Goal: Communication & Community: Share content

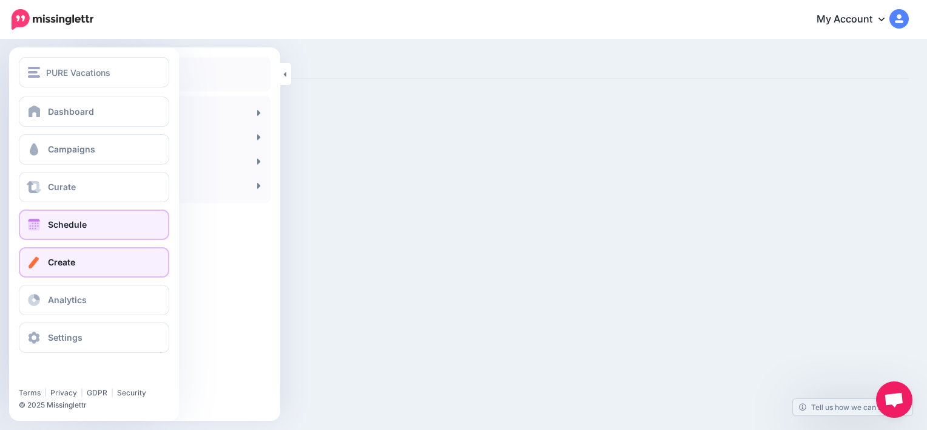
click at [50, 226] on span "Schedule" at bounding box center [67, 224] width 39 height 10
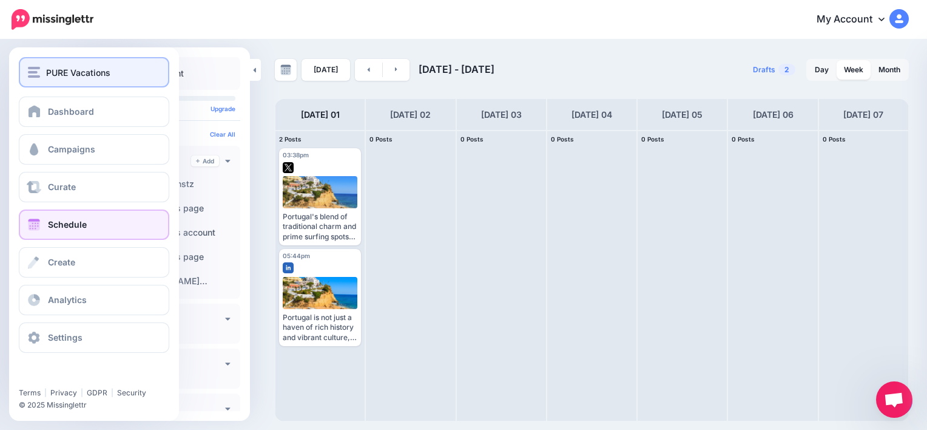
click at [41, 74] on div "PURE Vacations" at bounding box center [94, 73] width 132 height 14
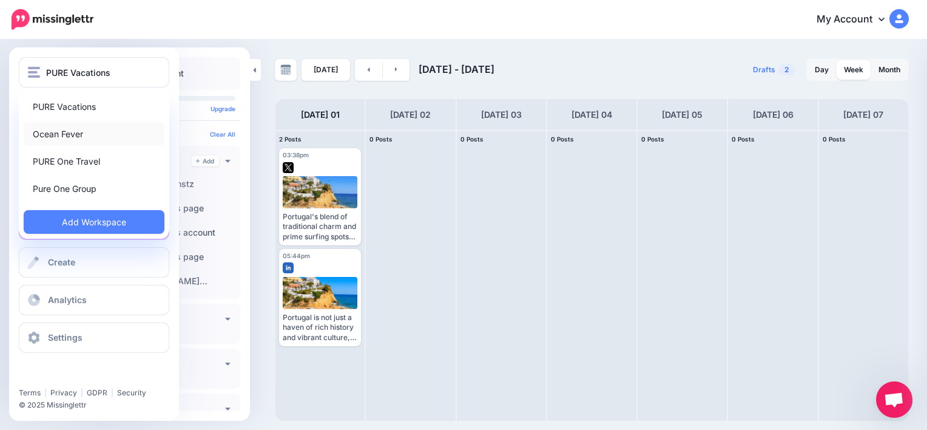
click at [47, 132] on link "Ocean Fever" at bounding box center [94, 134] width 141 height 24
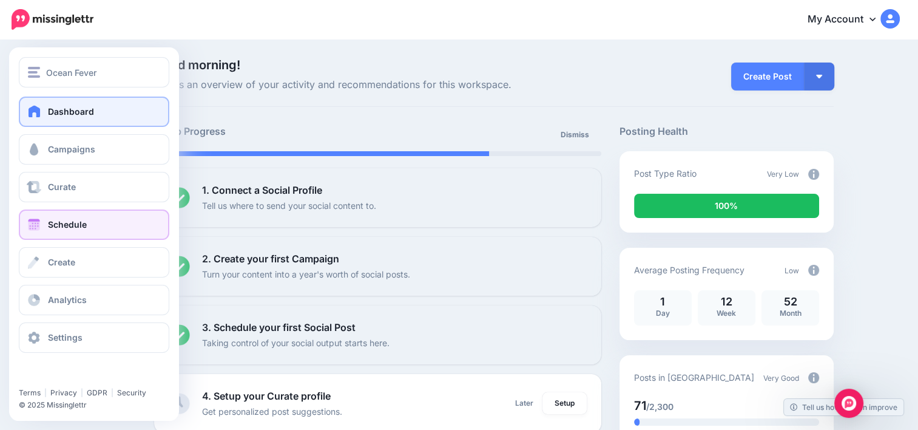
click at [72, 217] on link "Schedule" at bounding box center [94, 224] width 151 height 30
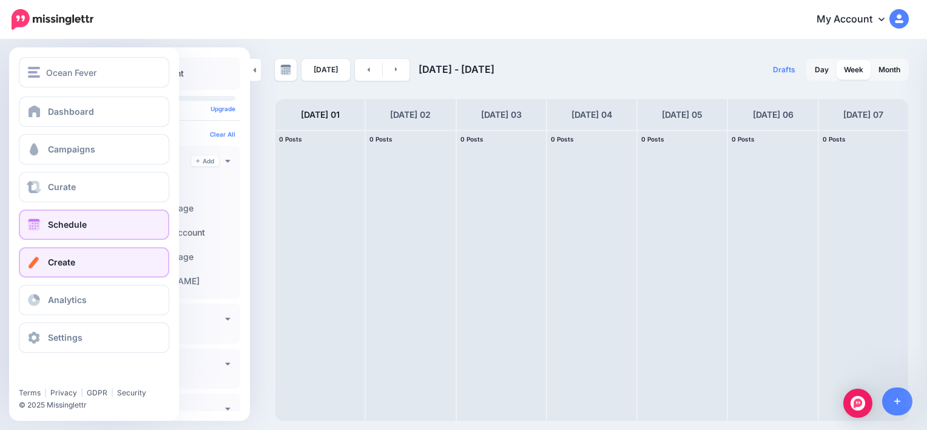
click at [70, 265] on span "Create" at bounding box center [61, 262] width 27 height 10
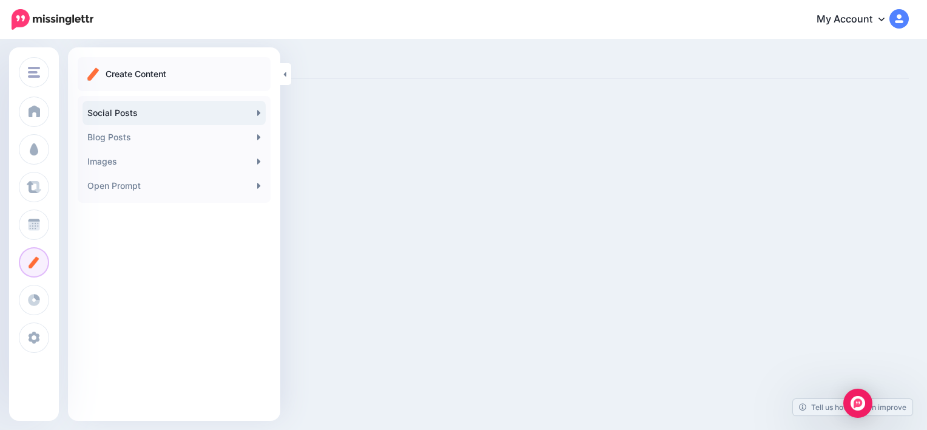
click at [122, 109] on link "Social Posts" at bounding box center [174, 113] width 183 height 24
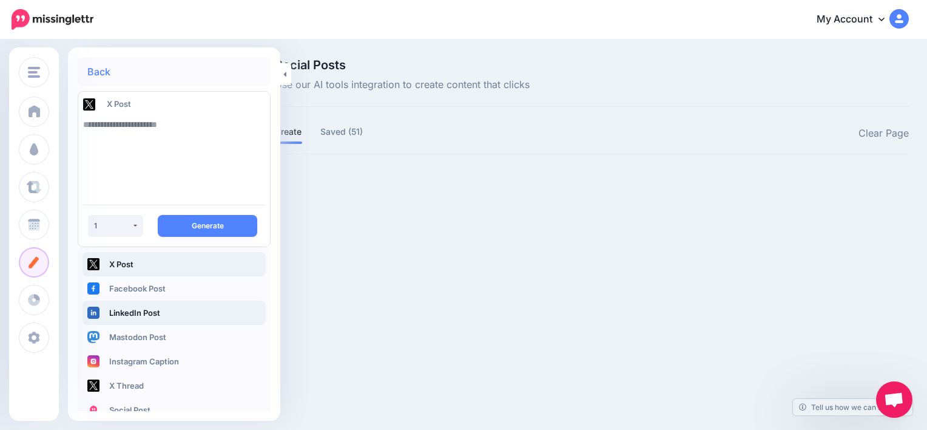
click at [155, 315] on link "LinkedIn Post" at bounding box center [174, 312] width 183 height 24
click at [187, 129] on textarea at bounding box center [174, 153] width 182 height 83
type textarea "*"
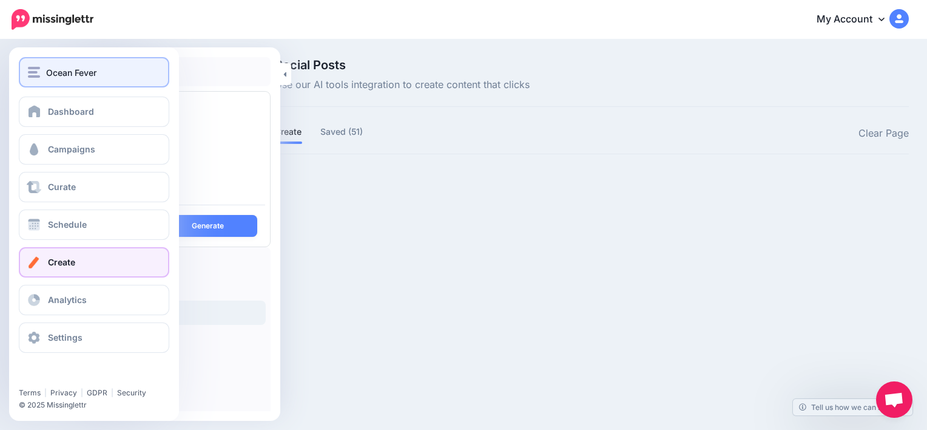
click at [40, 64] on button "Ocean Fever" at bounding box center [94, 72] width 151 height 30
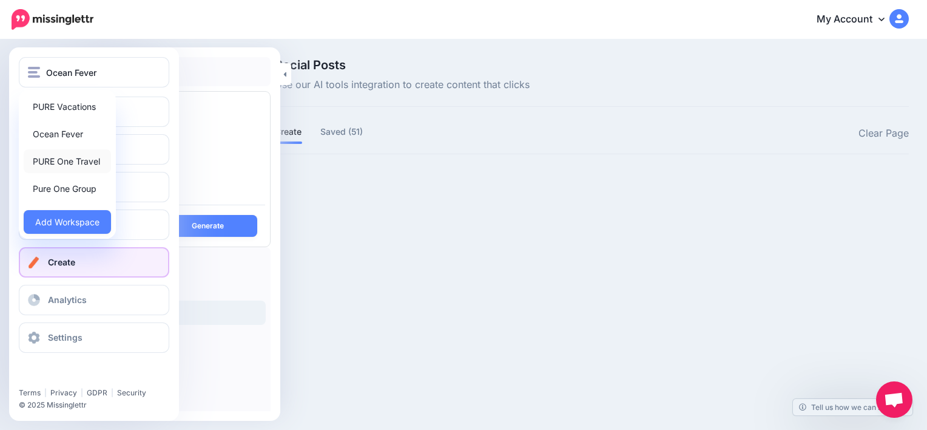
click at [60, 169] on link "PURE One Travel" at bounding box center [67, 161] width 87 height 24
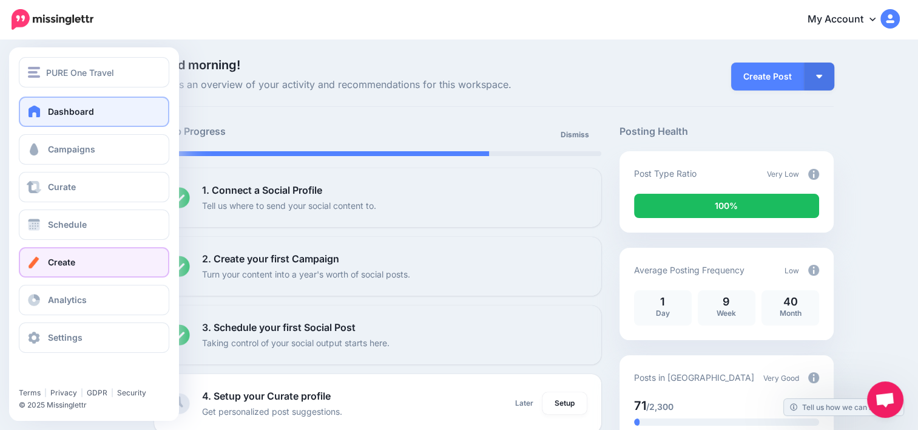
click at [63, 256] on link "Create" at bounding box center [94, 262] width 151 height 30
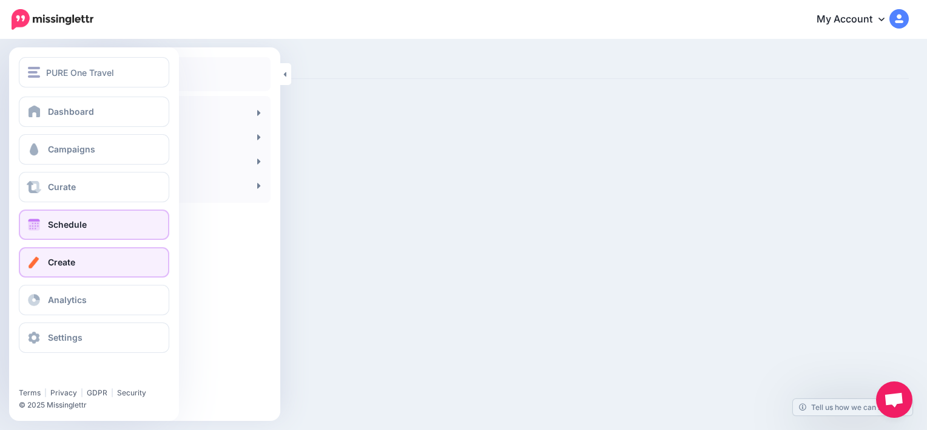
click at [71, 235] on link "Schedule" at bounding box center [94, 224] width 151 height 30
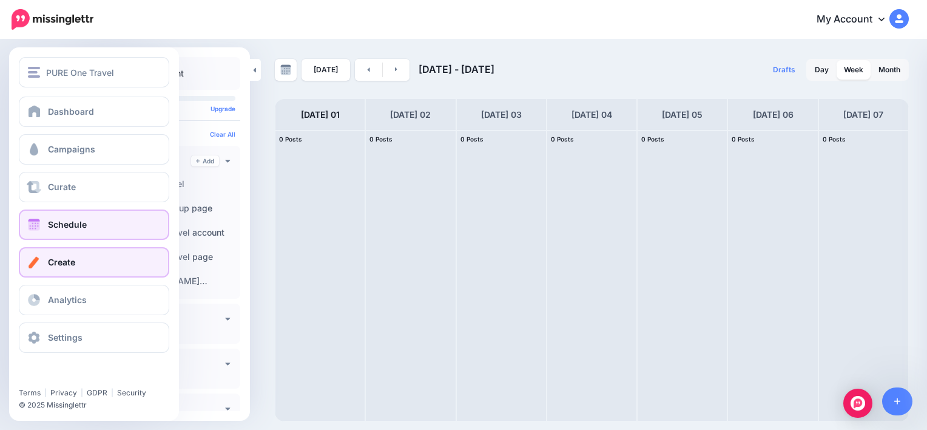
click at [63, 255] on link "Create" at bounding box center [94, 262] width 151 height 30
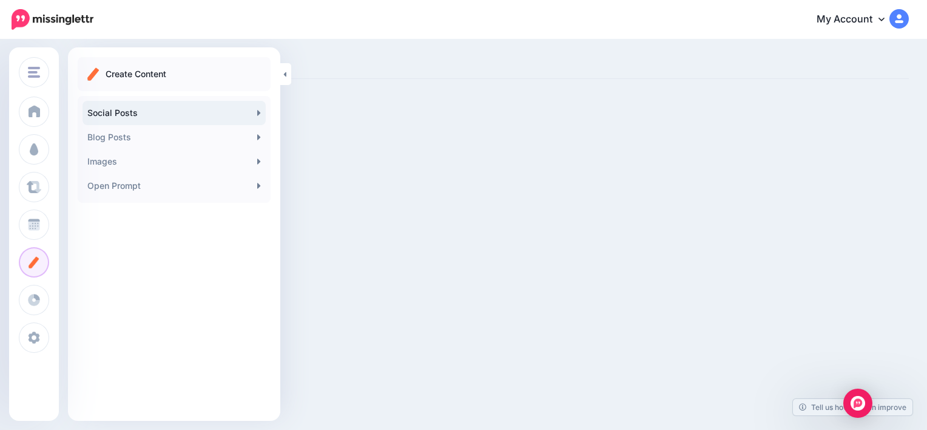
click at [172, 106] on link "Social Posts" at bounding box center [174, 113] width 183 height 24
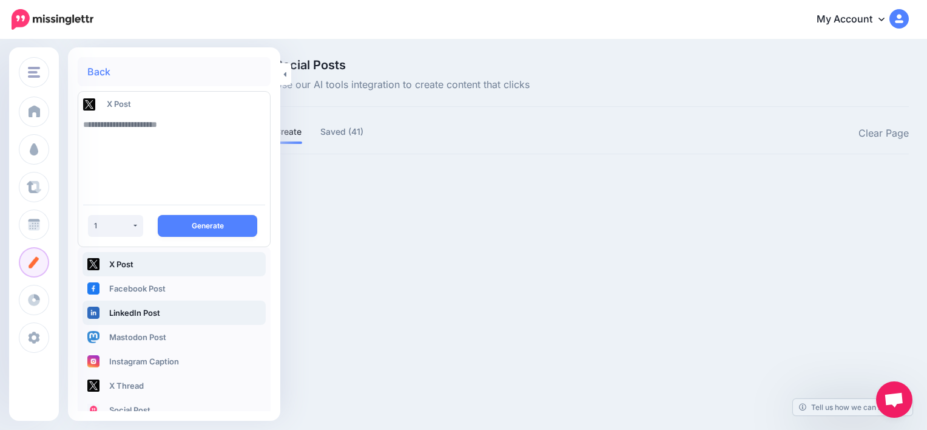
click at [141, 310] on link "LinkedIn Post" at bounding box center [174, 312] width 183 height 24
click at [192, 124] on textarea at bounding box center [174, 153] width 182 height 83
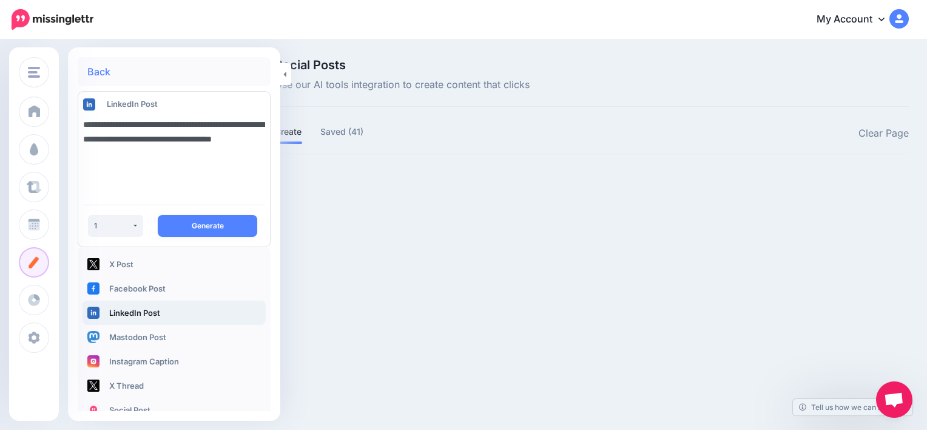
drag, startPoint x: 194, startPoint y: 153, endPoint x: 161, endPoint y: 141, distance: 34.4
click at [161, 141] on textarea "**********" at bounding box center [174, 153] width 182 height 83
click at [200, 141] on textarea "**********" at bounding box center [174, 153] width 182 height 83
click at [131, 154] on textarea "**********" at bounding box center [174, 153] width 182 height 83
type textarea "**********"
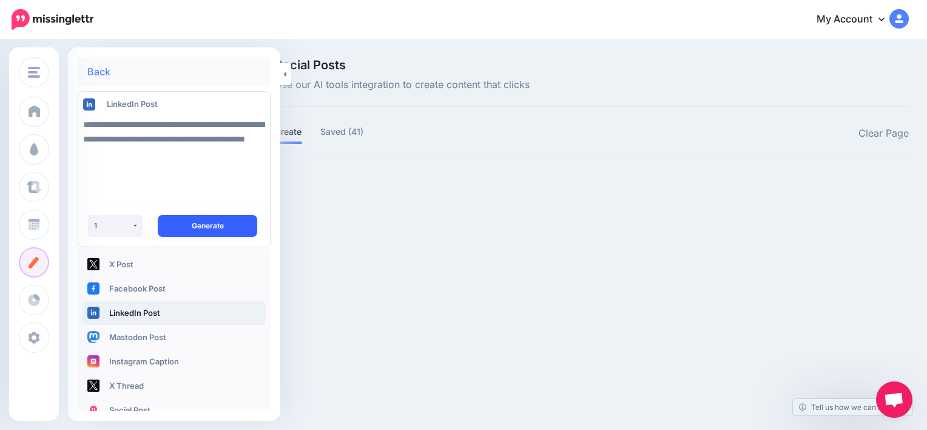
click at [191, 232] on button "Generate" at bounding box center [208, 226] width 100 height 22
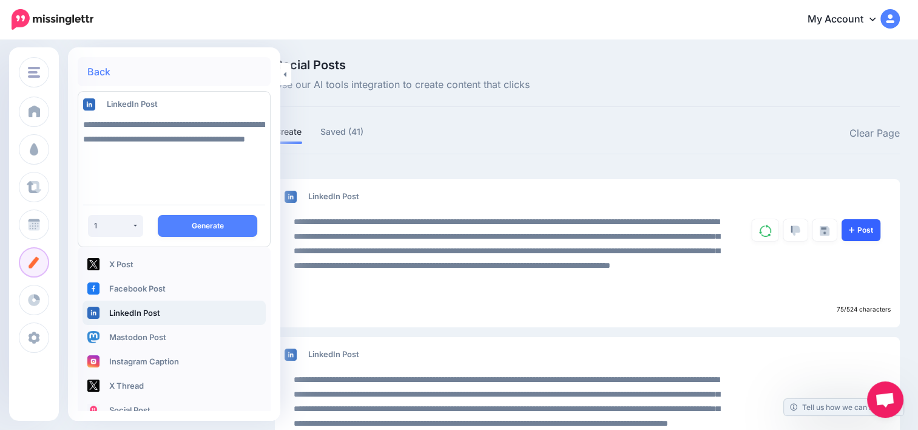
click at [875, 226] on link "Post" at bounding box center [861, 230] width 39 height 22
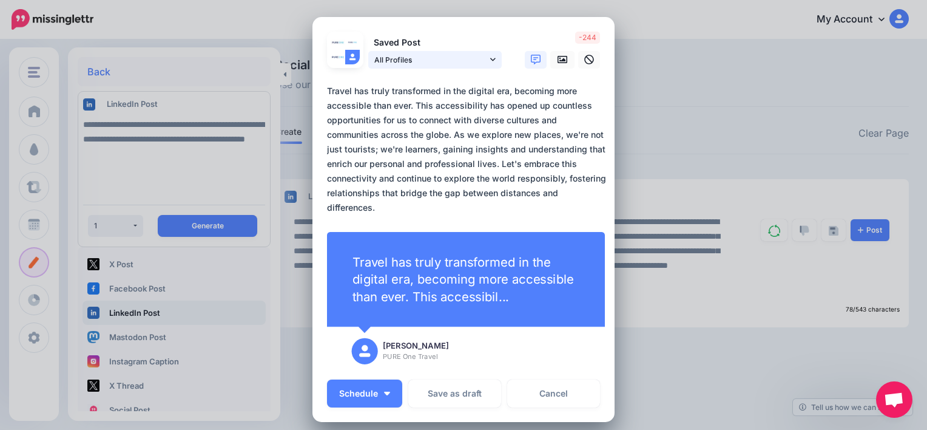
click at [490, 58] on icon at bounding box center [492, 59] width 5 height 8
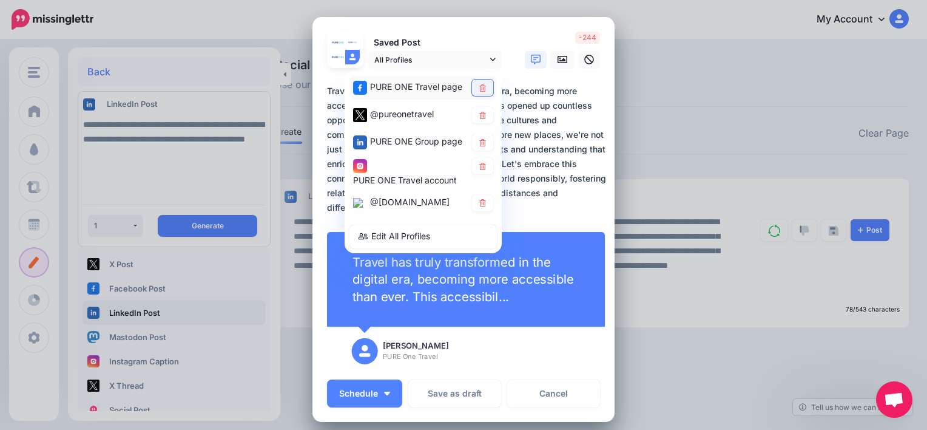
click at [486, 89] on link at bounding box center [482, 88] width 21 height 16
click at [479, 119] on link at bounding box center [482, 115] width 21 height 16
click at [481, 169] on icon at bounding box center [482, 165] width 9 height 7
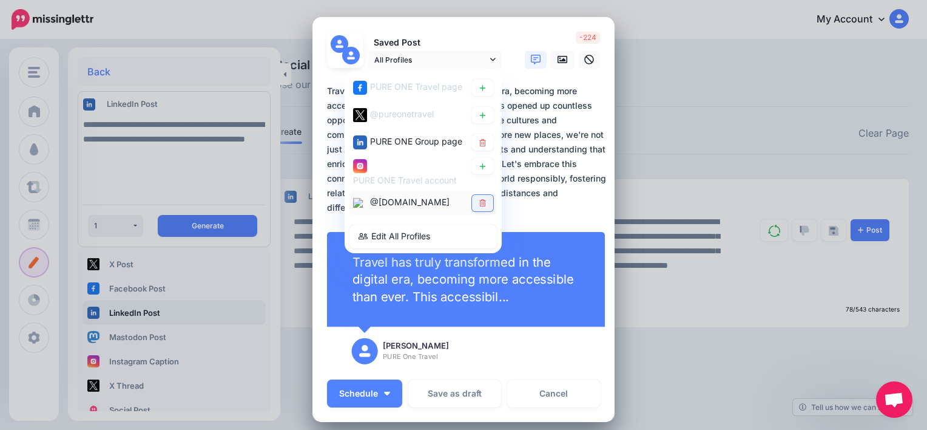
click at [481, 201] on icon at bounding box center [482, 202] width 9 height 7
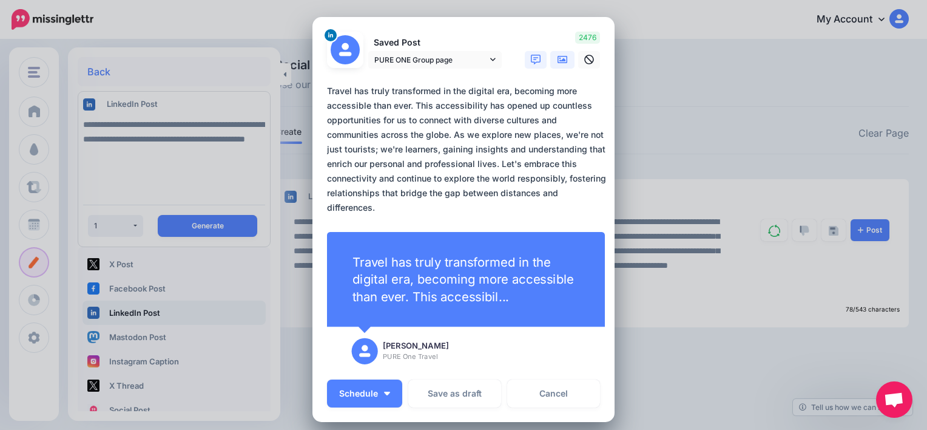
click at [565, 58] on link at bounding box center [562, 60] width 24 height 18
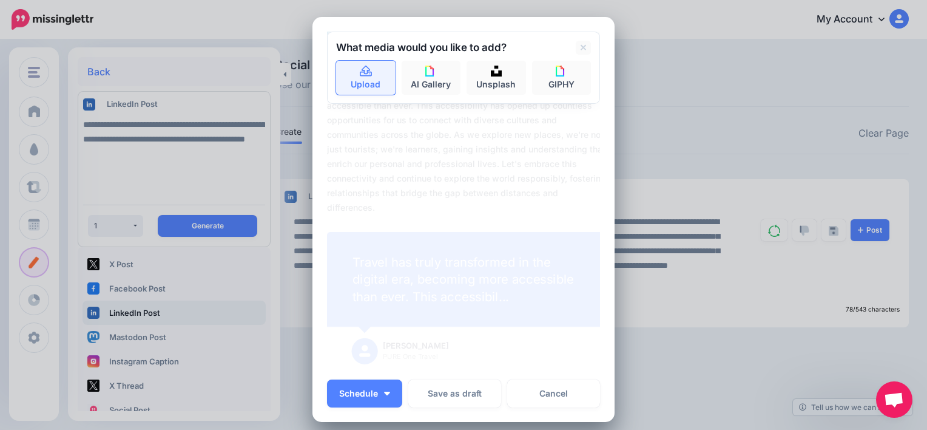
click at [365, 78] on link "Upload" at bounding box center [365, 78] width 59 height 34
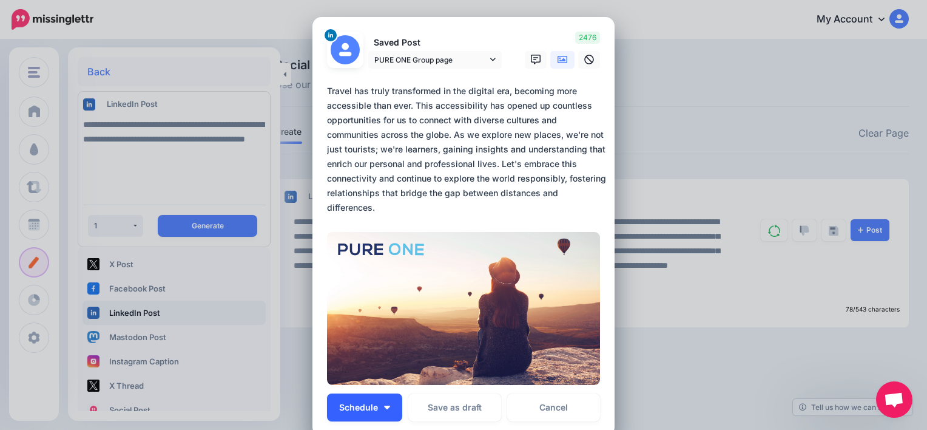
click at [375, 404] on button "Schedule" at bounding box center [364, 407] width 75 height 28
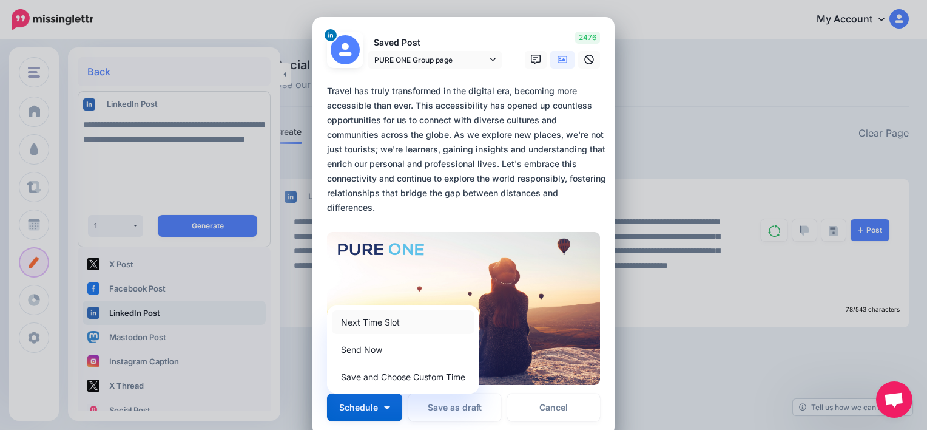
click at [381, 327] on link "Next Time Slot" at bounding box center [403, 322] width 143 height 24
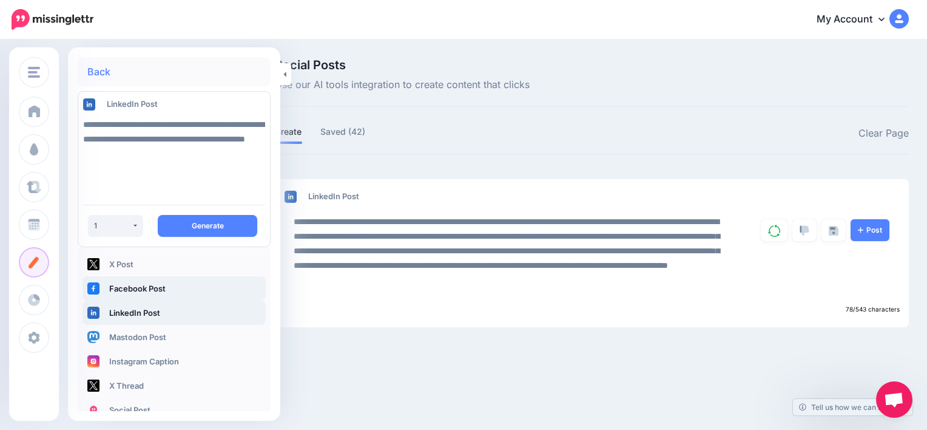
click at [158, 283] on link "Facebook Post" at bounding box center [174, 288] width 183 height 24
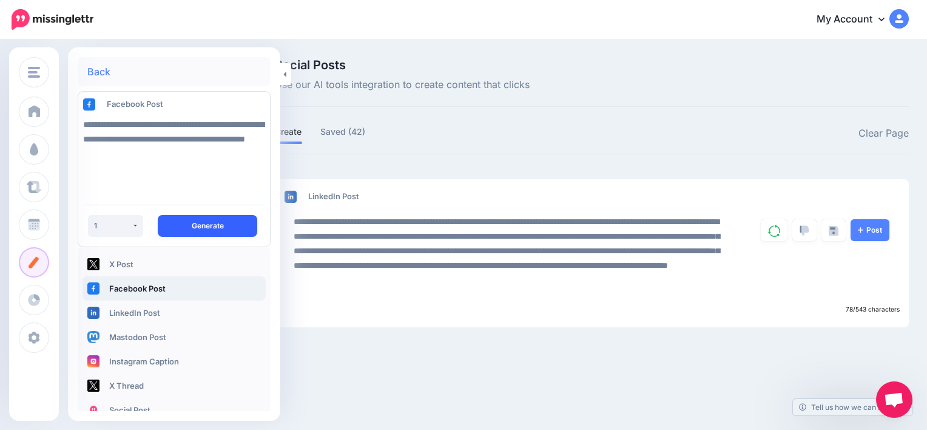
click at [197, 225] on button "Generate" at bounding box center [208, 226] width 100 height 22
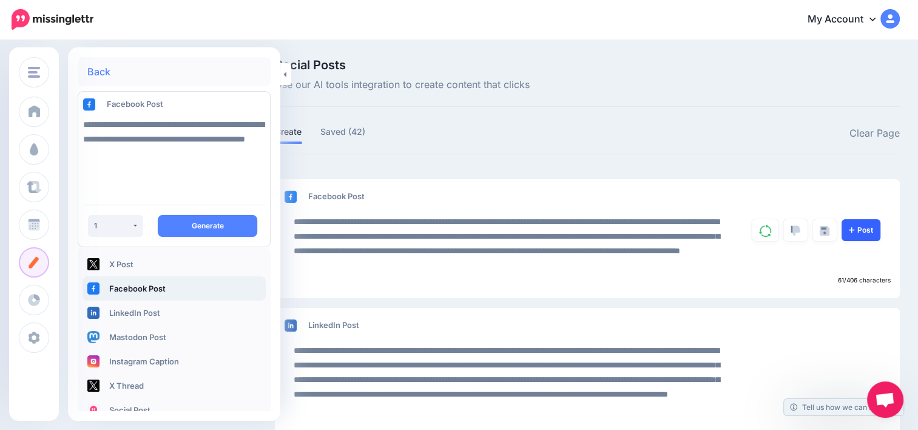
click at [881, 229] on link "Post" at bounding box center [861, 230] width 39 height 22
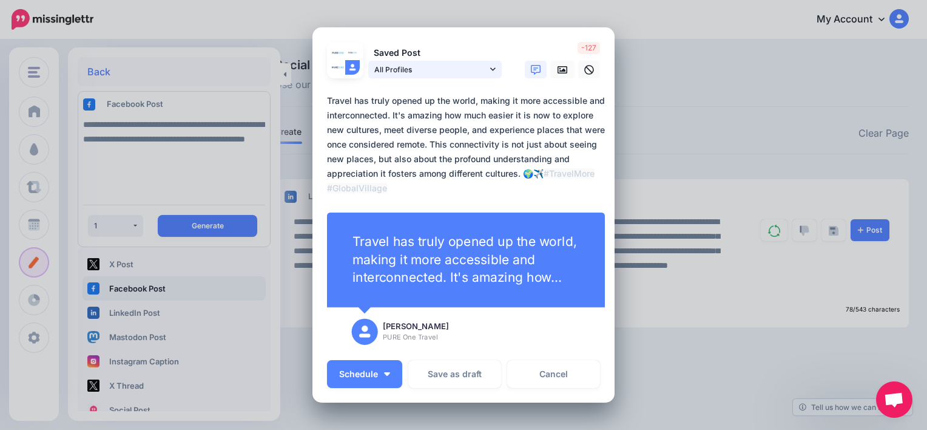
click at [484, 70] on link "All Profiles" at bounding box center [435, 70] width 134 height 18
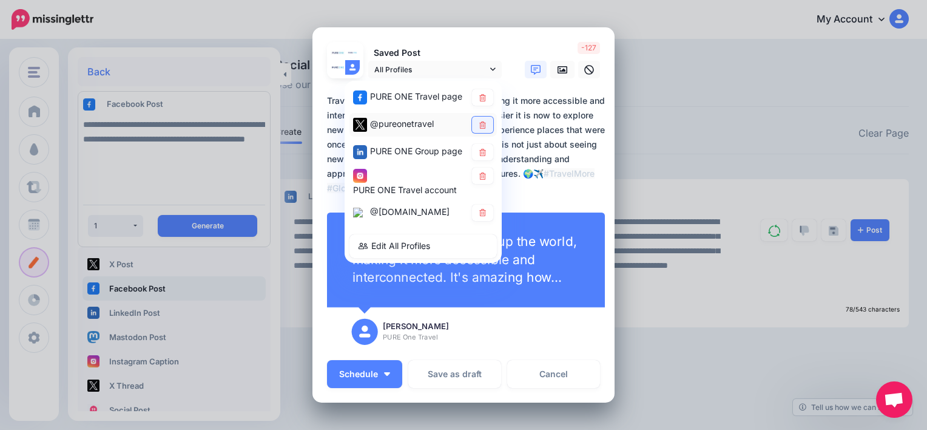
click at [479, 121] on link at bounding box center [482, 125] width 21 height 16
click at [479, 153] on icon at bounding box center [482, 152] width 7 height 7
click at [480, 181] on link at bounding box center [482, 176] width 21 height 16
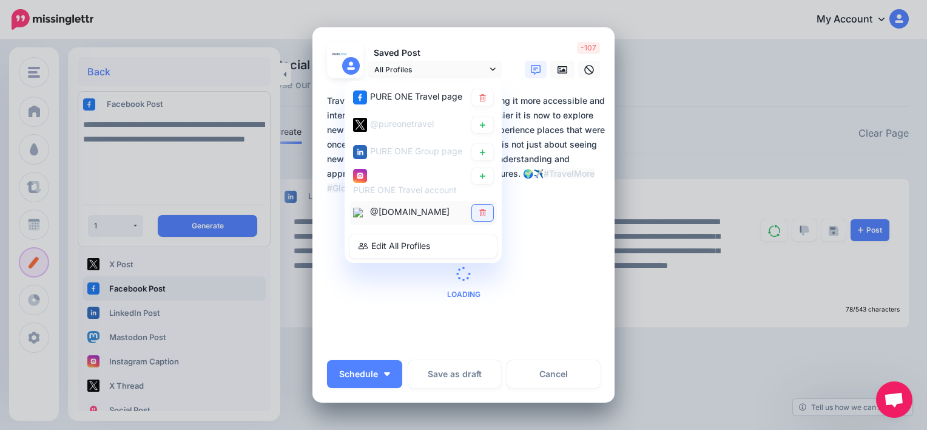
click at [482, 205] on link at bounding box center [482, 213] width 21 height 16
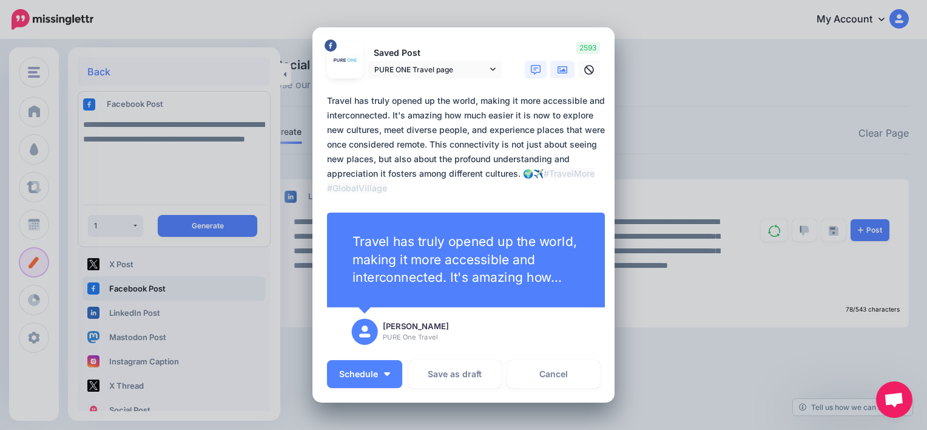
click at [562, 73] on icon at bounding box center [563, 70] width 10 height 10
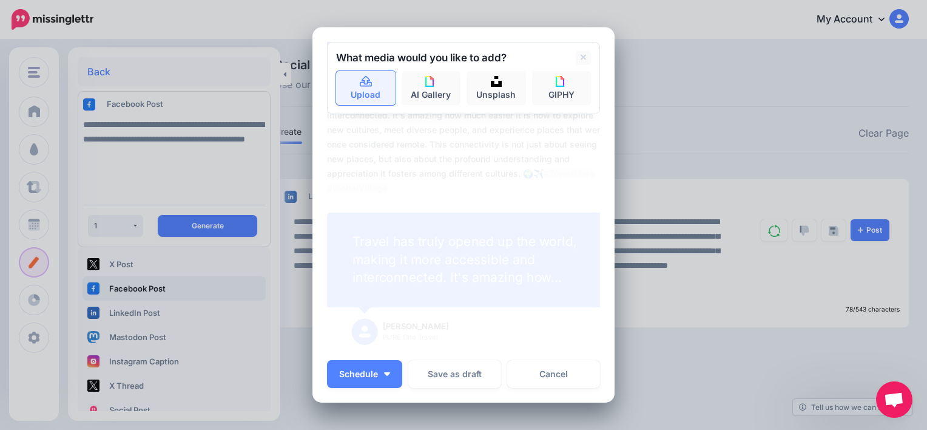
click at [377, 85] on link "Upload" at bounding box center [365, 88] width 59 height 34
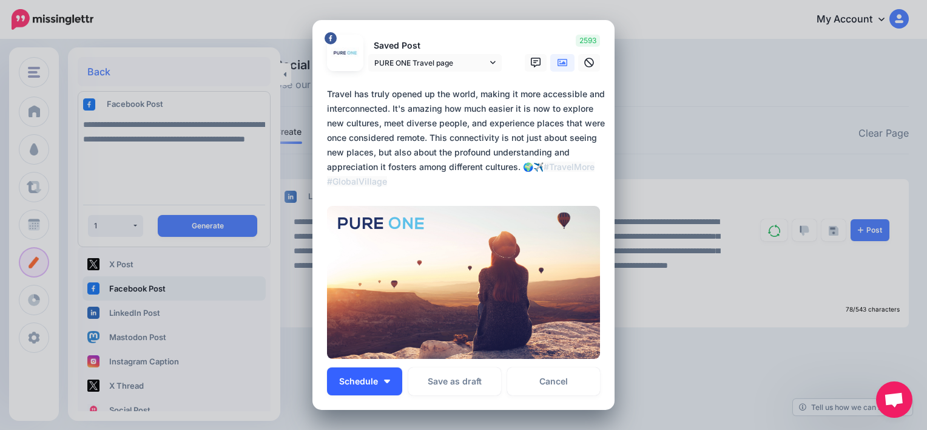
click at [378, 381] on button "Schedule" at bounding box center [364, 381] width 75 height 28
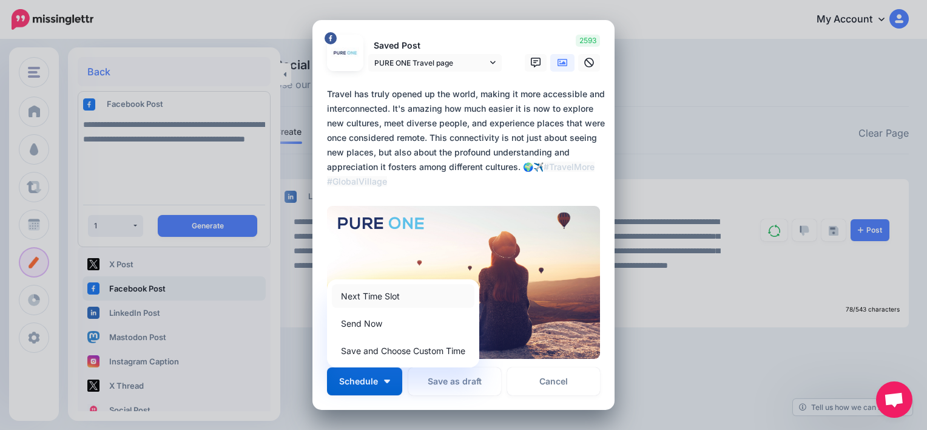
click at [379, 305] on link "Next Time Slot" at bounding box center [403, 296] width 143 height 24
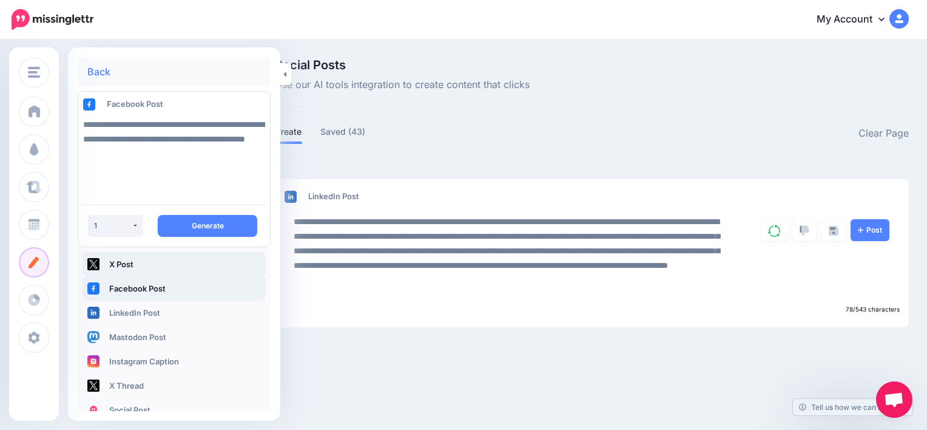
click at [184, 272] on link "X Post" at bounding box center [174, 264] width 183 height 24
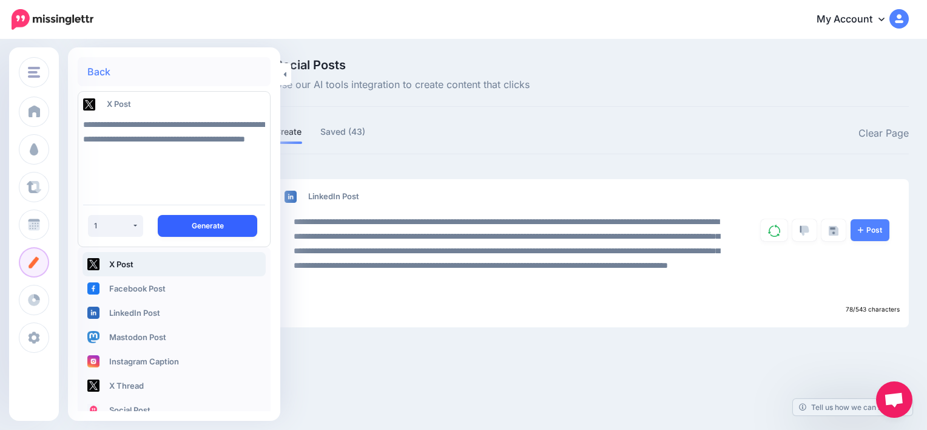
click at [208, 231] on button "Generate" at bounding box center [208, 226] width 100 height 22
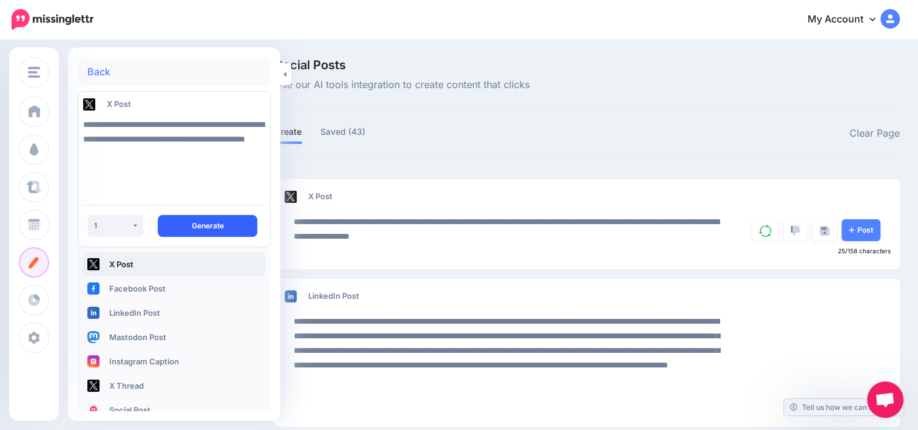
click at [208, 231] on button "Generate" at bounding box center [208, 226] width 100 height 22
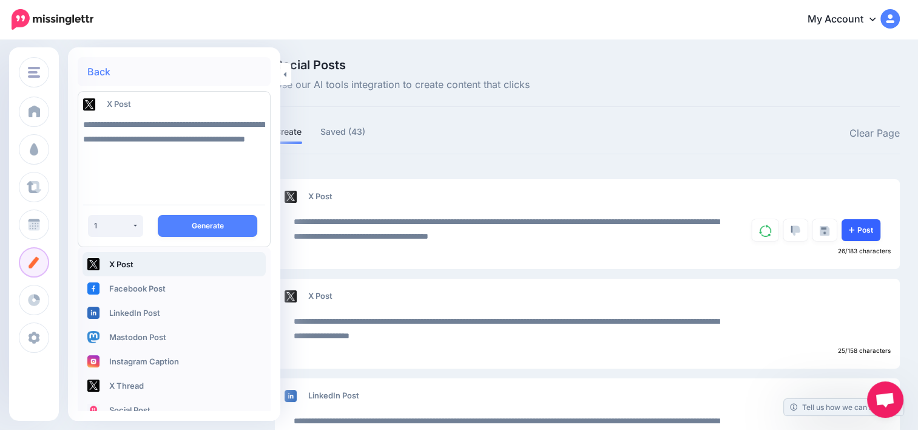
click at [871, 229] on link "Post" at bounding box center [861, 230] width 39 height 22
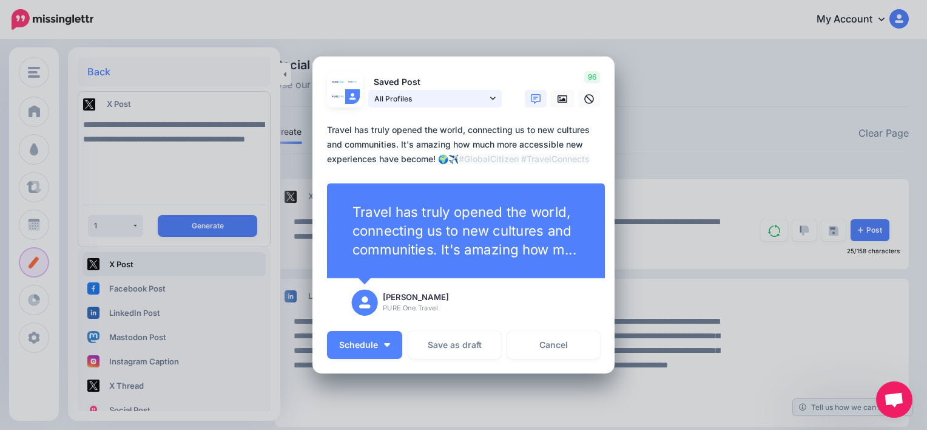
click at [490, 97] on icon at bounding box center [492, 98] width 5 height 3
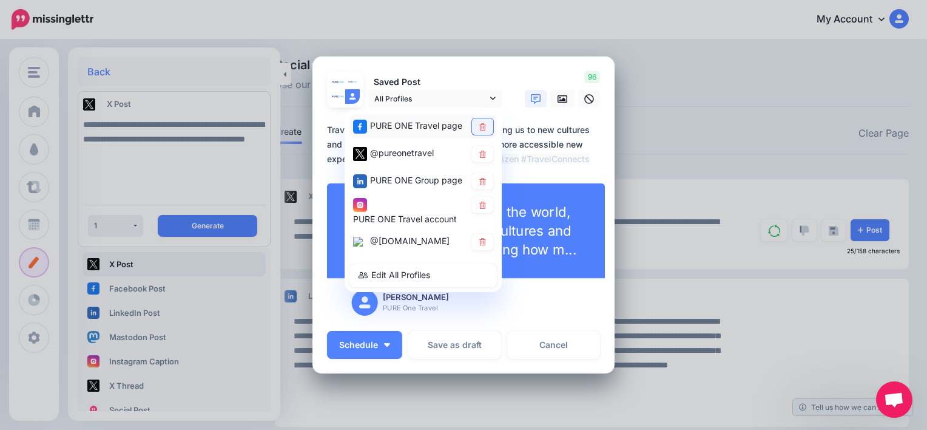
click at [481, 127] on icon at bounding box center [482, 126] width 9 height 7
click at [481, 178] on icon at bounding box center [482, 181] width 9 height 7
click at [478, 205] on icon at bounding box center [482, 204] width 9 height 7
click at [479, 240] on icon at bounding box center [482, 242] width 9 height 7
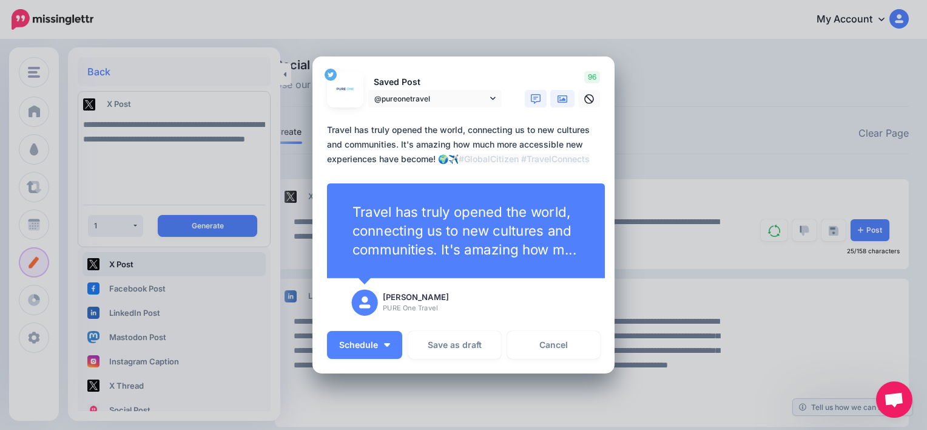
click at [558, 96] on icon at bounding box center [563, 98] width 10 height 7
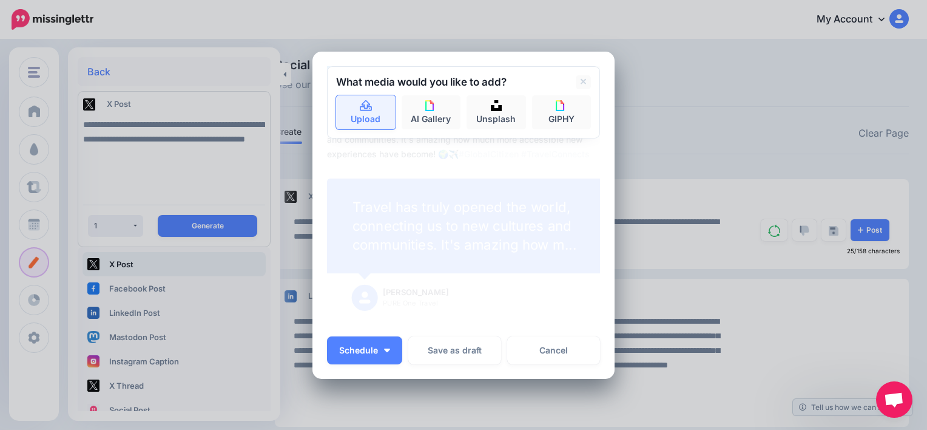
click at [363, 109] on icon at bounding box center [366, 106] width 14 height 11
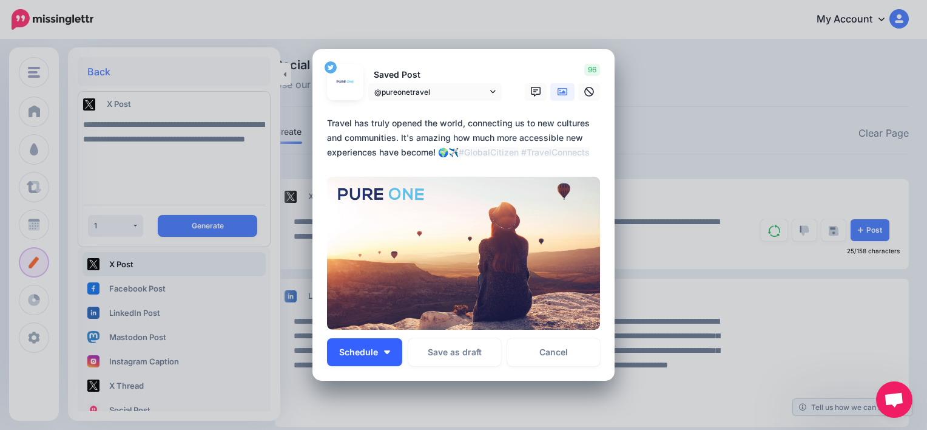
click at [384, 359] on button "Schedule" at bounding box center [364, 352] width 75 height 28
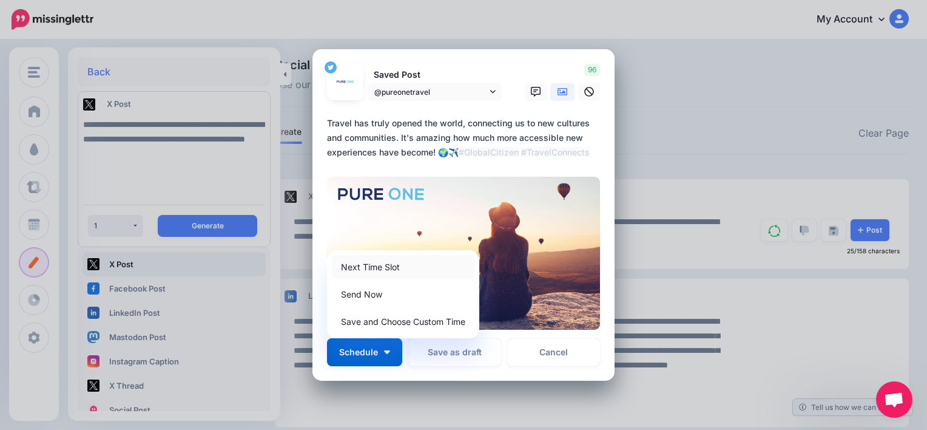
click at [374, 265] on link "Next Time Slot" at bounding box center [403, 267] width 143 height 24
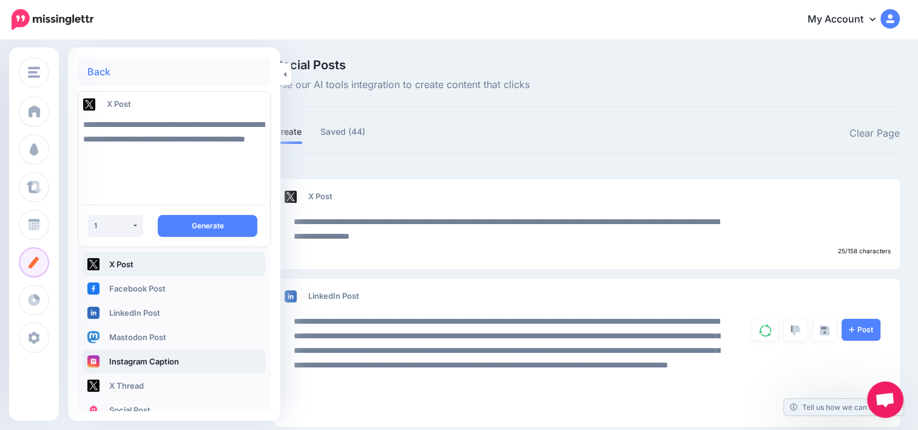
click at [146, 360] on link "Instagram Caption" at bounding box center [174, 361] width 183 height 24
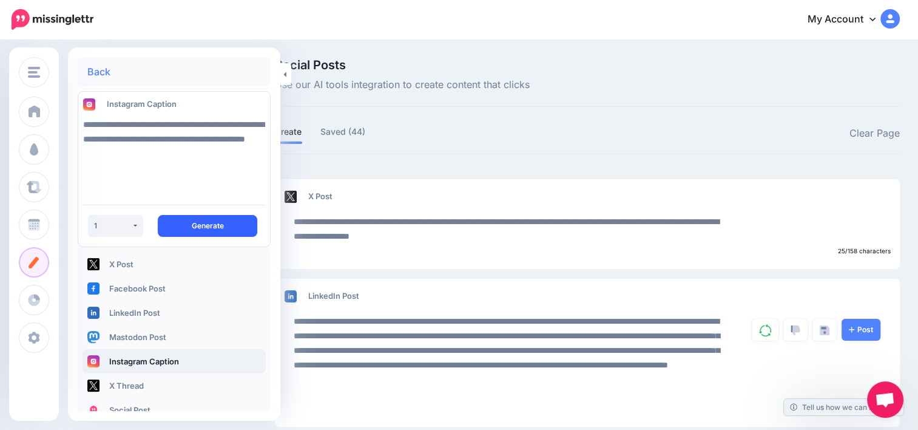
click at [214, 222] on button "Generate" at bounding box center [208, 226] width 100 height 22
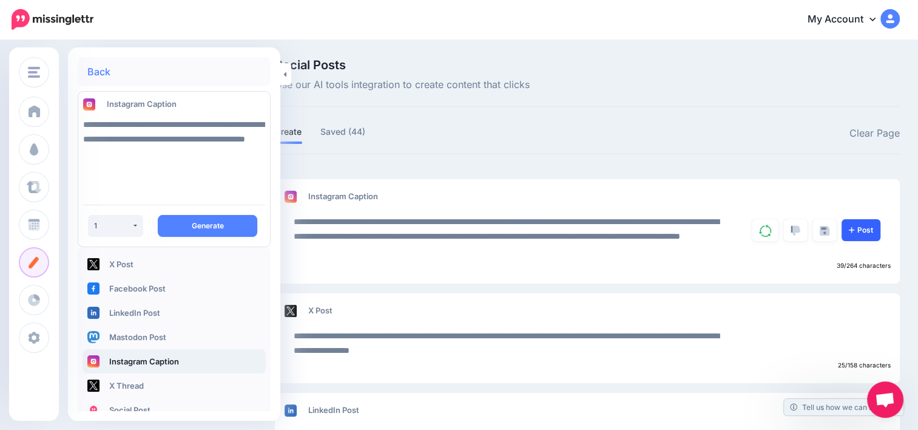
click at [876, 228] on link "Post" at bounding box center [861, 230] width 39 height 22
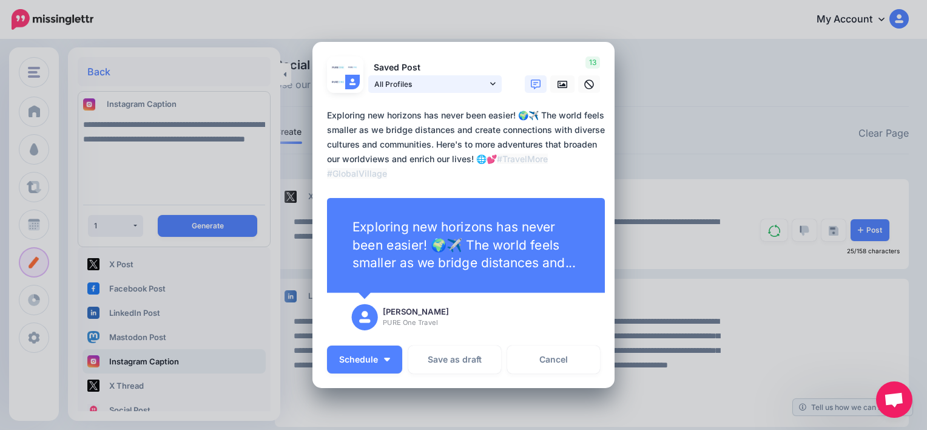
click at [493, 84] on link "All Profiles" at bounding box center [435, 84] width 134 height 18
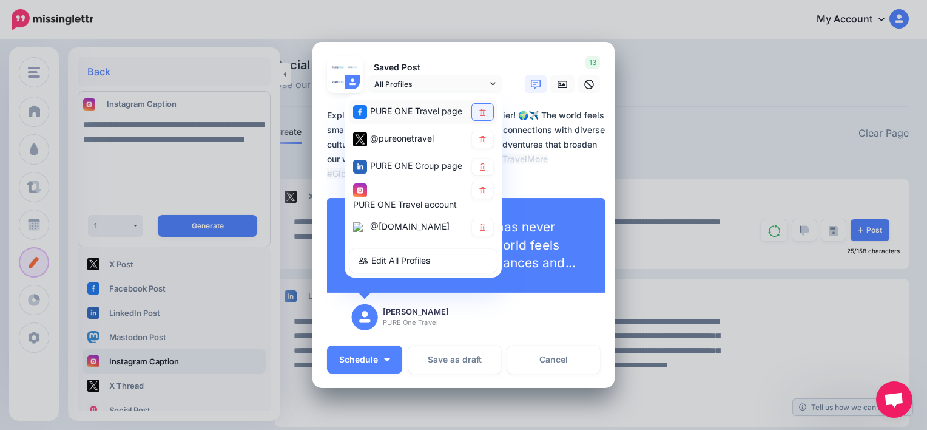
click at [481, 112] on icon at bounding box center [482, 112] width 9 height 7
click at [478, 140] on icon at bounding box center [482, 139] width 9 height 7
click at [484, 163] on link at bounding box center [482, 166] width 21 height 16
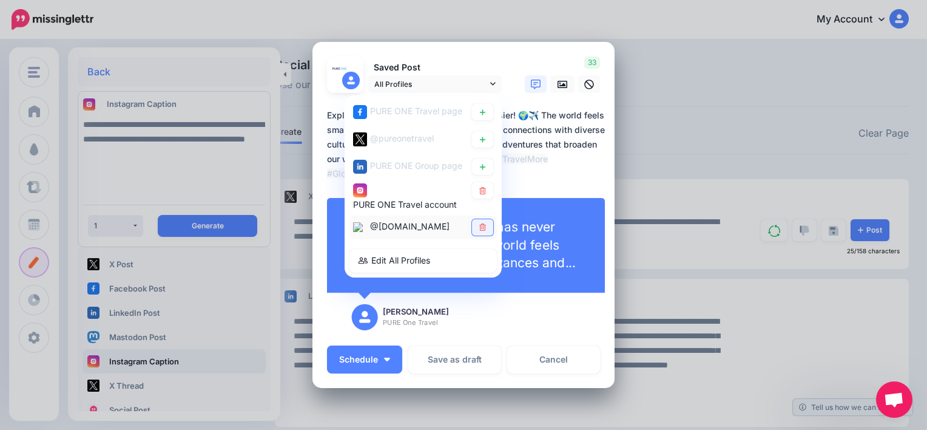
click at [484, 225] on link at bounding box center [482, 227] width 21 height 16
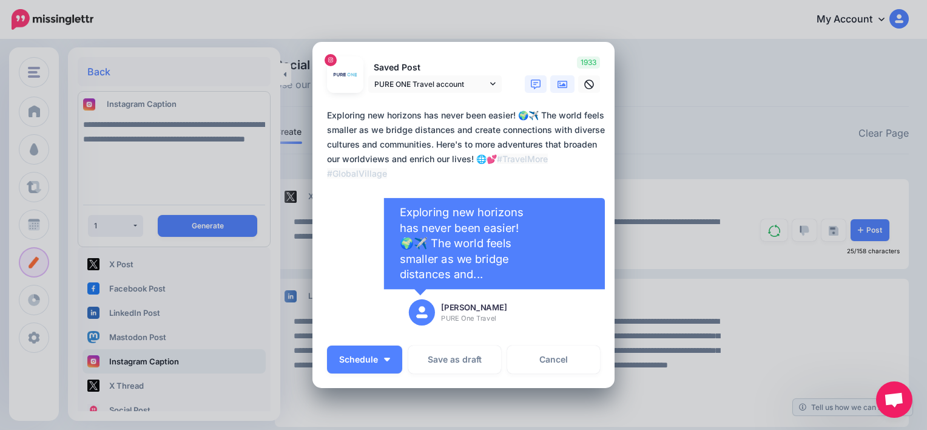
click at [561, 81] on icon at bounding box center [563, 84] width 10 height 7
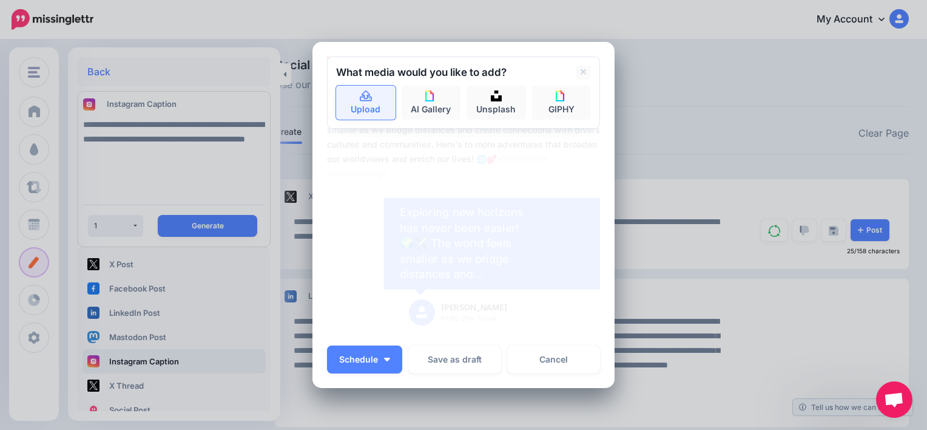
click at [373, 110] on link "Upload" at bounding box center [365, 103] width 59 height 34
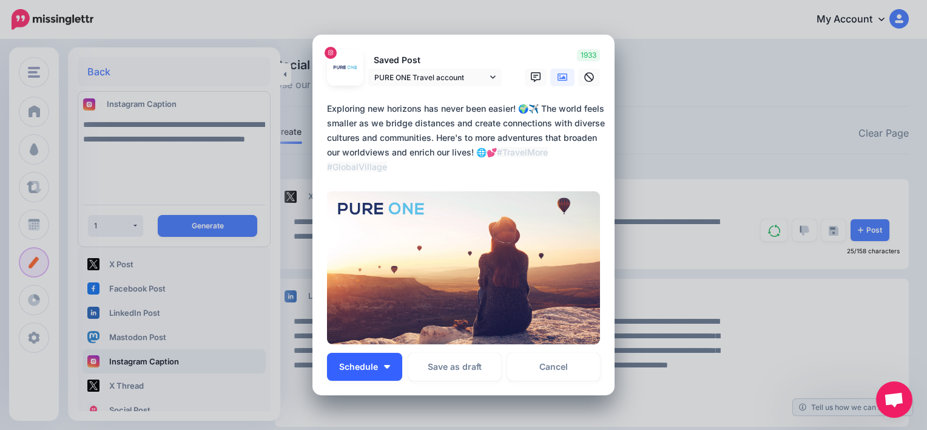
click at [367, 369] on span "Schedule" at bounding box center [358, 366] width 39 height 8
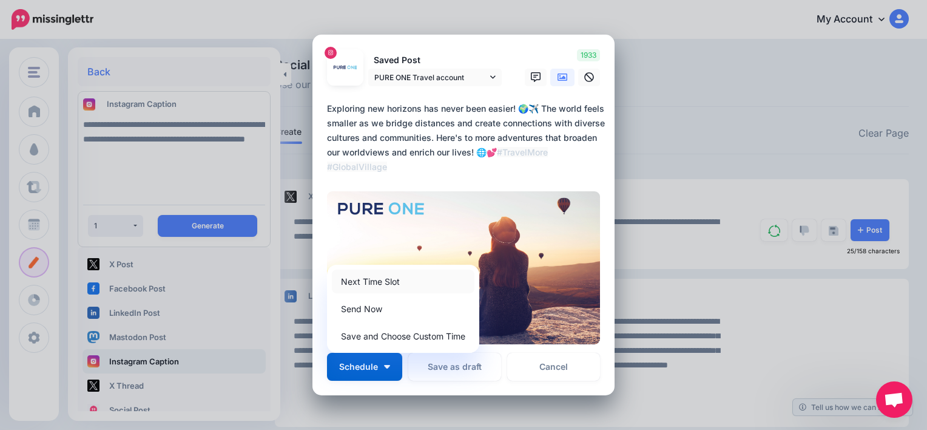
click at [395, 283] on link "Next Time Slot" at bounding box center [403, 281] width 143 height 24
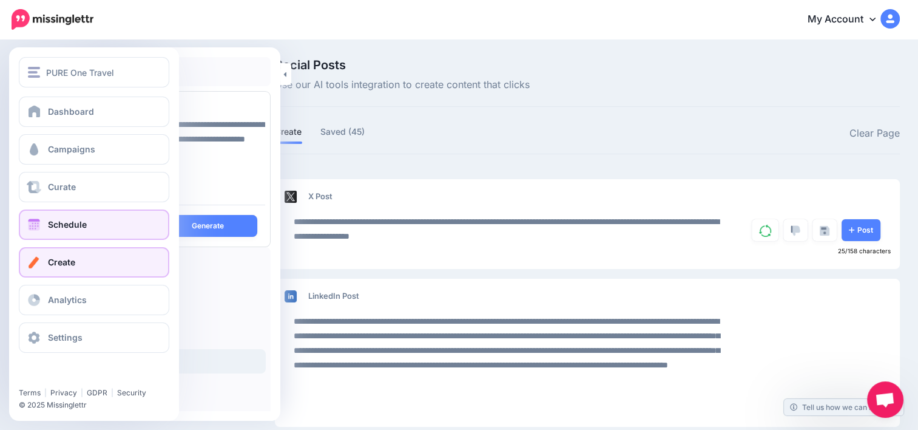
click at [89, 223] on link "Schedule" at bounding box center [94, 224] width 151 height 30
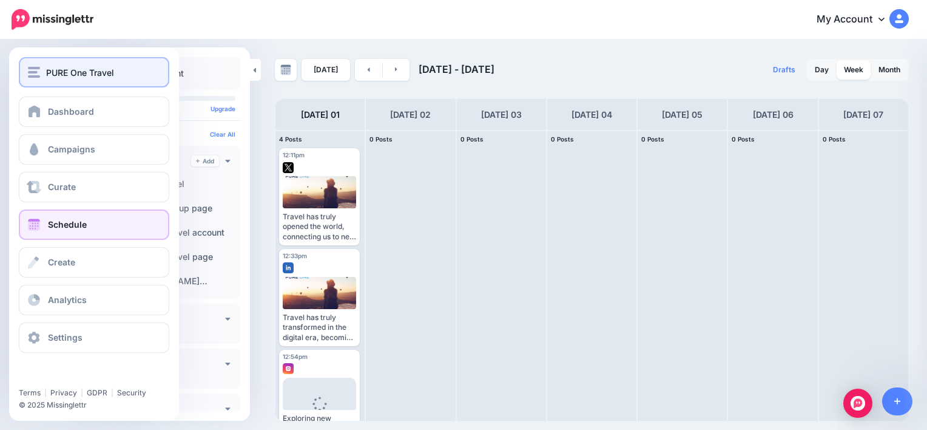
click at [48, 74] on span "PURE One Travel" at bounding box center [80, 73] width 68 height 14
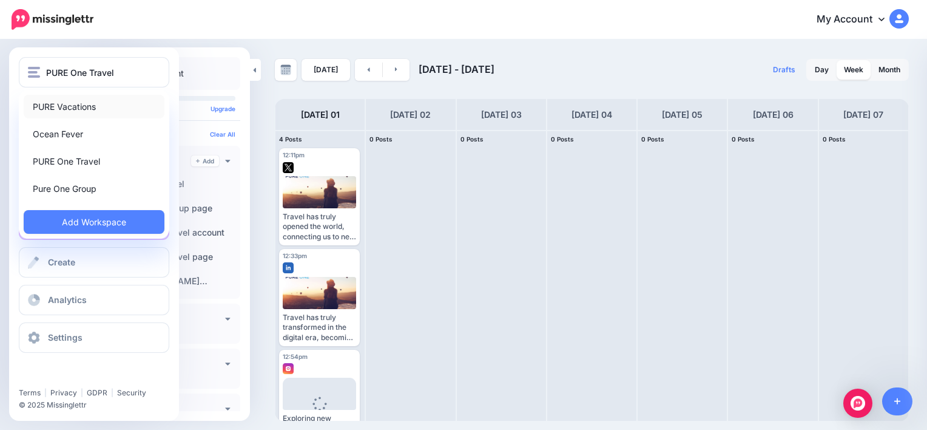
click at [56, 112] on link "PURE Vacations" at bounding box center [94, 107] width 141 height 24
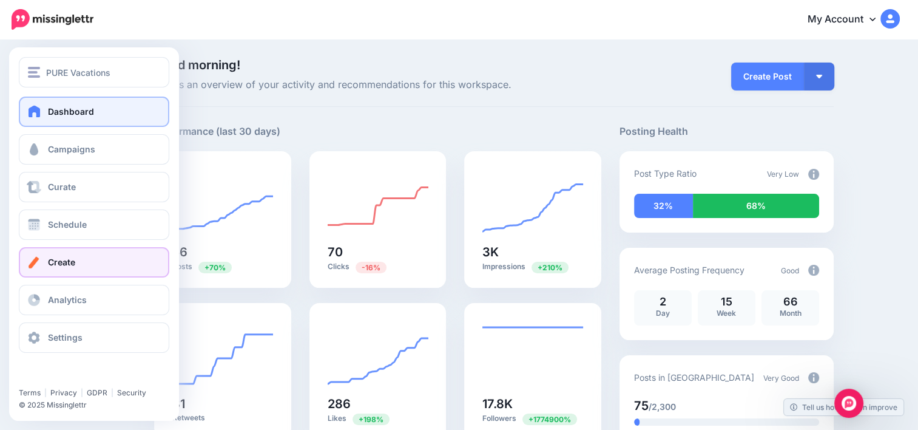
click at [83, 259] on link "Create" at bounding box center [94, 262] width 151 height 30
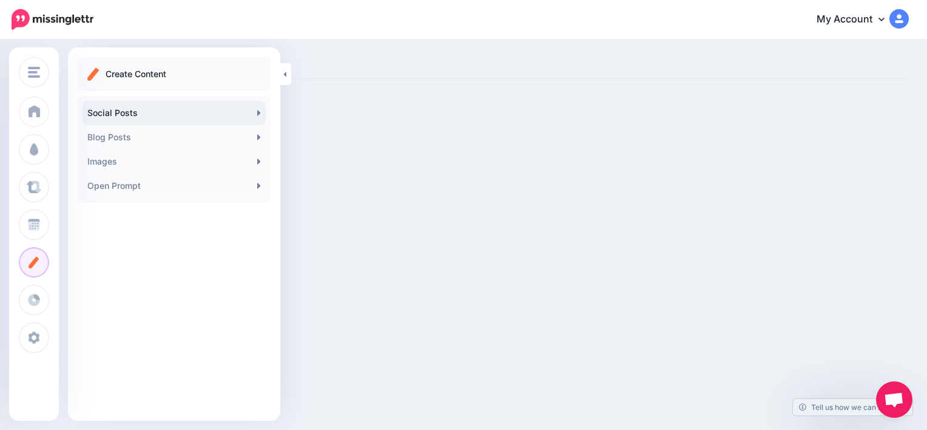
click at [127, 123] on link "Social Posts" at bounding box center [174, 113] width 183 height 24
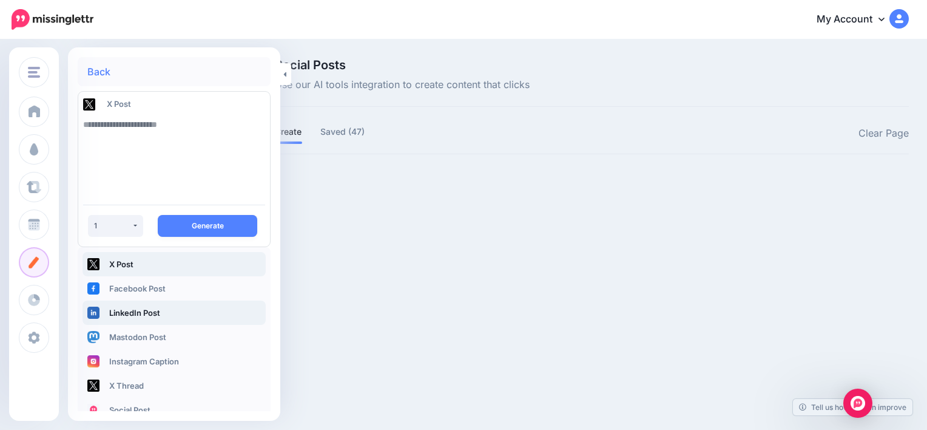
click at [129, 308] on link "LinkedIn Post" at bounding box center [174, 312] width 183 height 24
click at [165, 130] on textarea at bounding box center [174, 153] width 182 height 83
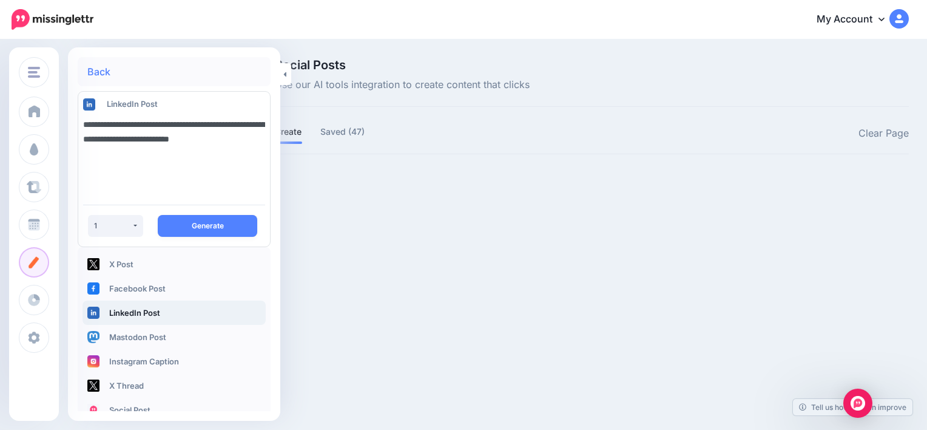
click at [125, 139] on textarea "**********" at bounding box center [174, 153] width 182 height 83
type textarea "**********"
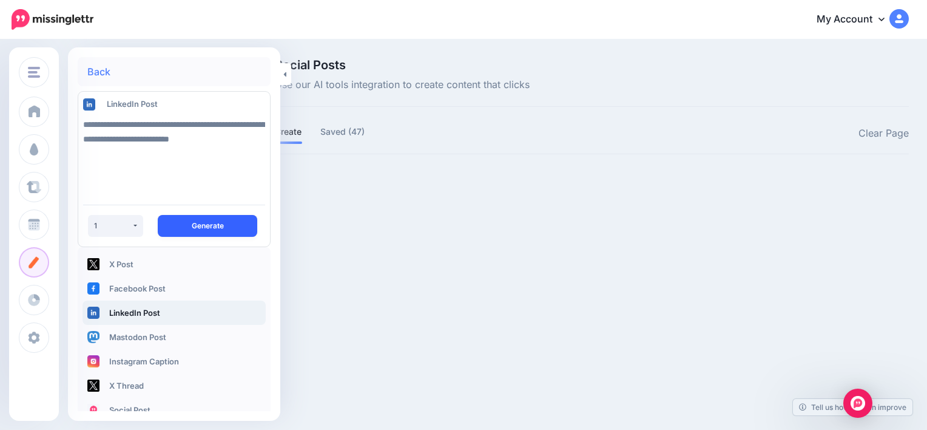
click at [197, 218] on button "Generate" at bounding box center [208, 226] width 100 height 22
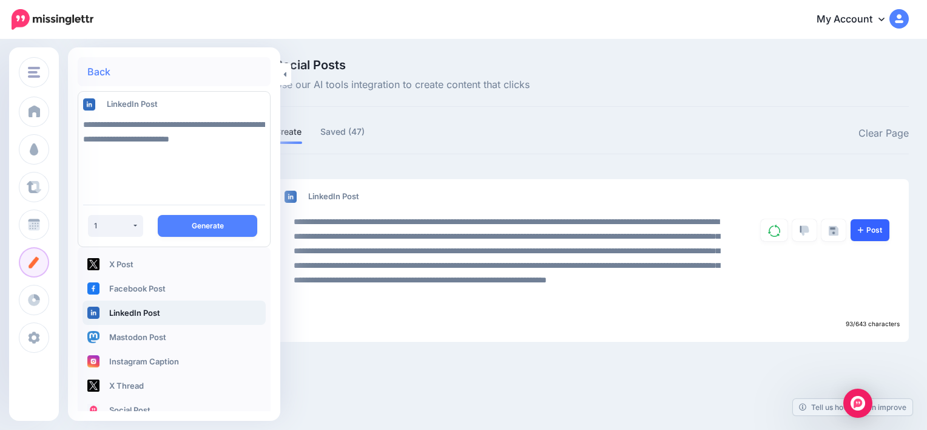
click at [867, 237] on link "Post" at bounding box center [870, 230] width 39 height 22
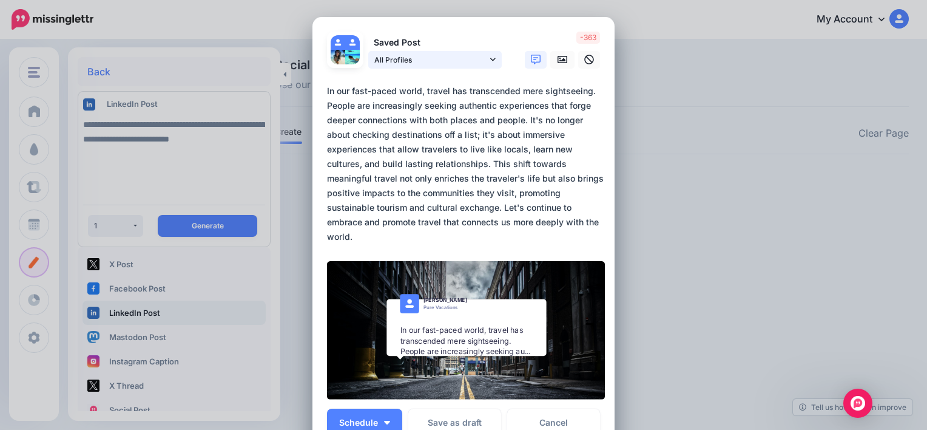
click at [492, 56] on link "All Profiles" at bounding box center [435, 60] width 134 height 18
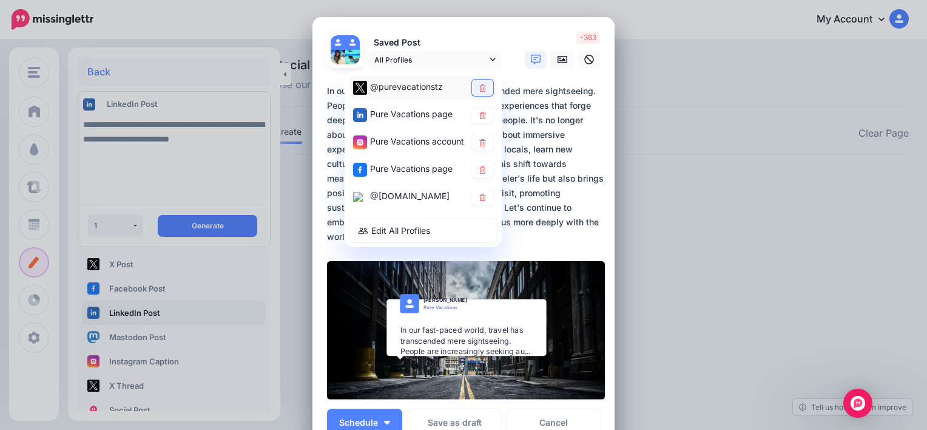
click at [481, 84] on icon at bounding box center [482, 87] width 9 height 7
click at [479, 143] on icon at bounding box center [482, 141] width 7 height 7
click at [472, 169] on link at bounding box center [482, 169] width 21 height 16
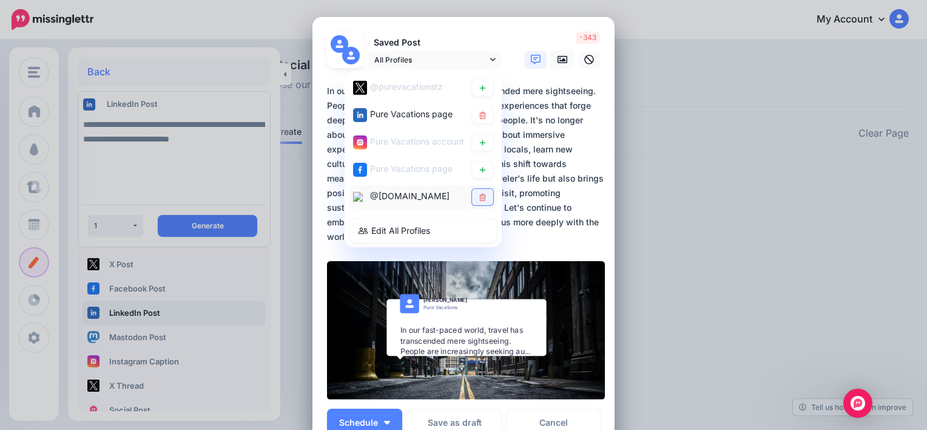
click at [482, 193] on icon at bounding box center [482, 196] width 9 height 7
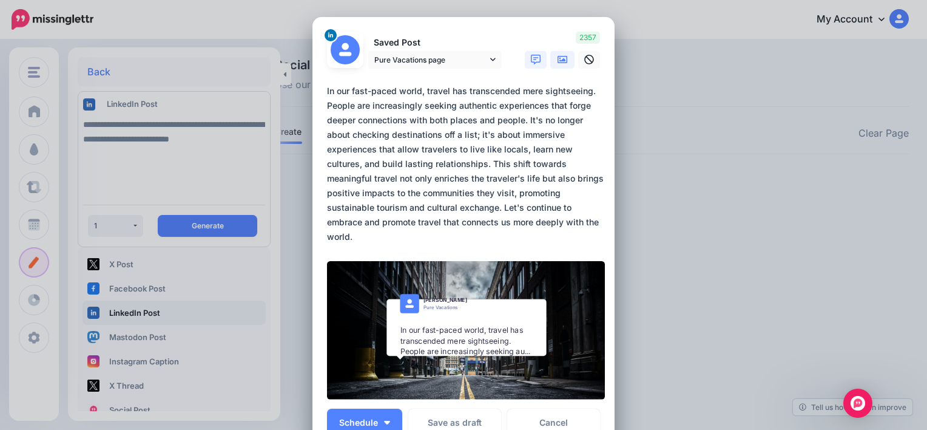
click at [561, 60] on icon at bounding box center [563, 60] width 10 height 10
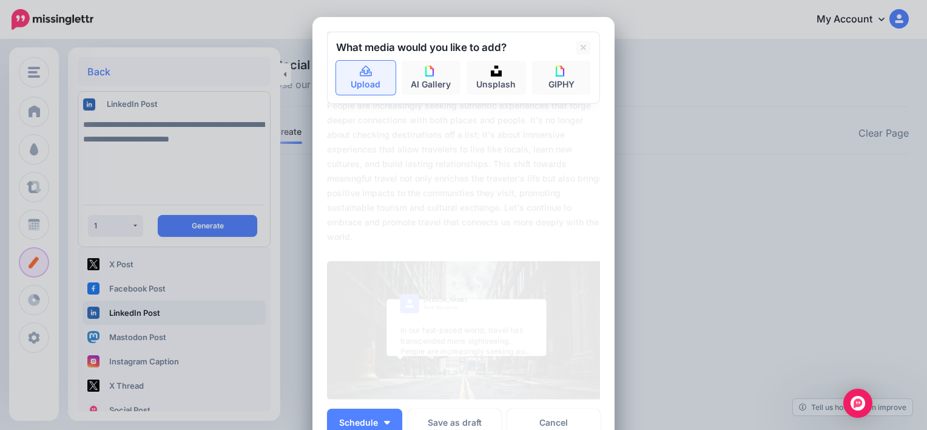
click at [384, 83] on link "Upload" at bounding box center [365, 78] width 59 height 34
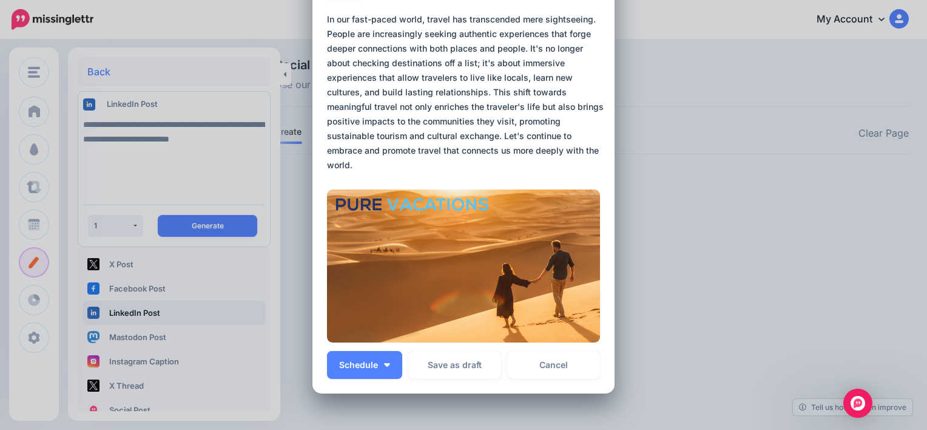
scroll to position [112, 0]
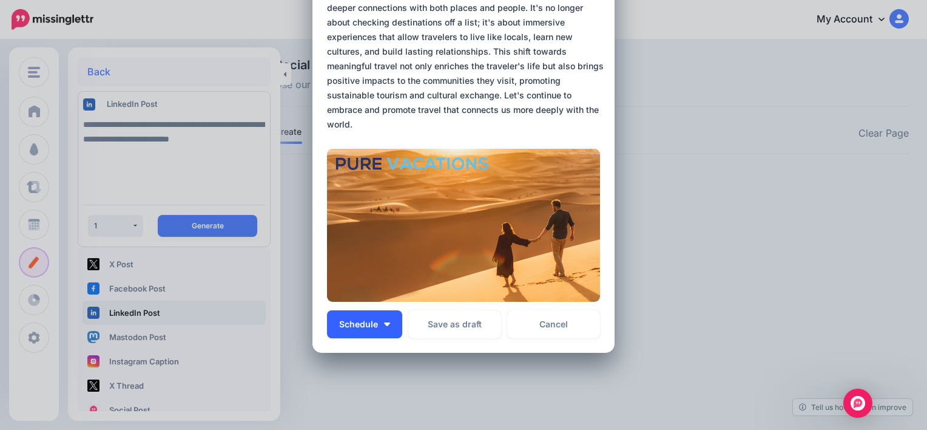
click at [382, 327] on button "Schedule" at bounding box center [364, 324] width 75 height 28
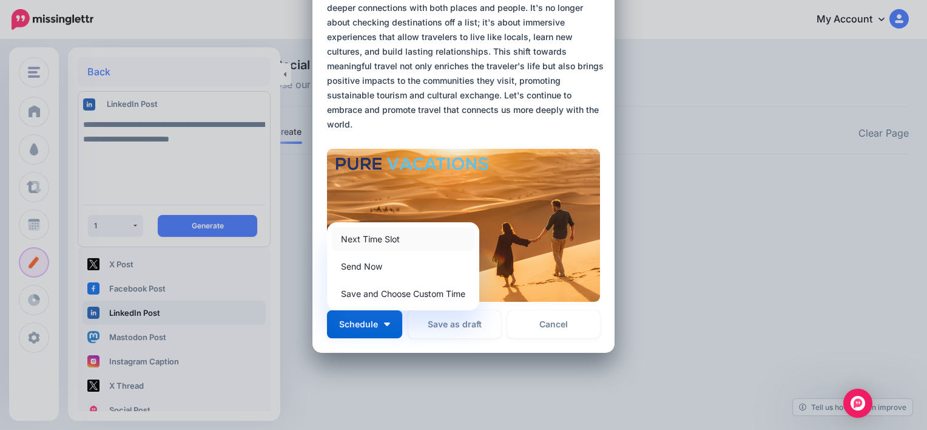
click at [388, 244] on link "Next Time Slot" at bounding box center [403, 239] width 143 height 24
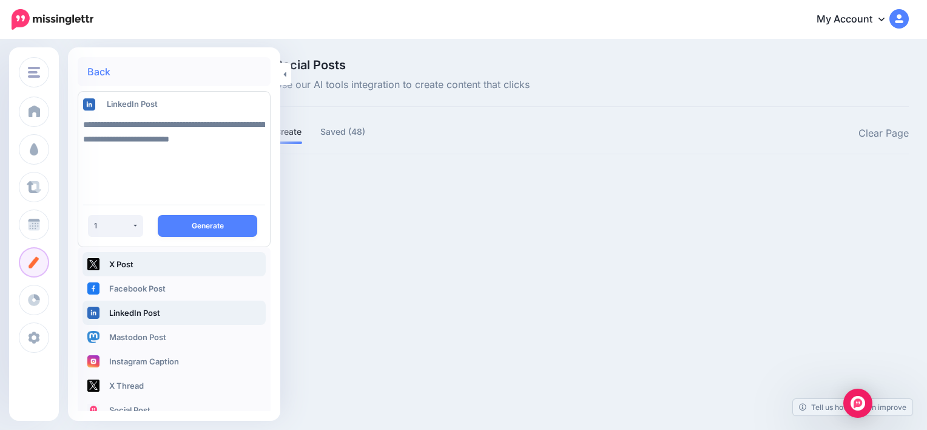
click at [152, 257] on link "X Post" at bounding box center [174, 264] width 183 height 24
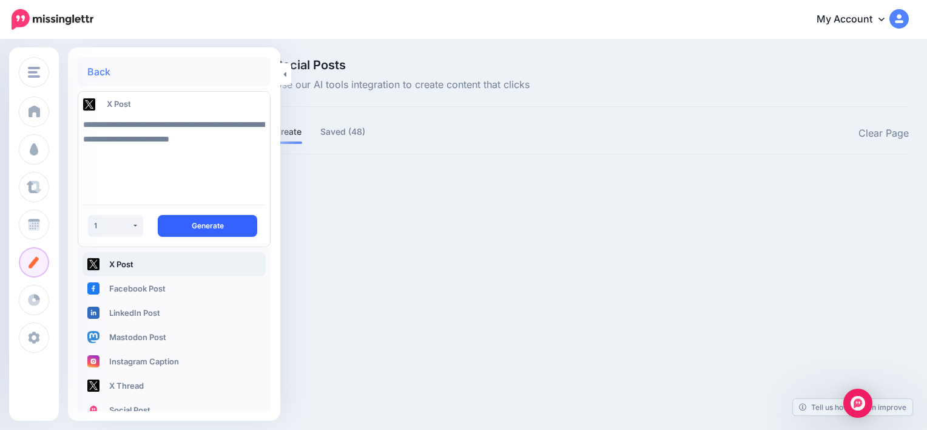
click at [201, 219] on button "Generate" at bounding box center [208, 226] width 100 height 22
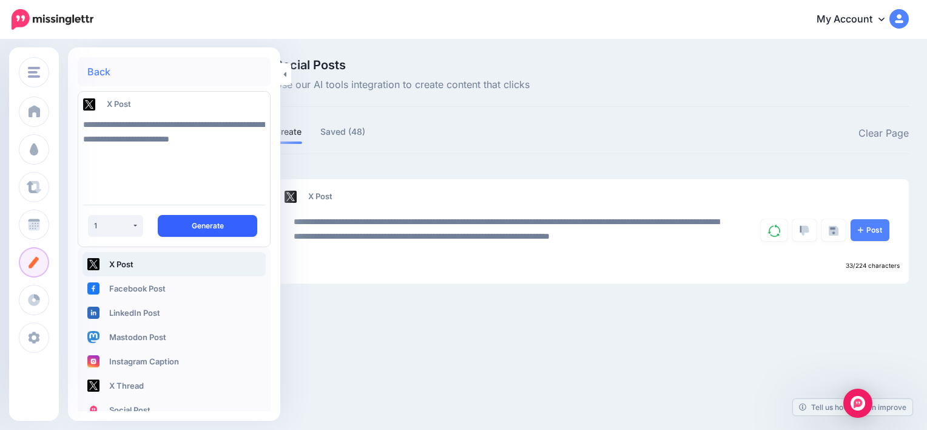
click at [201, 219] on button "Generate" at bounding box center [208, 226] width 100 height 22
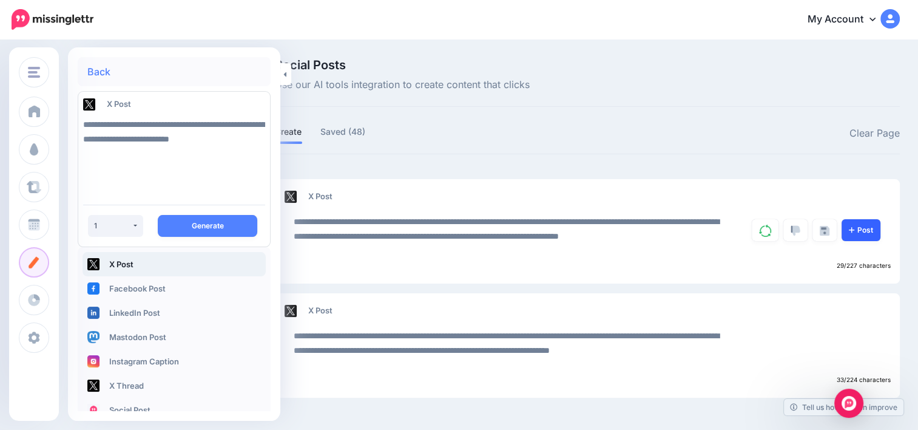
click at [879, 237] on link "Post" at bounding box center [861, 230] width 39 height 22
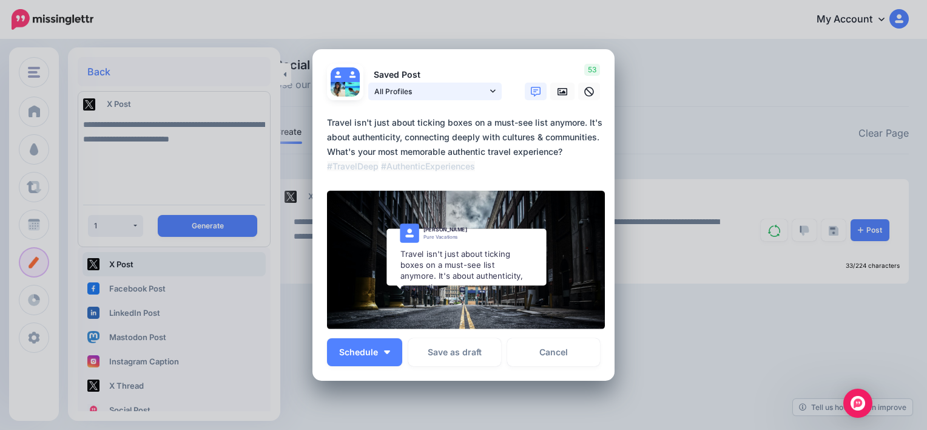
click at [490, 89] on icon at bounding box center [492, 91] width 5 height 8
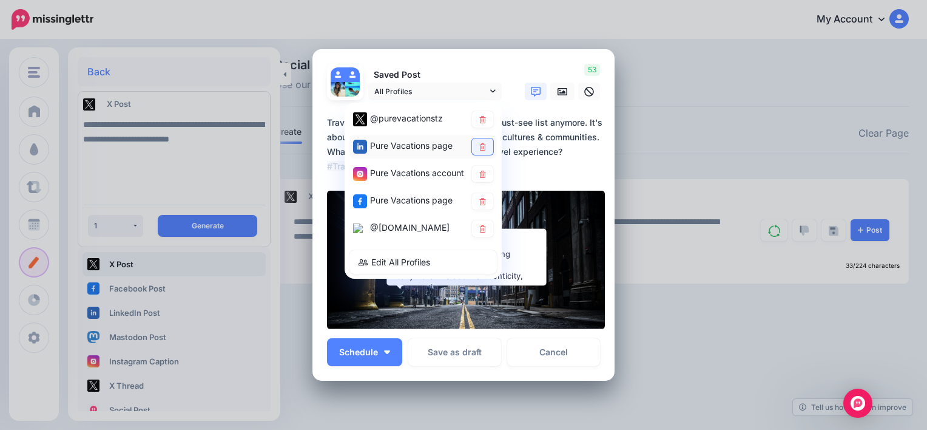
click at [481, 148] on icon at bounding box center [482, 146] width 7 height 7
click at [482, 175] on link at bounding box center [482, 174] width 21 height 16
click at [472, 201] on link at bounding box center [482, 201] width 21 height 16
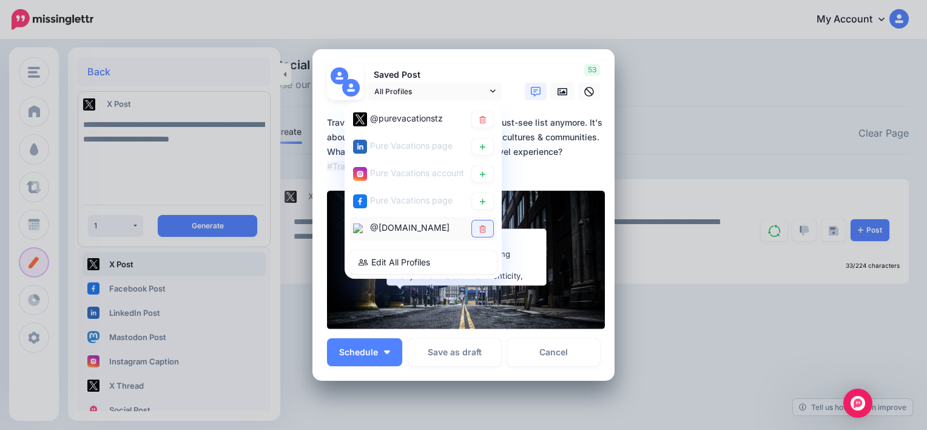
click at [479, 225] on icon at bounding box center [482, 228] width 7 height 7
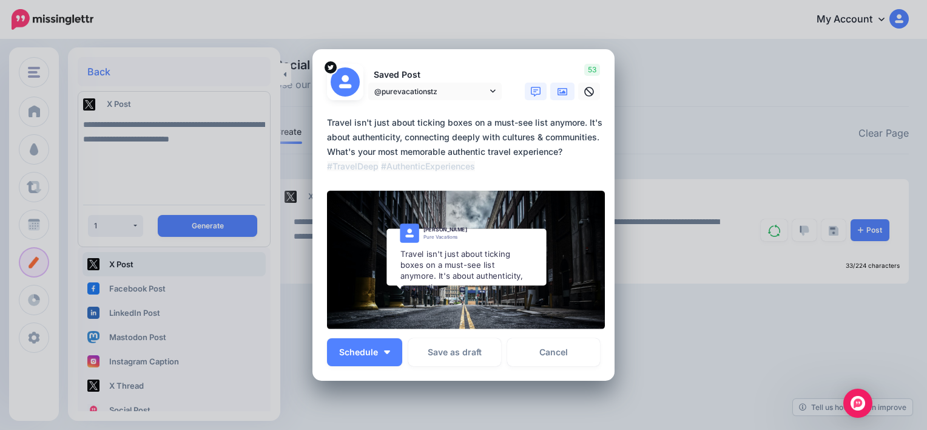
click at [562, 85] on link at bounding box center [562, 92] width 24 height 18
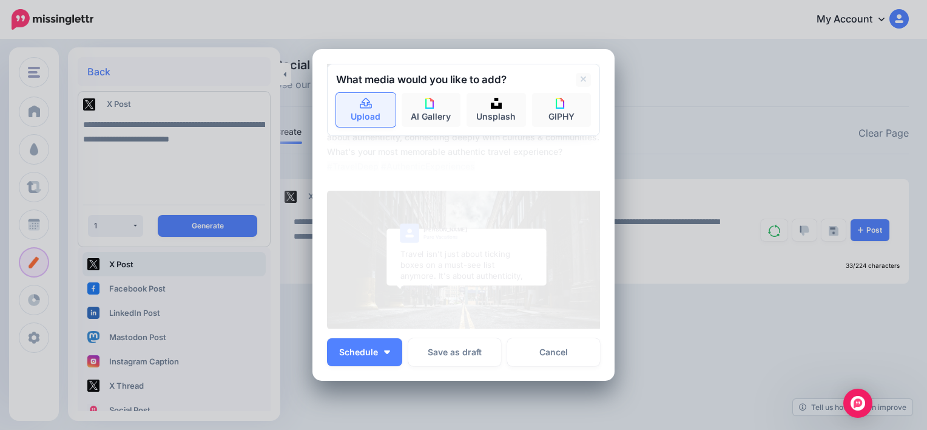
click at [357, 119] on link "Upload" at bounding box center [365, 110] width 59 height 34
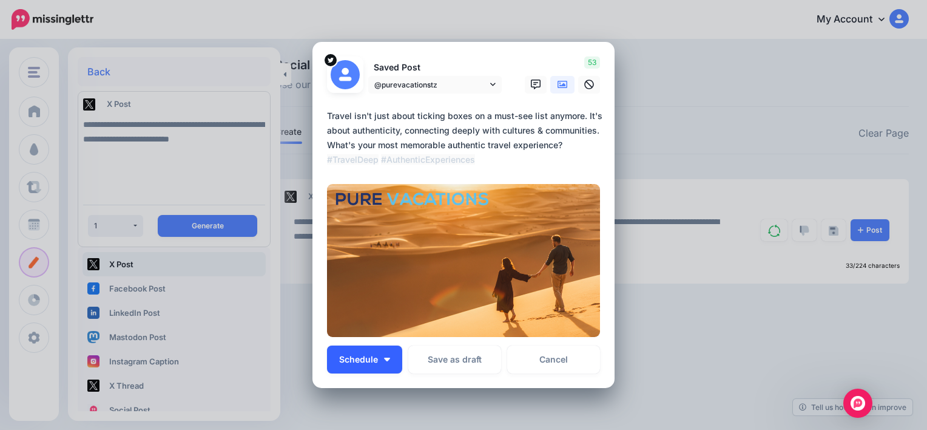
click at [391, 360] on button "Schedule" at bounding box center [364, 359] width 75 height 28
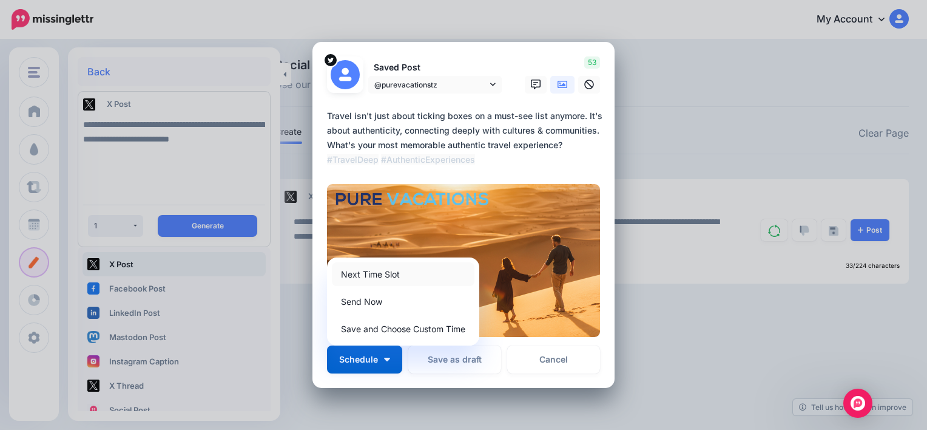
click at [387, 274] on link "Next Time Slot" at bounding box center [403, 274] width 143 height 24
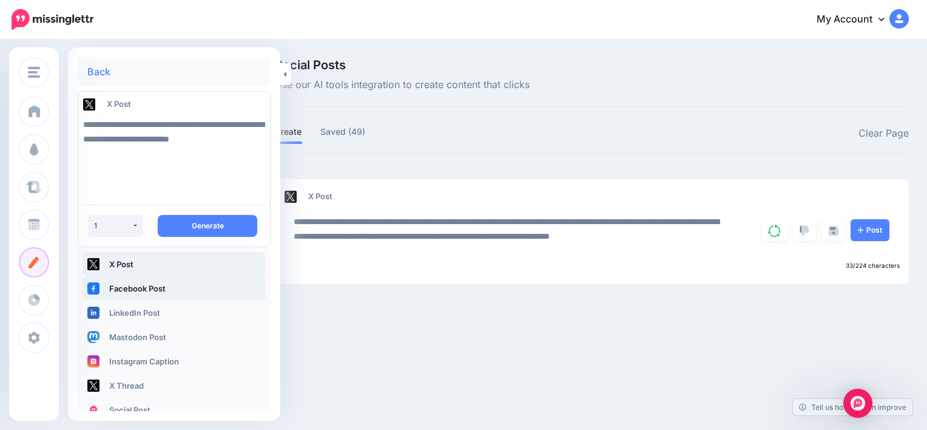
click at [177, 283] on link "Facebook Post" at bounding box center [174, 288] width 183 height 24
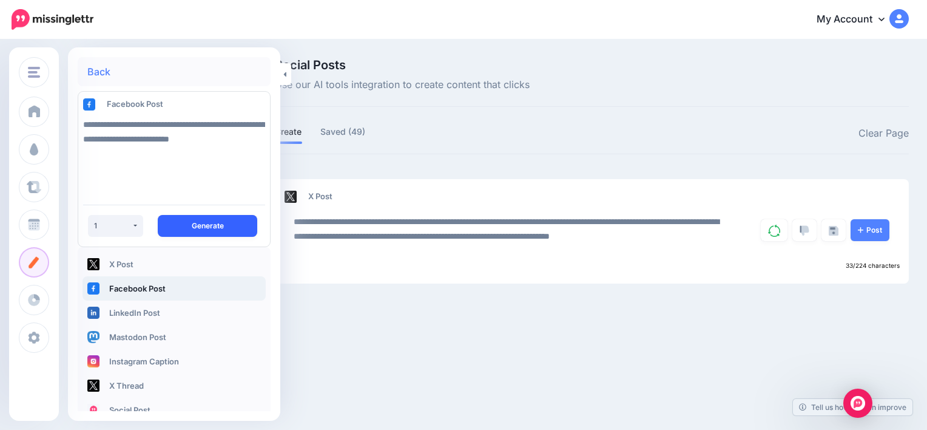
click at [180, 226] on button "Generate" at bounding box center [208, 226] width 100 height 22
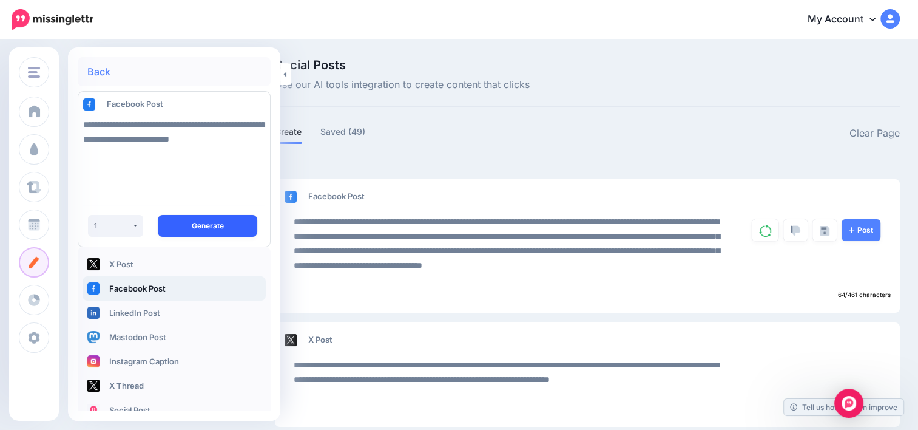
click at [180, 226] on button "Generate" at bounding box center [208, 226] width 100 height 22
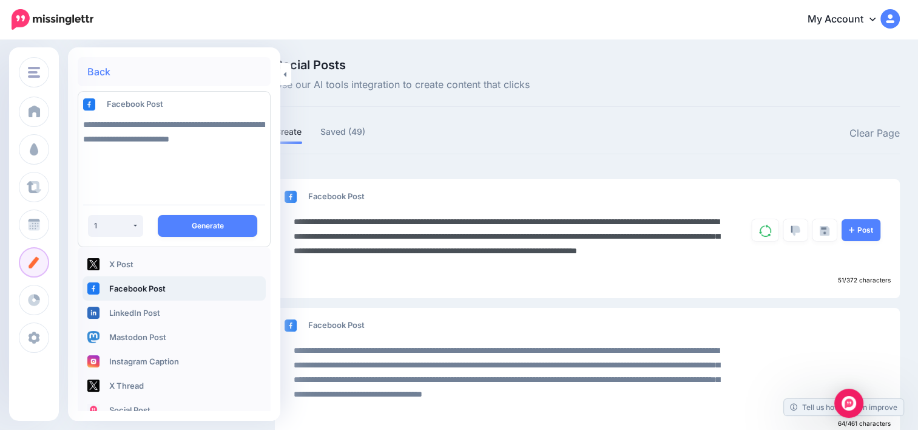
click at [414, 220] on textarea "**********" at bounding box center [512, 243] width 436 height 58
type textarea "**********"
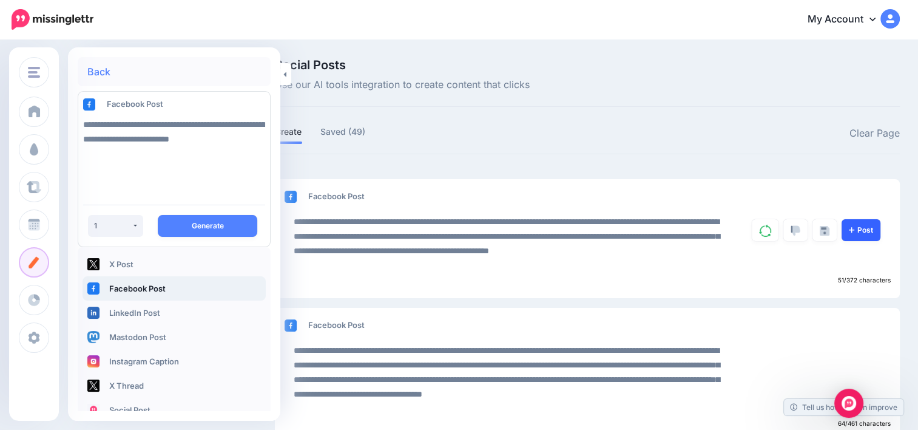
click at [868, 227] on link "Post" at bounding box center [861, 230] width 39 height 22
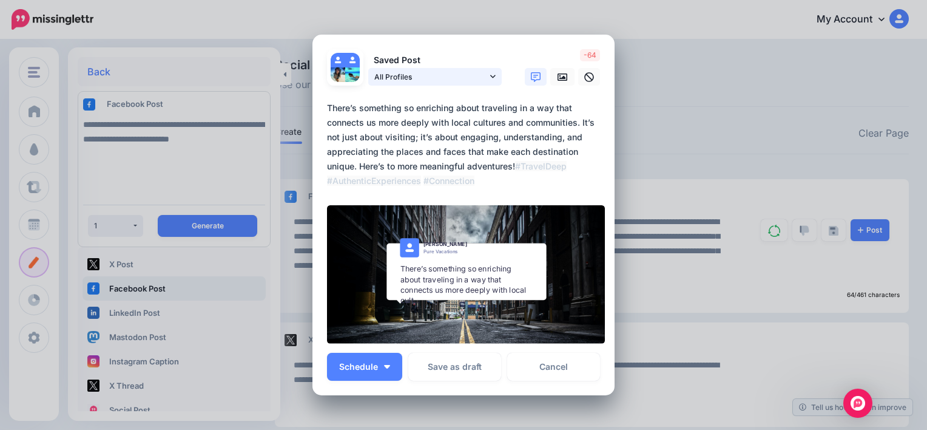
click at [493, 80] on link "All Profiles" at bounding box center [435, 77] width 134 height 18
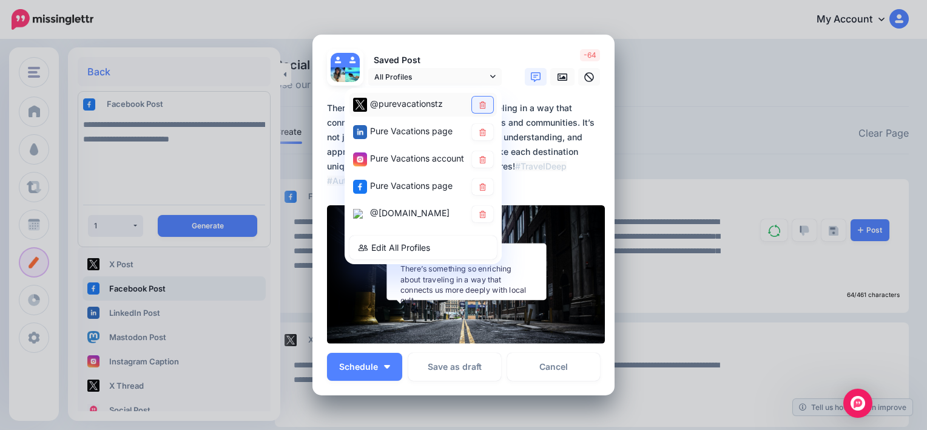
click at [482, 109] on link at bounding box center [482, 104] width 21 height 16
click at [472, 134] on link at bounding box center [482, 132] width 21 height 16
click at [478, 160] on icon at bounding box center [482, 159] width 9 height 7
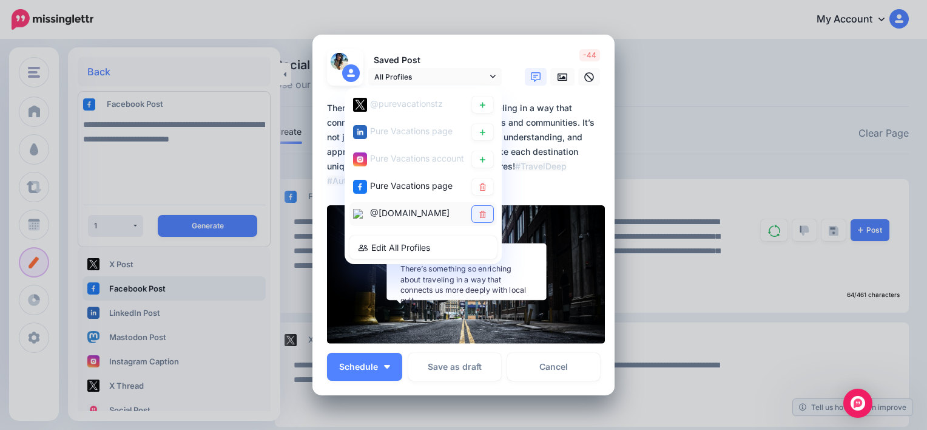
click at [479, 211] on icon at bounding box center [482, 214] width 7 height 7
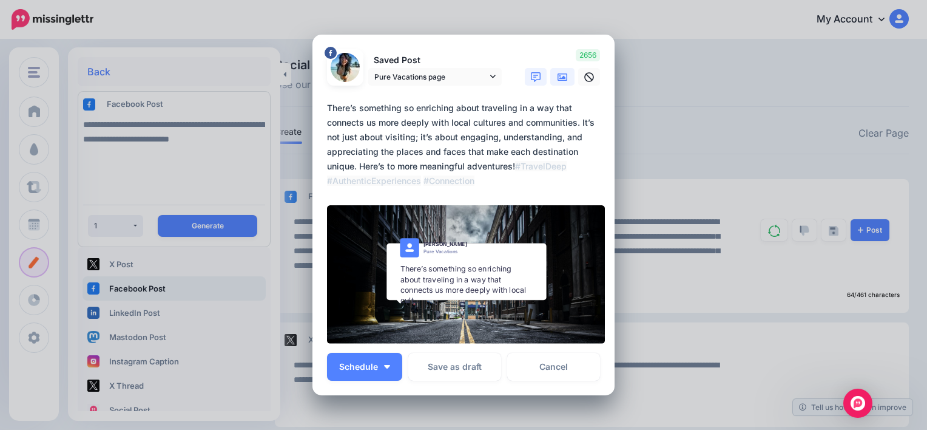
click at [563, 72] on link at bounding box center [562, 77] width 24 height 18
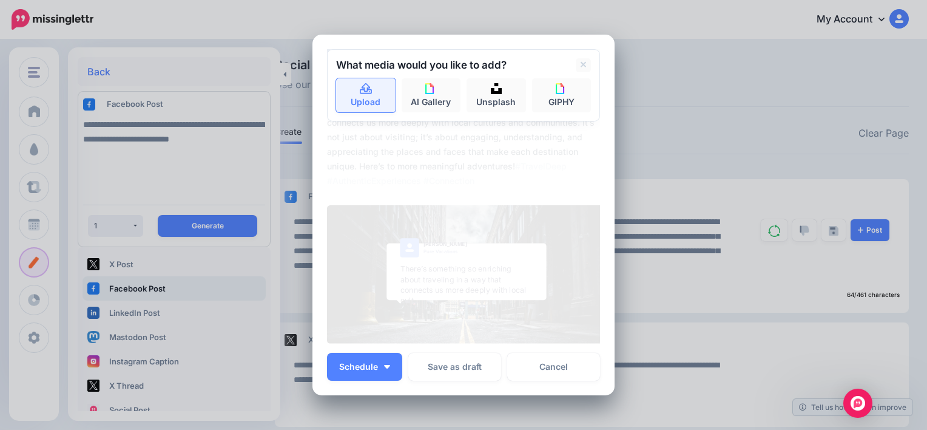
click at [364, 101] on link "Upload" at bounding box center [365, 95] width 59 height 34
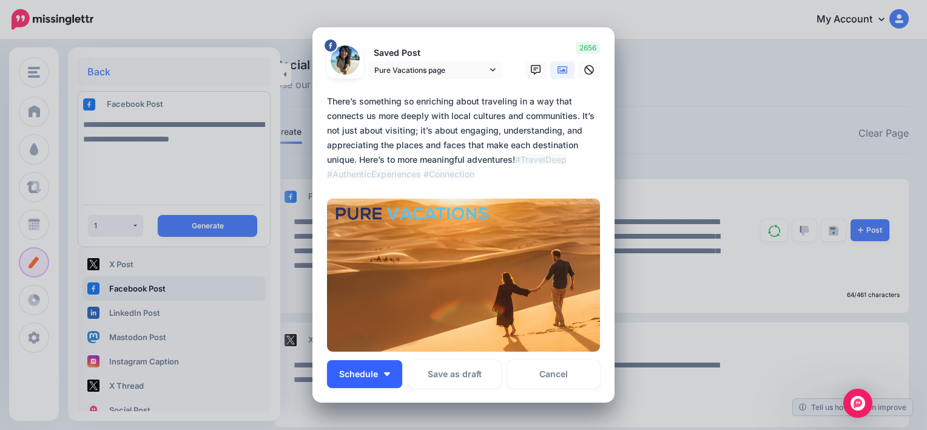
click at [370, 370] on span "Schedule" at bounding box center [358, 374] width 39 height 8
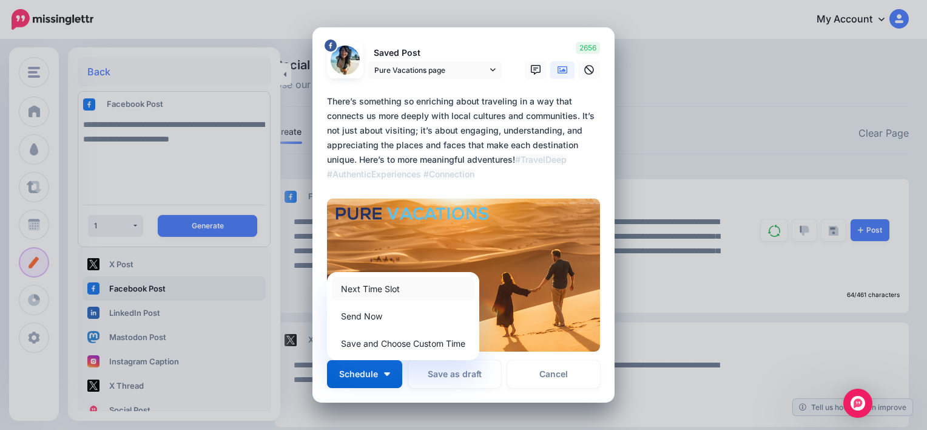
click at [384, 291] on link "Next Time Slot" at bounding box center [403, 289] width 143 height 24
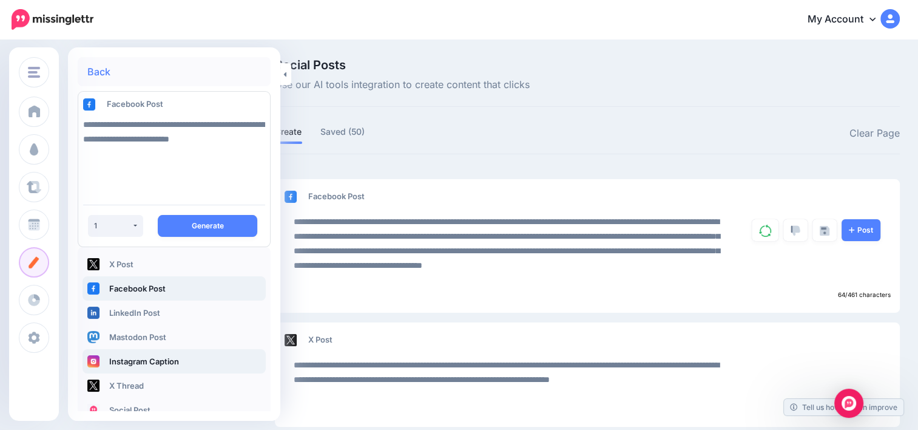
click at [158, 357] on link "Instagram Caption" at bounding box center [174, 361] width 183 height 24
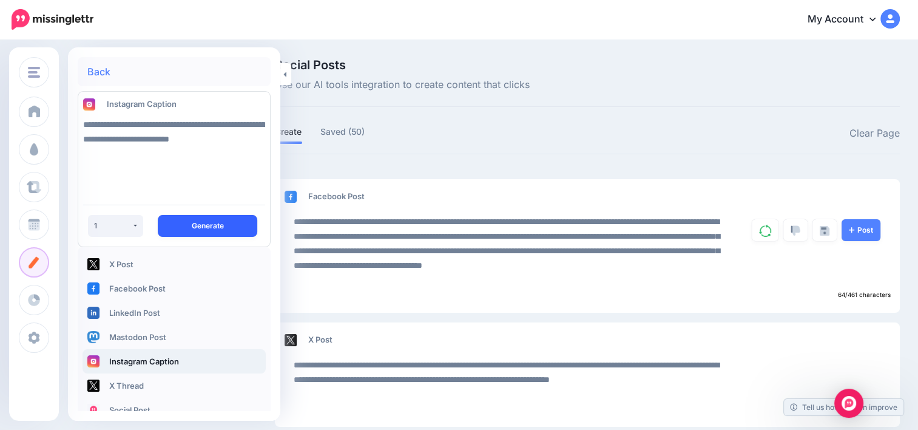
click at [200, 229] on button "Generate" at bounding box center [208, 226] width 100 height 22
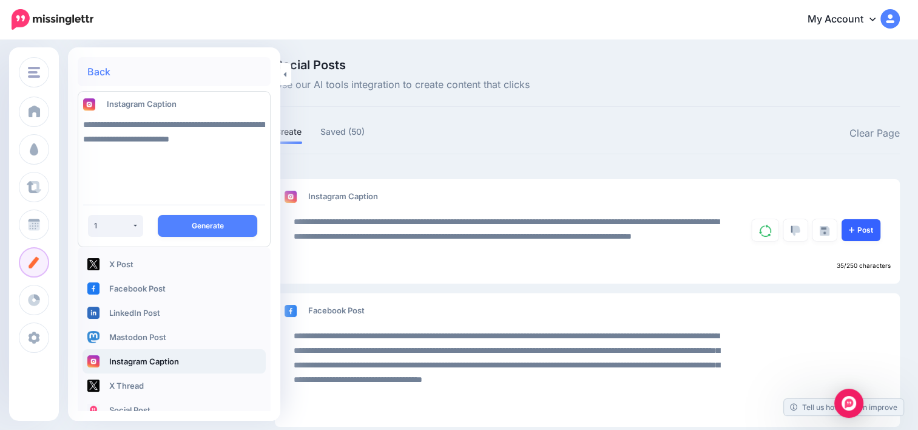
click at [870, 228] on link "Post" at bounding box center [861, 230] width 39 height 22
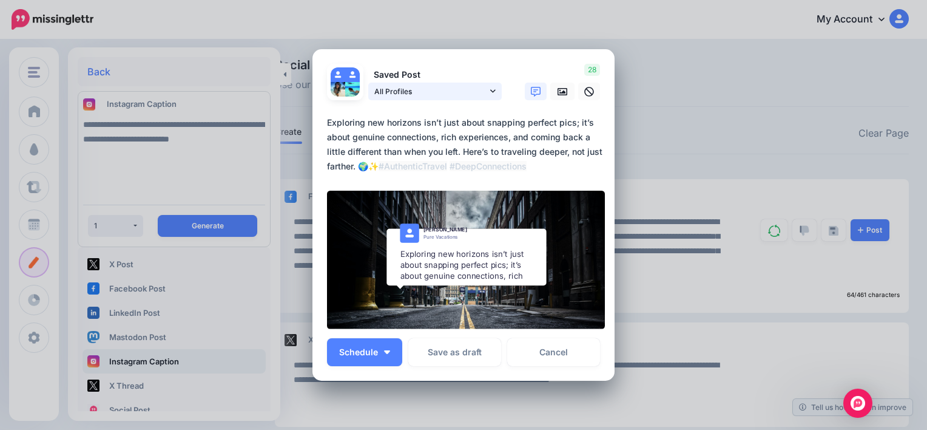
click at [492, 92] on link "All Profiles" at bounding box center [435, 92] width 134 height 18
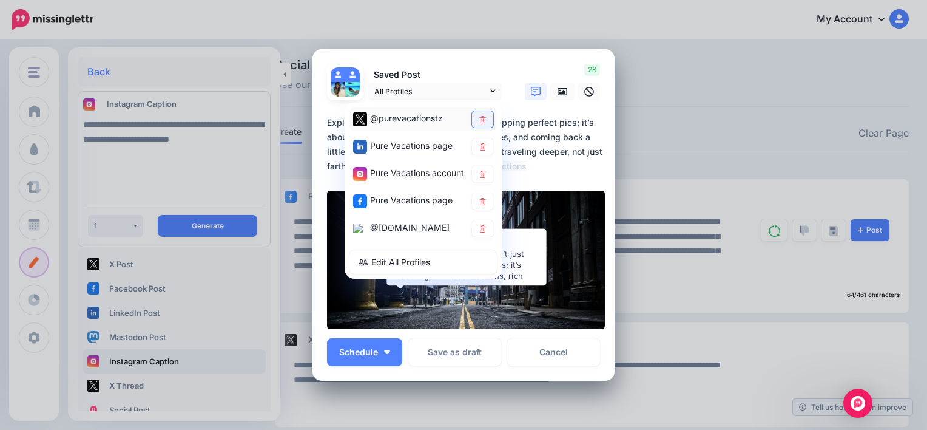
click at [479, 124] on link at bounding box center [482, 119] width 21 height 16
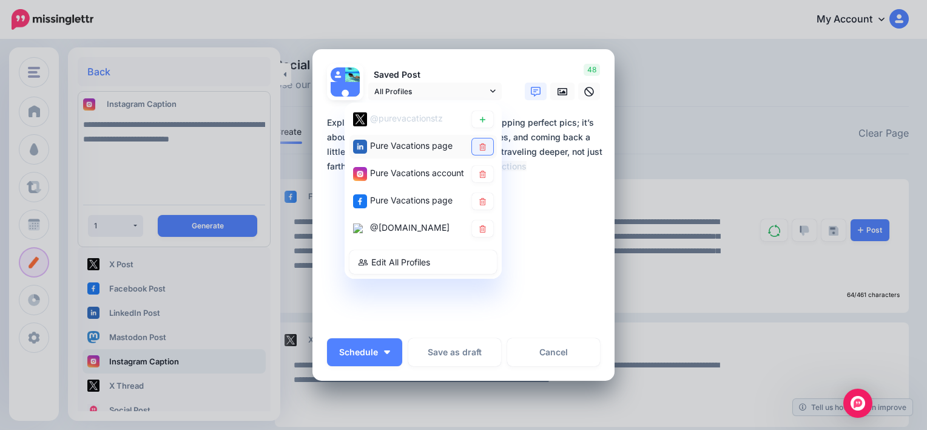
click at [479, 148] on icon at bounding box center [482, 146] width 9 height 7
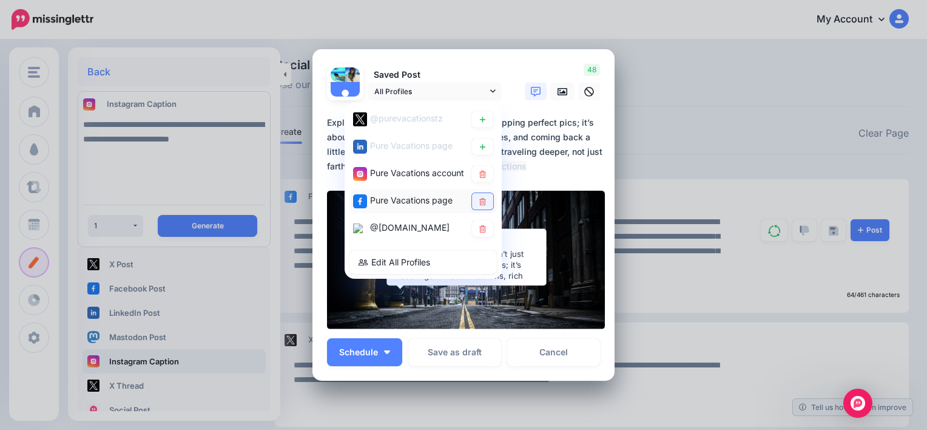
click at [478, 199] on icon at bounding box center [482, 201] width 9 height 7
click at [481, 228] on icon at bounding box center [482, 228] width 9 height 7
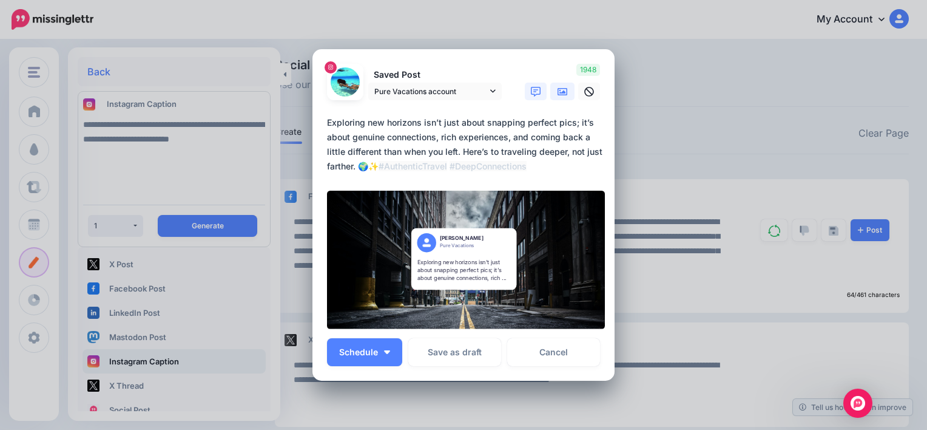
click at [561, 90] on icon at bounding box center [563, 92] width 10 height 10
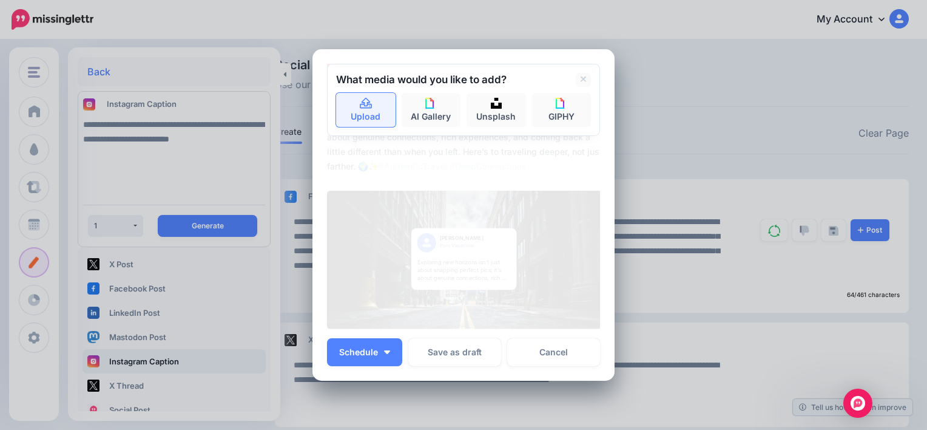
click at [385, 111] on link "Upload" at bounding box center [365, 110] width 59 height 34
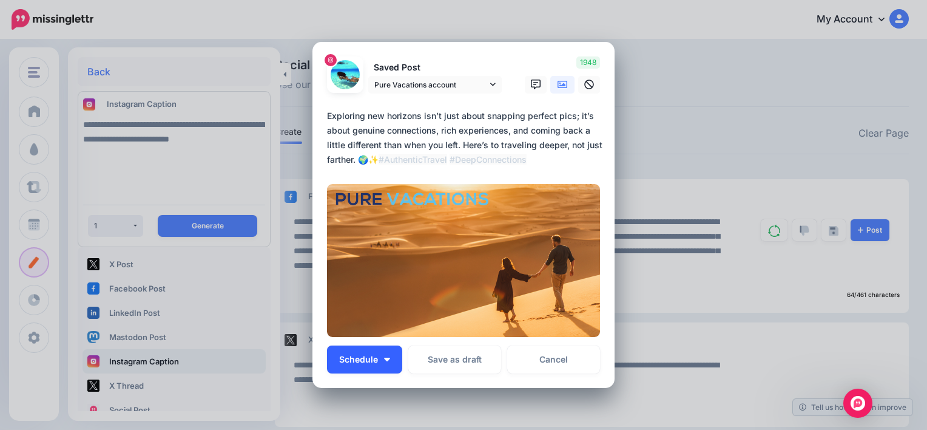
click at [391, 367] on button "Schedule" at bounding box center [364, 359] width 75 height 28
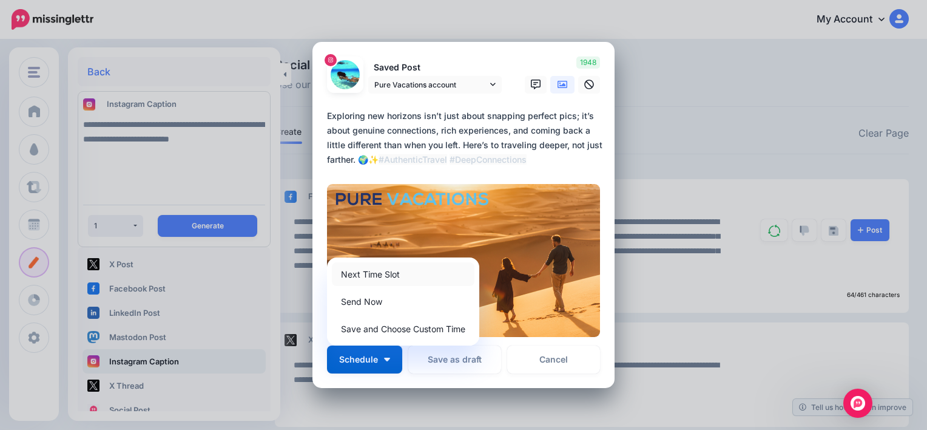
click at [393, 280] on link "Next Time Slot" at bounding box center [403, 274] width 143 height 24
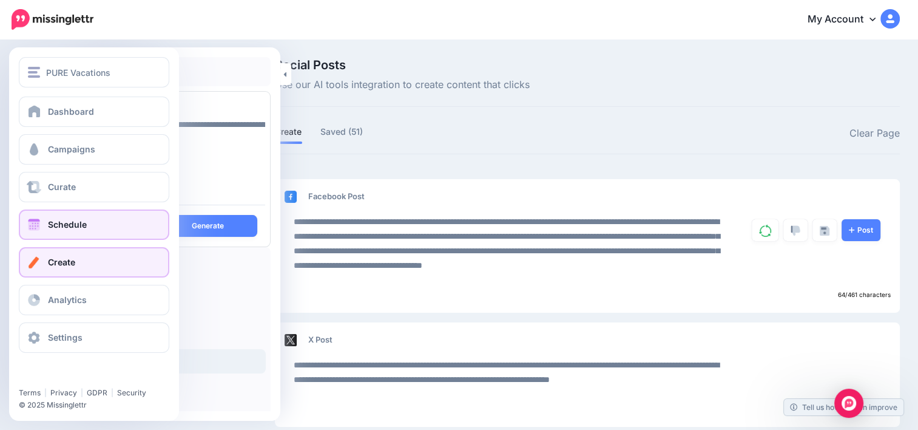
click at [74, 210] on link "Schedule" at bounding box center [94, 224] width 151 height 30
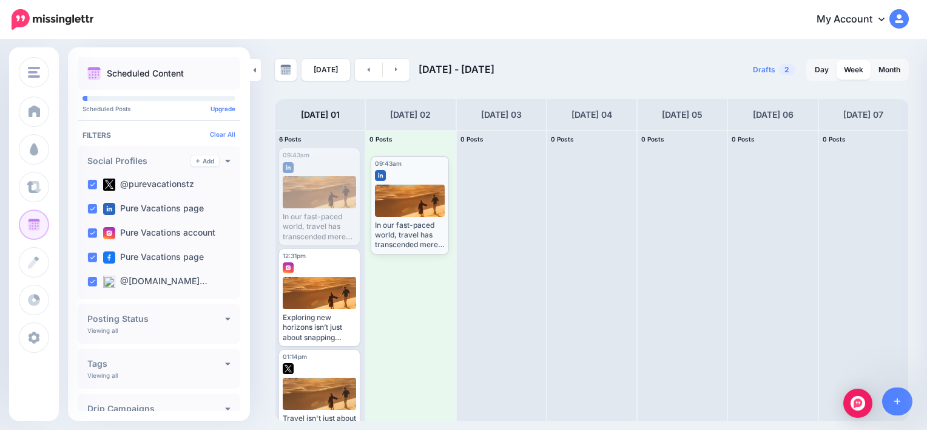
drag, startPoint x: 322, startPoint y: 158, endPoint x: 414, endPoint y: 166, distance: 92.0
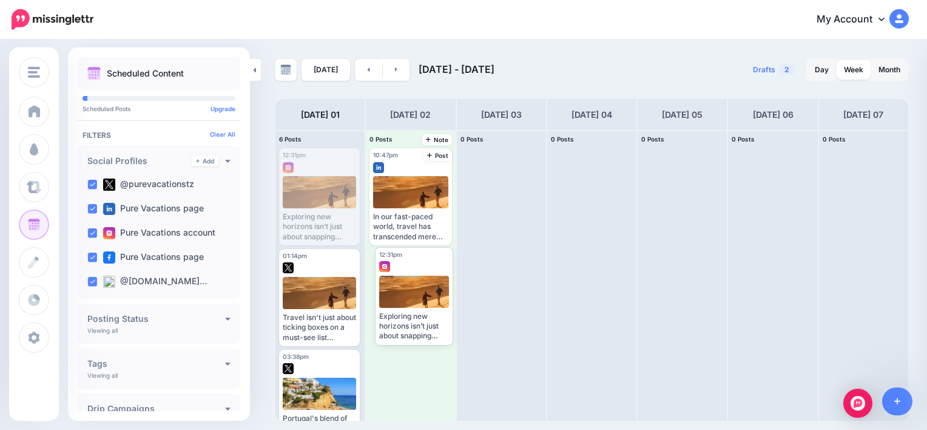
drag, startPoint x: 329, startPoint y: 171, endPoint x: 424, endPoint y: 269, distance: 136.9
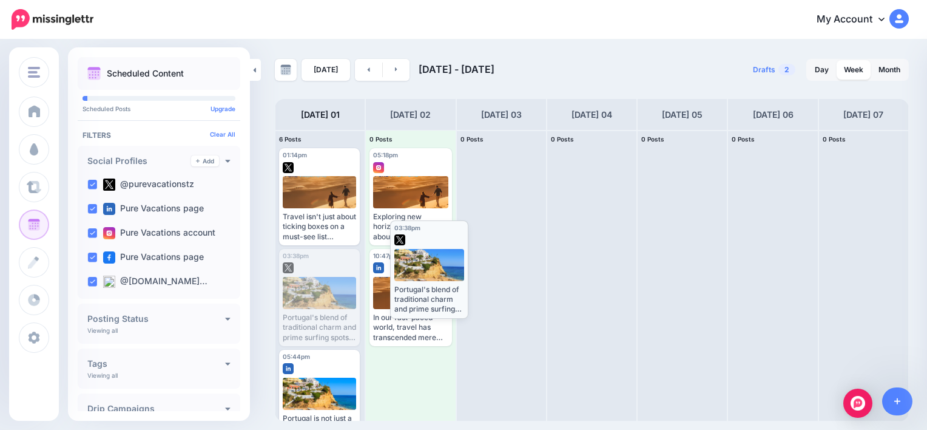
drag, startPoint x: 329, startPoint y: 265, endPoint x: 440, endPoint y: 237, distance: 114.7
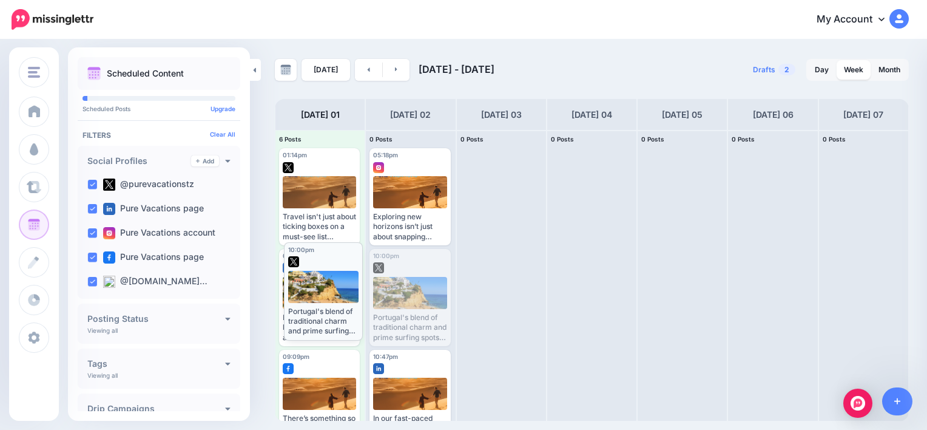
drag, startPoint x: 415, startPoint y: 257, endPoint x: 330, endPoint y: 250, distance: 85.8
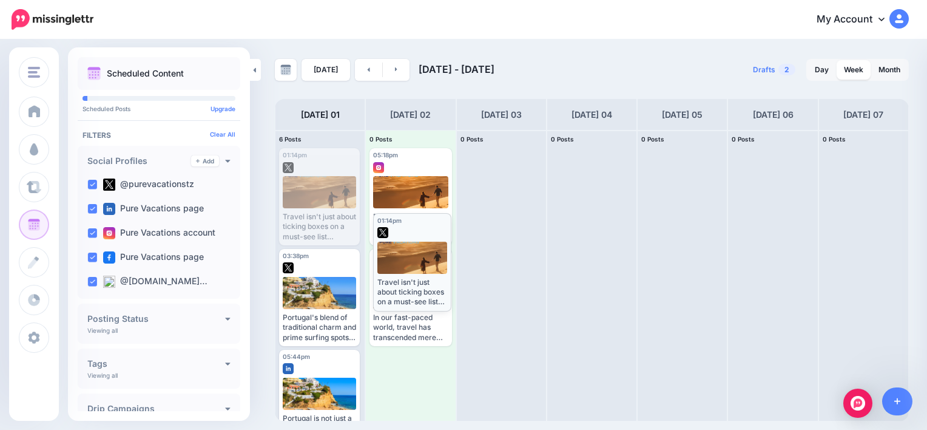
drag, startPoint x: 323, startPoint y: 168, endPoint x: 418, endPoint y: 232, distance: 114.3
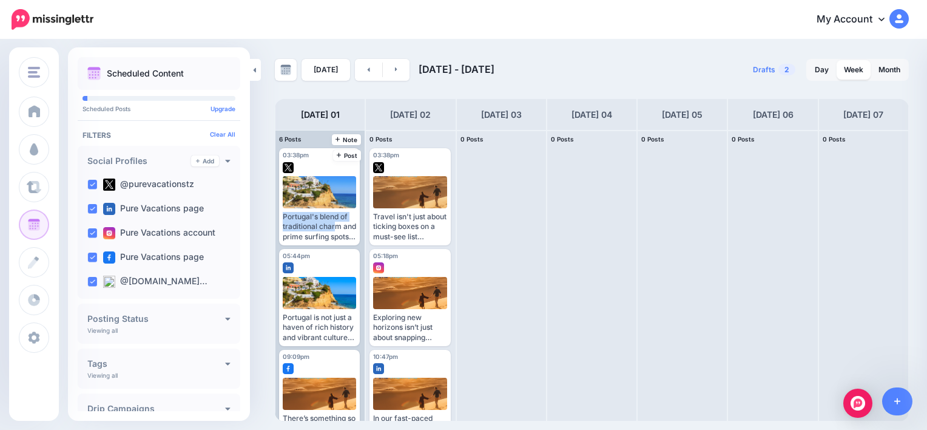
drag, startPoint x: 362, startPoint y: 171, endPoint x: 362, endPoint y: 208, distance: 37.6
click at [362, 208] on div "03:38pm [DATE] 03:38pm Portugal's blend of traditional charm and prime surfing …" at bounding box center [320, 275] width 89 height 290
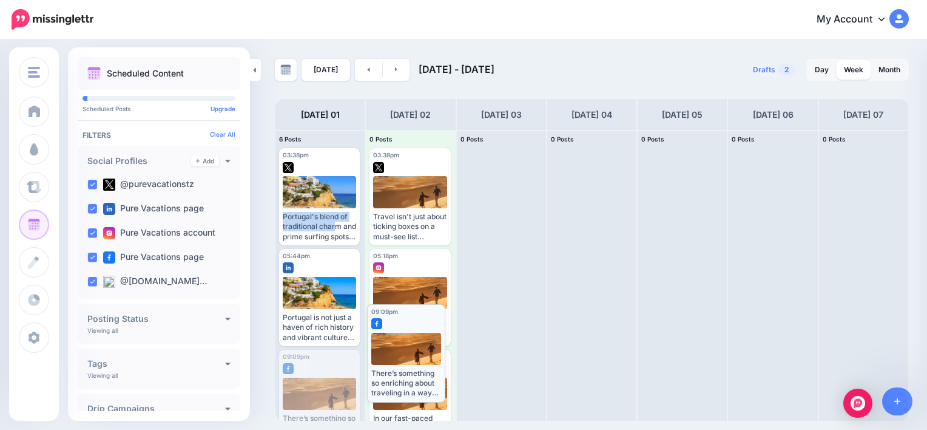
drag, startPoint x: 340, startPoint y: 359, endPoint x: 428, endPoint y: 313, distance: 99.1
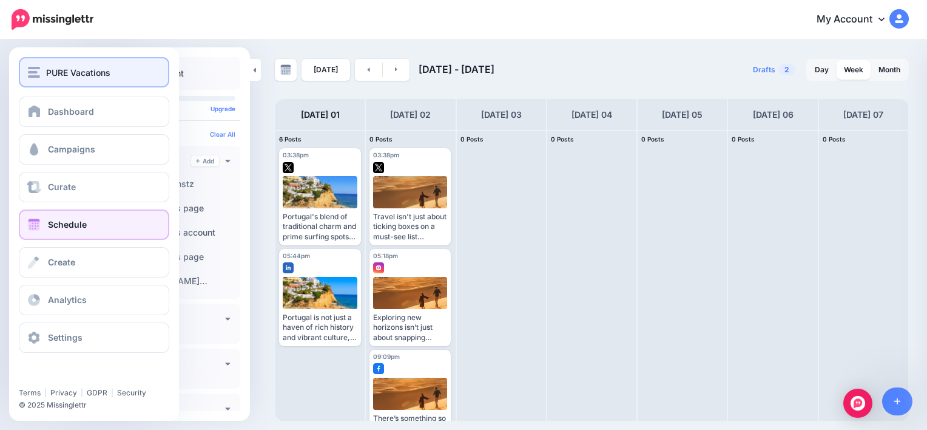
click at [66, 70] on span "PURE Vacations" at bounding box center [78, 73] width 64 height 14
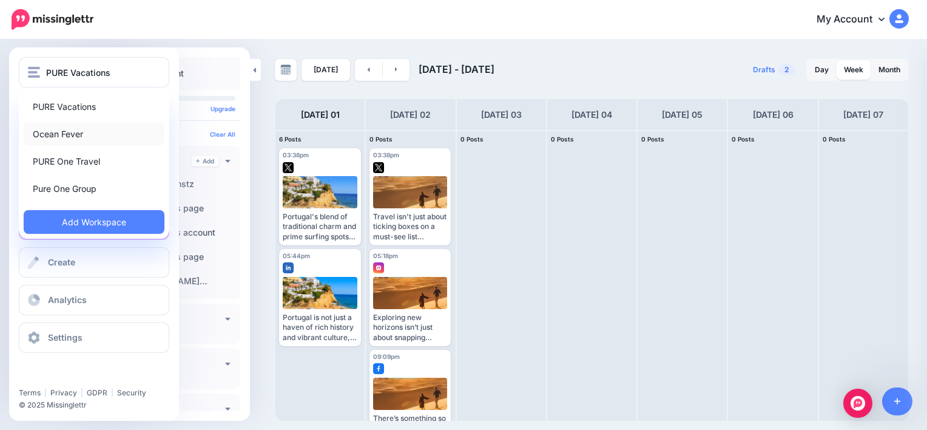
click at [66, 135] on link "Ocean Fever" at bounding box center [94, 134] width 141 height 24
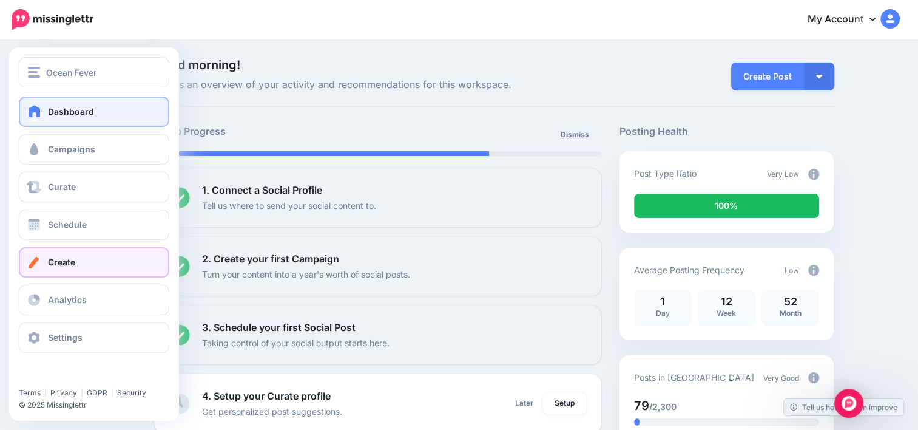
click at [81, 262] on link "Create" at bounding box center [94, 262] width 151 height 30
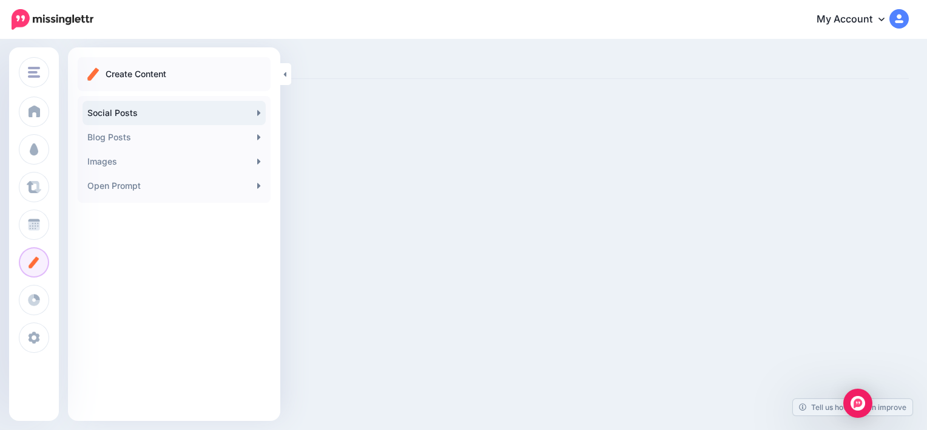
click at [139, 119] on link "Social Posts" at bounding box center [174, 113] width 183 height 24
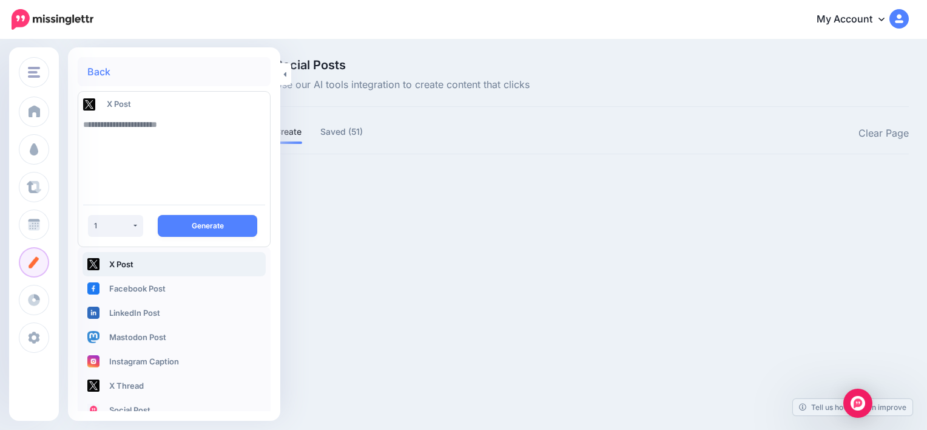
click at [200, 121] on textarea at bounding box center [174, 153] width 182 height 83
click at [142, 121] on textarea "**********" at bounding box center [174, 153] width 182 height 83
click at [197, 122] on textarea "**********" at bounding box center [174, 153] width 182 height 83
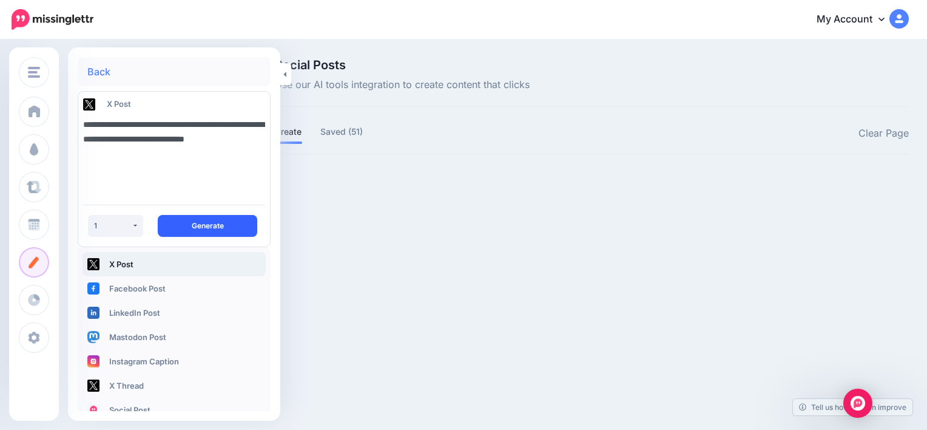
type textarea "**********"
click at [208, 229] on button "Generate" at bounding box center [208, 226] width 100 height 22
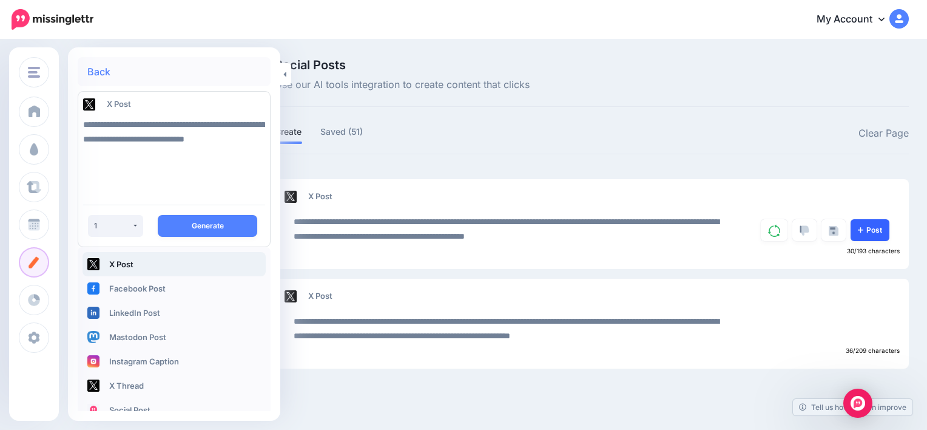
click at [862, 231] on icon at bounding box center [860, 229] width 5 height 7
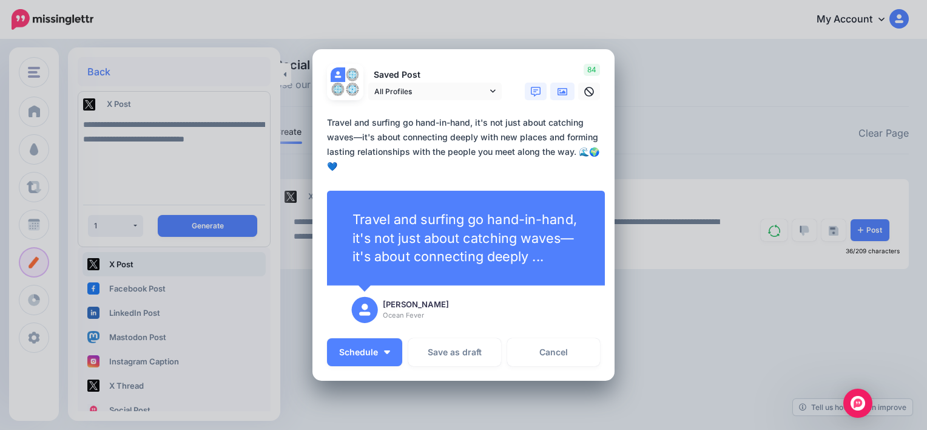
click at [558, 91] on icon at bounding box center [563, 92] width 10 height 10
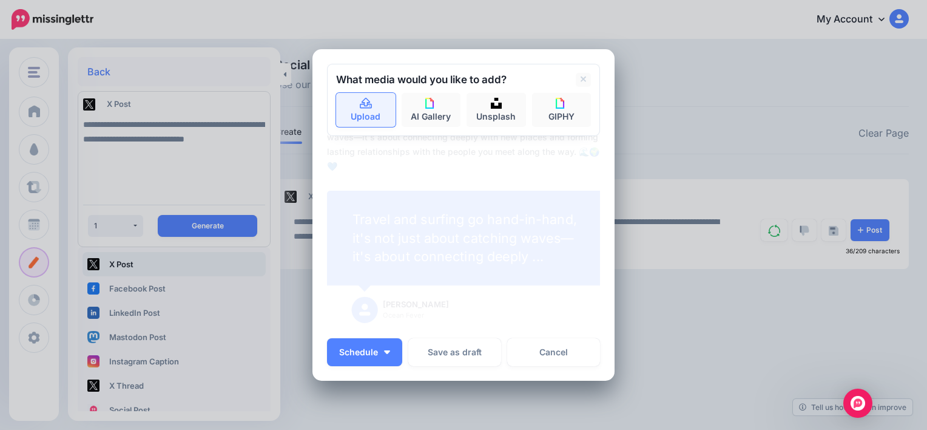
click at [359, 103] on icon at bounding box center [366, 103] width 14 height 11
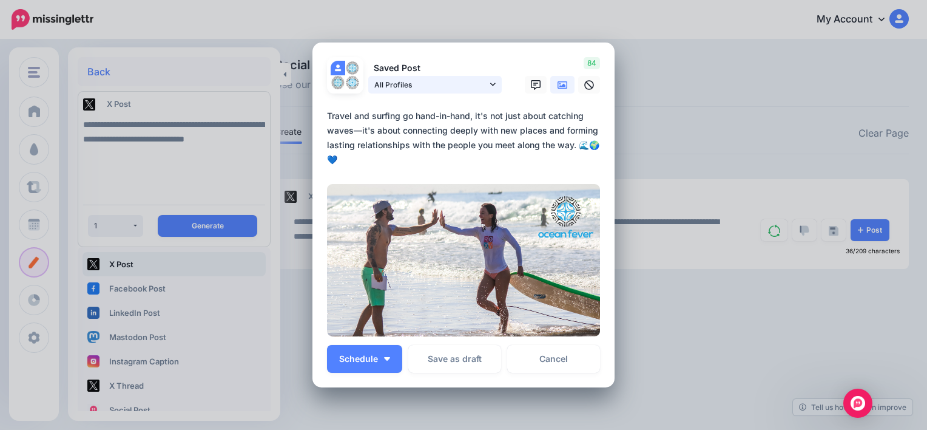
click at [492, 87] on link "All Profiles" at bounding box center [435, 85] width 134 height 18
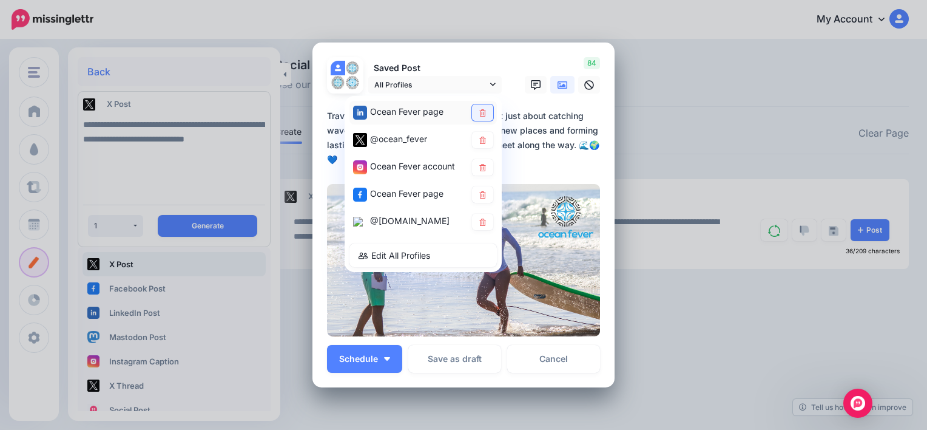
click at [480, 109] on link at bounding box center [482, 112] width 21 height 16
click at [478, 170] on icon at bounding box center [482, 167] width 9 height 7
click at [478, 194] on icon at bounding box center [482, 194] width 9 height 7
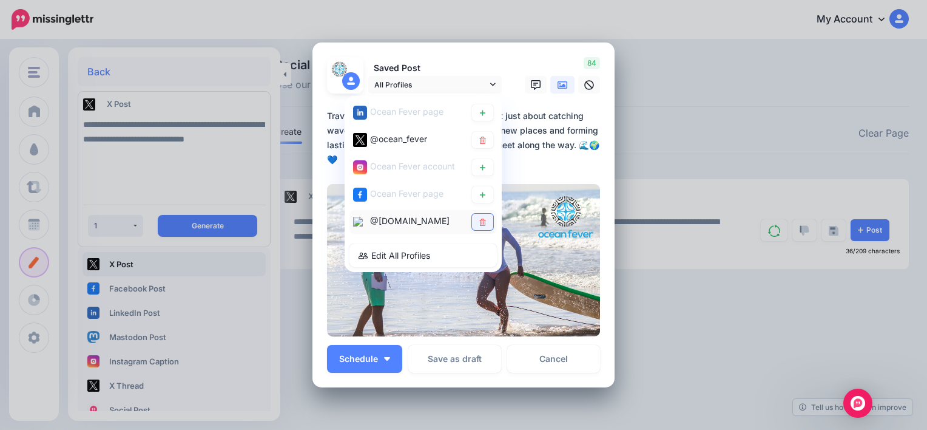
click at [480, 218] on icon at bounding box center [482, 221] width 7 height 7
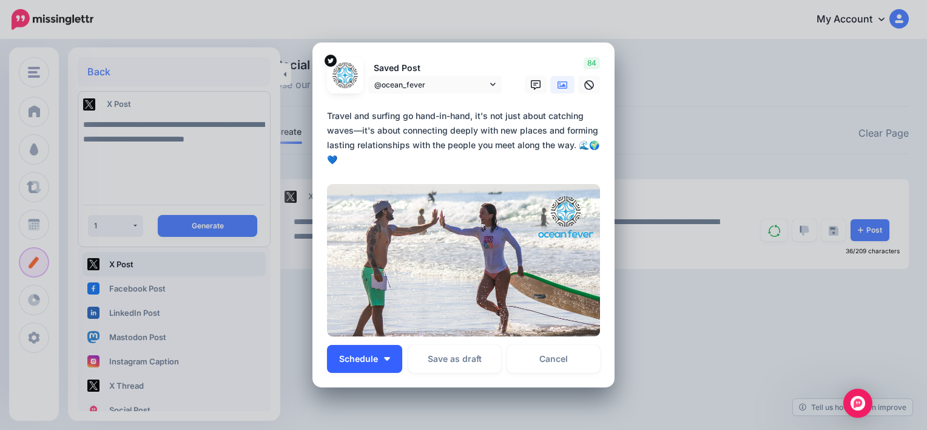
click at [384, 364] on button "Schedule" at bounding box center [364, 359] width 75 height 28
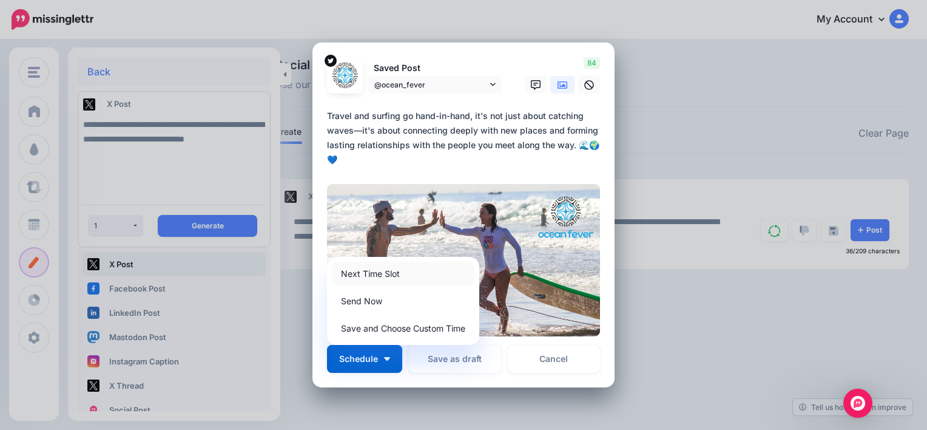
click at [382, 281] on link "Next Time Slot" at bounding box center [403, 274] width 143 height 24
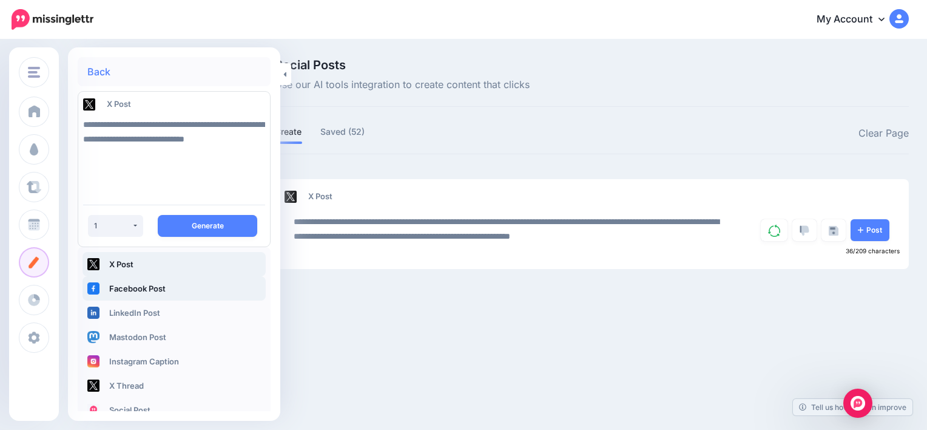
click at [168, 291] on link "Facebook Post" at bounding box center [174, 288] width 183 height 24
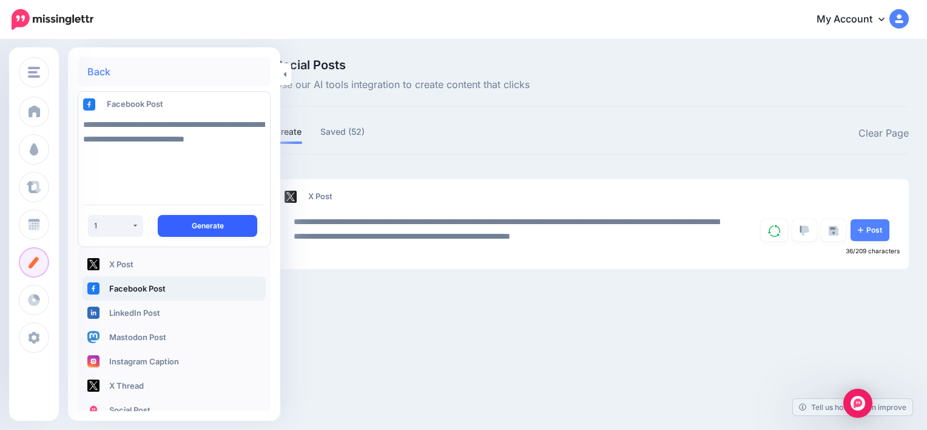
click at [202, 231] on button "Generate" at bounding box center [208, 226] width 100 height 22
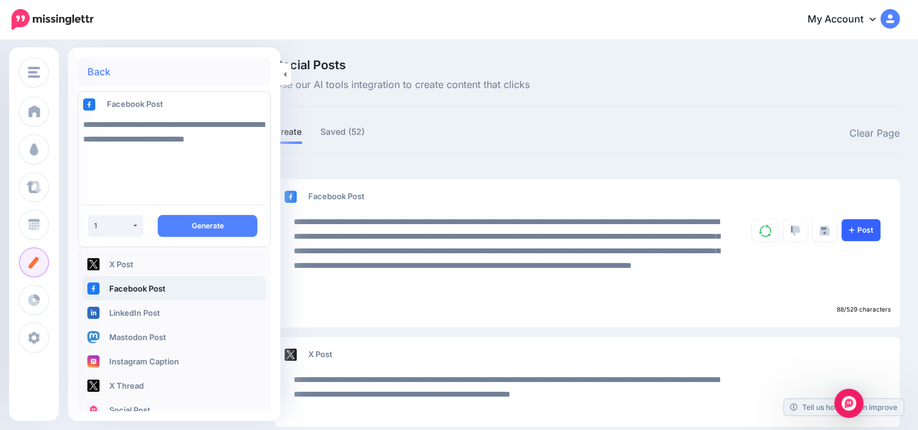
click at [854, 226] on icon at bounding box center [851, 229] width 5 height 7
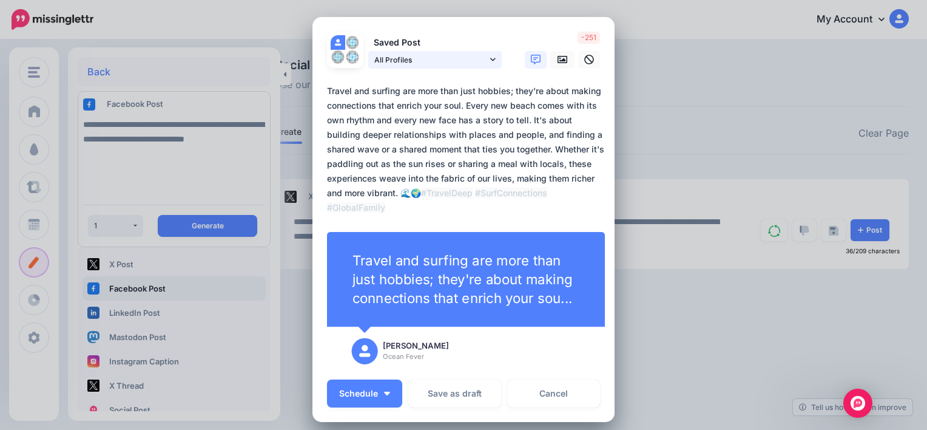
click at [490, 62] on icon at bounding box center [492, 59] width 5 height 8
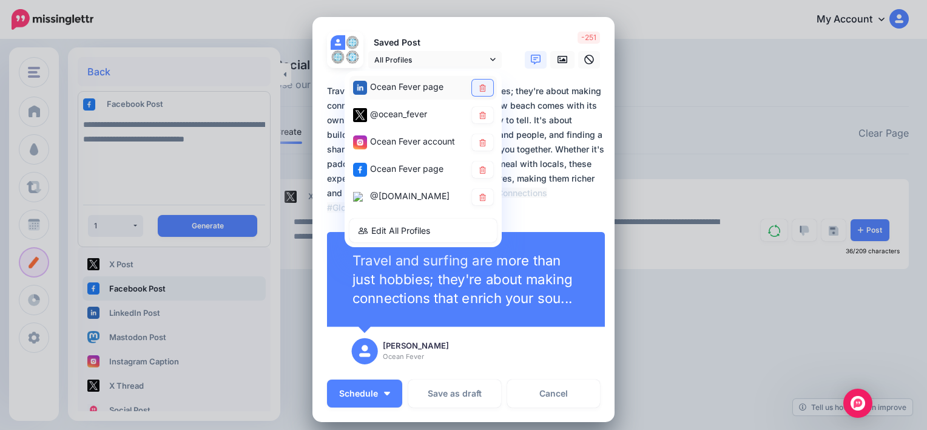
click at [483, 90] on link at bounding box center [482, 88] width 21 height 16
click at [482, 117] on link at bounding box center [482, 115] width 21 height 16
click at [479, 141] on icon at bounding box center [482, 141] width 9 height 7
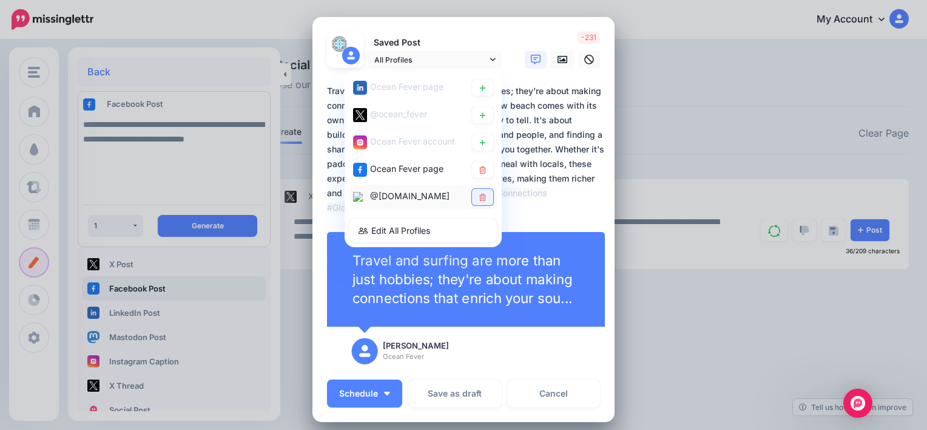
click at [483, 189] on link at bounding box center [482, 197] width 21 height 16
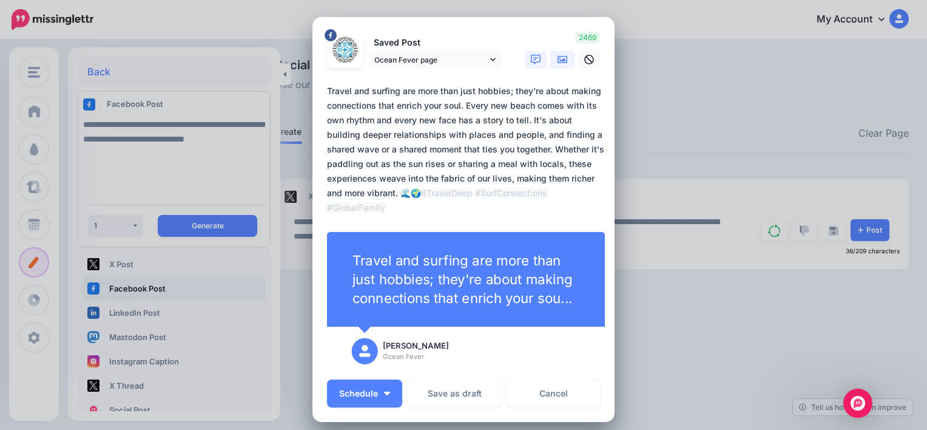
click at [561, 59] on icon at bounding box center [563, 60] width 10 height 10
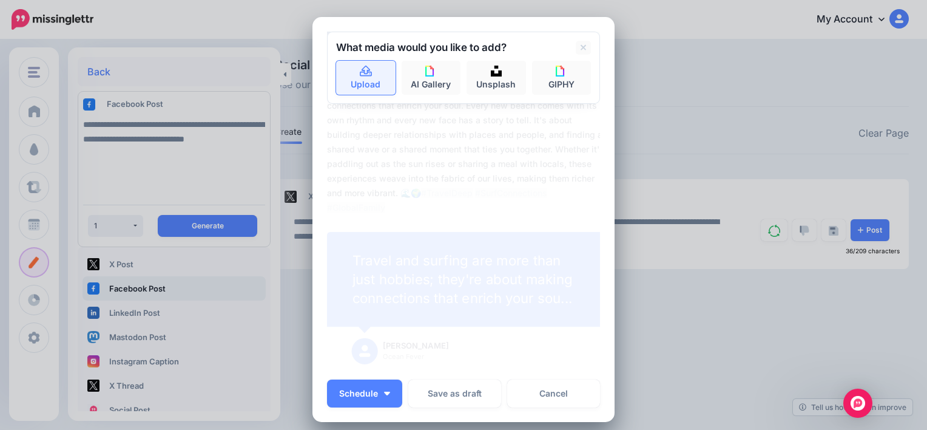
click at [370, 84] on link "Upload" at bounding box center [365, 78] width 59 height 34
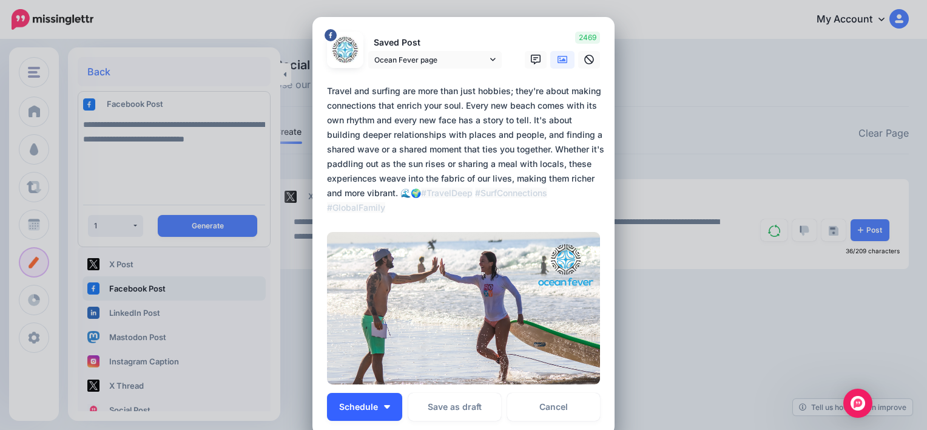
click at [381, 418] on button "Schedule" at bounding box center [364, 407] width 75 height 28
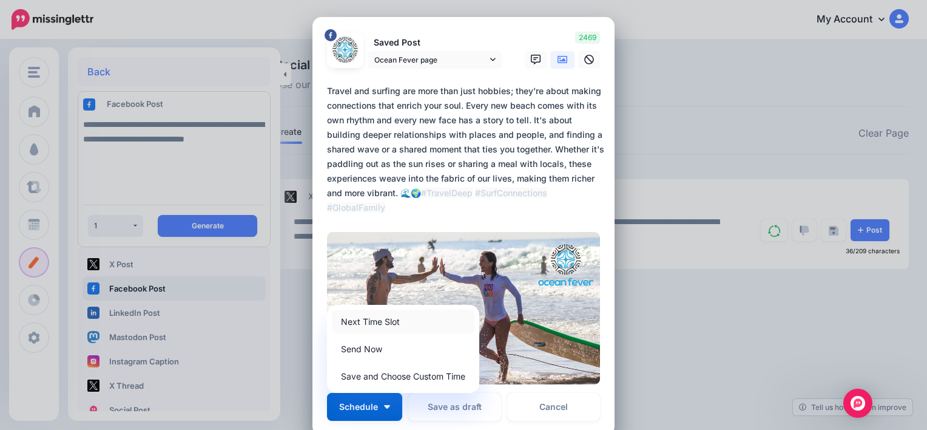
click at [384, 325] on link "Next Time Slot" at bounding box center [403, 322] width 143 height 24
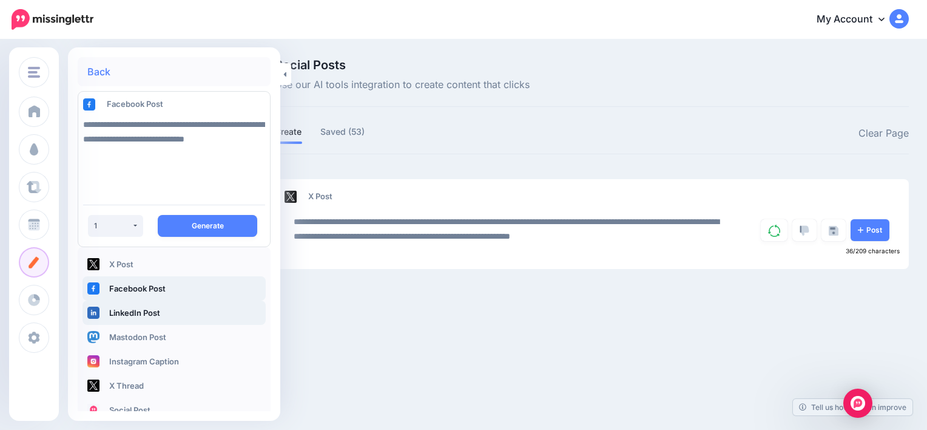
click at [115, 312] on link "LinkedIn Post" at bounding box center [174, 312] width 183 height 24
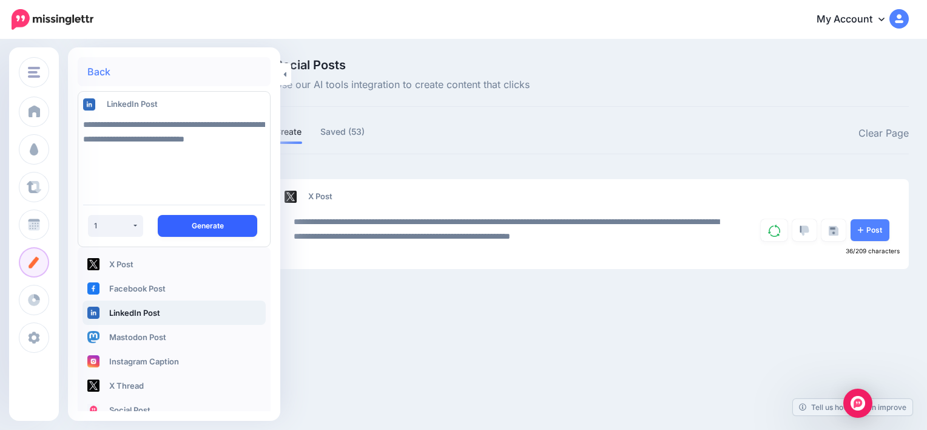
click at [208, 215] on button "Generate" at bounding box center [208, 226] width 100 height 22
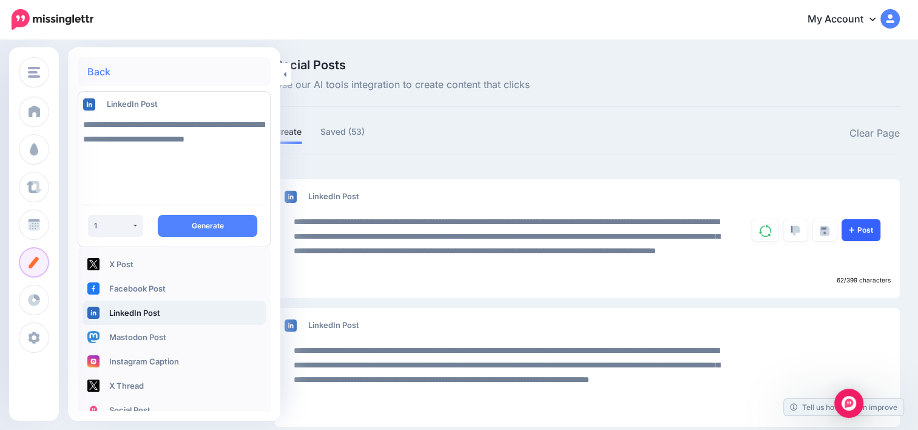
click at [865, 231] on link "Post" at bounding box center [861, 230] width 39 height 22
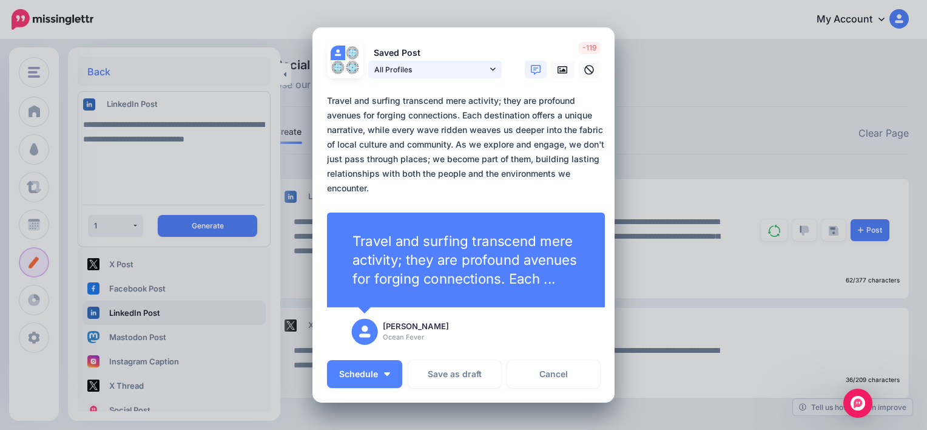
click at [490, 69] on icon at bounding box center [492, 69] width 5 height 8
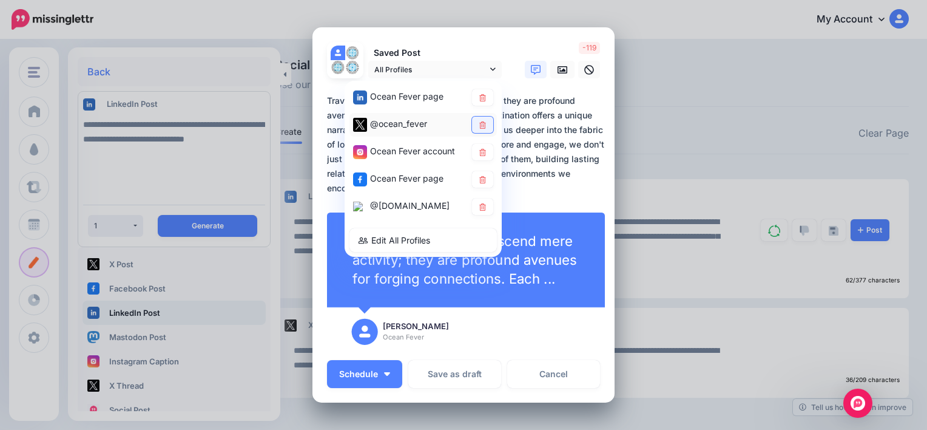
click at [478, 127] on icon at bounding box center [482, 124] width 9 height 7
click at [481, 155] on icon at bounding box center [482, 152] width 9 height 7
click at [478, 180] on icon at bounding box center [482, 179] width 9 height 7
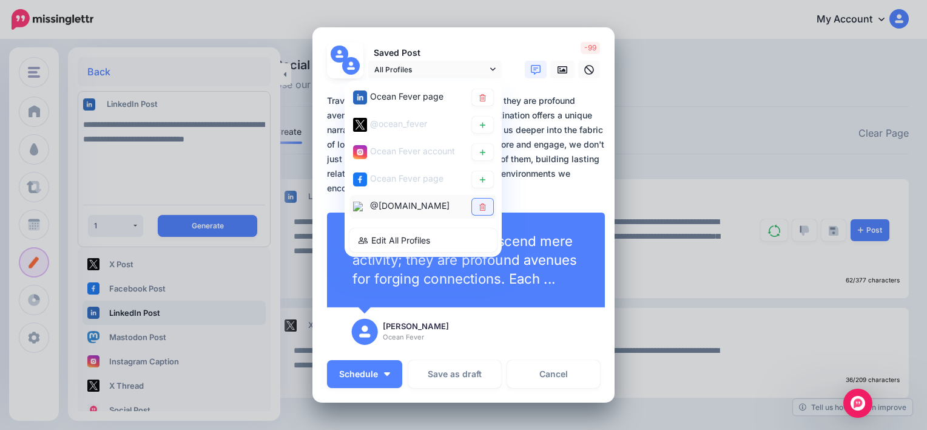
click at [479, 206] on icon at bounding box center [482, 206] width 9 height 7
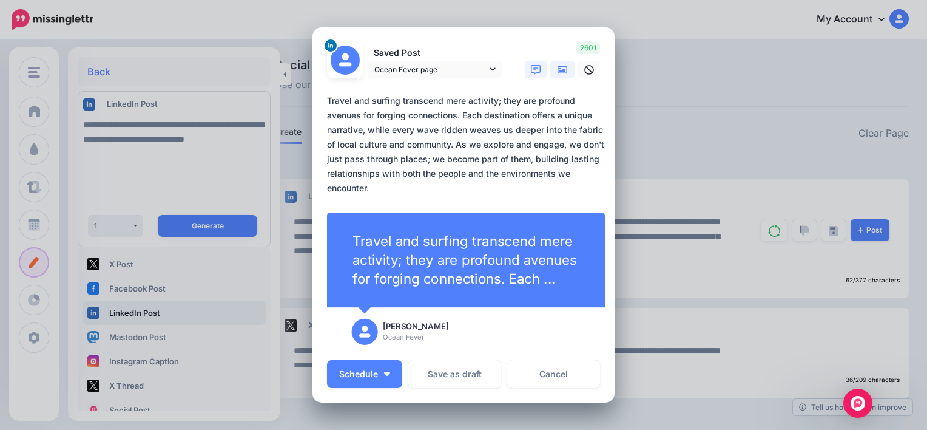
click at [561, 73] on icon at bounding box center [563, 69] width 10 height 7
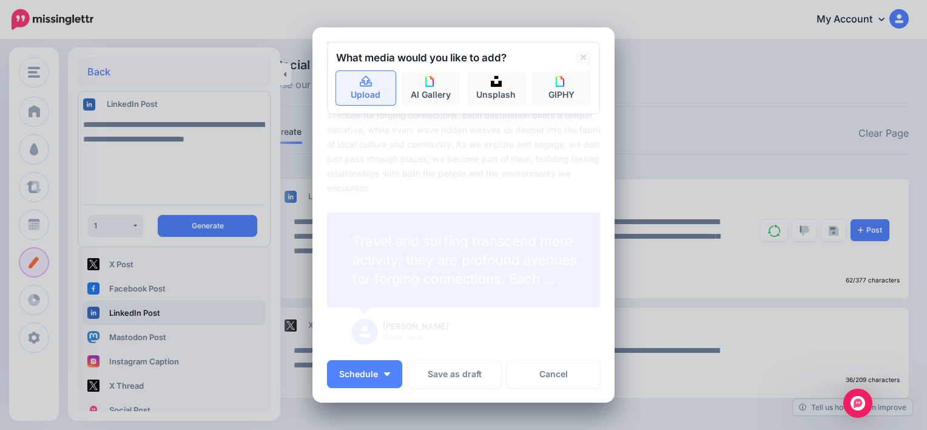
click at [390, 89] on link "Upload" at bounding box center [365, 88] width 59 height 34
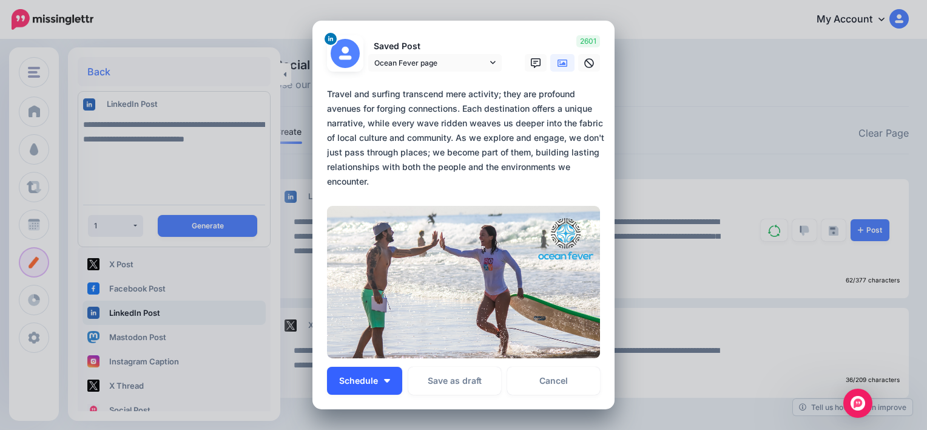
click at [381, 387] on button "Schedule" at bounding box center [364, 381] width 75 height 28
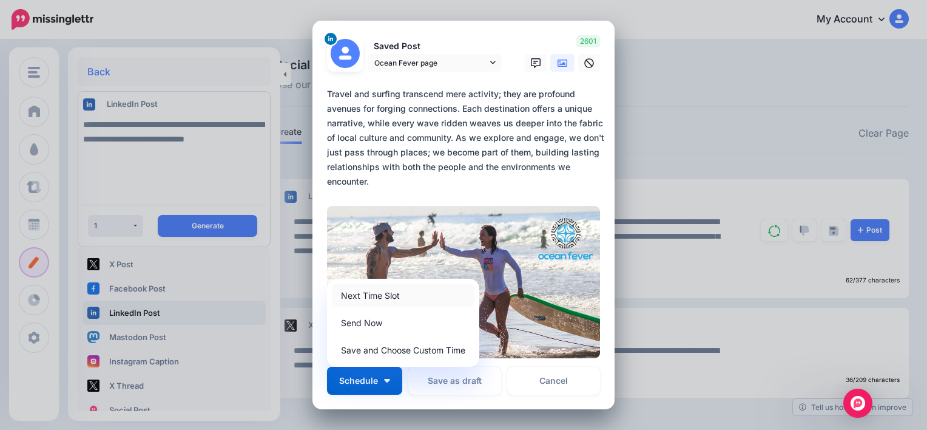
click at [391, 305] on link "Next Time Slot" at bounding box center [403, 295] width 143 height 24
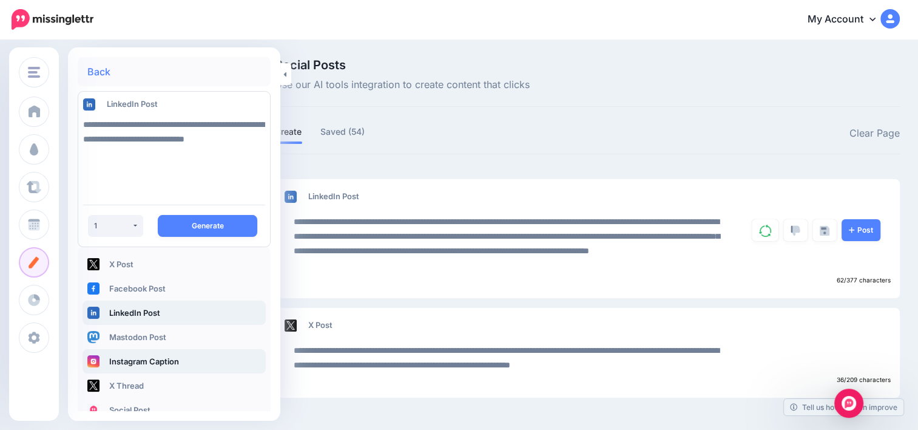
click at [145, 353] on link "Instagram Caption" at bounding box center [174, 361] width 183 height 24
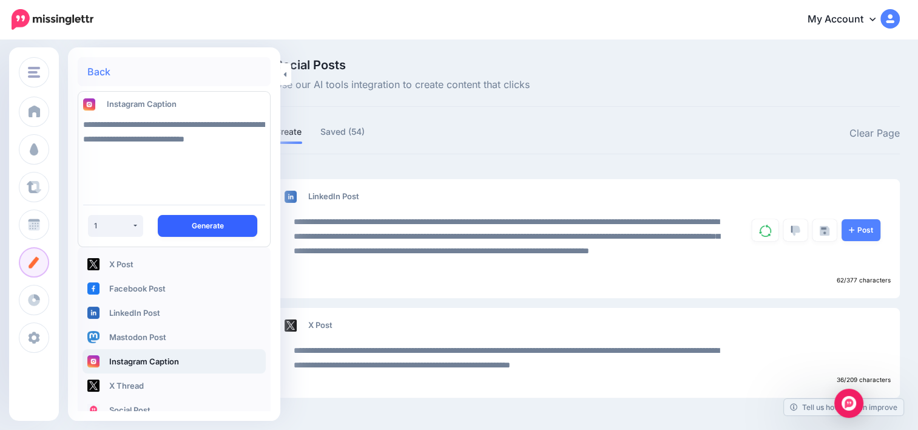
click at [198, 230] on button "Generate" at bounding box center [208, 226] width 100 height 22
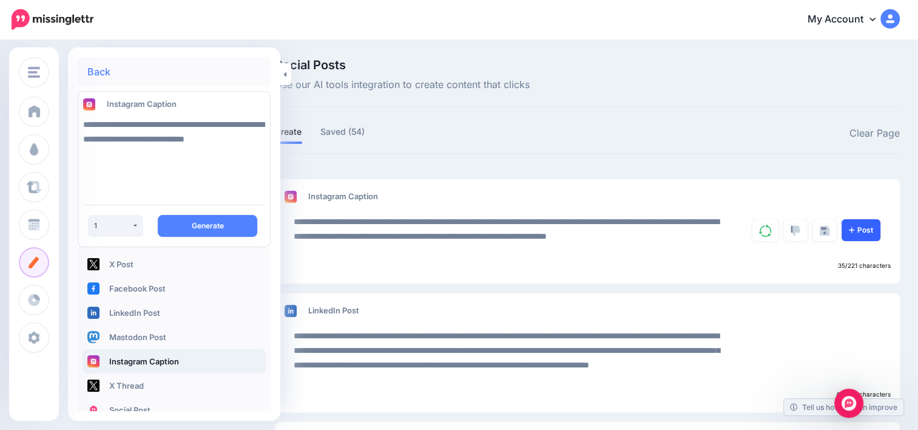
click at [878, 230] on link "Post" at bounding box center [861, 230] width 39 height 22
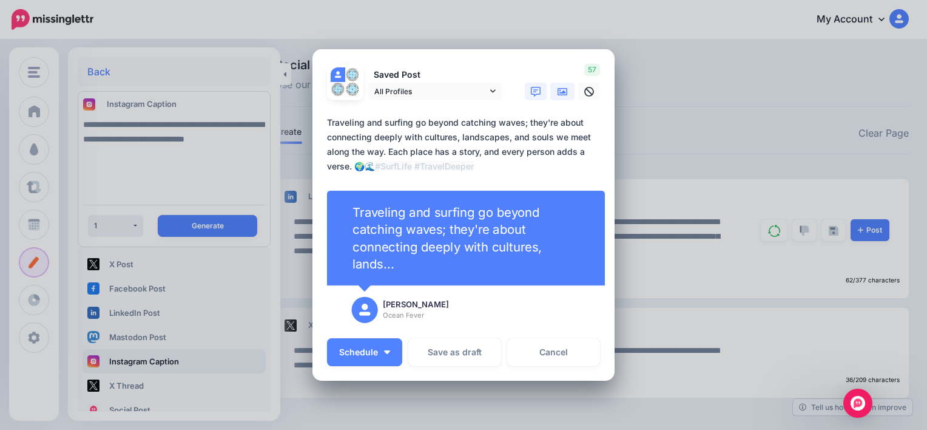
click at [558, 90] on icon at bounding box center [563, 92] width 10 height 10
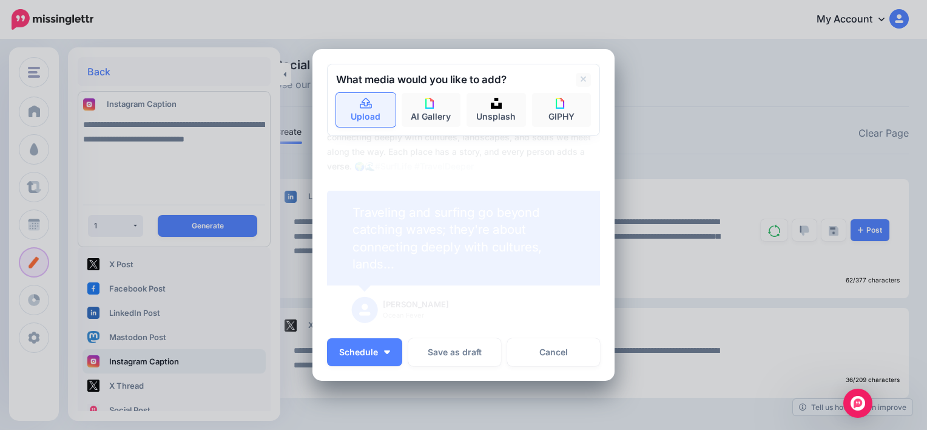
click at [363, 112] on link "Upload" at bounding box center [365, 110] width 59 height 34
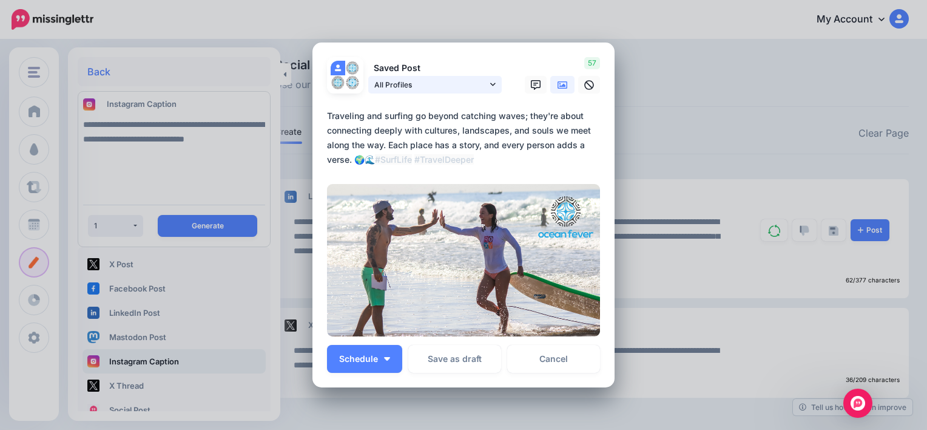
click at [490, 82] on icon at bounding box center [492, 84] width 5 height 8
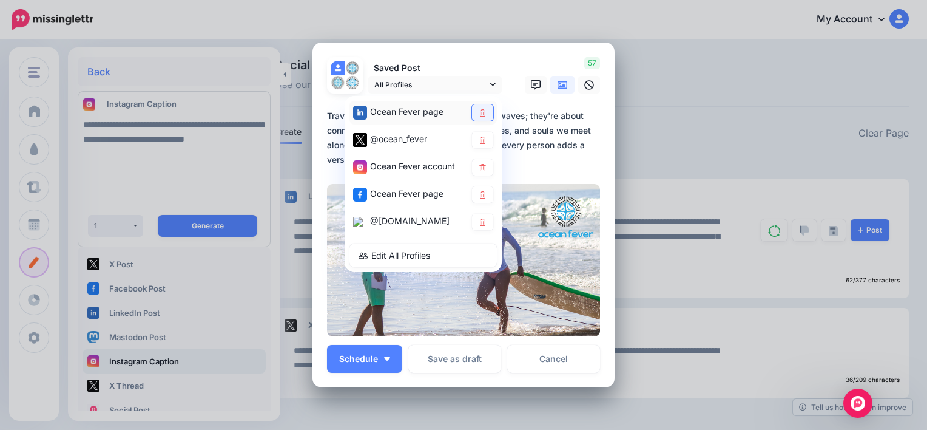
click at [481, 117] on link at bounding box center [482, 112] width 21 height 16
click at [478, 141] on icon at bounding box center [482, 140] width 9 height 7
click at [478, 195] on icon at bounding box center [482, 194] width 9 height 7
click at [472, 221] on link at bounding box center [482, 222] width 21 height 16
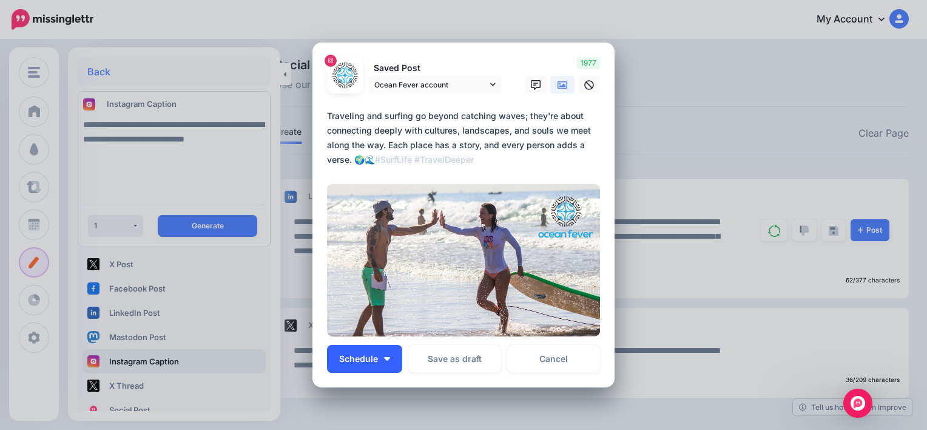
click at [381, 364] on button "Schedule" at bounding box center [364, 359] width 75 height 28
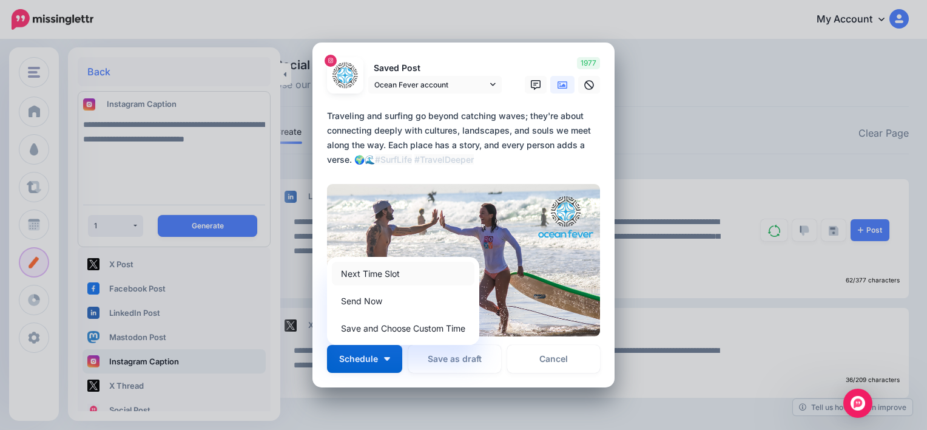
click at [406, 274] on link "Next Time Slot" at bounding box center [403, 274] width 143 height 24
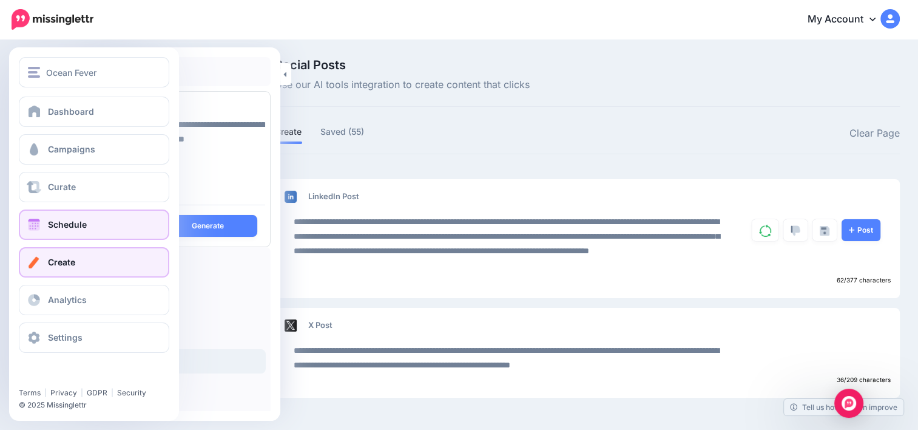
click at [65, 233] on link "Schedule" at bounding box center [94, 224] width 151 height 30
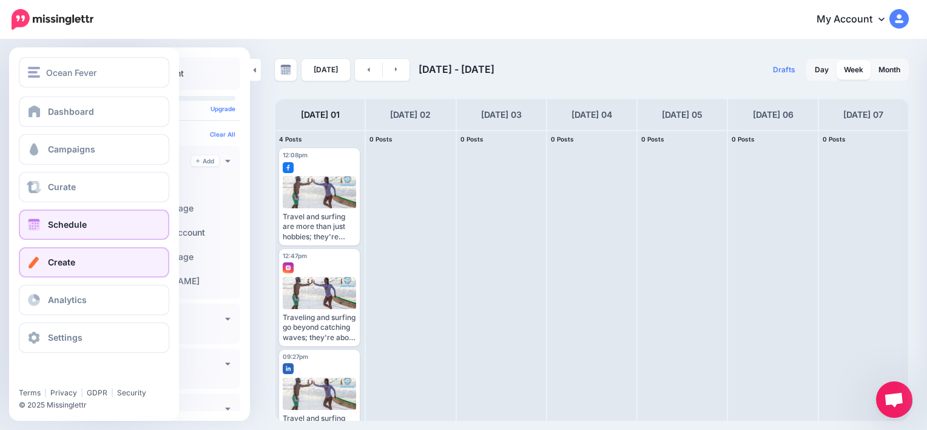
click at [102, 255] on link "Create" at bounding box center [94, 262] width 151 height 30
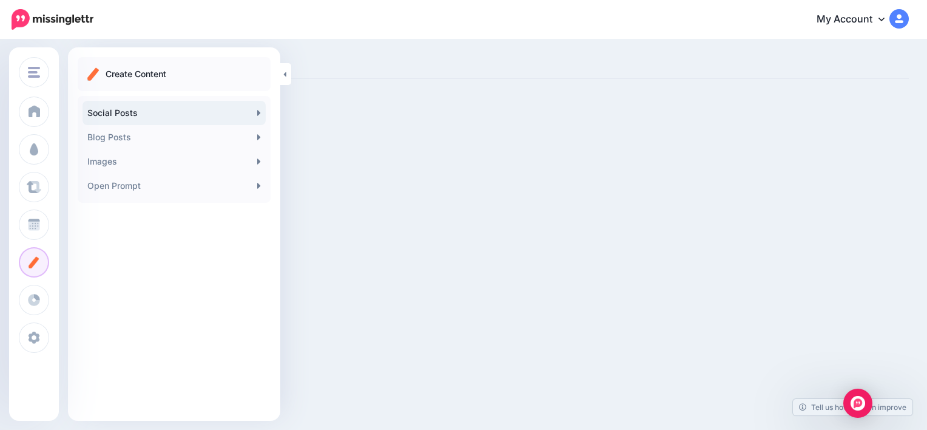
click at [112, 109] on link "Social Posts" at bounding box center [174, 113] width 183 height 24
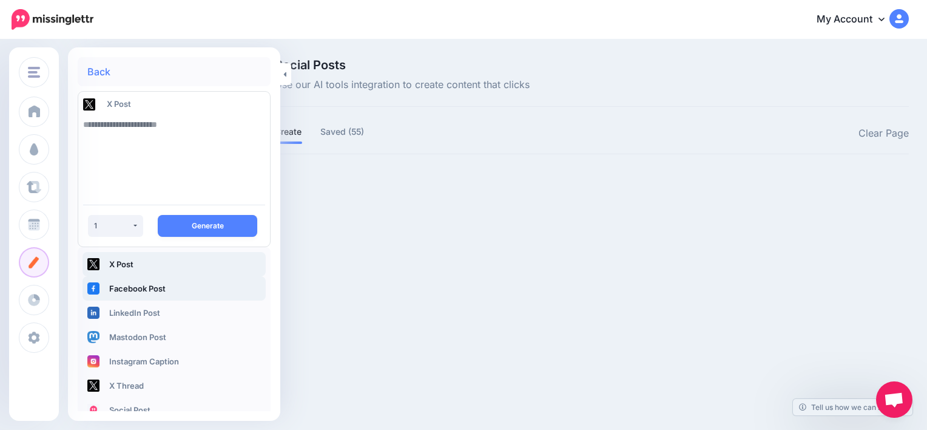
click at [141, 287] on link "Facebook Post" at bounding box center [174, 288] width 183 height 24
click at [141, 262] on link "X Post" at bounding box center [174, 264] width 183 height 24
click at [199, 117] on textarea at bounding box center [174, 153] width 182 height 83
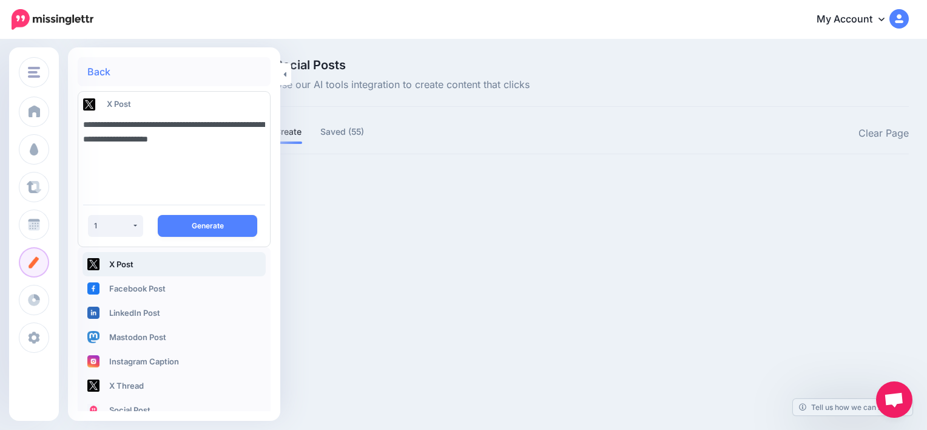
click at [189, 119] on textarea "**********" at bounding box center [174, 153] width 182 height 83
click at [250, 140] on textarea "**********" at bounding box center [174, 153] width 182 height 83
paste textarea "**"
type textarea "**********"
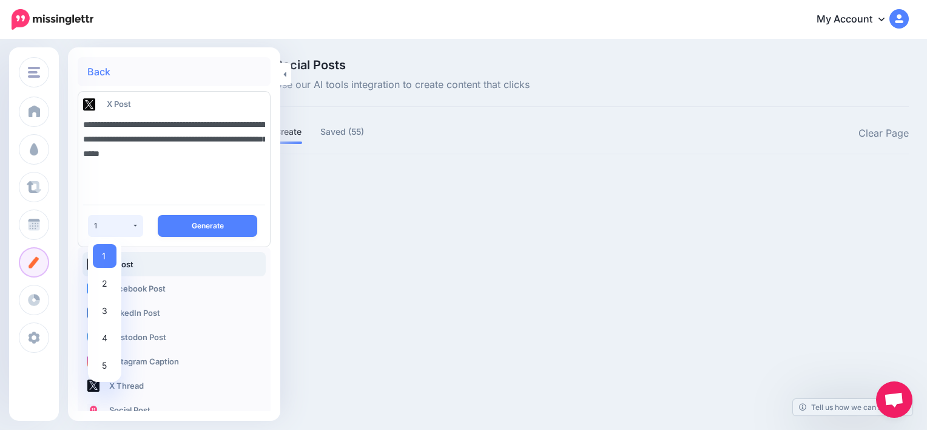
click at [226, 175] on textarea "**********" at bounding box center [174, 153] width 182 height 83
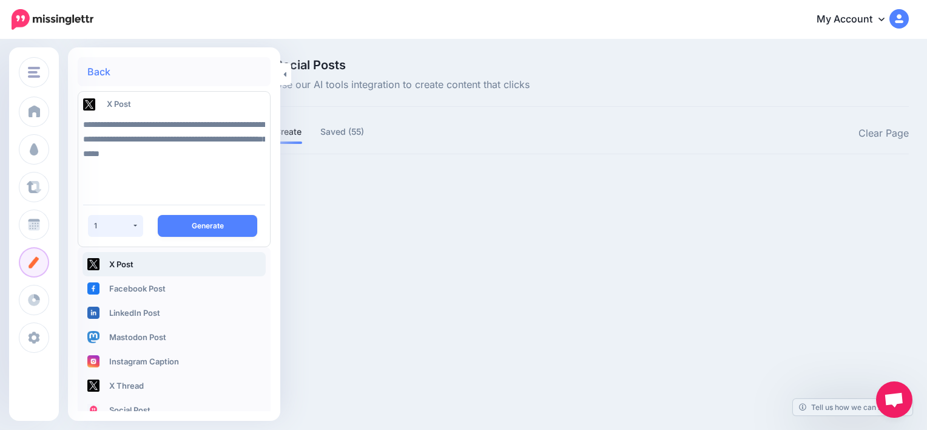
click at [134, 228] on button "1" at bounding box center [115, 226] width 55 height 22
click at [119, 173] on textarea "**********" at bounding box center [174, 153] width 182 height 83
type textarea "**********"
click at [180, 222] on button "Generate" at bounding box center [208, 226] width 100 height 22
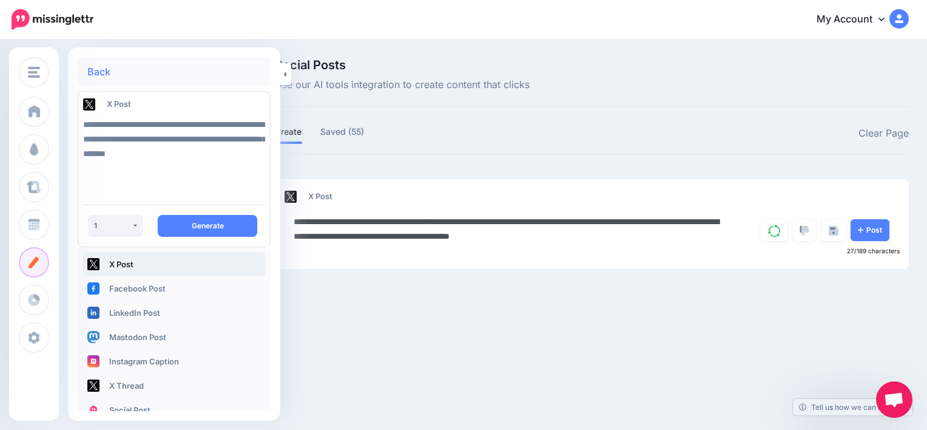
click at [666, 222] on textarea "**********" at bounding box center [512, 228] width 436 height 29
click at [639, 223] on textarea "**********" at bounding box center [512, 228] width 436 height 29
click at [682, 238] on textarea "**********" at bounding box center [512, 228] width 436 height 29
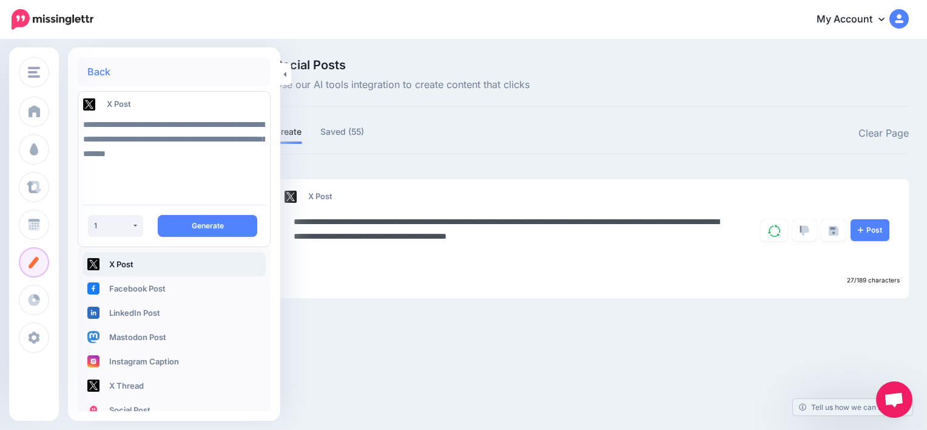
paste textarea "**********"
type textarea "**********"
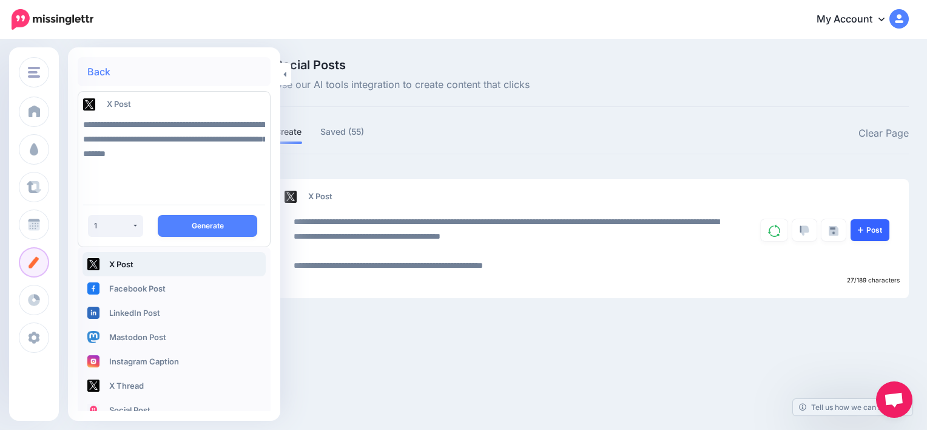
click at [882, 226] on link "Post" at bounding box center [870, 230] width 39 height 22
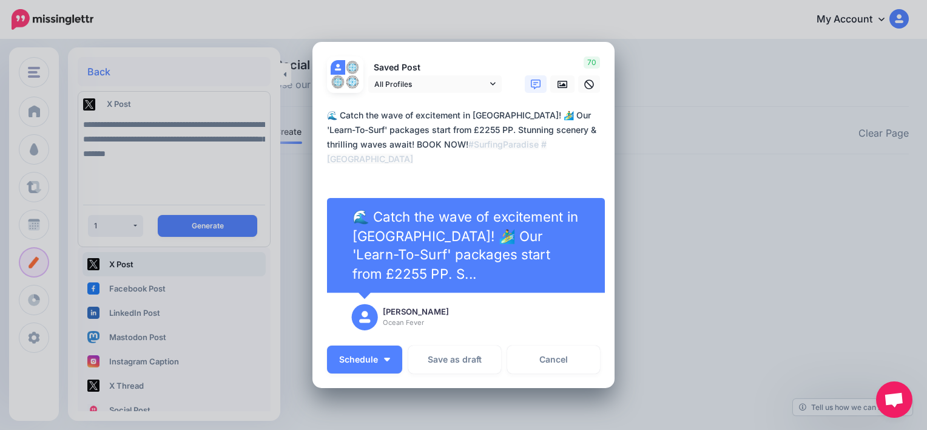
click at [442, 176] on textarea "**********" at bounding box center [466, 144] width 279 height 73
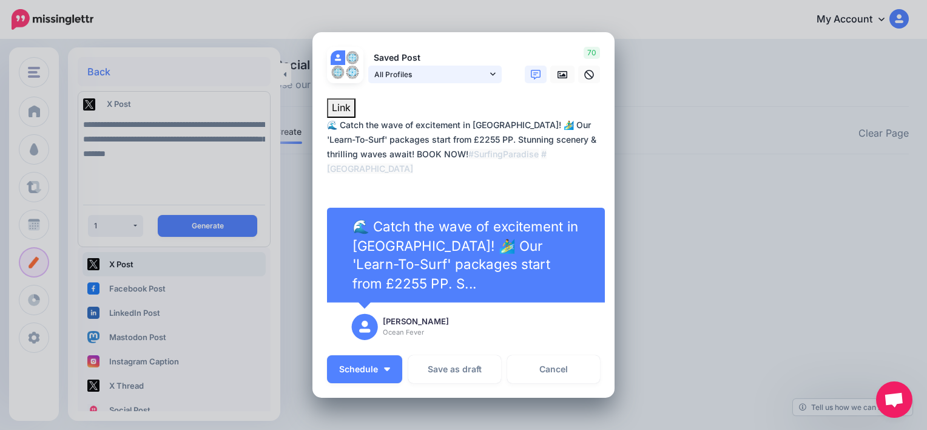
click at [490, 69] on link "All Profiles" at bounding box center [435, 75] width 134 height 18
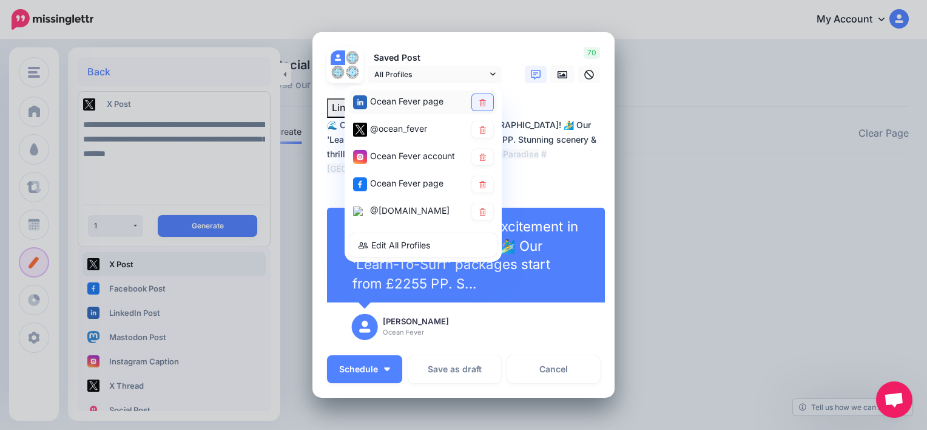
click at [478, 105] on icon at bounding box center [482, 102] width 9 height 7
click at [482, 156] on link at bounding box center [482, 157] width 21 height 16
click at [481, 187] on icon at bounding box center [482, 184] width 9 height 7
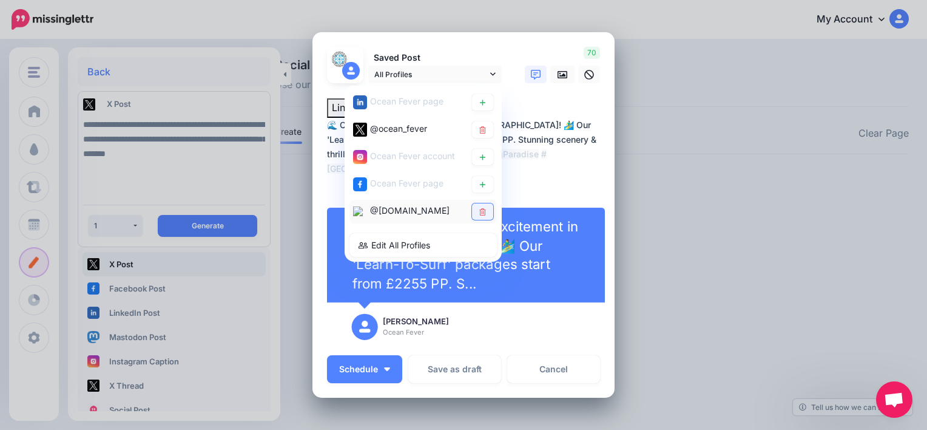
click at [483, 205] on link at bounding box center [482, 211] width 21 height 16
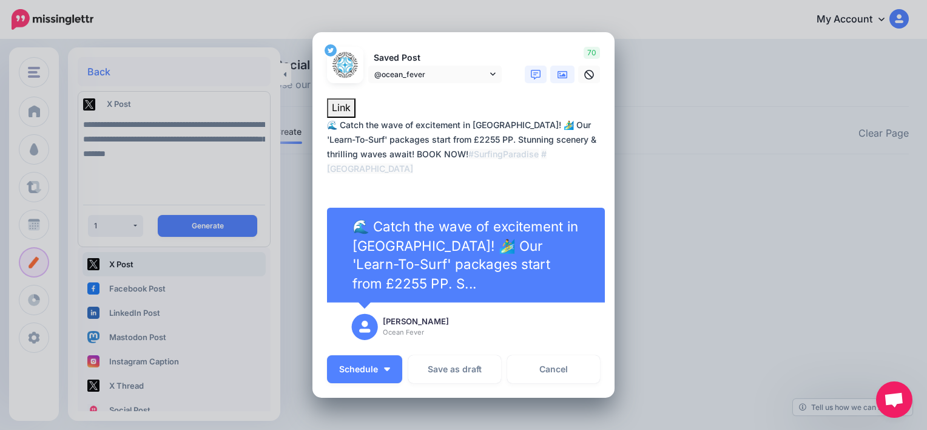
click at [561, 82] on link at bounding box center [562, 75] width 24 height 18
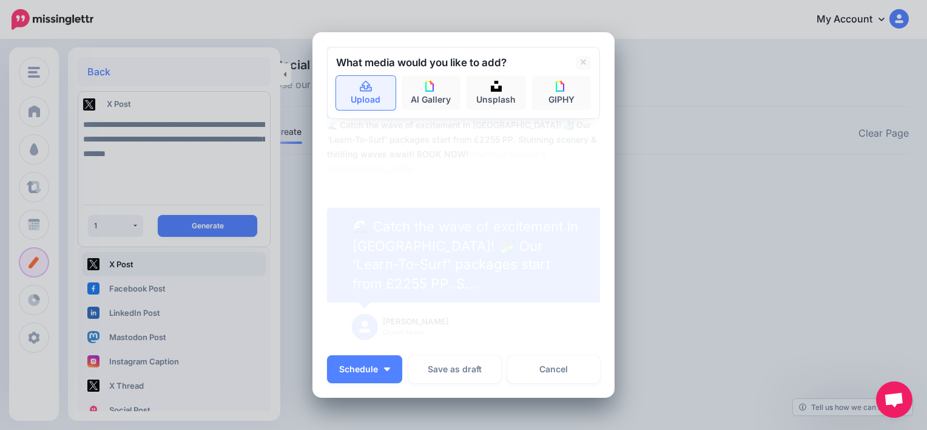
click at [363, 92] on icon at bounding box center [366, 86] width 12 height 11
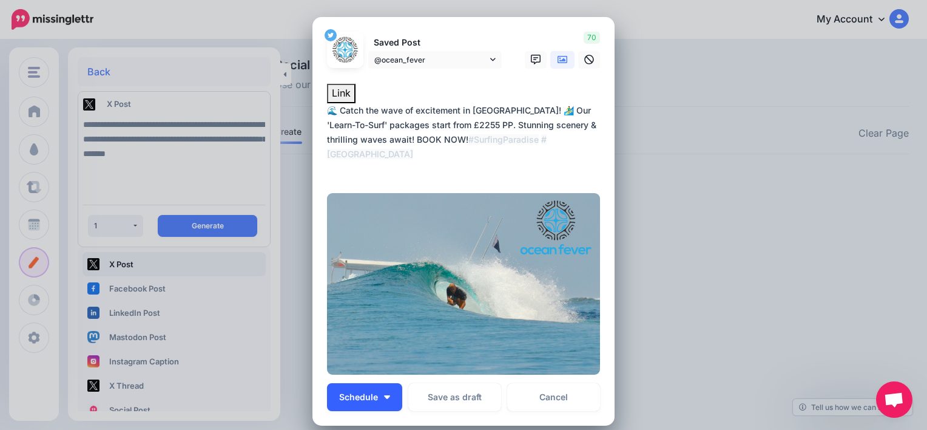
click at [388, 398] on button "Schedule" at bounding box center [364, 397] width 75 height 28
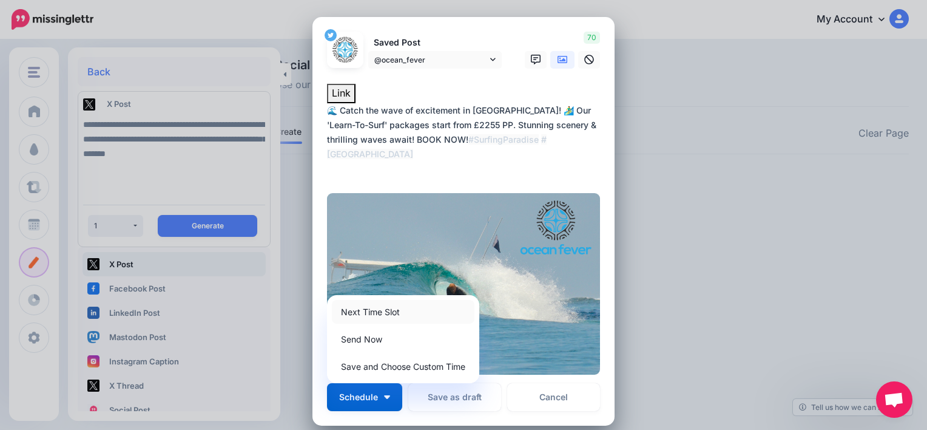
click at [403, 316] on link "Next Time Slot" at bounding box center [403, 312] width 143 height 24
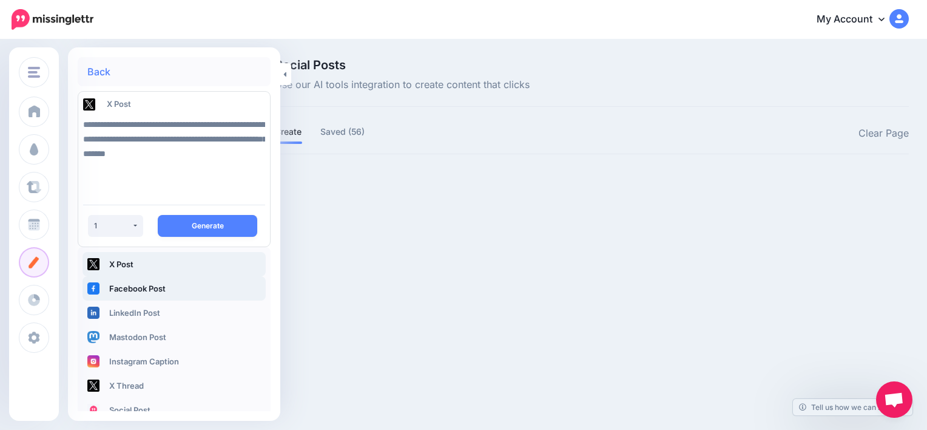
click at [143, 282] on link "Facebook Post" at bounding box center [174, 288] width 183 height 24
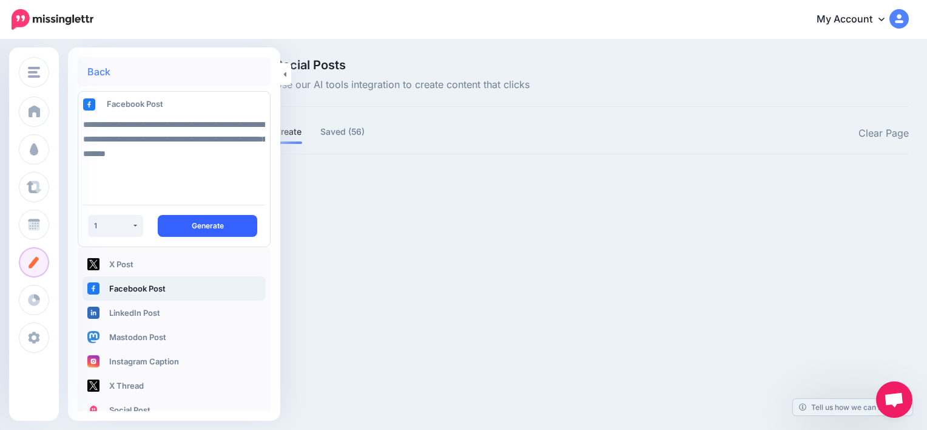
click at [195, 223] on button "Generate" at bounding box center [208, 226] width 100 height 22
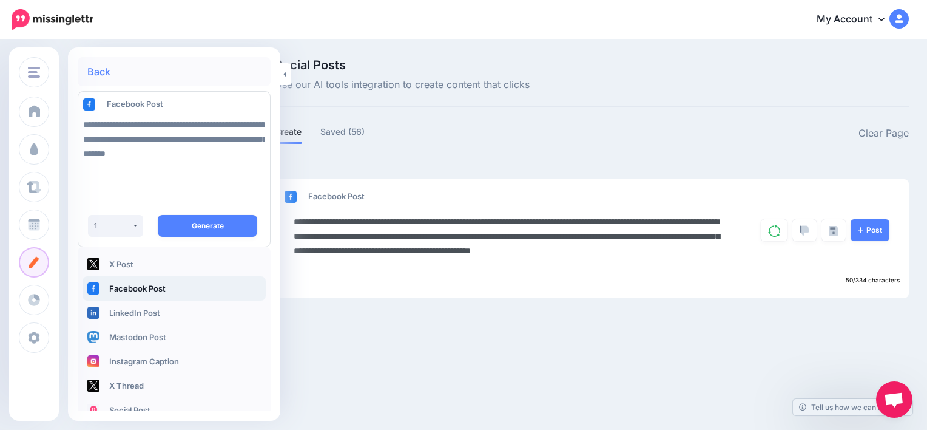
click at [493, 222] on textarea "**********" at bounding box center [512, 243] width 436 height 58
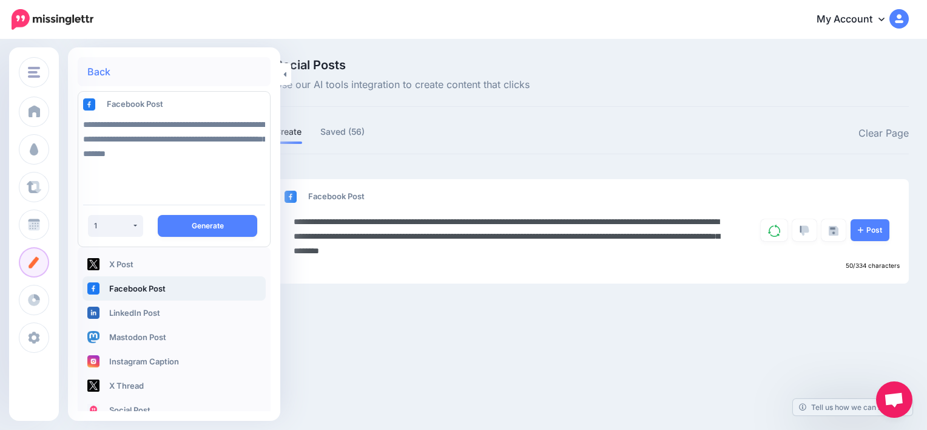
click at [517, 237] on textarea "**********" at bounding box center [512, 236] width 436 height 44
click at [538, 236] on textarea "**********" at bounding box center [512, 236] width 436 height 44
click at [629, 251] on textarea "**********" at bounding box center [512, 236] width 436 height 44
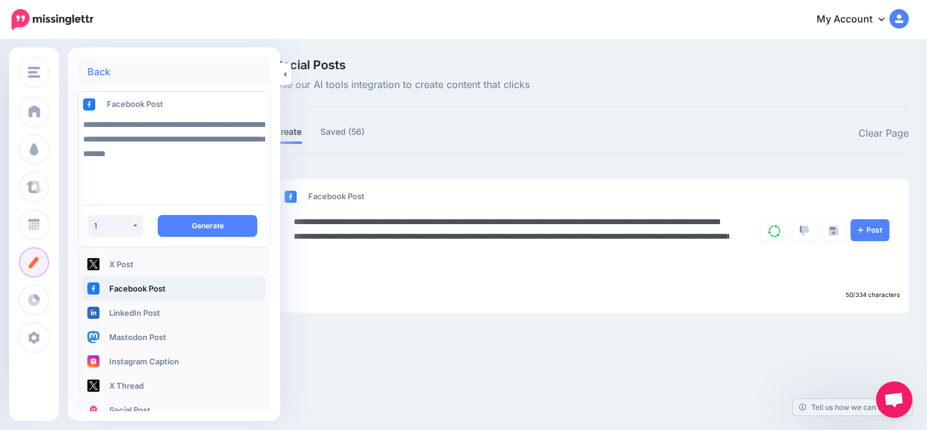
paste textarea "**********"
type textarea "**********"
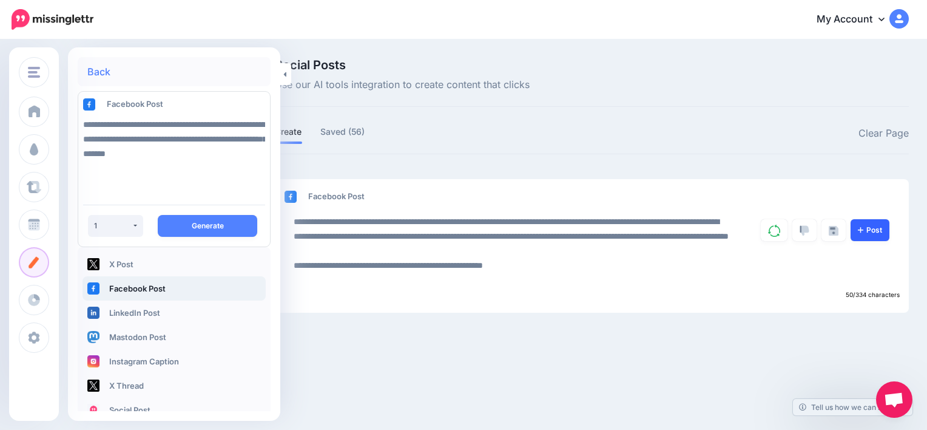
click at [878, 231] on link "Post" at bounding box center [870, 230] width 39 height 22
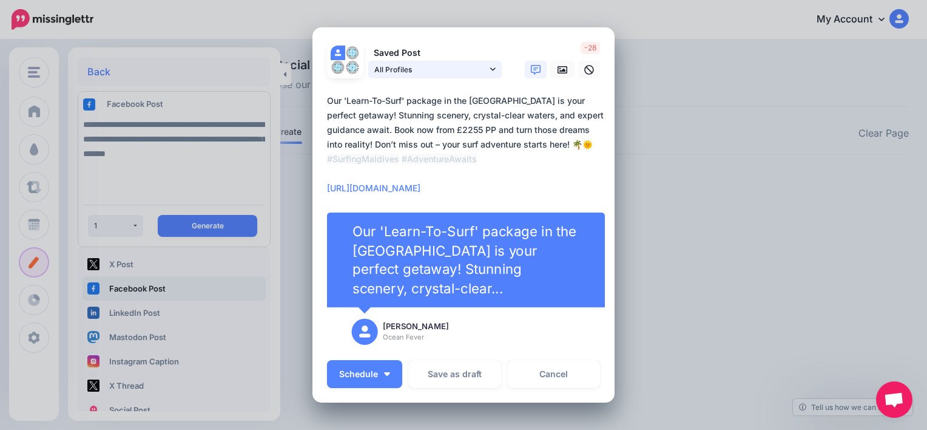
click at [490, 69] on icon at bounding box center [492, 69] width 5 height 8
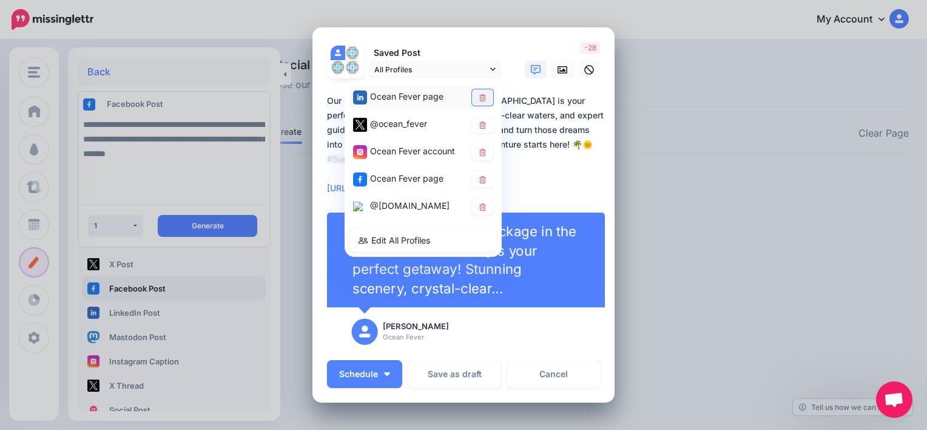
click at [481, 100] on icon at bounding box center [482, 97] width 9 height 7
click at [478, 124] on icon at bounding box center [482, 124] width 9 height 7
click at [484, 150] on link at bounding box center [482, 152] width 21 height 16
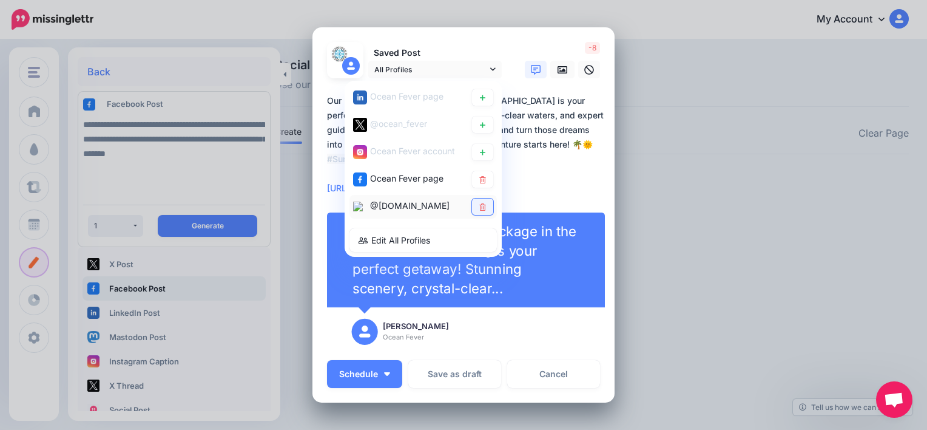
click at [478, 211] on div "@oceanfever.bsky.social" at bounding box center [423, 206] width 140 height 16
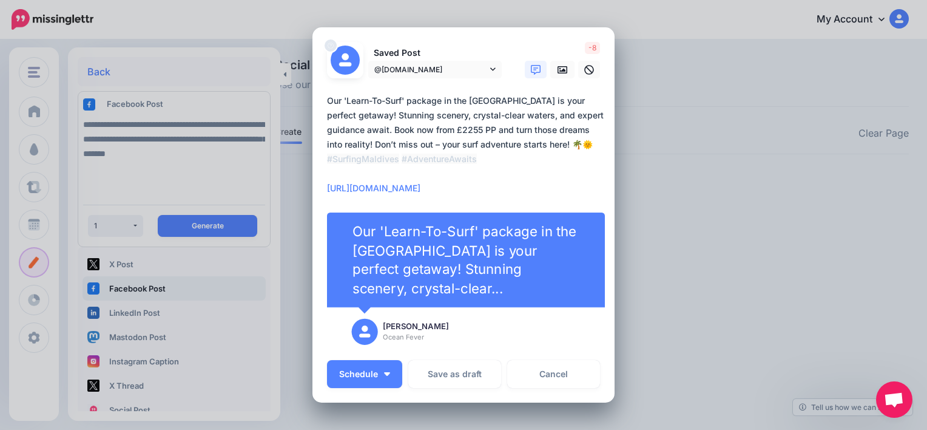
click at [479, 188] on textarea "**********" at bounding box center [466, 144] width 279 height 102
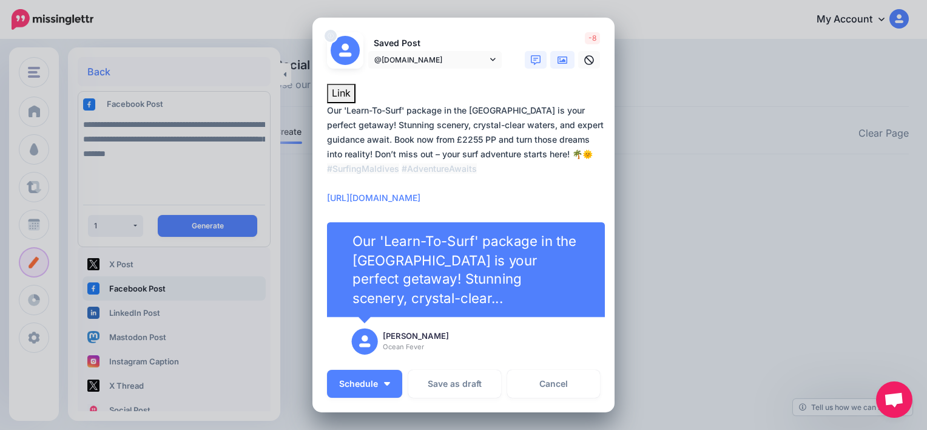
click at [566, 63] on link at bounding box center [562, 60] width 24 height 18
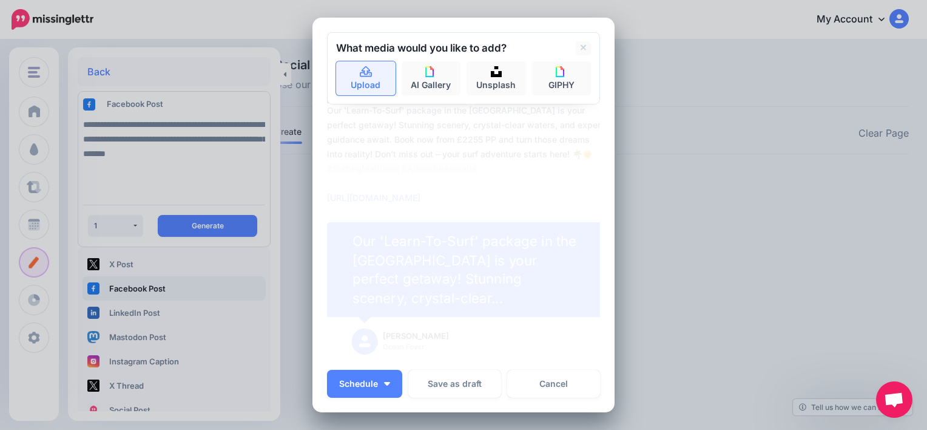
click at [371, 83] on link "Upload" at bounding box center [365, 78] width 59 height 34
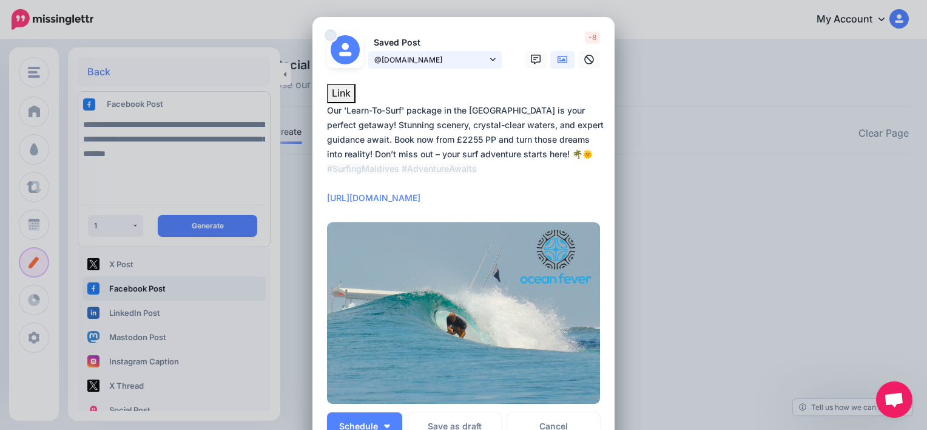
click at [490, 58] on icon at bounding box center [492, 59] width 5 height 3
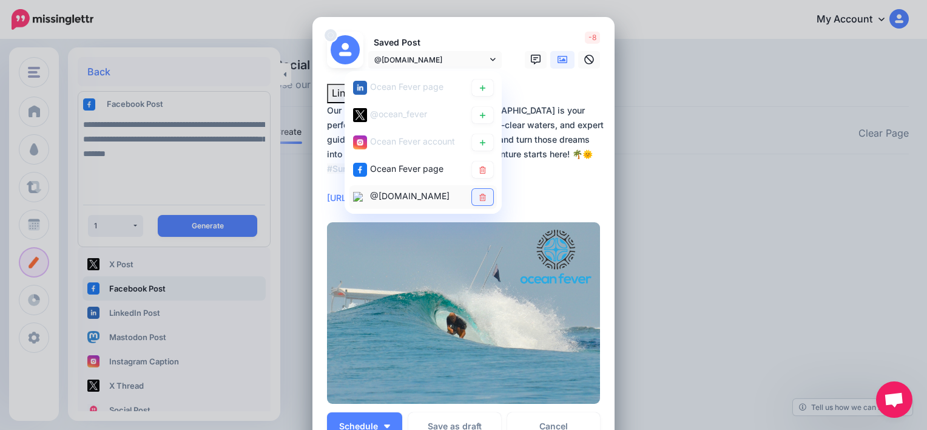
click at [479, 193] on icon at bounding box center [482, 196] width 7 height 7
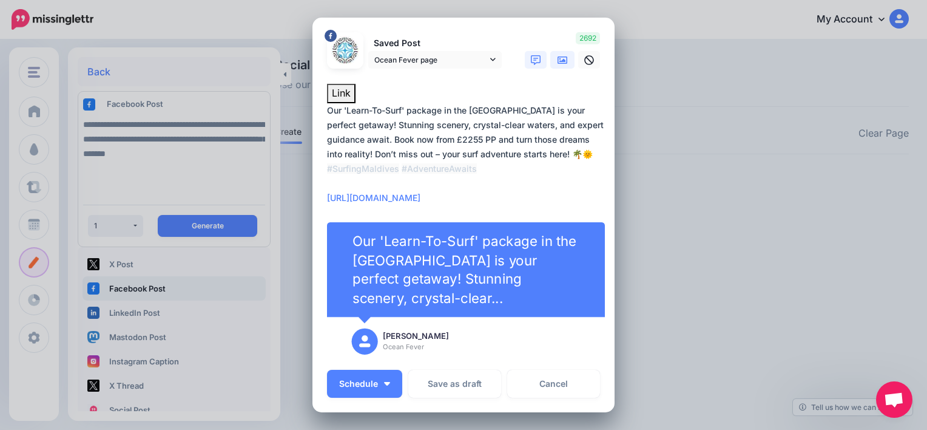
click at [551, 64] on link at bounding box center [562, 60] width 24 height 18
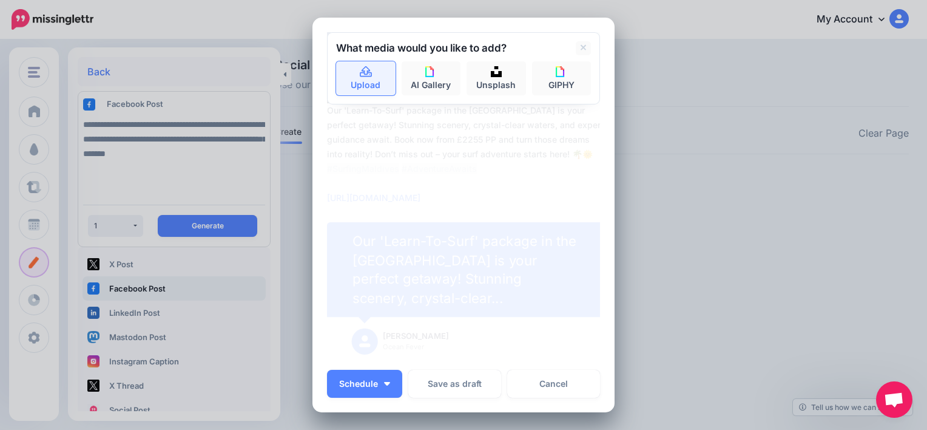
click at [360, 73] on icon at bounding box center [366, 71] width 12 height 11
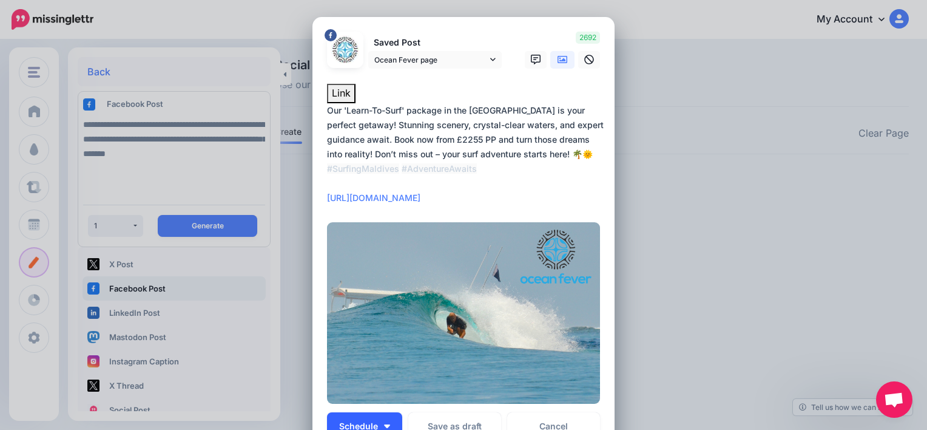
click at [383, 416] on button "Schedule" at bounding box center [364, 426] width 75 height 28
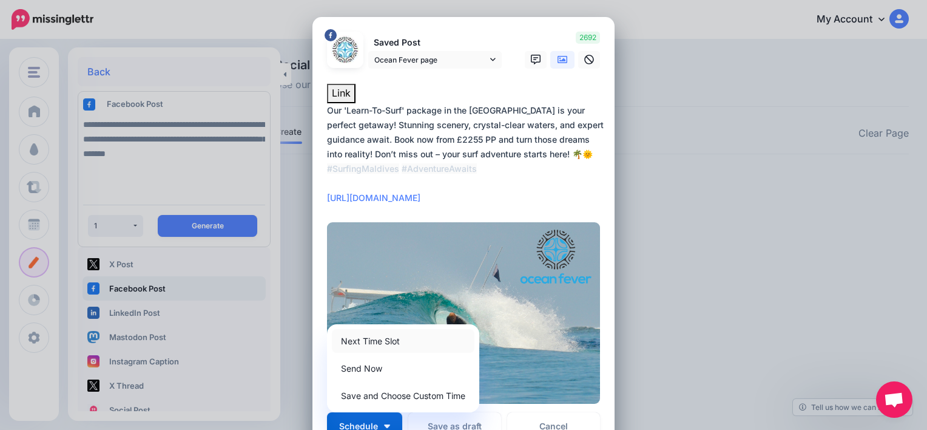
click at [389, 347] on link "Next Time Slot" at bounding box center [403, 341] width 143 height 24
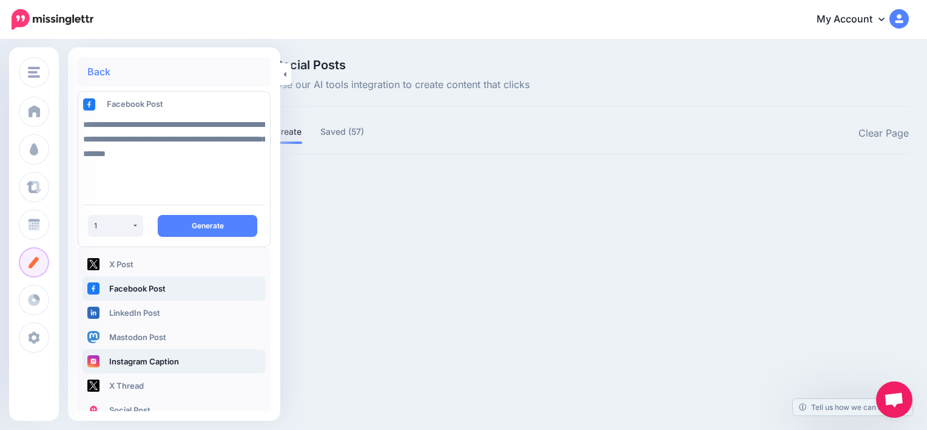
click at [156, 364] on link "Instagram Caption" at bounding box center [174, 361] width 183 height 24
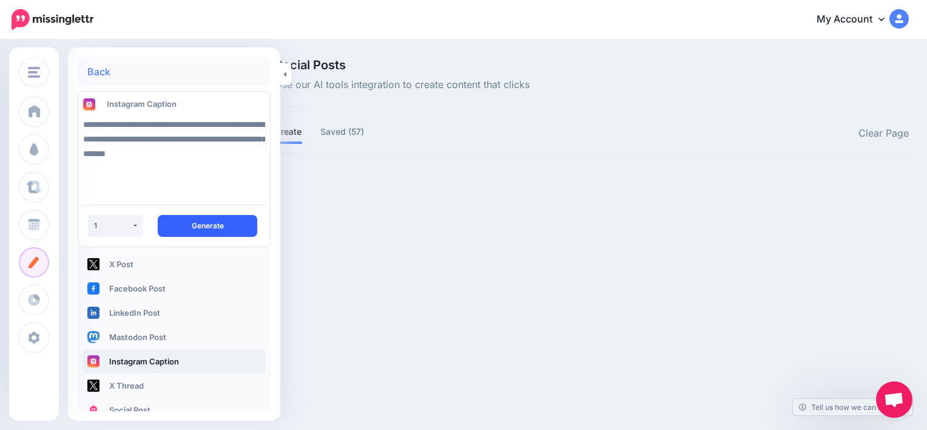
click at [206, 223] on button "Generate" at bounding box center [208, 226] width 100 height 22
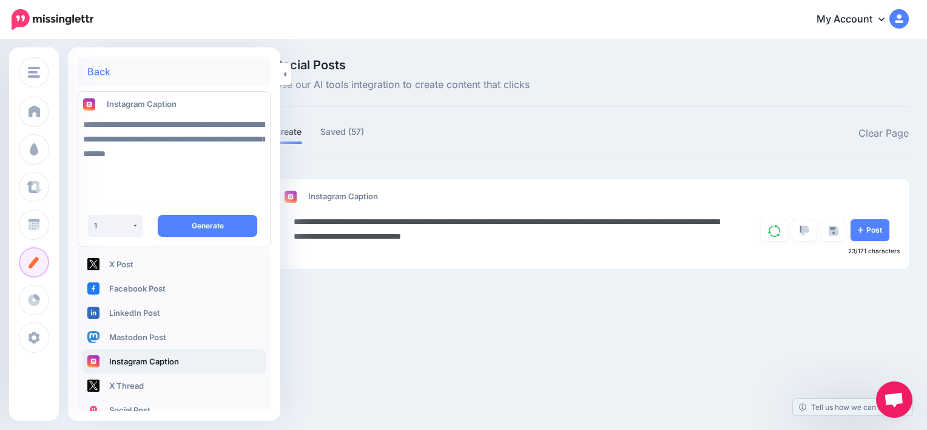
click at [658, 237] on textarea "**********" at bounding box center [512, 228] width 436 height 29
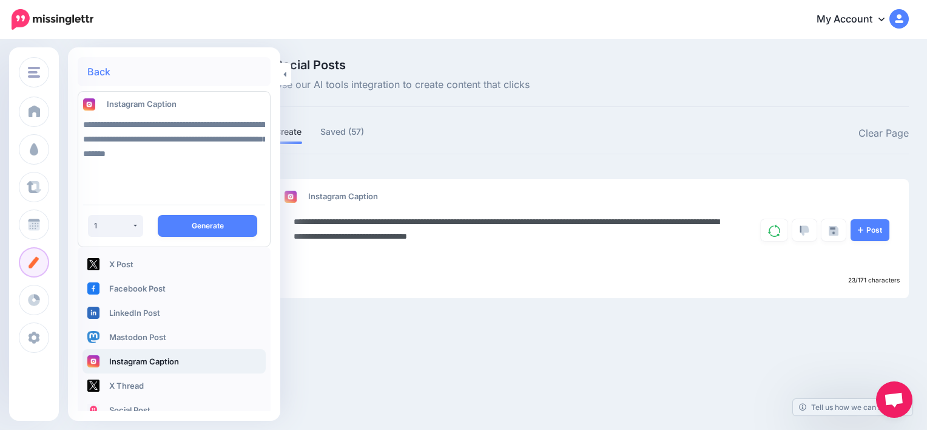
paste textarea "**********"
type textarea "**********"
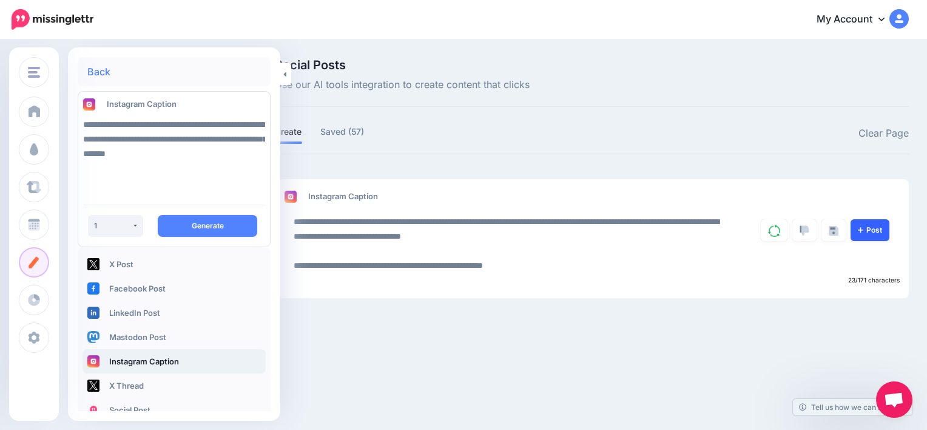
click at [870, 227] on link "Post" at bounding box center [870, 230] width 39 height 22
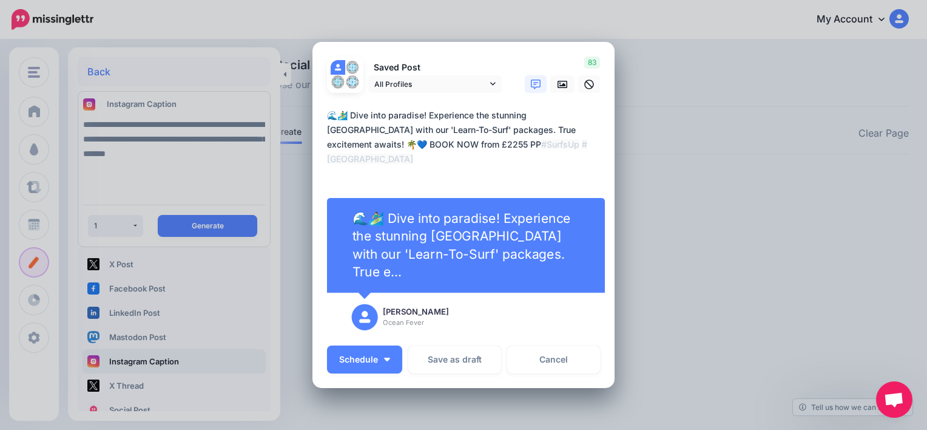
click at [432, 176] on textarea "**********" at bounding box center [466, 144] width 279 height 73
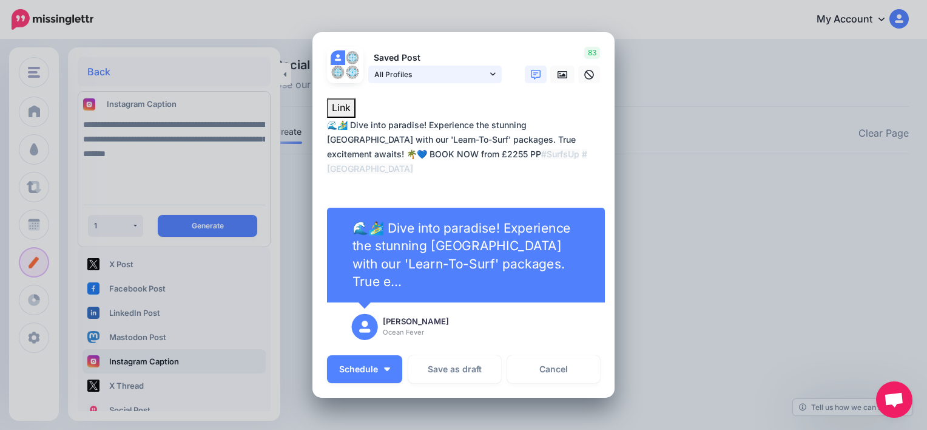
click at [490, 75] on icon at bounding box center [492, 74] width 5 height 3
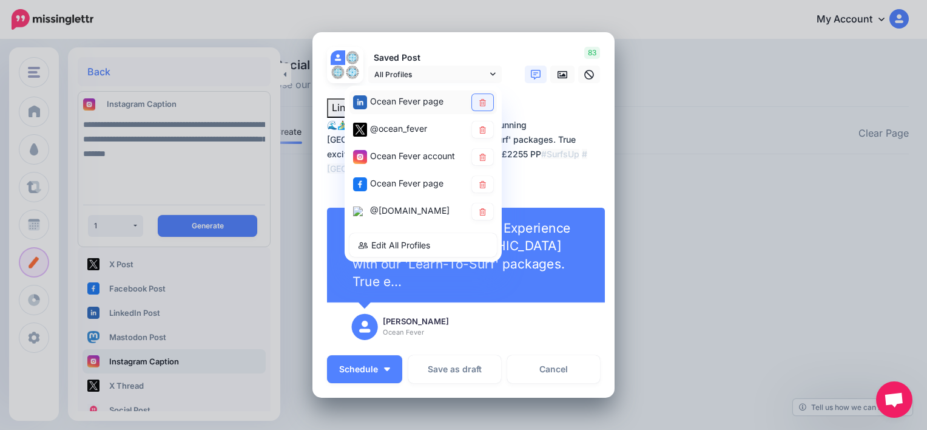
click at [485, 101] on link at bounding box center [482, 102] width 21 height 16
click at [479, 126] on icon at bounding box center [482, 129] width 7 height 7
click at [481, 181] on icon at bounding box center [482, 184] width 9 height 7
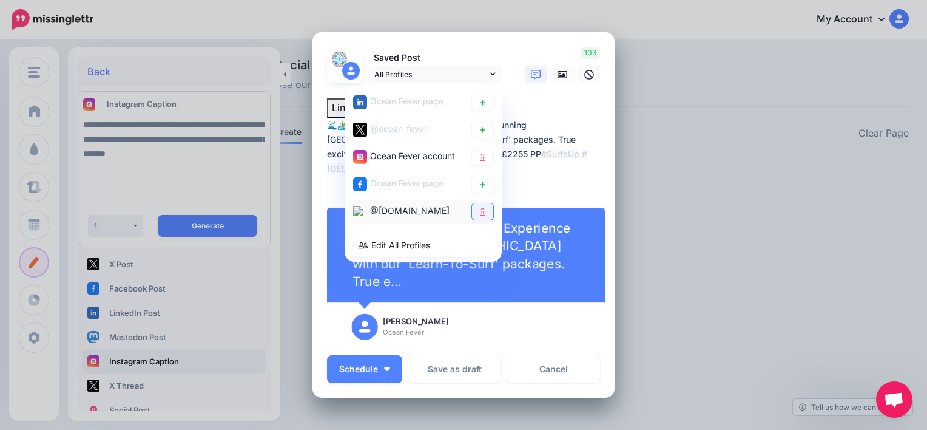
click at [478, 208] on icon at bounding box center [482, 211] width 9 height 7
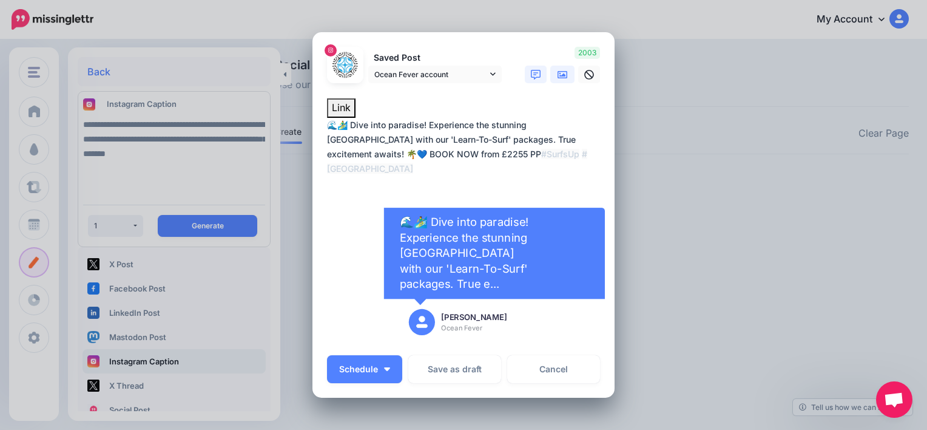
click at [558, 75] on icon at bounding box center [563, 74] width 10 height 7
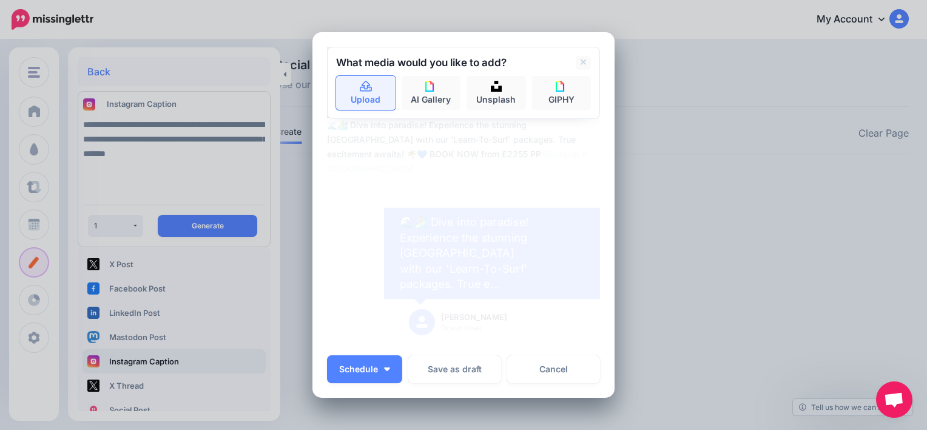
click at [370, 90] on link "Upload" at bounding box center [365, 93] width 59 height 34
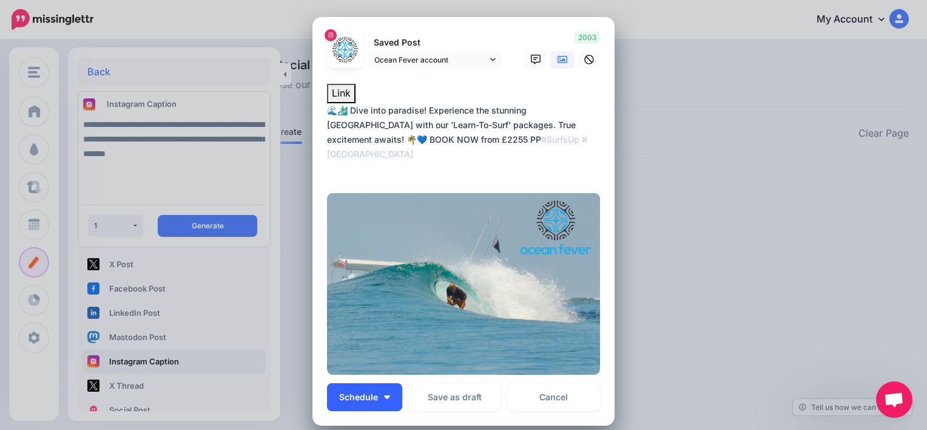
click at [376, 398] on button "Schedule" at bounding box center [364, 397] width 75 height 28
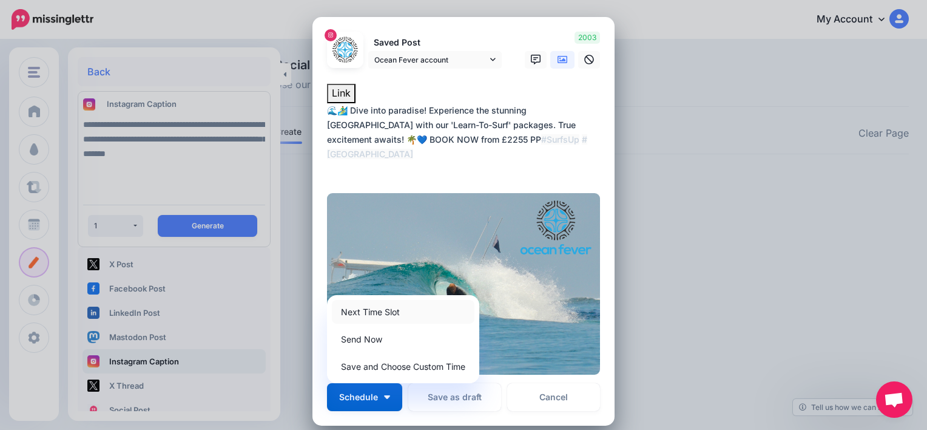
click at [391, 306] on link "Next Time Slot" at bounding box center [403, 312] width 143 height 24
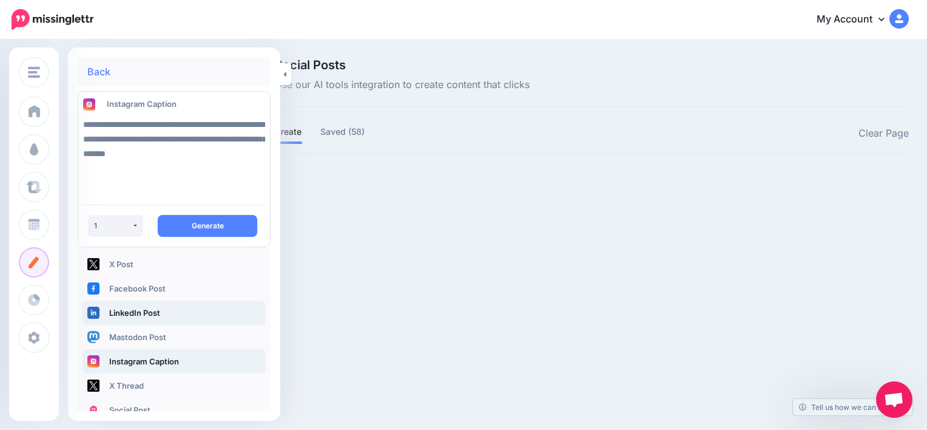
click at [130, 312] on link "LinkedIn Post" at bounding box center [174, 312] width 183 height 24
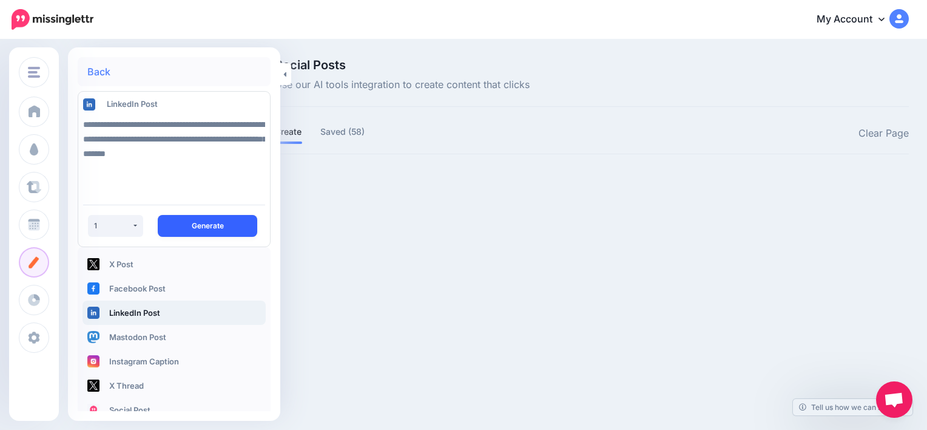
click at [194, 231] on button "Generate" at bounding box center [208, 226] width 100 height 22
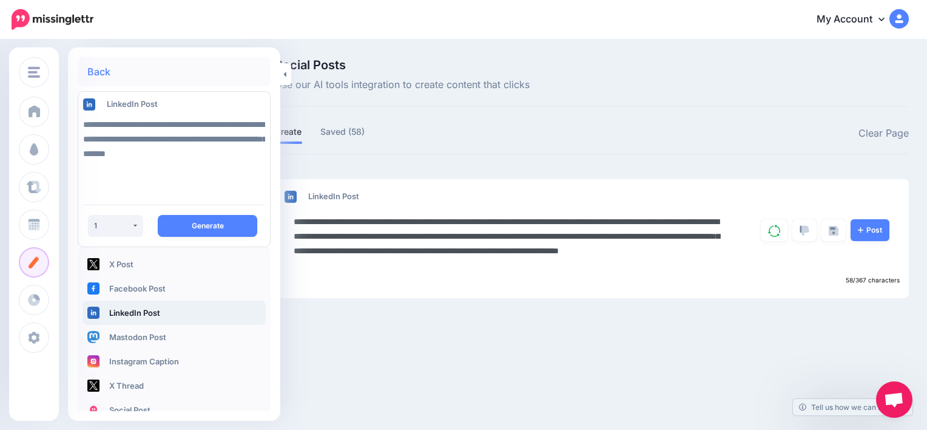
click at [659, 235] on textarea "**********" at bounding box center [512, 243] width 436 height 58
click at [433, 263] on textarea "**********" at bounding box center [512, 243] width 436 height 58
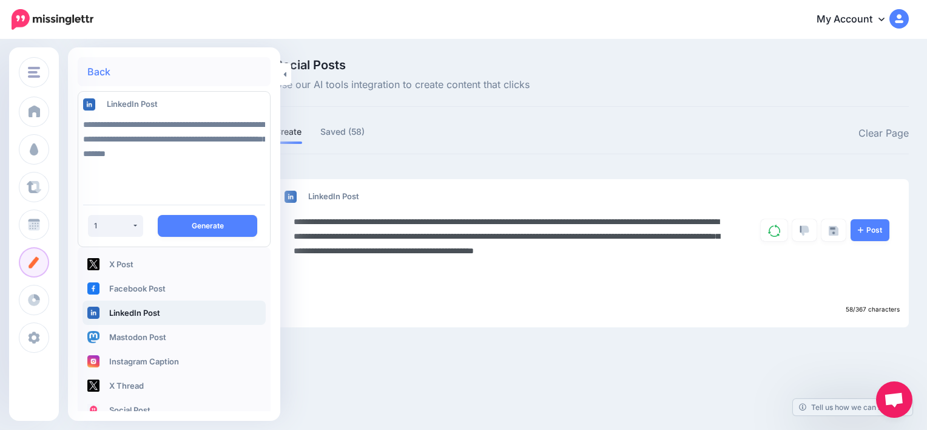
paste textarea "**********"
type textarea "**********"
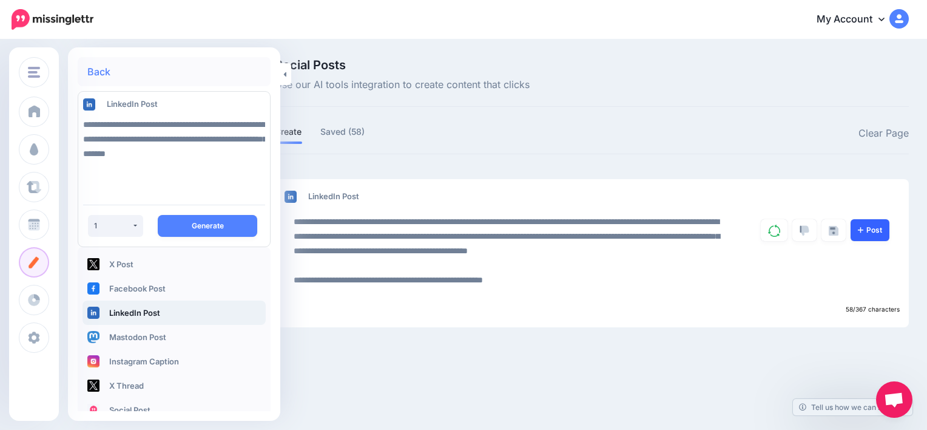
click at [879, 235] on link "Post" at bounding box center [870, 230] width 39 height 22
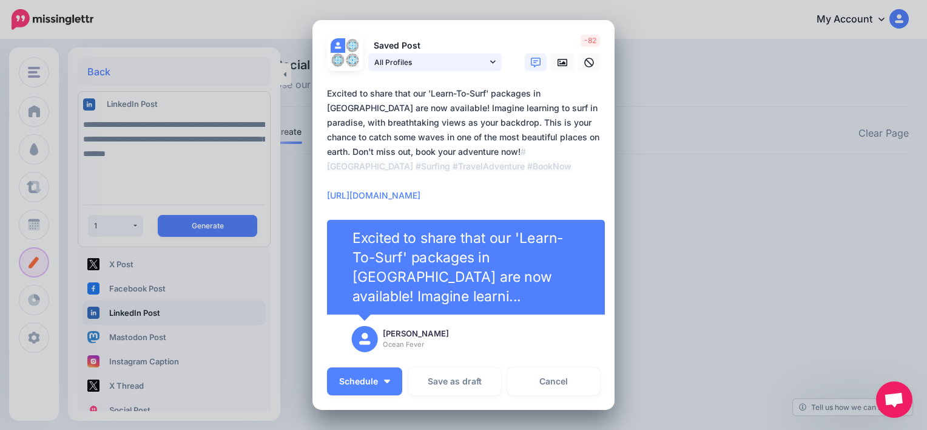
click at [493, 61] on link "All Profiles" at bounding box center [435, 62] width 134 height 18
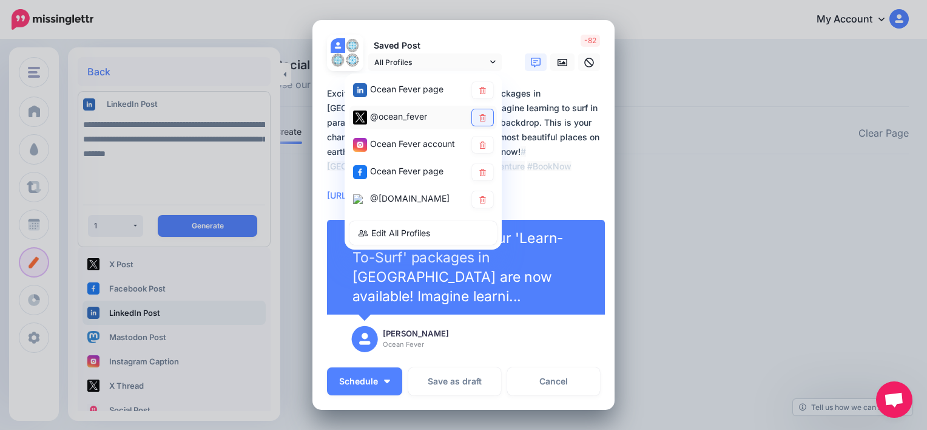
click at [486, 118] on link at bounding box center [482, 117] width 21 height 16
click at [478, 147] on icon at bounding box center [482, 144] width 9 height 7
click at [484, 175] on link at bounding box center [482, 172] width 21 height 16
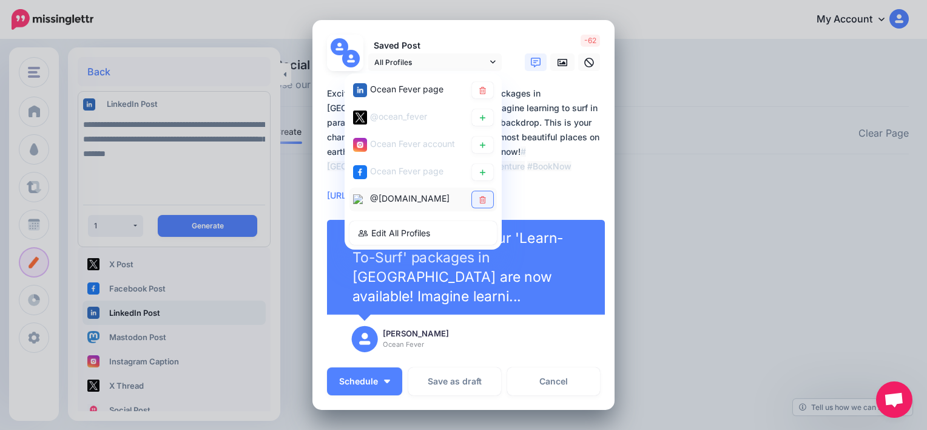
click at [480, 196] on icon at bounding box center [482, 199] width 7 height 7
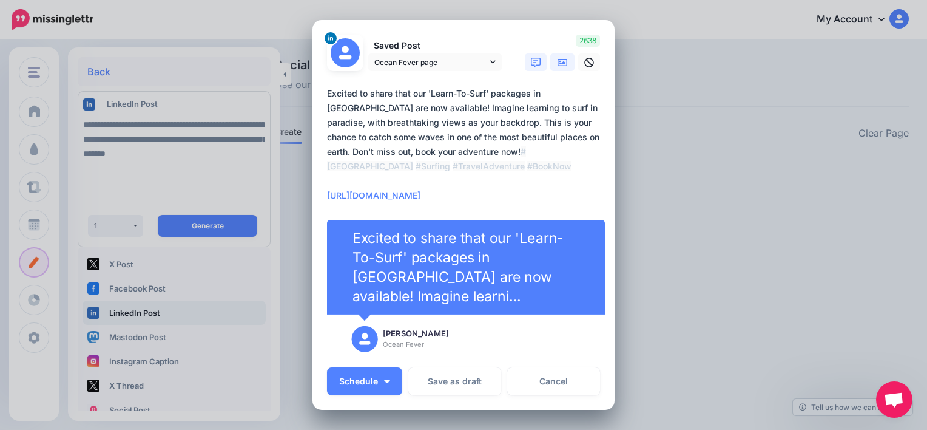
click at [558, 67] on icon at bounding box center [563, 63] width 10 height 10
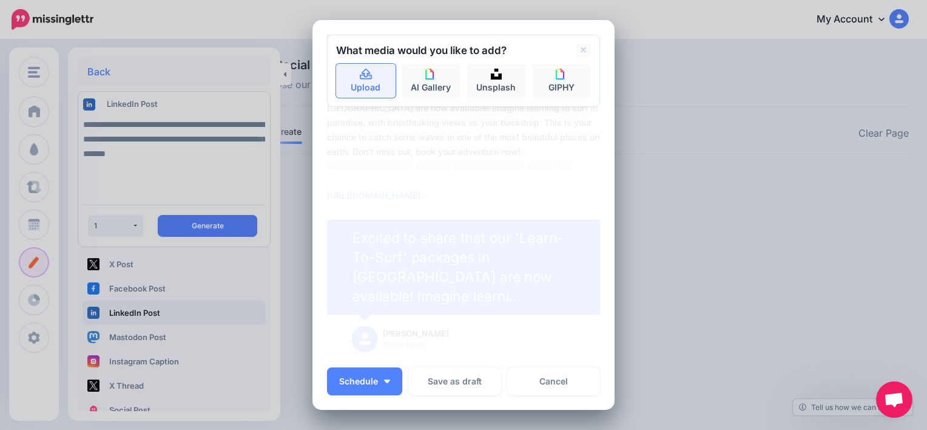
click at [369, 82] on link "Upload" at bounding box center [365, 81] width 59 height 34
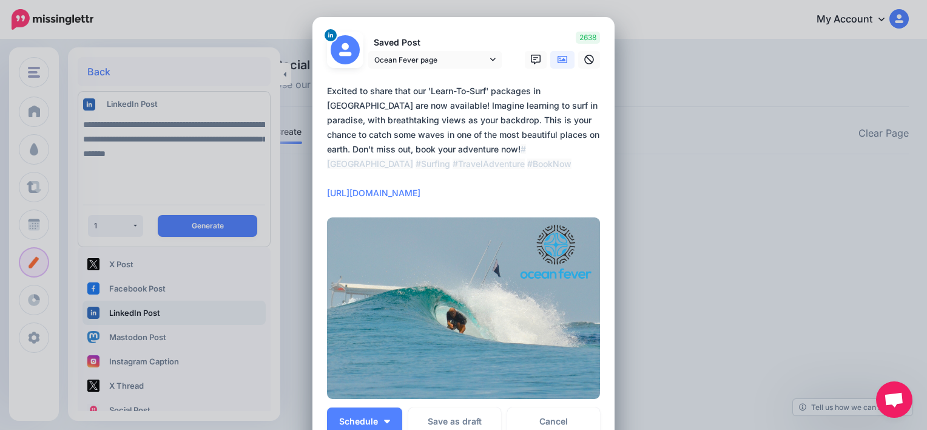
click at [428, 197] on textarea "**********" at bounding box center [466, 142] width 279 height 117
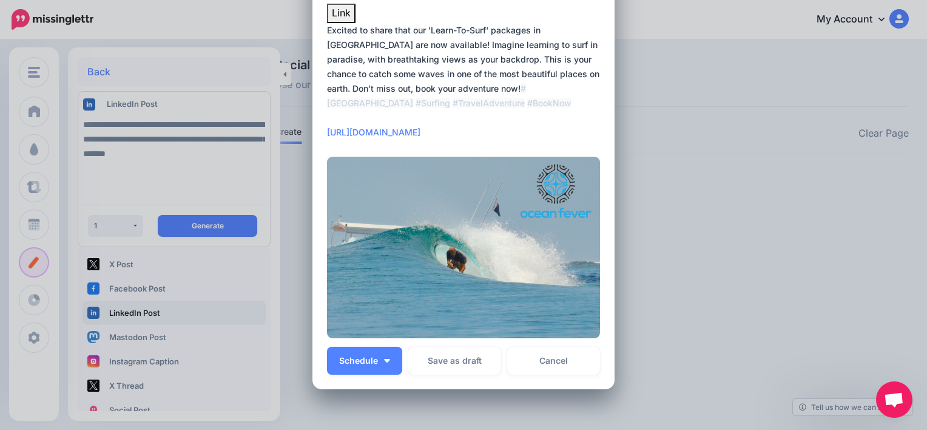
scroll to position [120, 0]
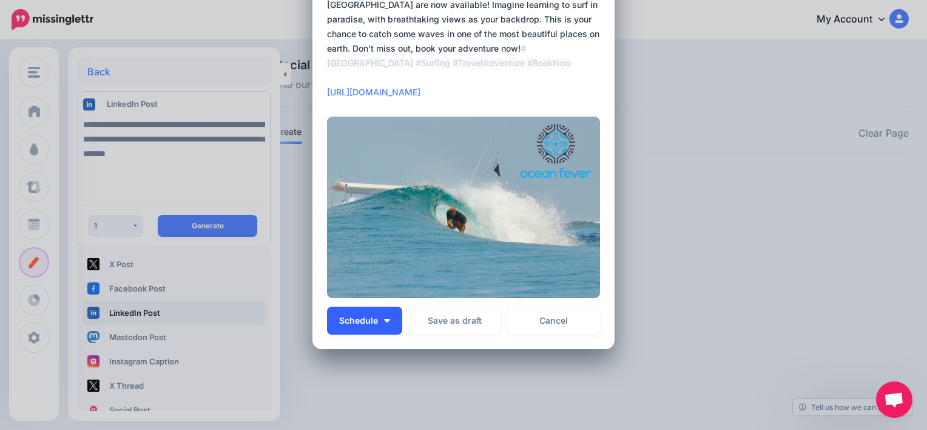
click at [379, 313] on button "Schedule" at bounding box center [364, 320] width 75 height 28
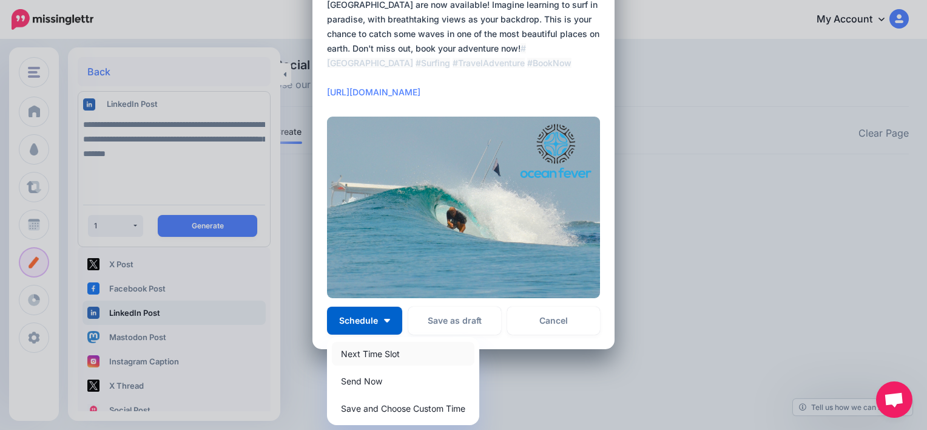
click at [363, 350] on link "Next Time Slot" at bounding box center [403, 354] width 143 height 24
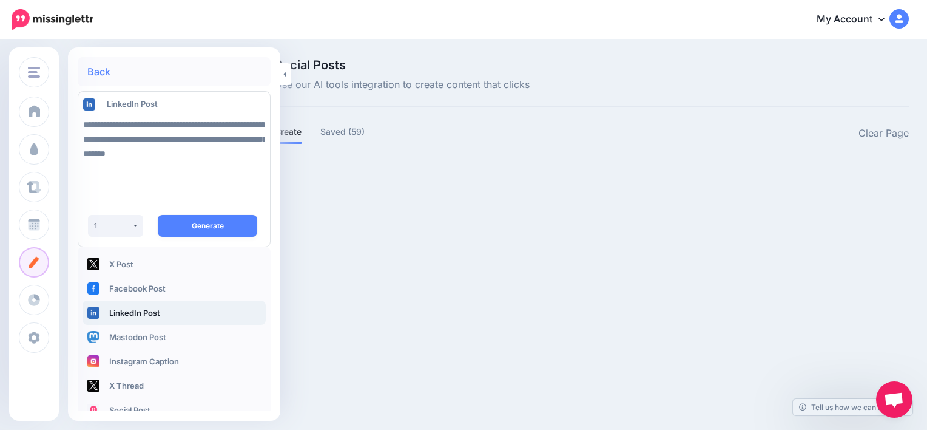
scroll to position [0, 0]
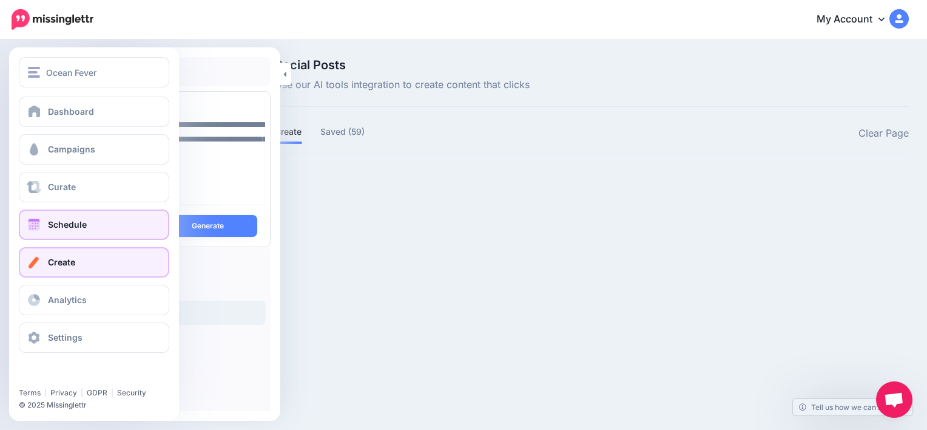
click at [100, 216] on link "Schedule" at bounding box center [94, 224] width 151 height 30
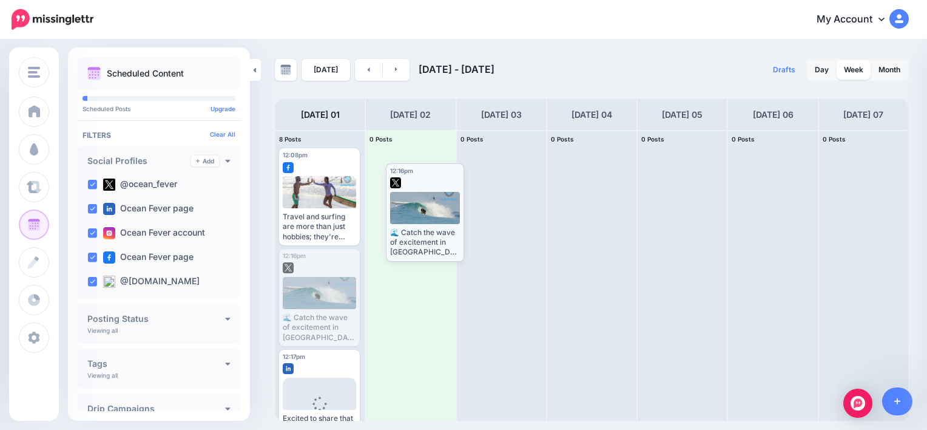
drag, startPoint x: 313, startPoint y: 271, endPoint x: 420, endPoint y: 186, distance: 136.9
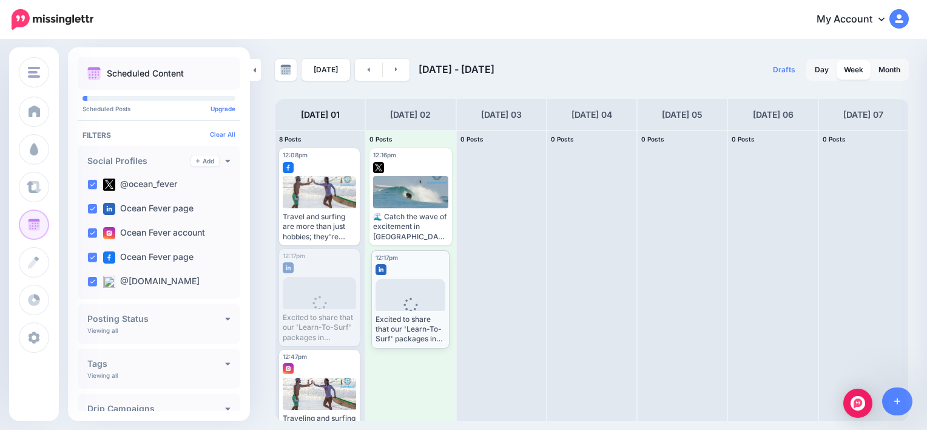
drag, startPoint x: 323, startPoint y: 269, endPoint x: 416, endPoint y: 271, distance: 92.3
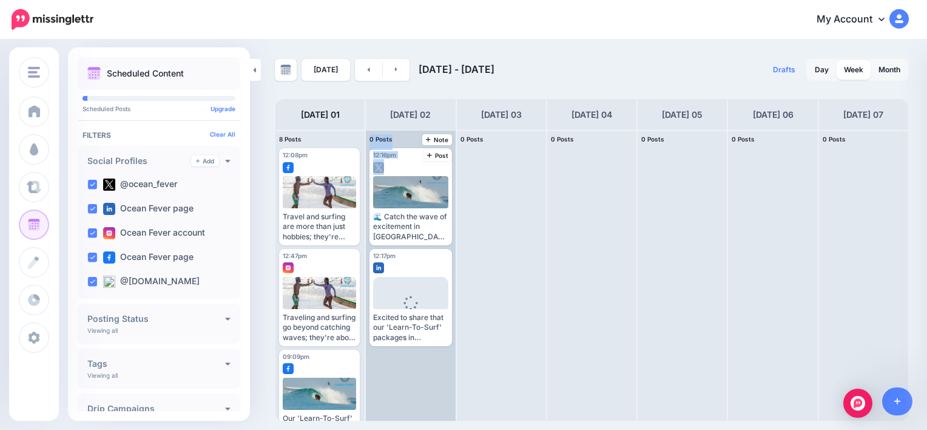
click at [365, 220] on div "0 Posts 02 Note Post 12:16pm [DATE] 12:16pm Edit" at bounding box center [410, 275] width 90 height 291
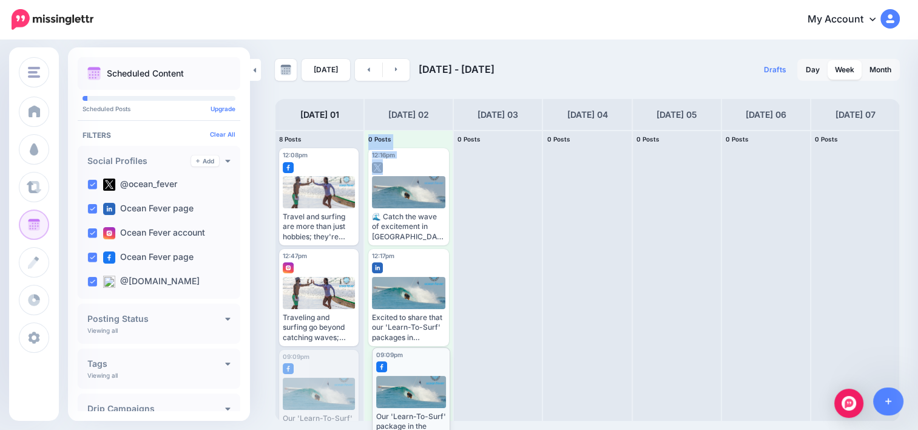
drag, startPoint x: 327, startPoint y: 362, endPoint x: 420, endPoint y: 359, distance: 92.9
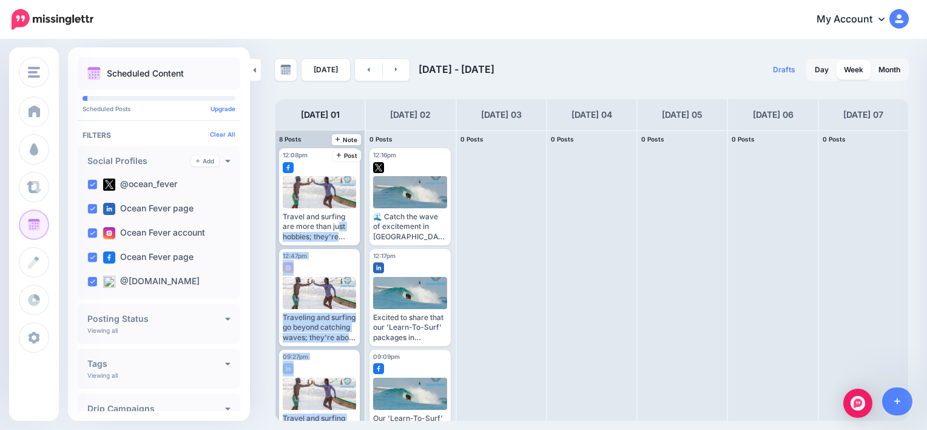
drag, startPoint x: 365, startPoint y: 184, endPoint x: 364, endPoint y: 211, distance: 26.7
click at [364, 211] on div "8 Posts 01 Note Post 12:08pm [DATE] 12:08pm Edit" at bounding box center [592, 275] width 634 height 291
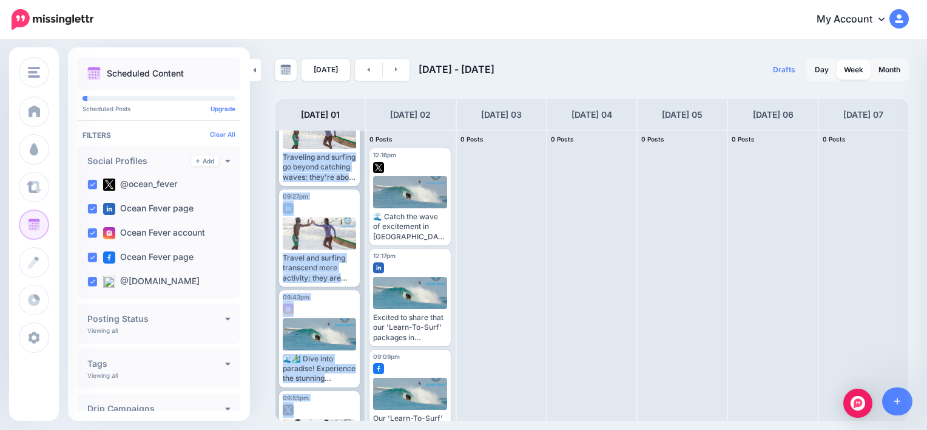
scroll to position [186, 0]
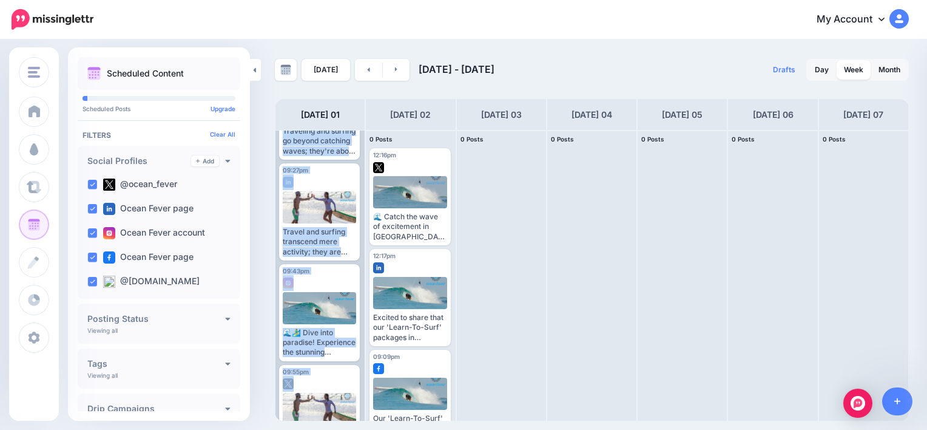
click at [361, 344] on div "12:08pm [DATE] 12:08pm Edit Manage Dates" at bounding box center [320, 275] width 89 height 290
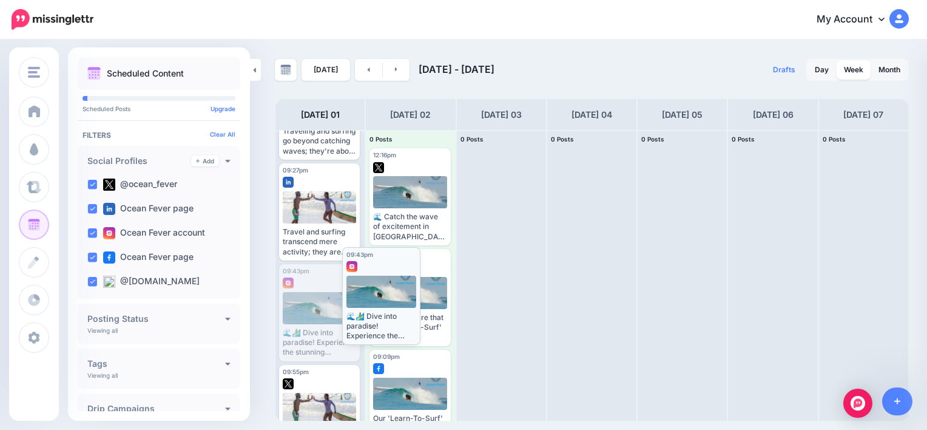
drag, startPoint x: 332, startPoint y: 279, endPoint x: 395, endPoint y: 262, distance: 65.4
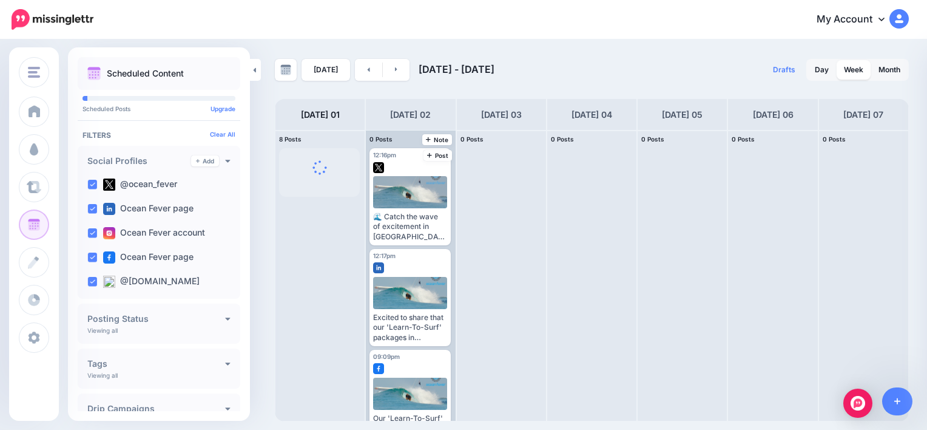
scroll to position [0, 0]
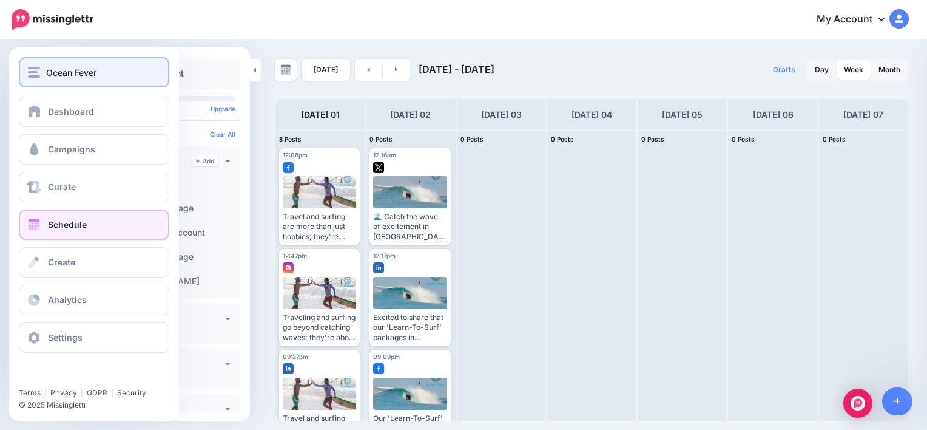
click at [50, 64] on button "Ocean Fever" at bounding box center [94, 72] width 151 height 30
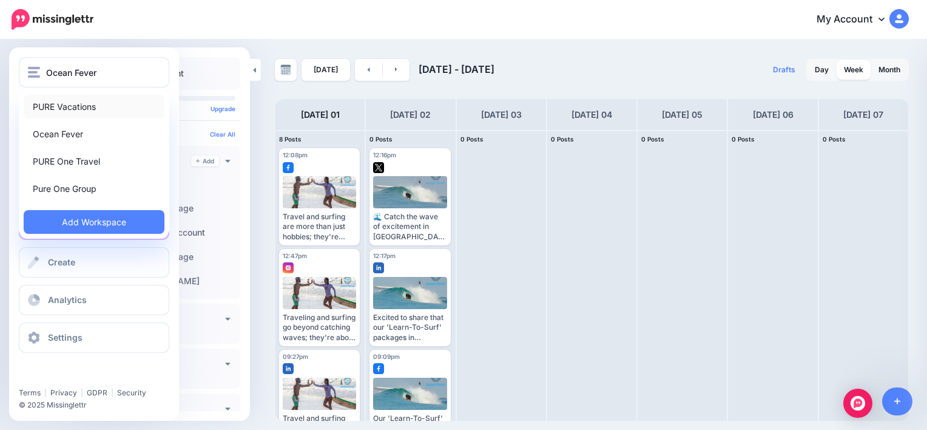
click at [75, 109] on link "PURE Vacations" at bounding box center [94, 107] width 141 height 24
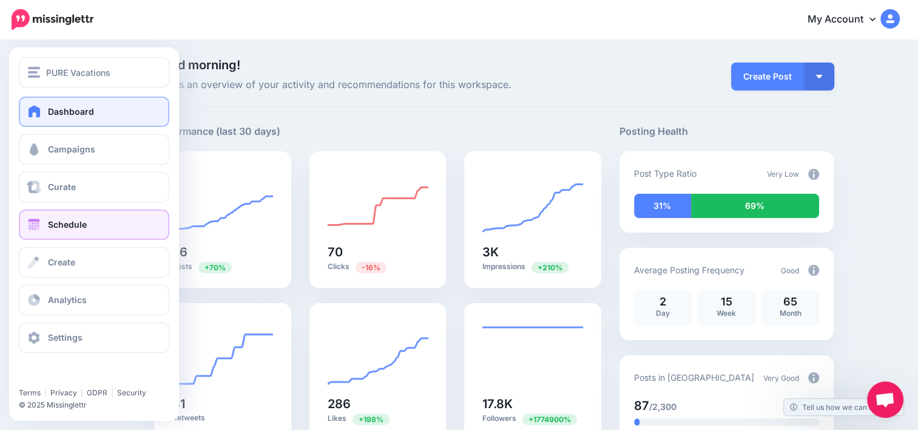
click at [73, 226] on span "Schedule" at bounding box center [67, 224] width 39 height 10
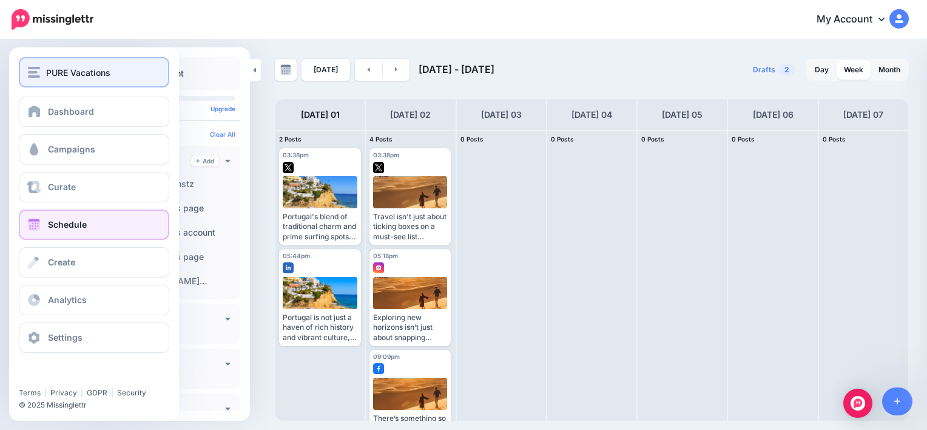
click at [59, 80] on button "PURE Vacations" at bounding box center [94, 72] width 151 height 30
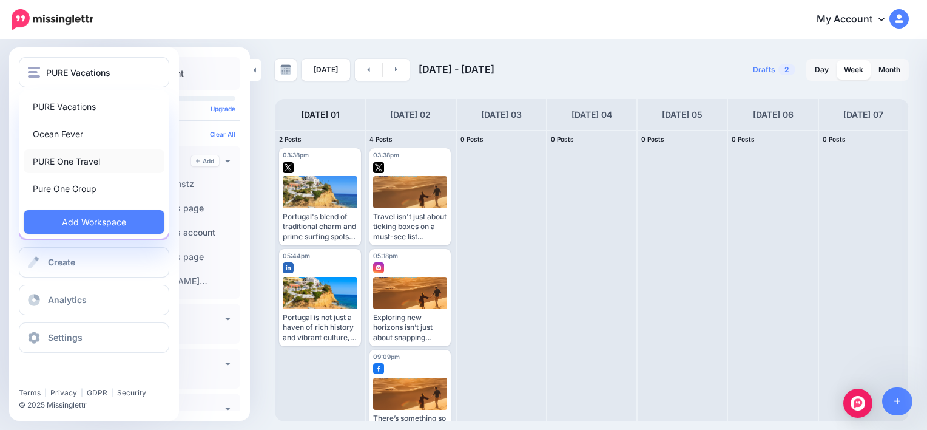
click at [72, 158] on link "PURE One Travel" at bounding box center [94, 161] width 141 height 24
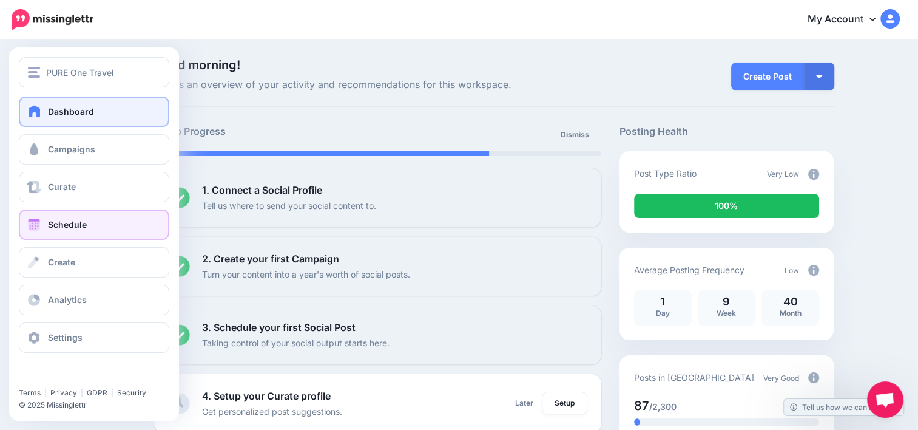
click at [83, 239] on link "Schedule" at bounding box center [94, 224] width 151 height 30
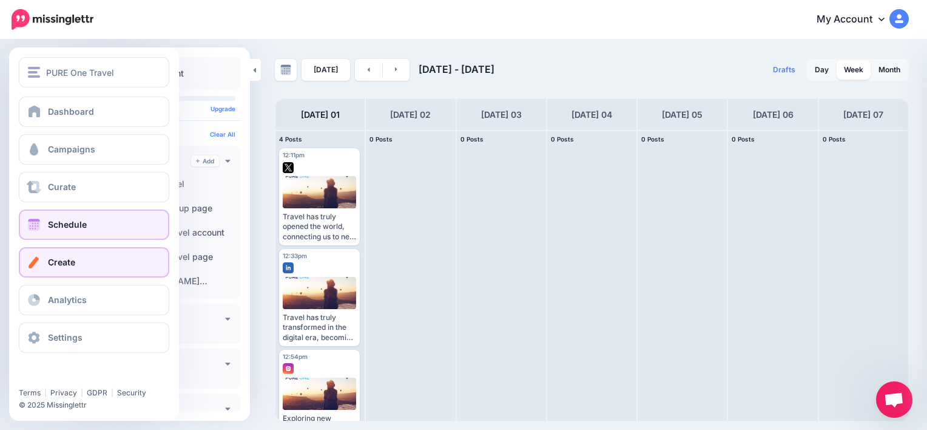
click at [63, 261] on span "Create" at bounding box center [61, 262] width 27 height 10
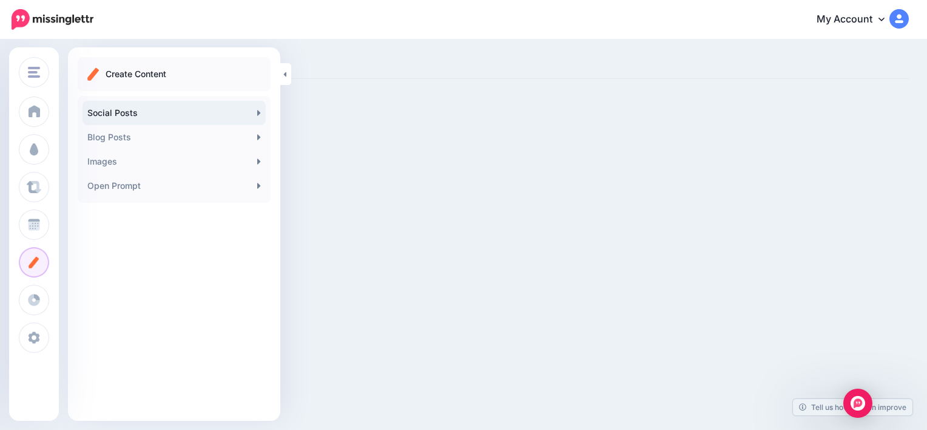
click at [160, 116] on link "Social Posts" at bounding box center [174, 113] width 183 height 24
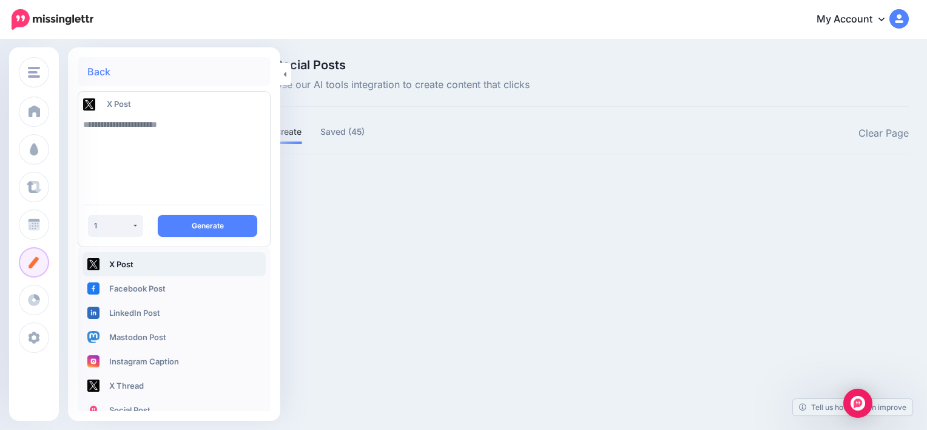
click at [214, 130] on textarea at bounding box center [174, 153] width 182 height 83
paste textarea "**"
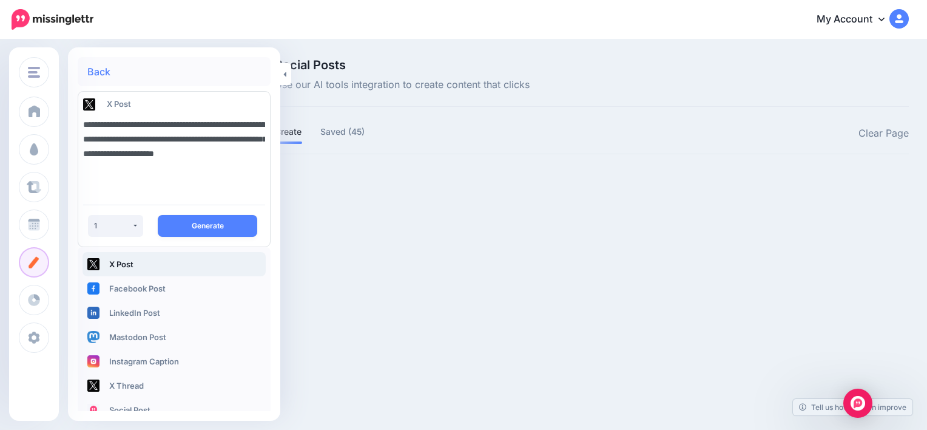
click at [124, 168] on textarea "**********" at bounding box center [174, 153] width 182 height 83
click at [205, 165] on textarea "**********" at bounding box center [174, 153] width 182 height 83
type textarea "**********"
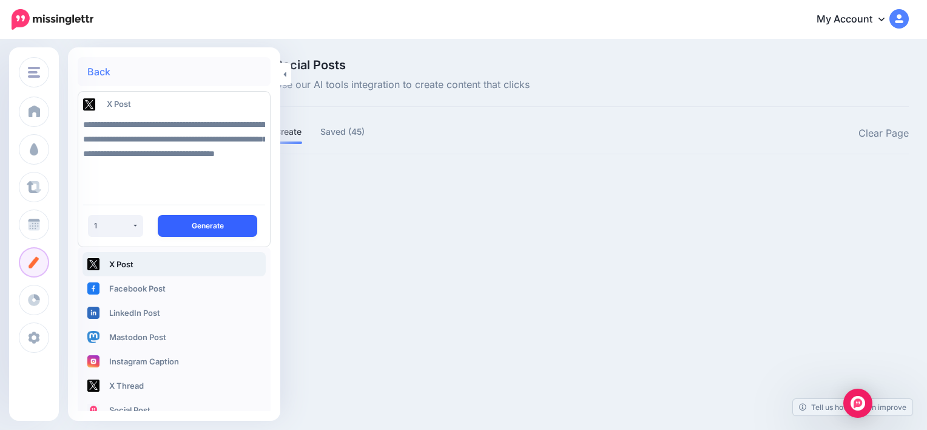
click at [208, 233] on button "Generate" at bounding box center [208, 226] width 100 height 22
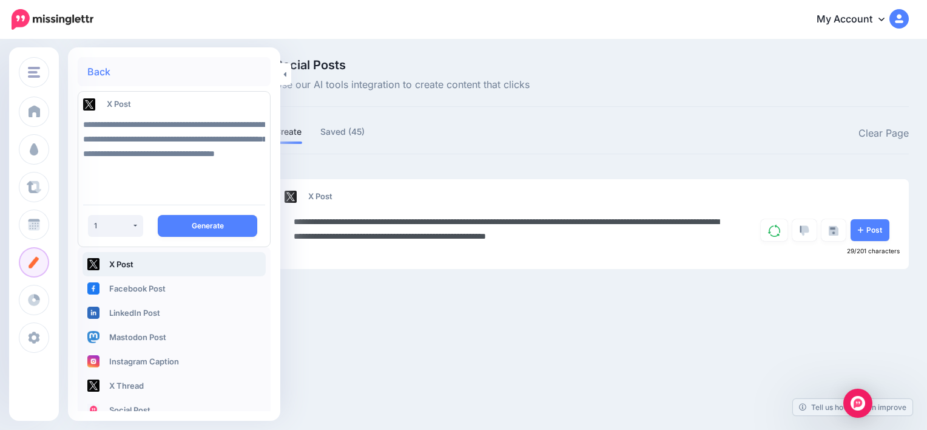
click at [653, 220] on textarea "**********" at bounding box center [512, 228] width 436 height 29
click at [707, 218] on textarea "**********" at bounding box center [512, 228] width 436 height 29
click at [716, 238] on textarea "**********" at bounding box center [512, 228] width 436 height 29
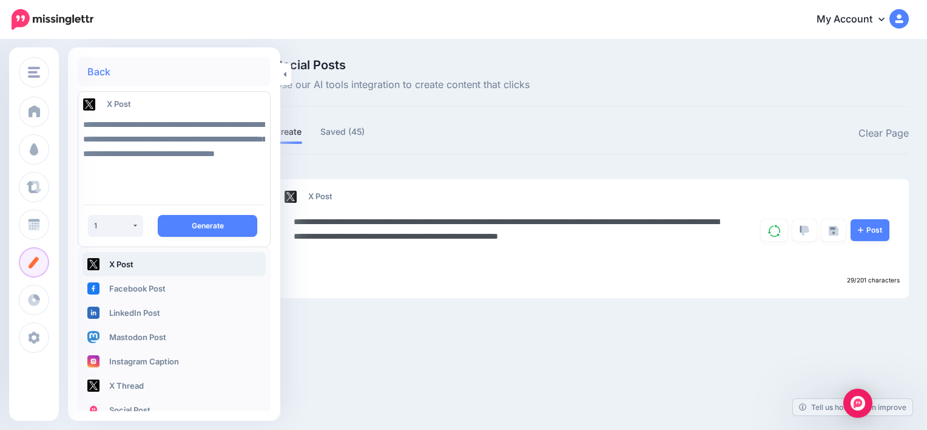
paste textarea "**********"
type textarea "**********"
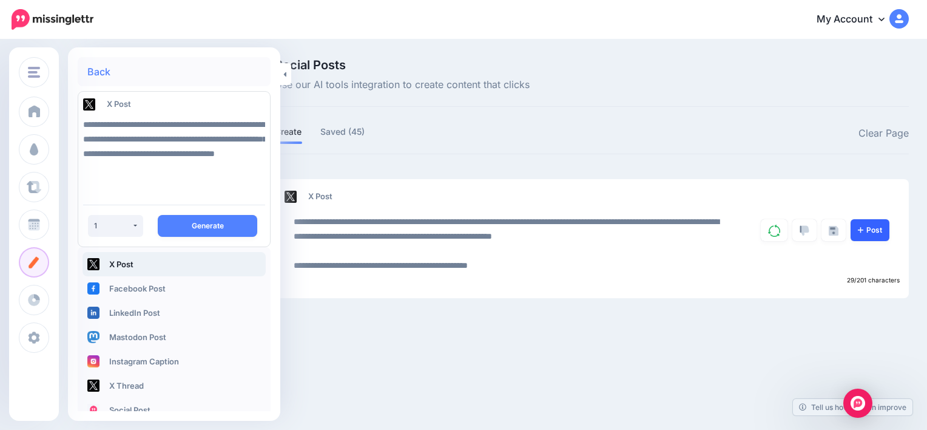
click at [879, 228] on link "Post" at bounding box center [870, 230] width 39 height 22
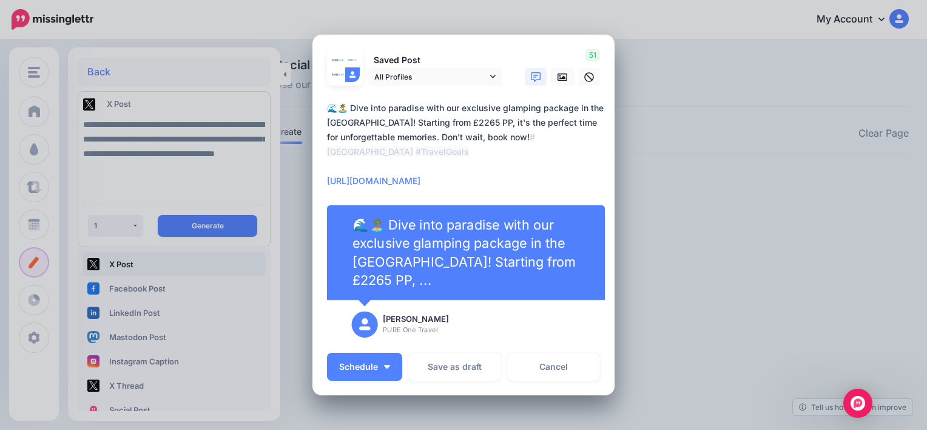
click at [421, 186] on textarea "**********" at bounding box center [466, 144] width 279 height 87
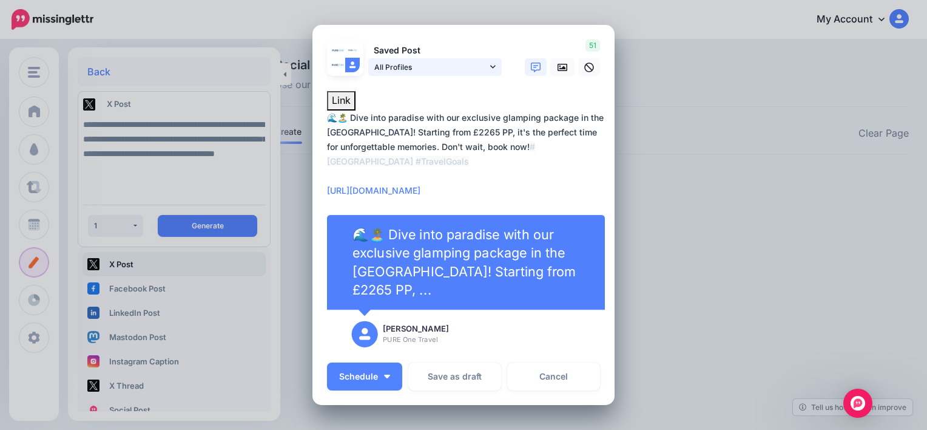
click at [493, 69] on link "All Profiles" at bounding box center [435, 67] width 134 height 18
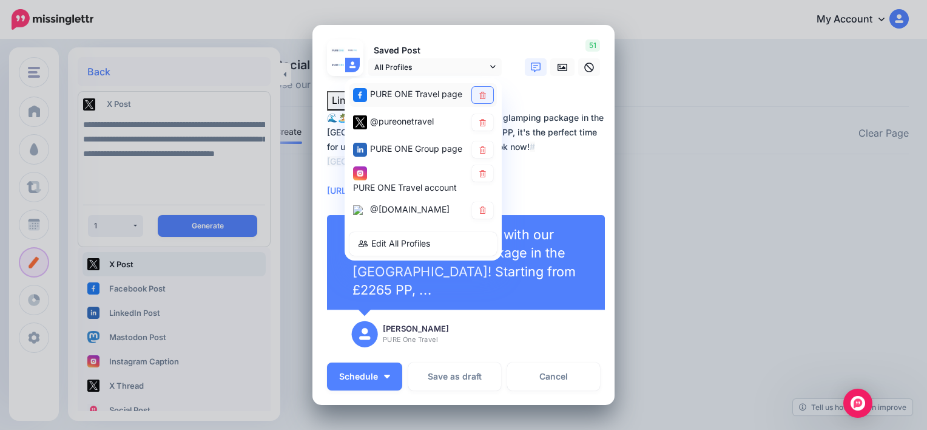
click at [479, 96] on icon at bounding box center [482, 95] width 7 height 7
click at [481, 148] on icon at bounding box center [482, 149] width 9 height 7
click at [479, 173] on icon at bounding box center [482, 173] width 9 height 7
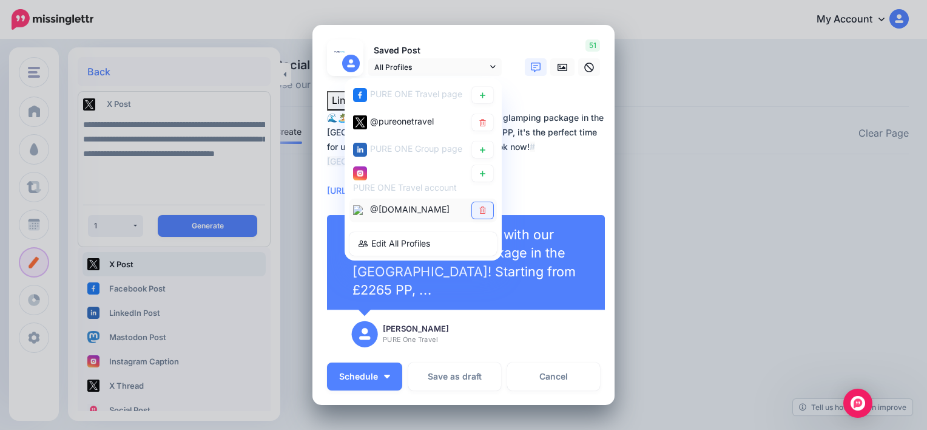
click at [481, 202] on link at bounding box center [482, 210] width 21 height 16
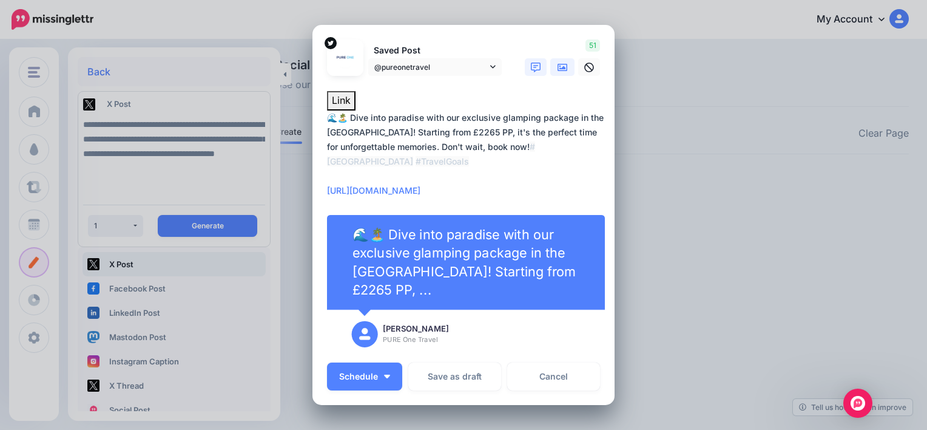
click at [558, 68] on icon at bounding box center [563, 68] width 10 height 10
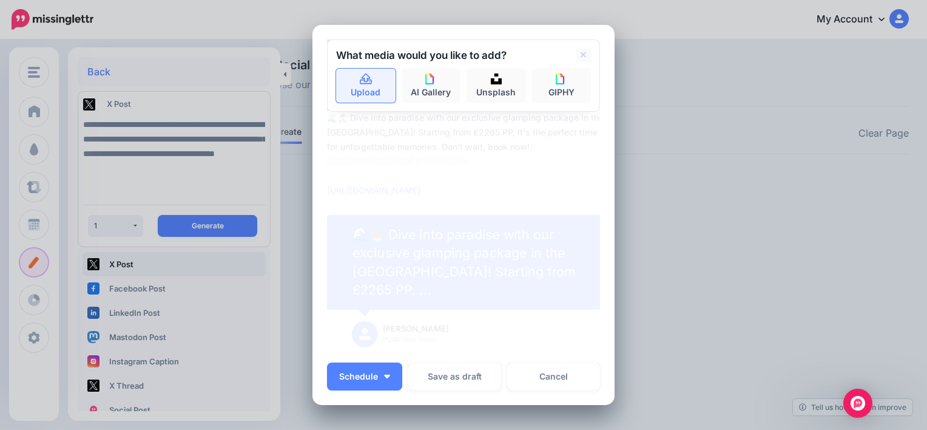
click at [357, 95] on link "Upload" at bounding box center [365, 86] width 59 height 34
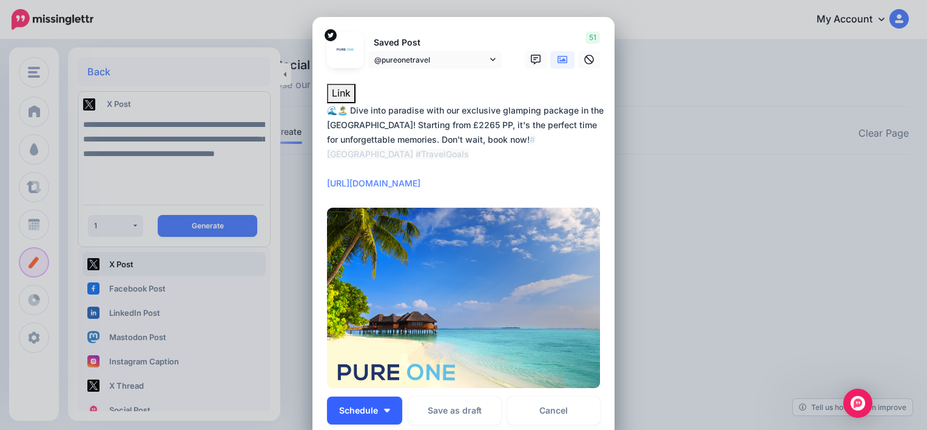
click at [367, 409] on span "Schedule" at bounding box center [358, 410] width 39 height 8
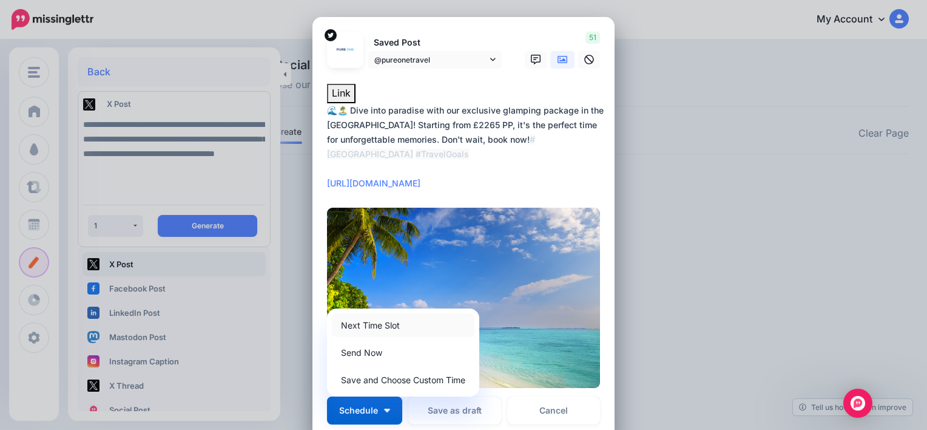
click at [404, 319] on link "Next Time Slot" at bounding box center [403, 325] width 143 height 24
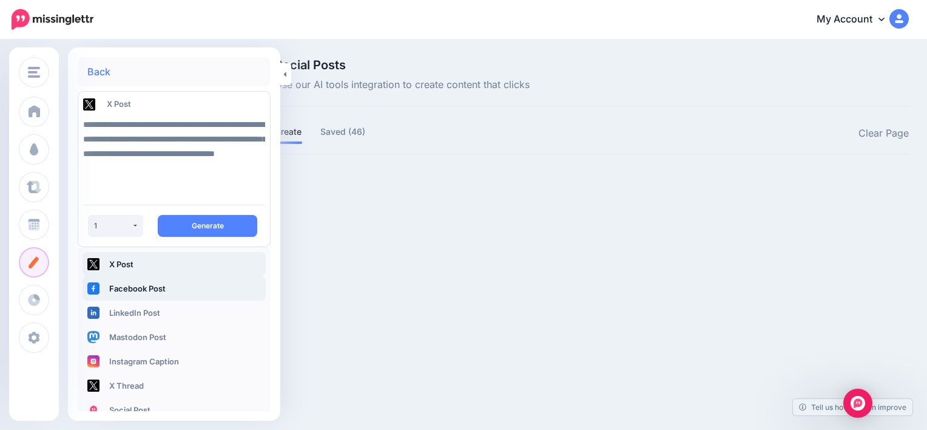
click at [180, 288] on link "Facebook Post" at bounding box center [174, 288] width 183 height 24
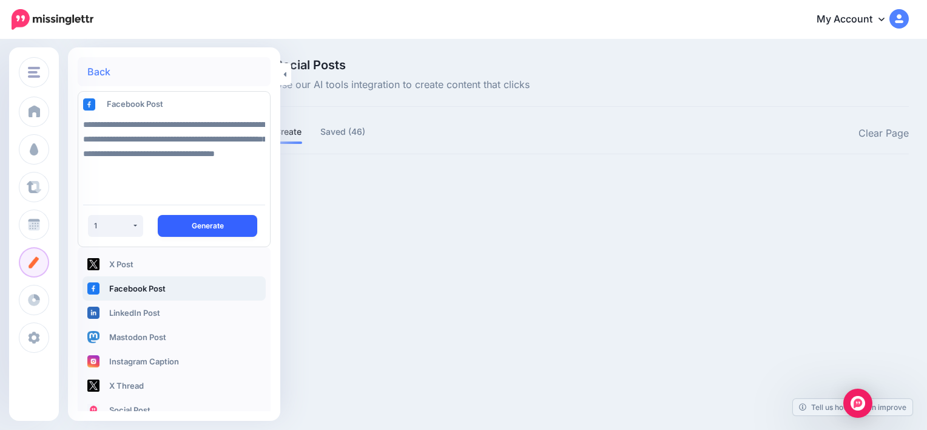
click at [218, 226] on button "Generate" at bounding box center [208, 226] width 100 height 22
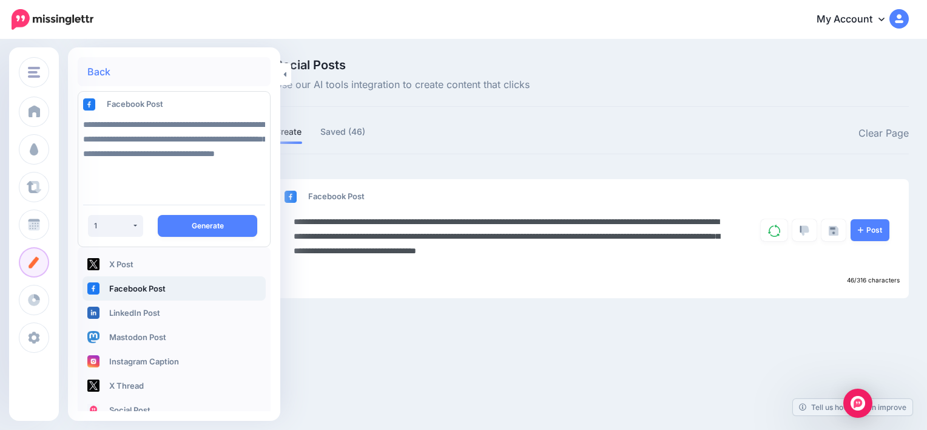
click at [356, 234] on textarea "**********" at bounding box center [512, 243] width 436 height 58
click at [414, 235] on textarea "**********" at bounding box center [512, 243] width 436 height 58
click at [387, 265] on textarea "**********" at bounding box center [512, 243] width 436 height 58
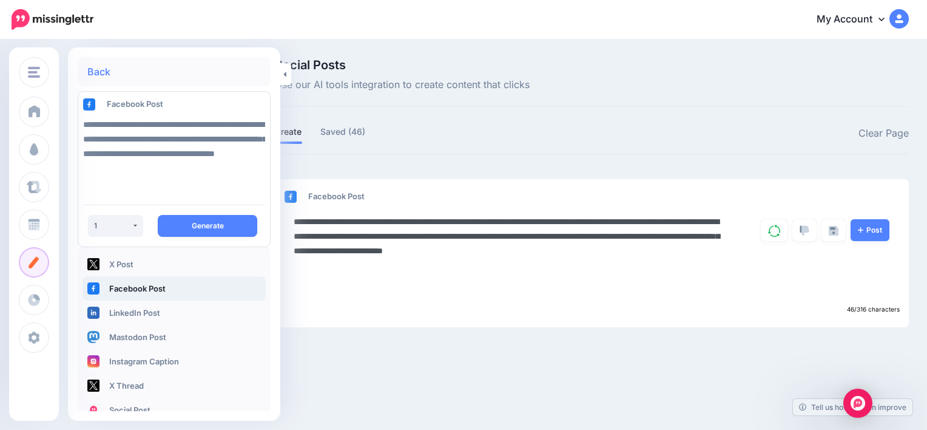
paste textarea "**********"
type textarea "**********"
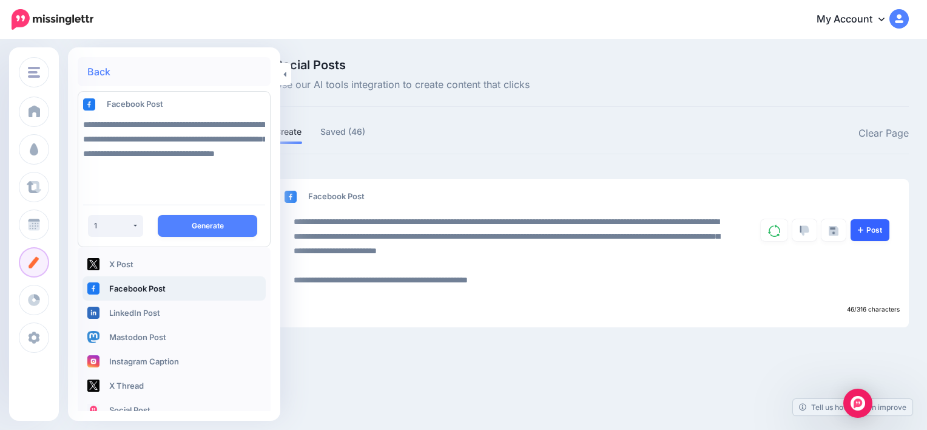
click at [870, 227] on link "Post" at bounding box center [870, 230] width 39 height 22
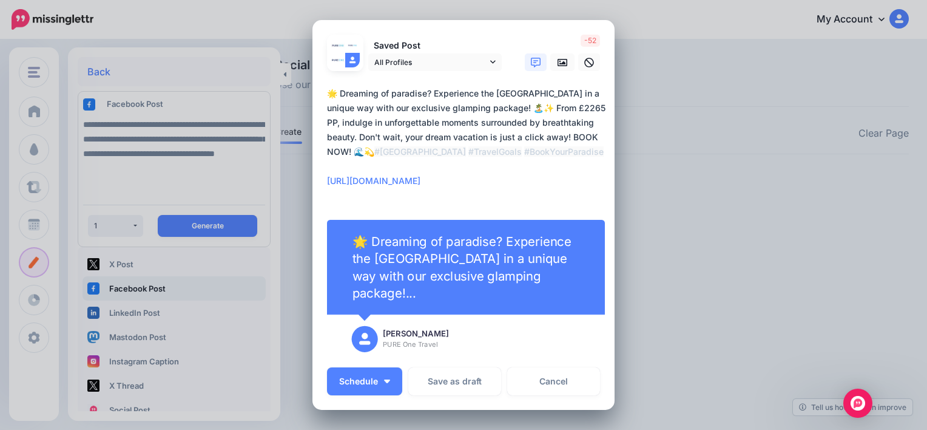
click at [420, 181] on textarea "**********" at bounding box center [466, 144] width 279 height 117
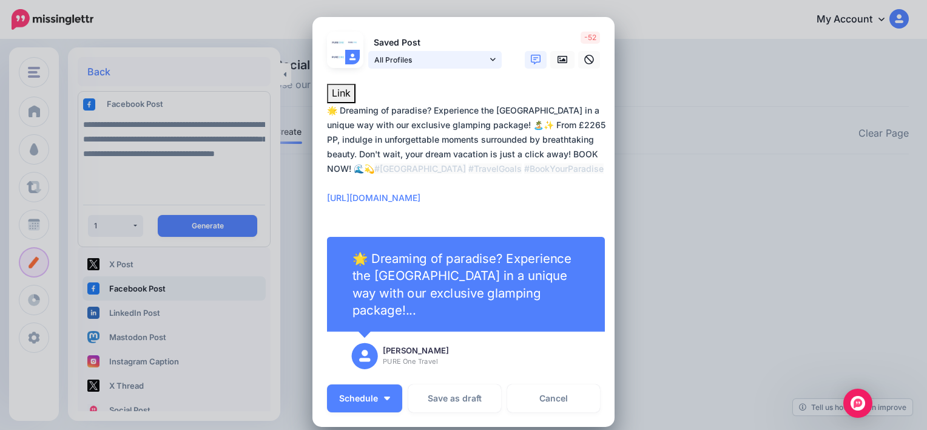
click at [491, 63] on link "All Profiles" at bounding box center [435, 60] width 134 height 18
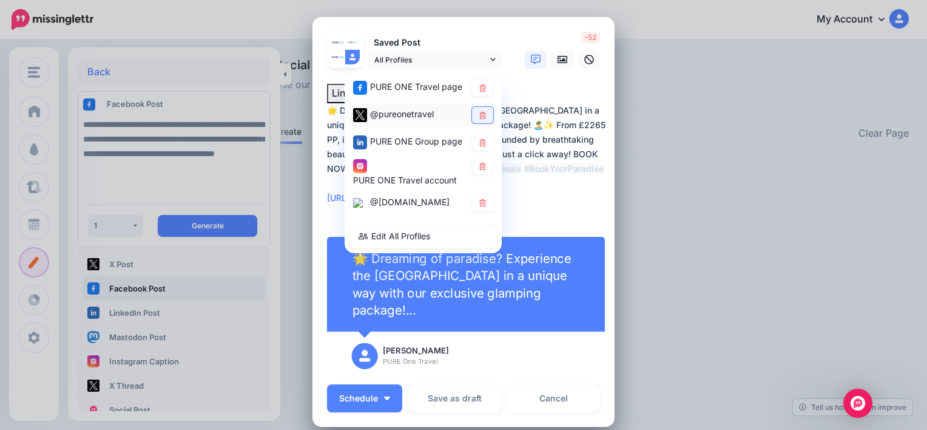
click at [479, 112] on icon at bounding box center [482, 114] width 7 height 7
click at [481, 140] on icon at bounding box center [482, 141] width 7 height 7
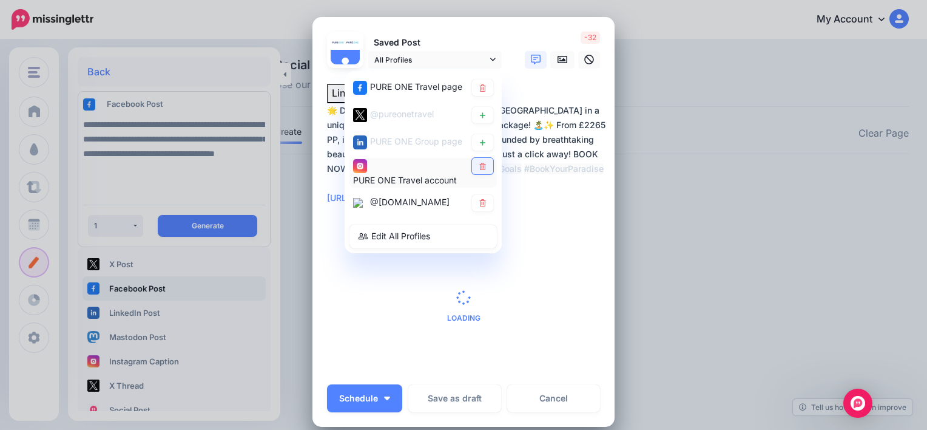
click at [479, 167] on icon at bounding box center [482, 165] width 7 height 7
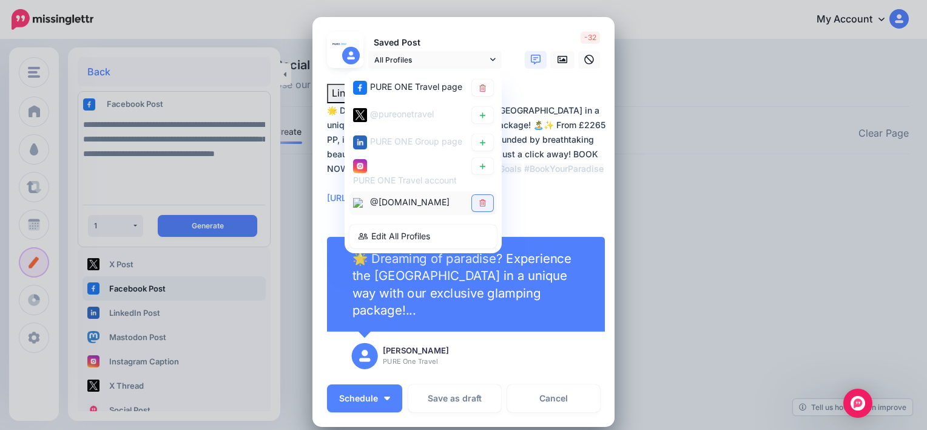
click at [472, 206] on link at bounding box center [482, 202] width 21 height 16
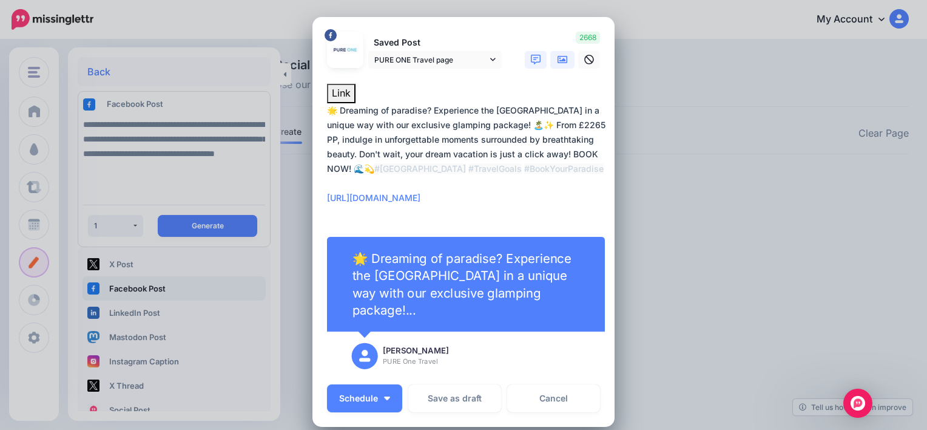
click at [563, 55] on link at bounding box center [562, 60] width 24 height 18
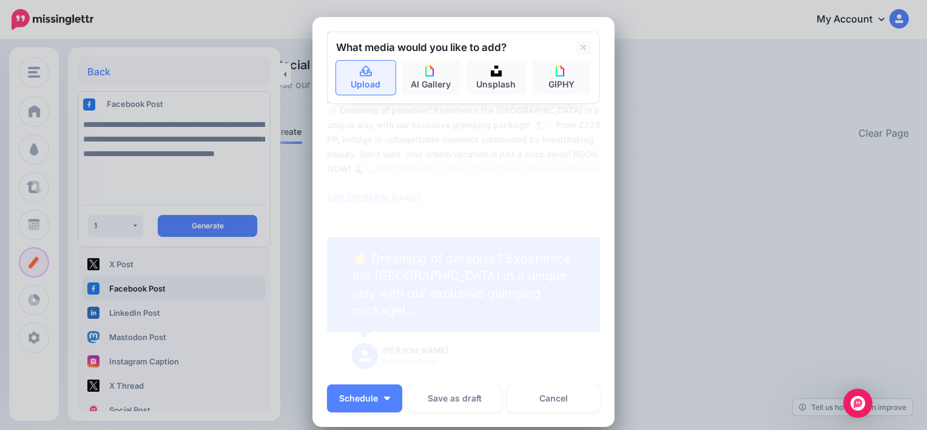
click at [371, 68] on link "Upload" at bounding box center [365, 78] width 59 height 34
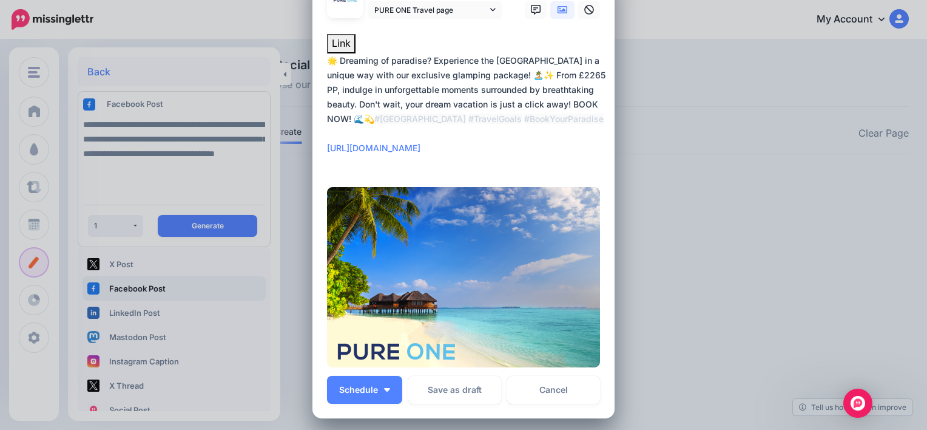
scroll to position [78, 0]
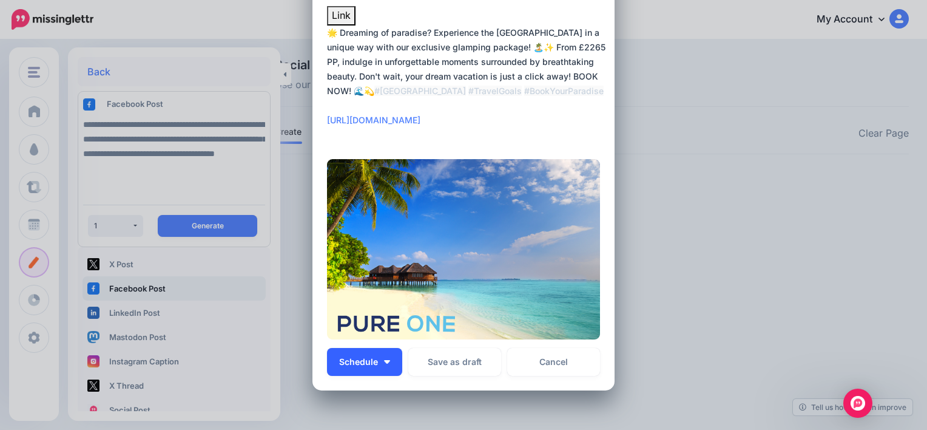
click at [388, 357] on button "Schedule" at bounding box center [364, 362] width 75 height 28
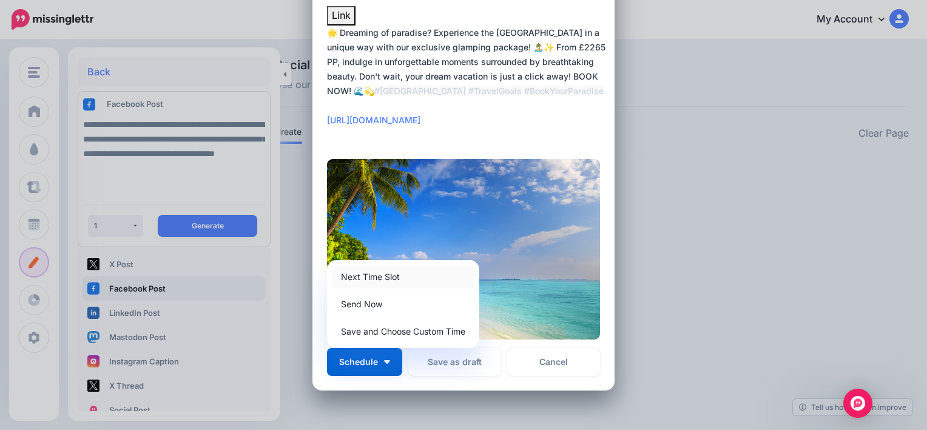
click at [402, 278] on link "Next Time Slot" at bounding box center [403, 277] width 143 height 24
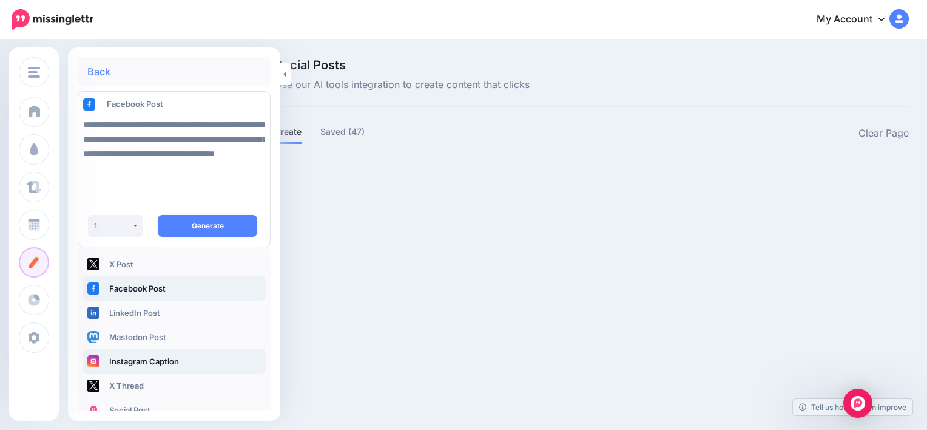
click at [137, 356] on link "Instagram Caption" at bounding box center [174, 361] width 183 height 24
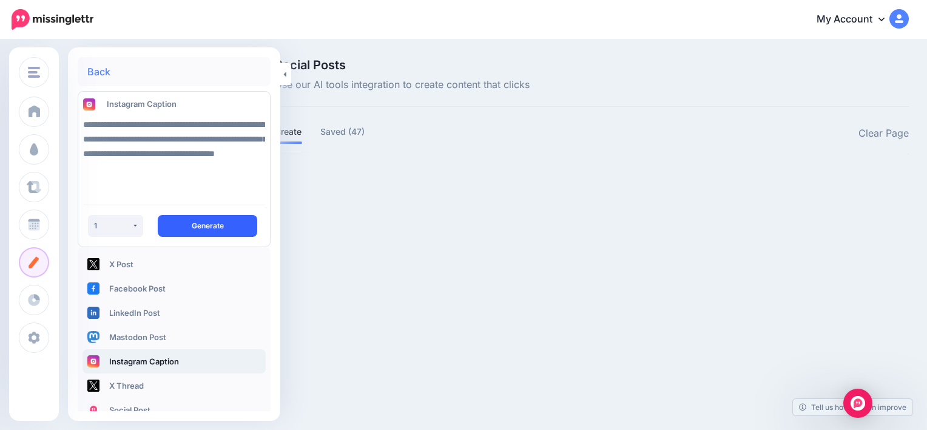
click at [200, 228] on button "Generate" at bounding box center [208, 226] width 100 height 22
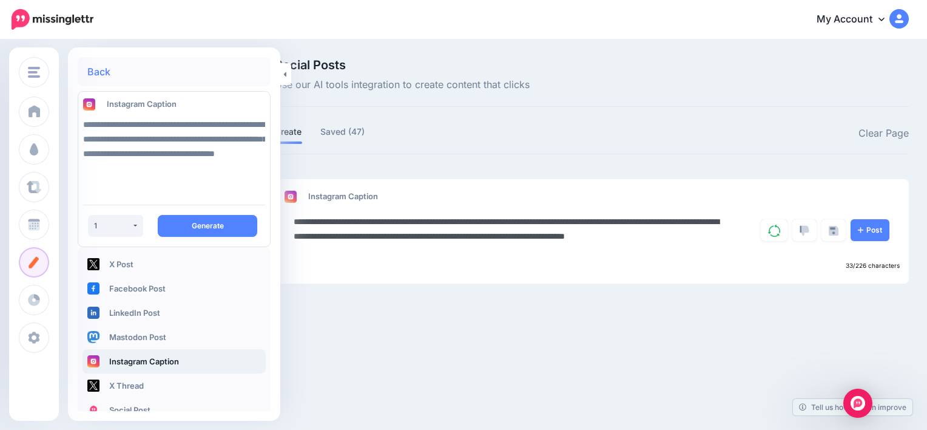
click at [658, 223] on textarea "**********" at bounding box center [512, 236] width 436 height 44
click at [320, 233] on textarea "**********" at bounding box center [512, 236] width 436 height 44
click at [501, 250] on textarea "**********" at bounding box center [512, 236] width 436 height 44
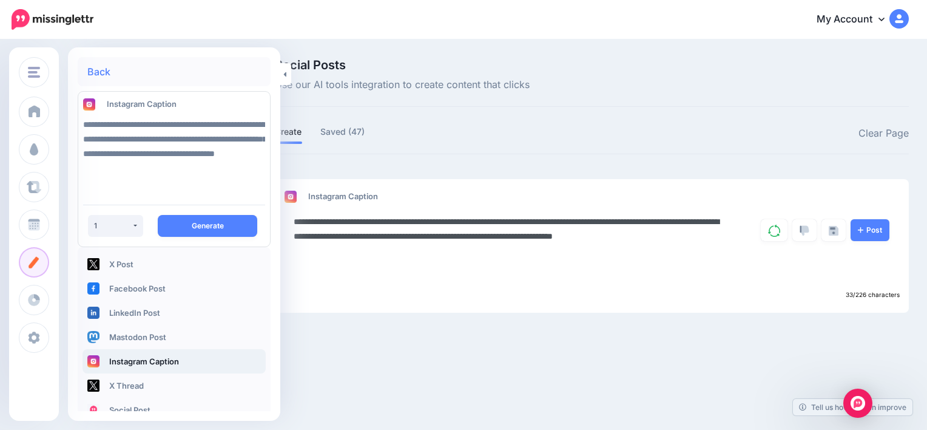
paste textarea "**********"
type textarea "**********"
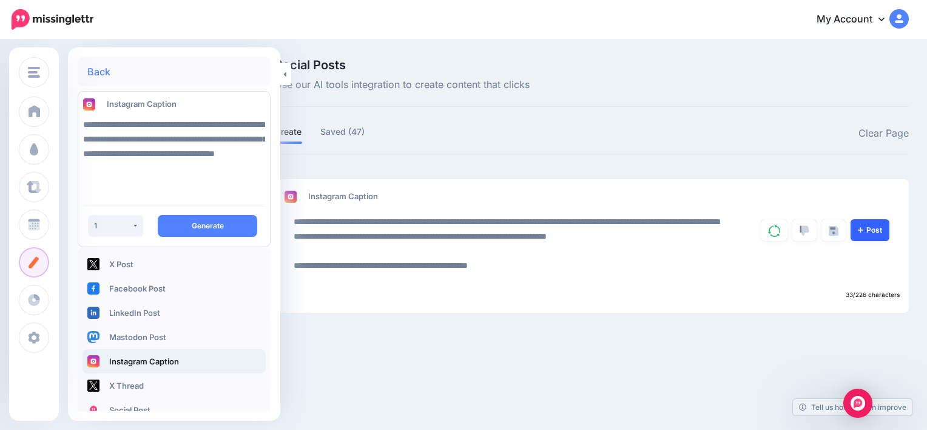
click at [882, 223] on link "Post" at bounding box center [870, 230] width 39 height 22
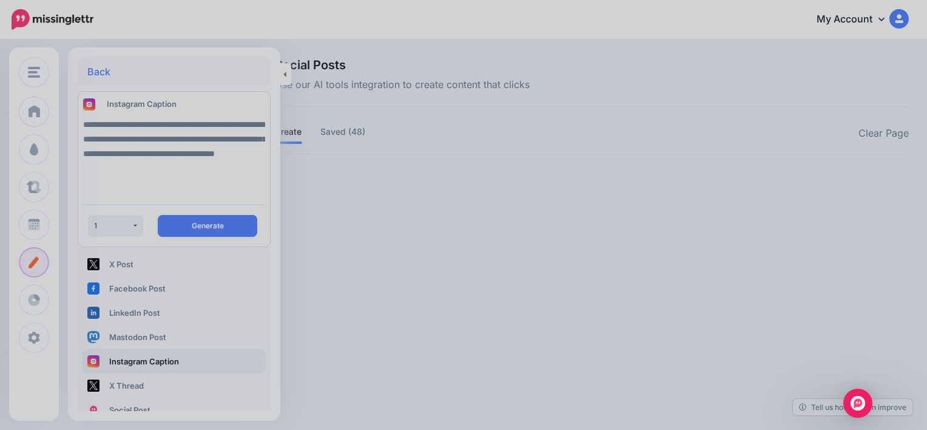
scroll to position [0, 0]
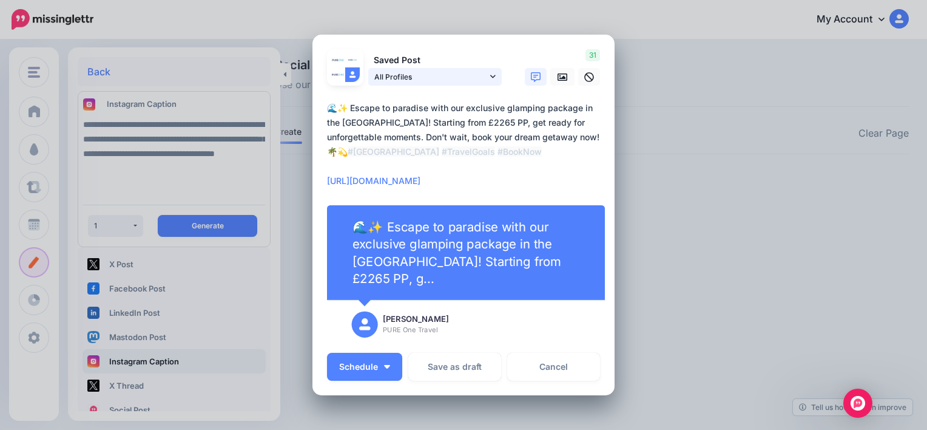
click at [491, 77] on link "All Profiles" at bounding box center [435, 77] width 134 height 18
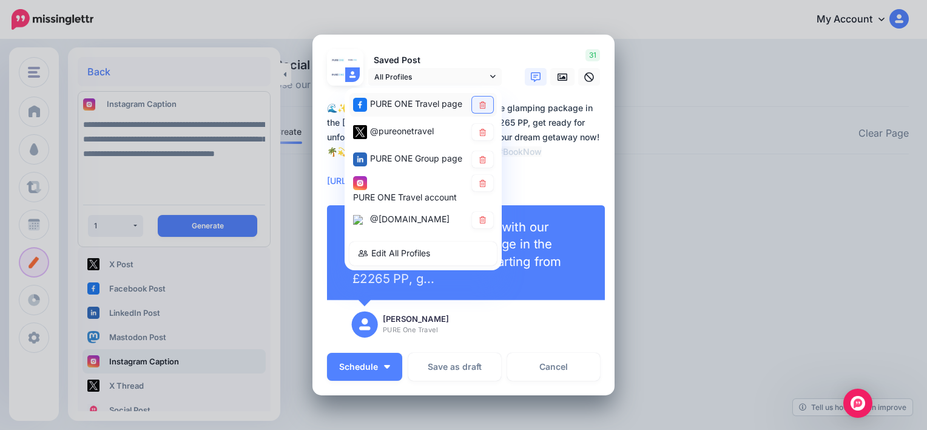
click at [478, 102] on icon at bounding box center [482, 104] width 9 height 7
click at [479, 131] on icon at bounding box center [482, 132] width 7 height 7
click at [480, 158] on icon at bounding box center [482, 159] width 7 height 7
click at [479, 217] on icon at bounding box center [482, 220] width 7 height 7
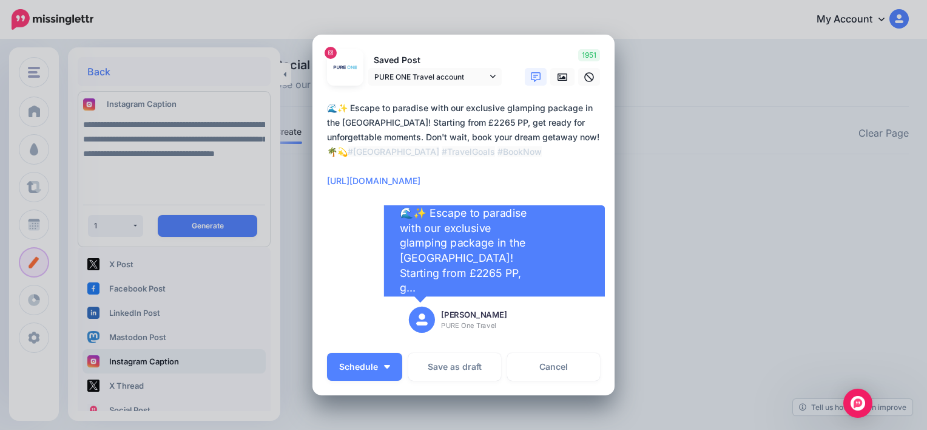
click at [479, 177] on textarea "**********" at bounding box center [466, 144] width 279 height 87
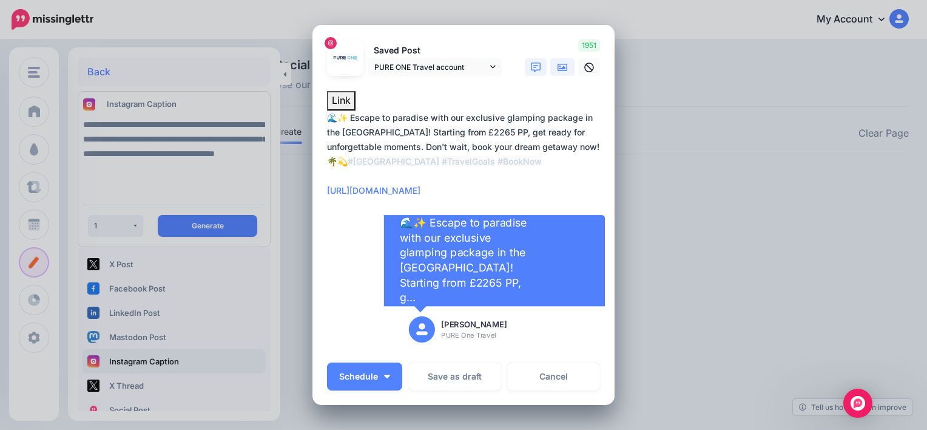
click at [558, 76] on link at bounding box center [562, 67] width 24 height 18
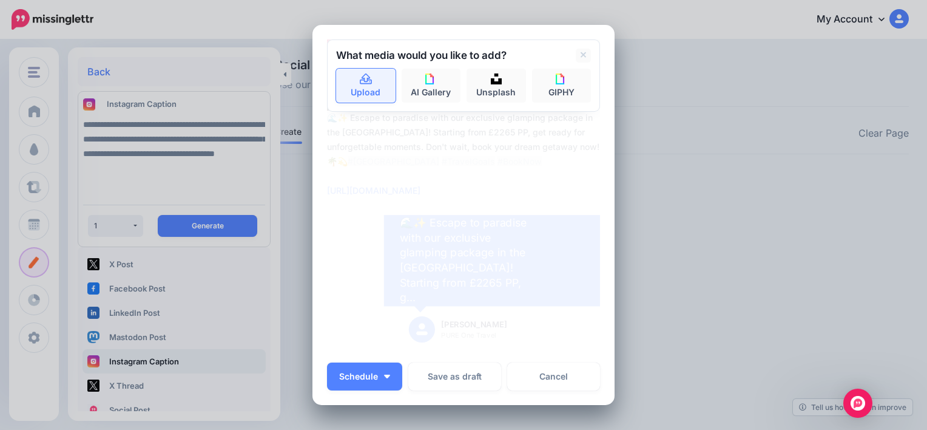
click at [376, 92] on link "Upload" at bounding box center [365, 86] width 59 height 34
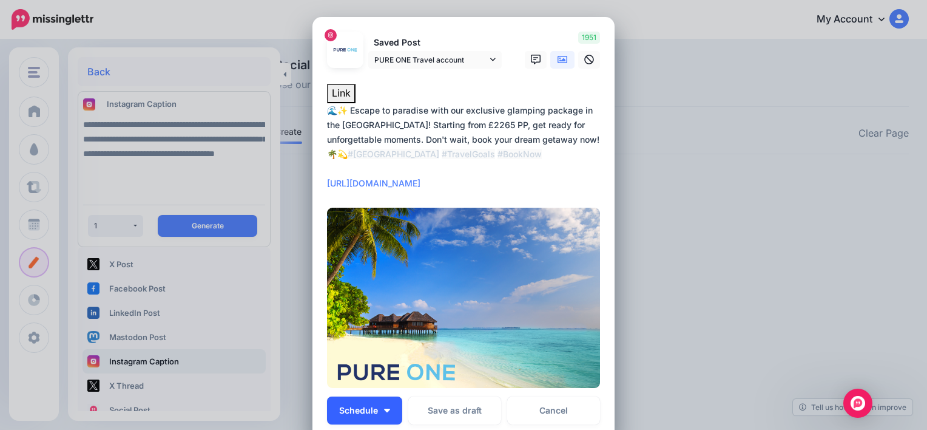
click at [385, 419] on button "Schedule" at bounding box center [364, 410] width 75 height 28
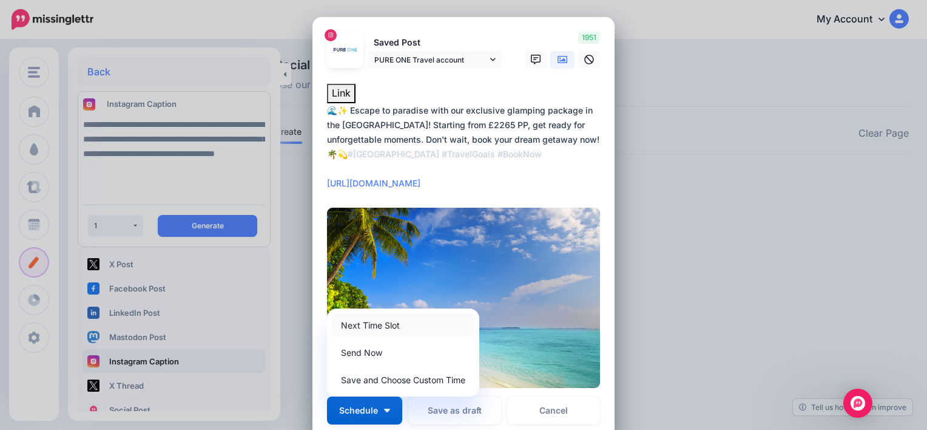
click at [418, 323] on link "Next Time Slot" at bounding box center [403, 325] width 143 height 24
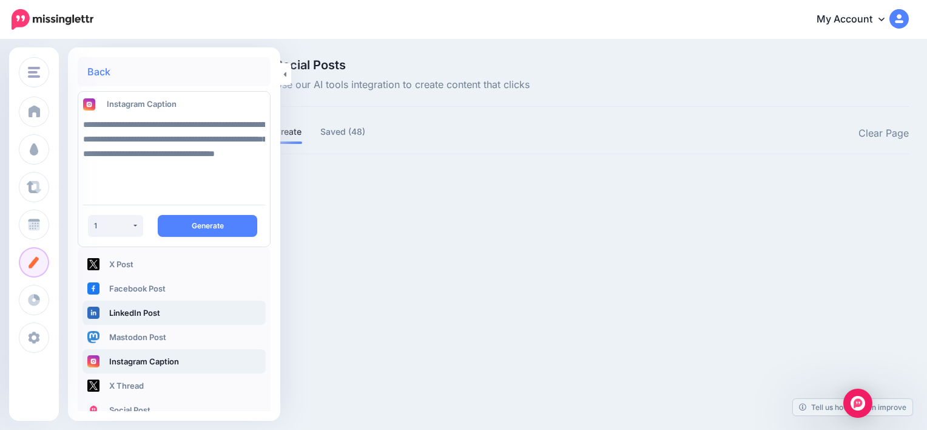
click at [141, 316] on link "LinkedIn Post" at bounding box center [174, 312] width 183 height 24
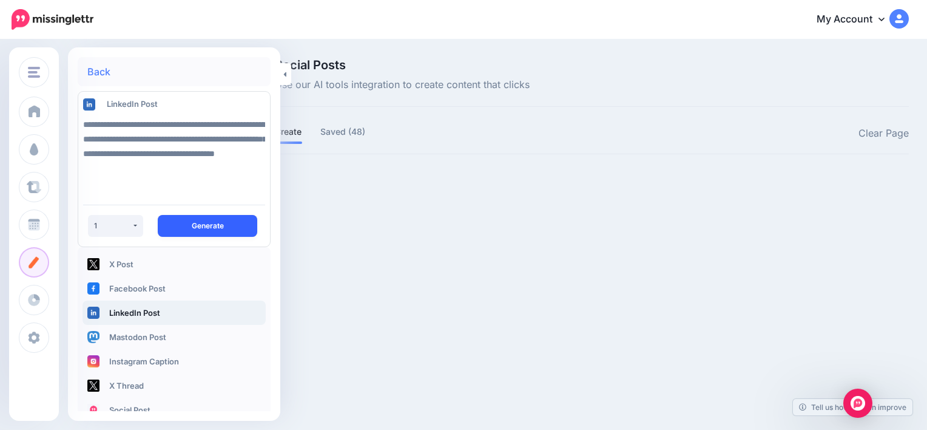
click at [204, 228] on button "Generate" at bounding box center [208, 226] width 100 height 22
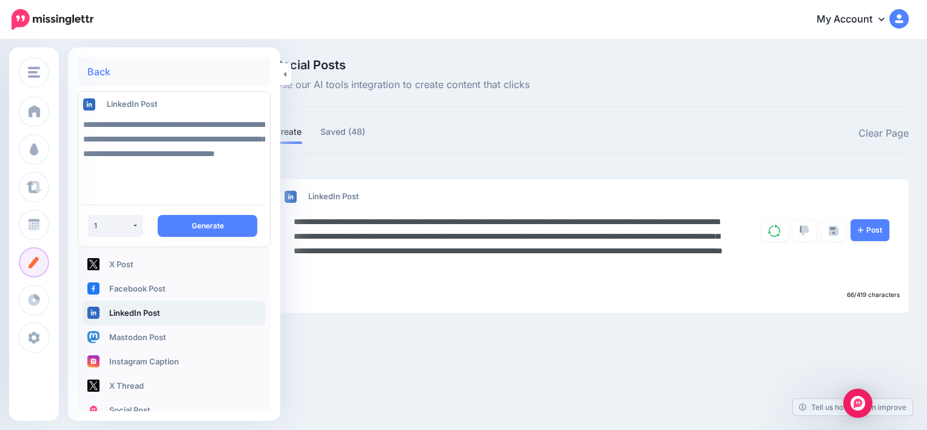
click at [629, 237] on textarea "**********" at bounding box center [512, 250] width 436 height 73
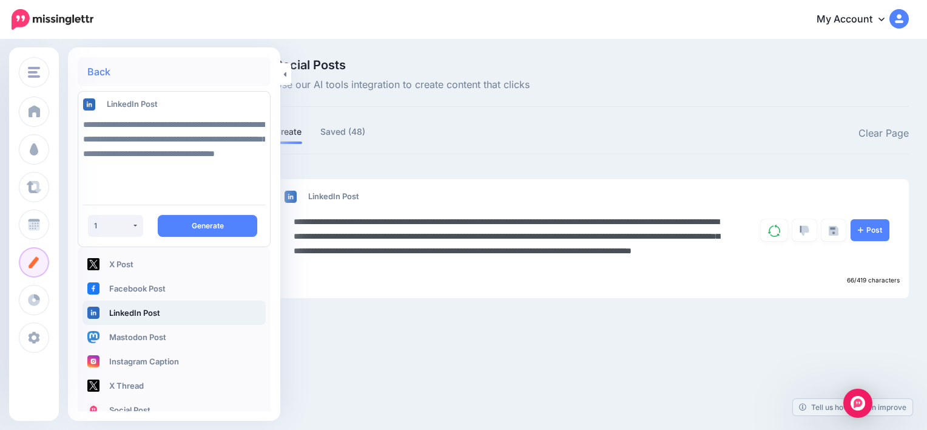
click at [648, 262] on textarea "**********" at bounding box center [512, 243] width 436 height 58
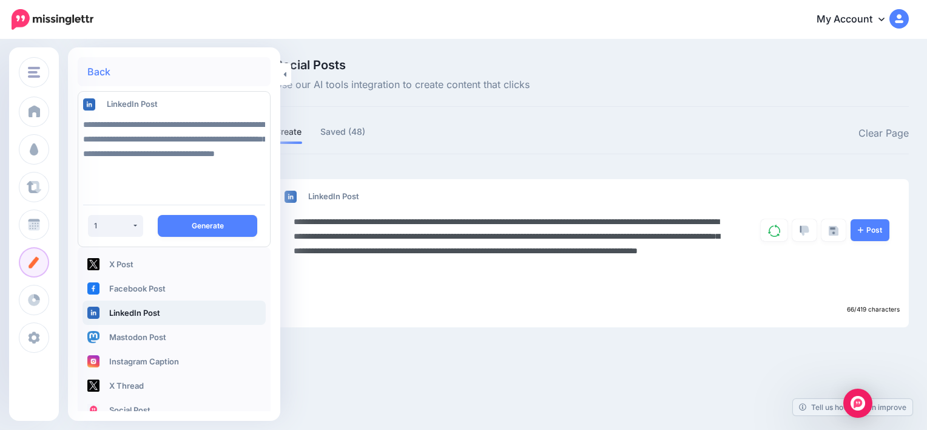
paste textarea "**********"
type textarea "**********"
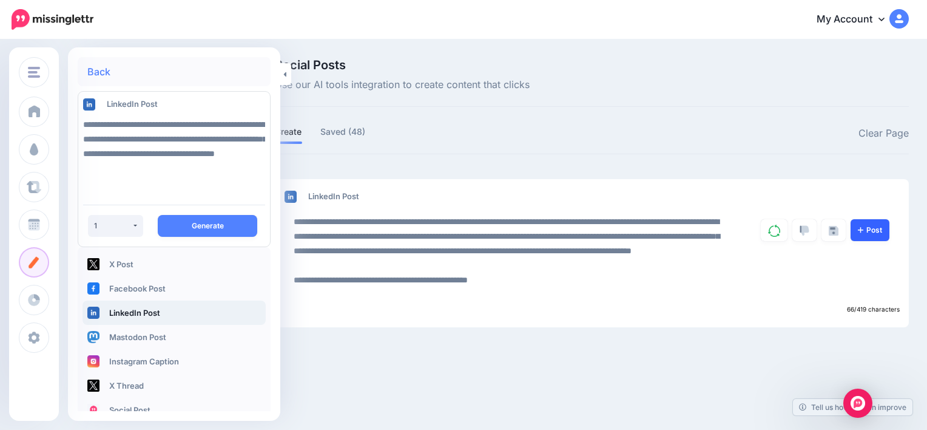
click at [865, 229] on link "Post" at bounding box center [870, 230] width 39 height 22
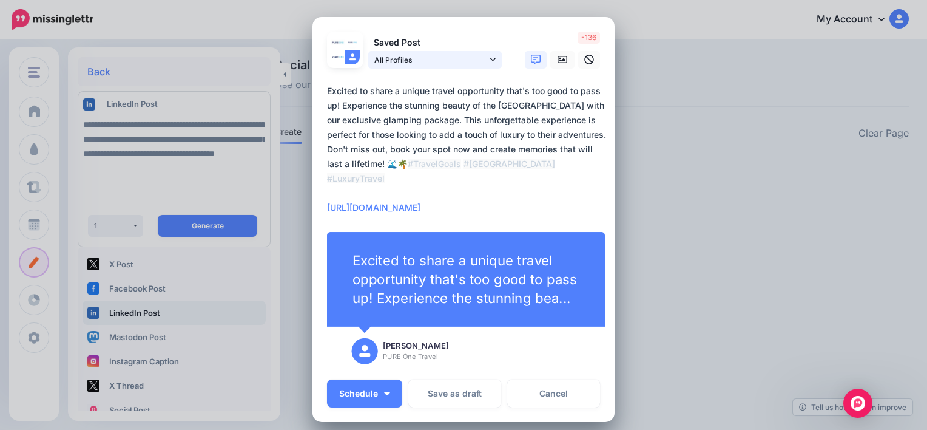
click at [490, 59] on icon at bounding box center [492, 59] width 5 height 8
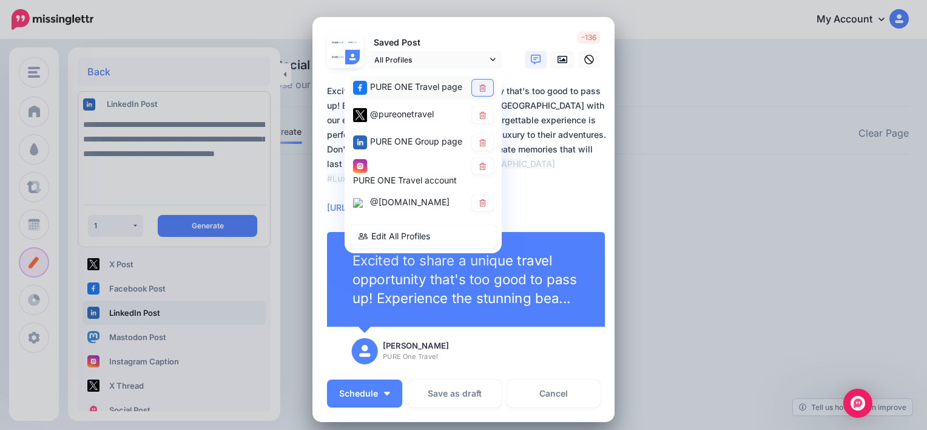
click at [482, 90] on link at bounding box center [482, 88] width 21 height 16
click at [479, 115] on icon at bounding box center [482, 114] width 7 height 7
click at [479, 163] on icon at bounding box center [482, 165] width 9 height 7
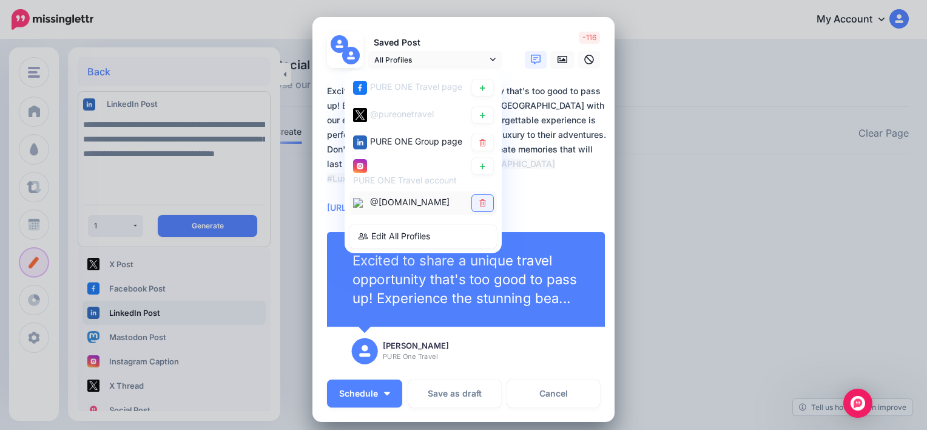
click at [479, 199] on icon at bounding box center [482, 202] width 7 height 7
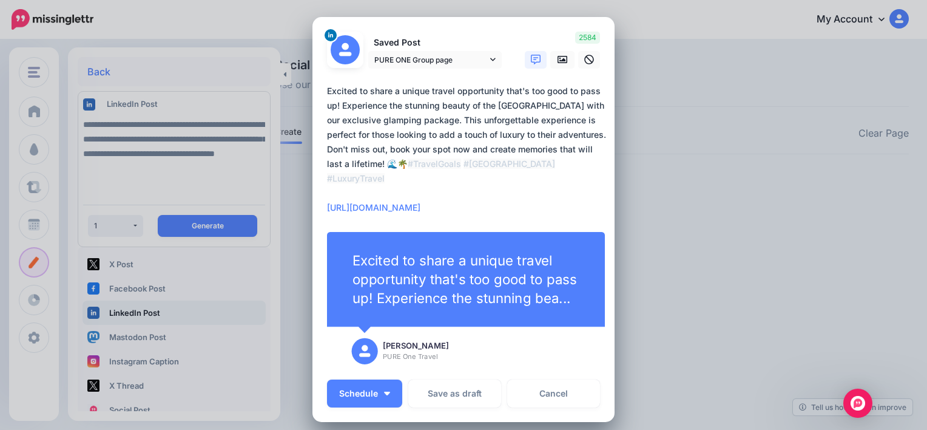
click at [465, 208] on textarea "**********" at bounding box center [466, 149] width 279 height 131
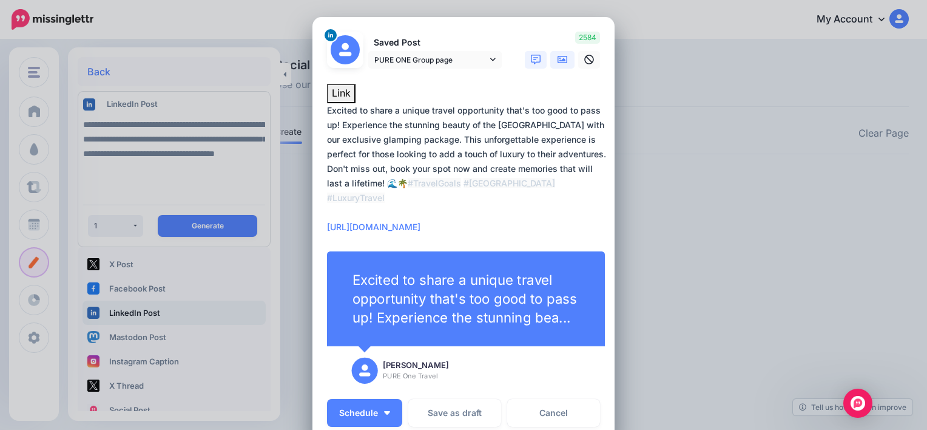
click at [560, 63] on icon at bounding box center [563, 60] width 10 height 10
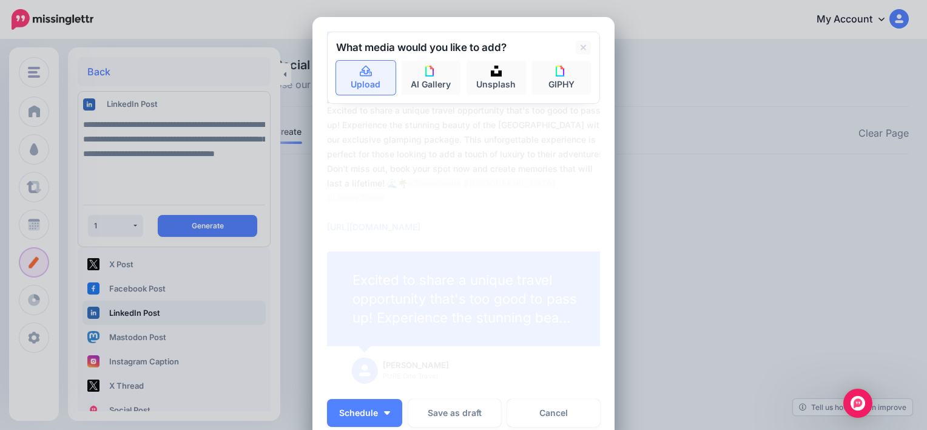
click at [368, 73] on link "Upload" at bounding box center [365, 78] width 59 height 34
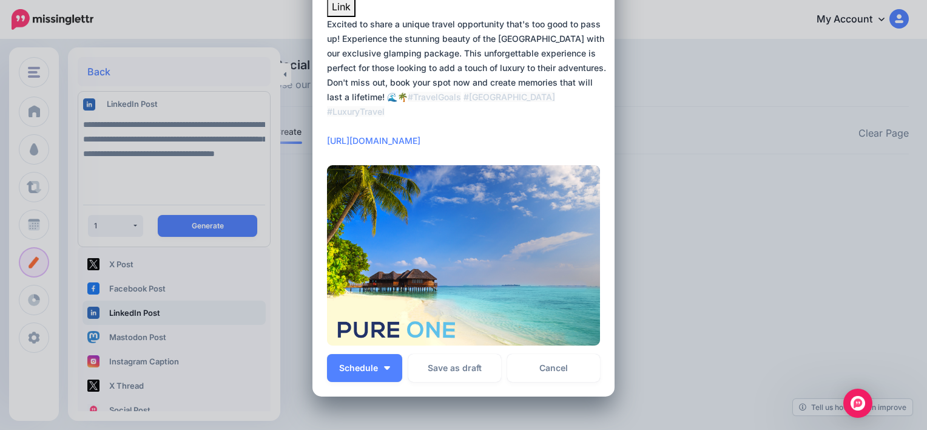
scroll to position [109, 0]
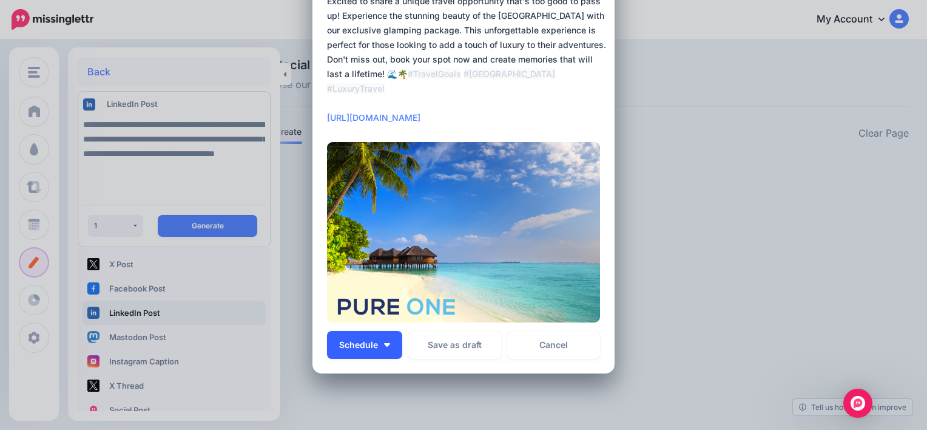
click at [387, 337] on button "Schedule" at bounding box center [364, 345] width 75 height 28
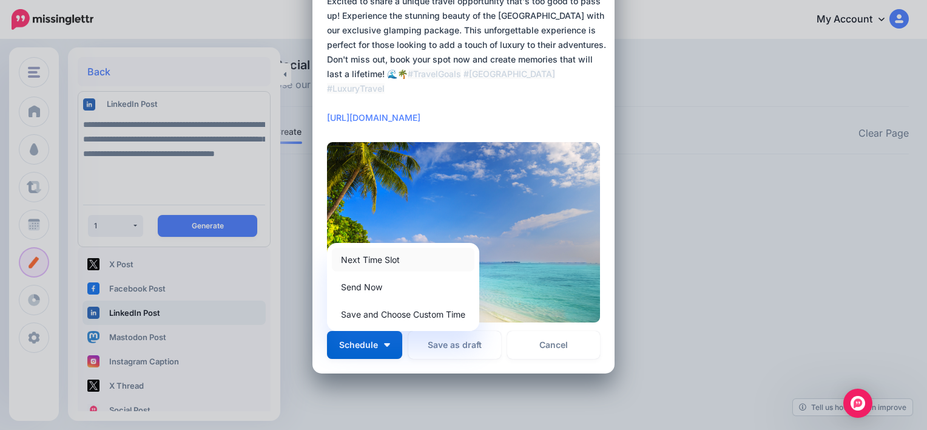
click at [408, 253] on link "Next Time Slot" at bounding box center [403, 260] width 143 height 24
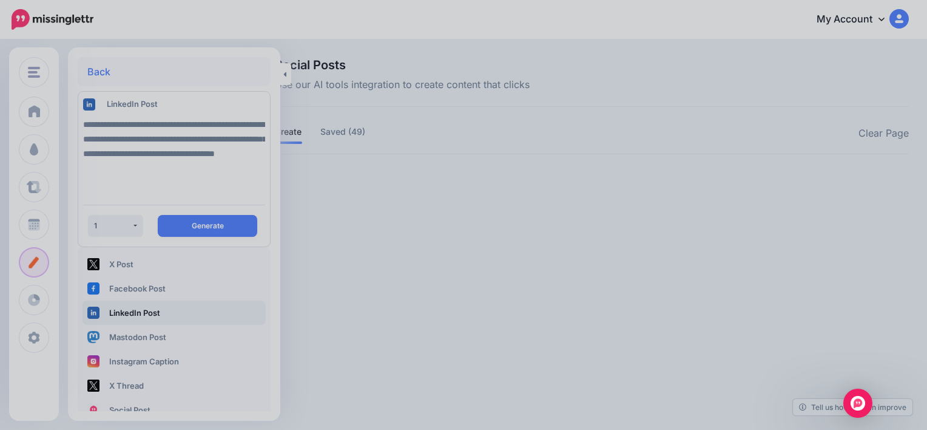
scroll to position [0, 0]
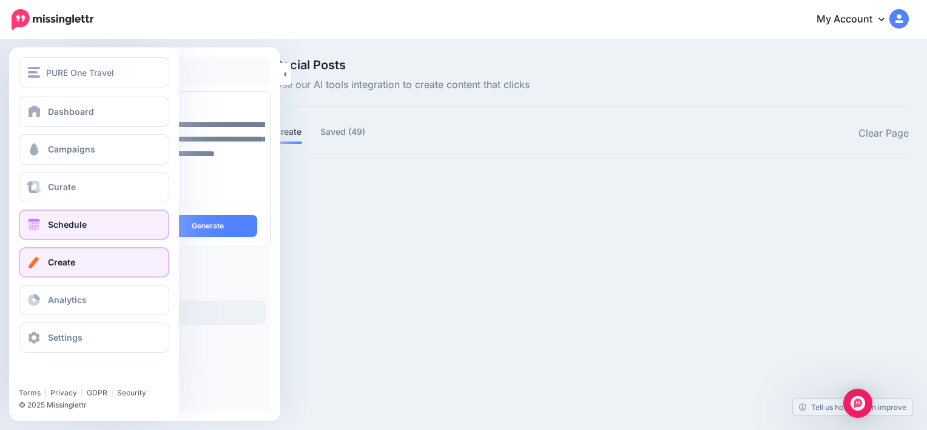
click at [65, 232] on link "Schedule" at bounding box center [94, 224] width 151 height 30
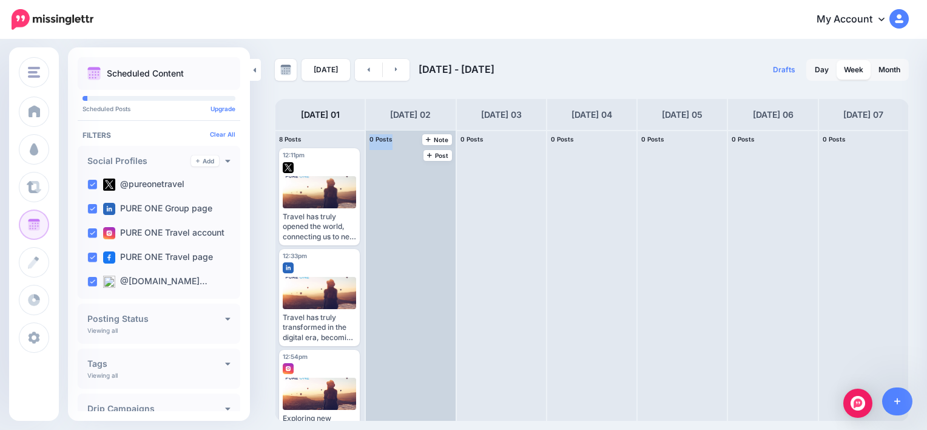
drag, startPoint x: 365, startPoint y: 166, endPoint x: 367, endPoint y: 199, distance: 32.8
click at [367, 199] on div "0 Posts 02 Note Post" at bounding box center [410, 275] width 90 height 291
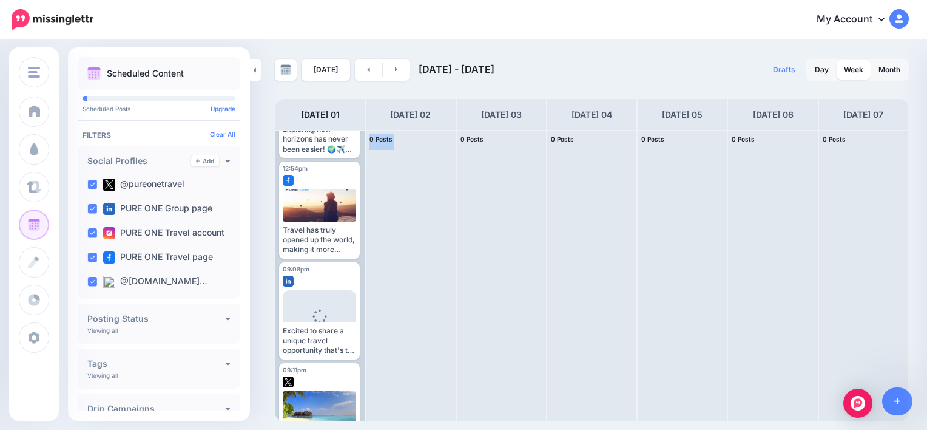
scroll to position [292, 0]
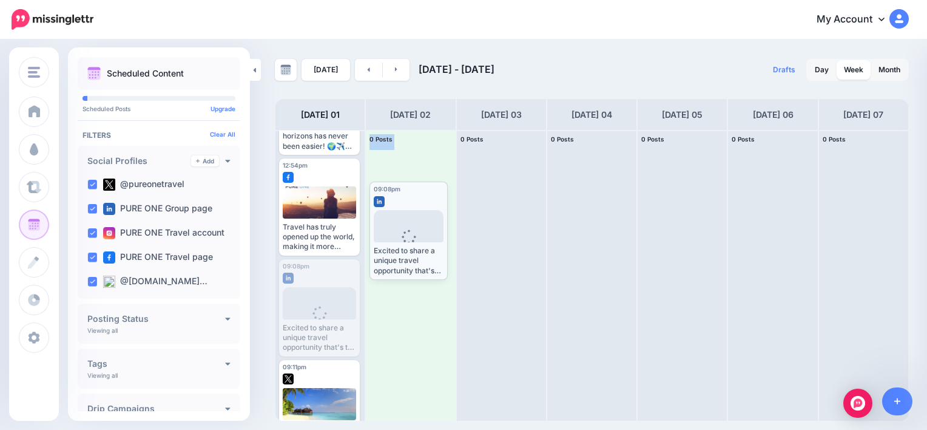
drag, startPoint x: 322, startPoint y: 279, endPoint x: 413, endPoint y: 202, distance: 118.8
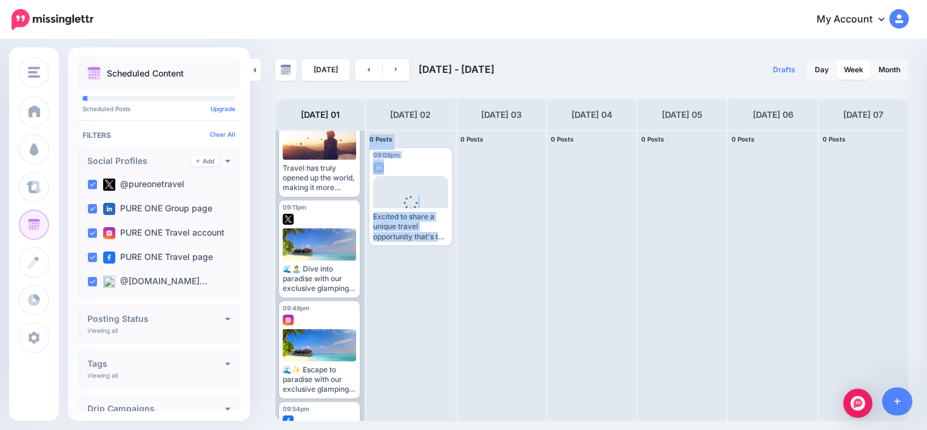
scroll to position [352, 0]
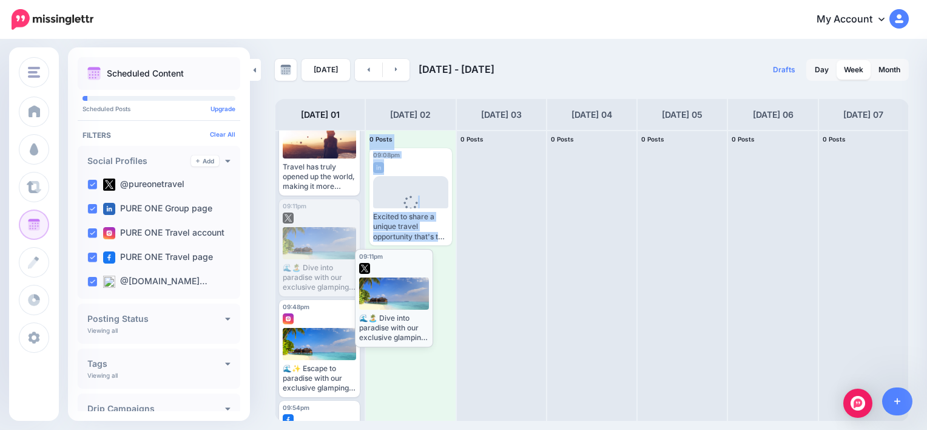
drag, startPoint x: 328, startPoint y: 215, endPoint x: 404, endPoint y: 265, distance: 91.2
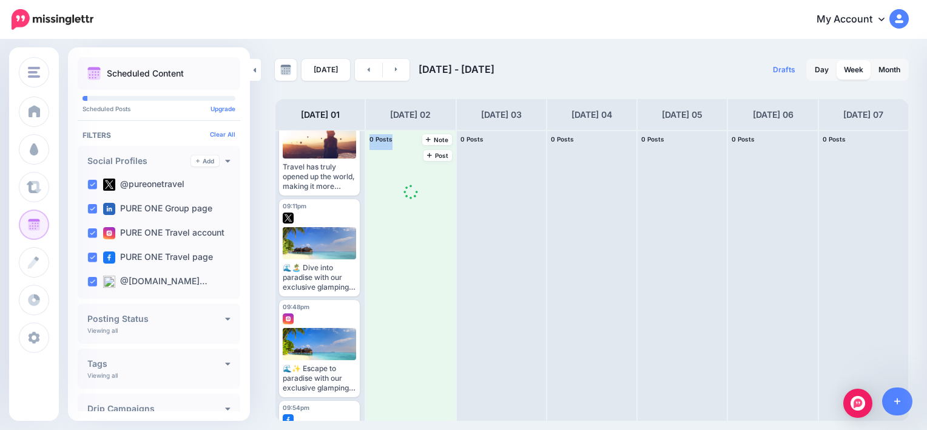
scroll to position [0, 0]
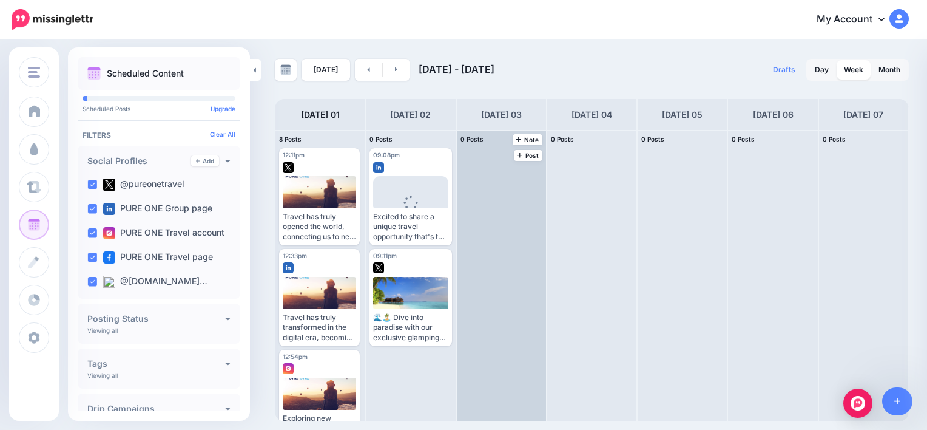
click at [458, 362] on div at bounding box center [501, 275] width 89 height 290
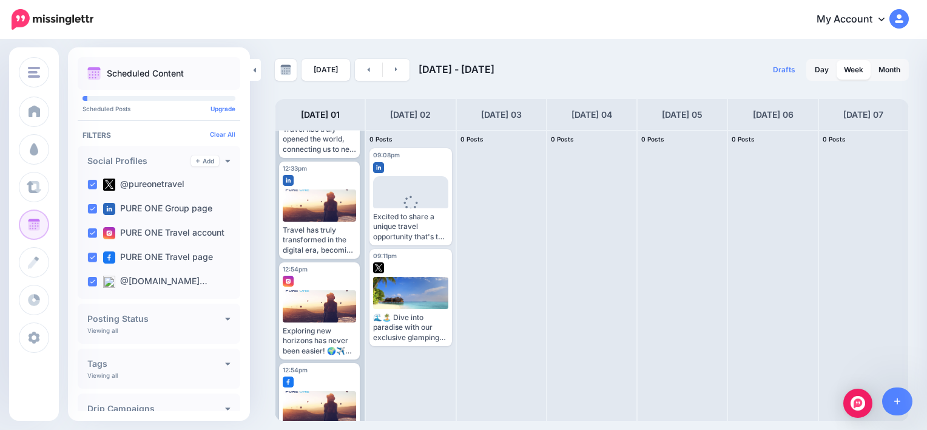
scroll to position [90, 0]
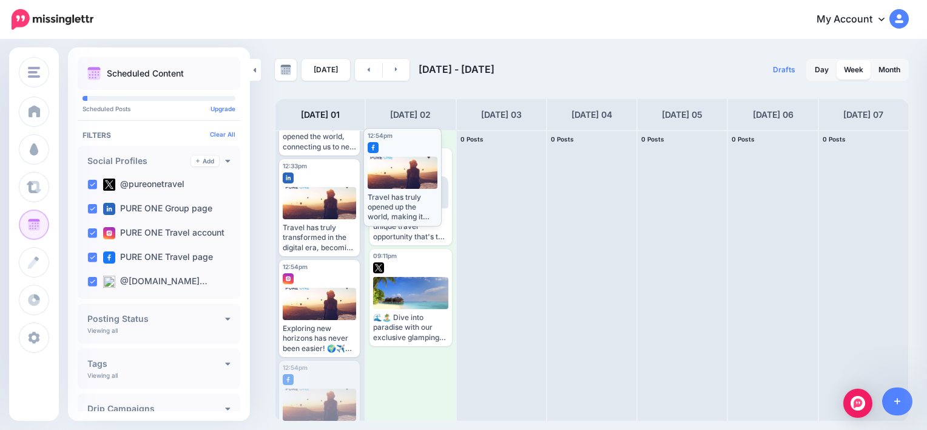
drag, startPoint x: 328, startPoint y: 381, endPoint x: 413, endPoint y: 148, distance: 247.3
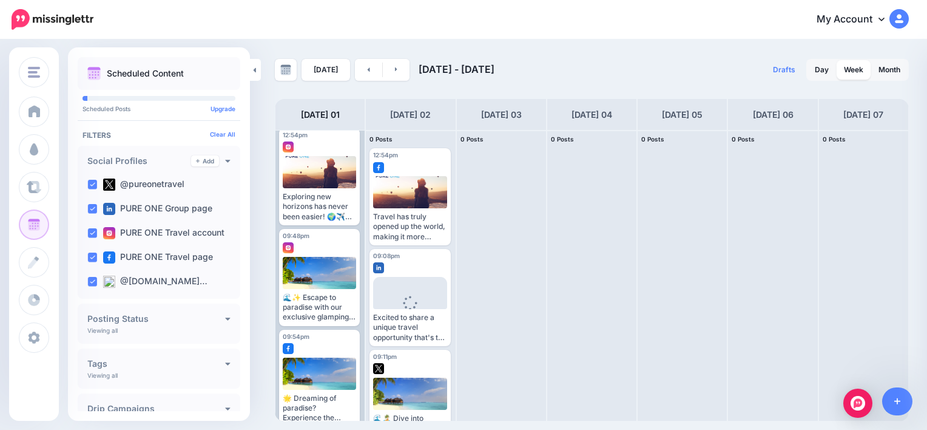
scroll to position [234, 0]
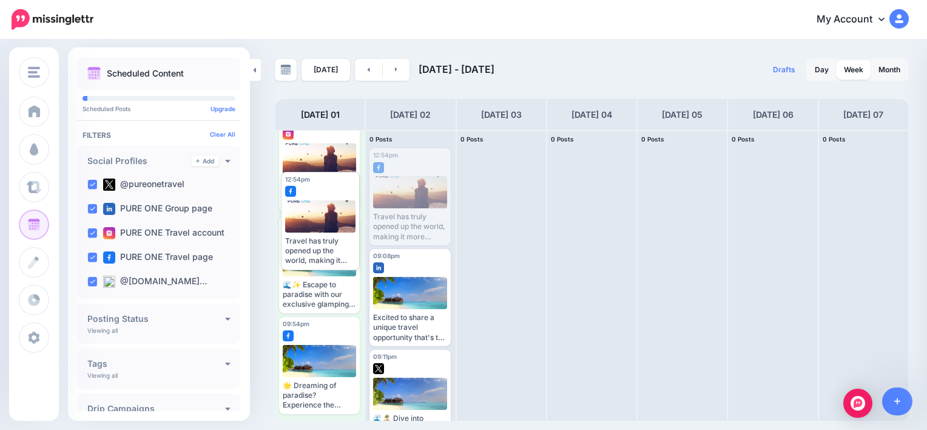
drag, startPoint x: 425, startPoint y: 163, endPoint x: 336, endPoint y: 185, distance: 92.0
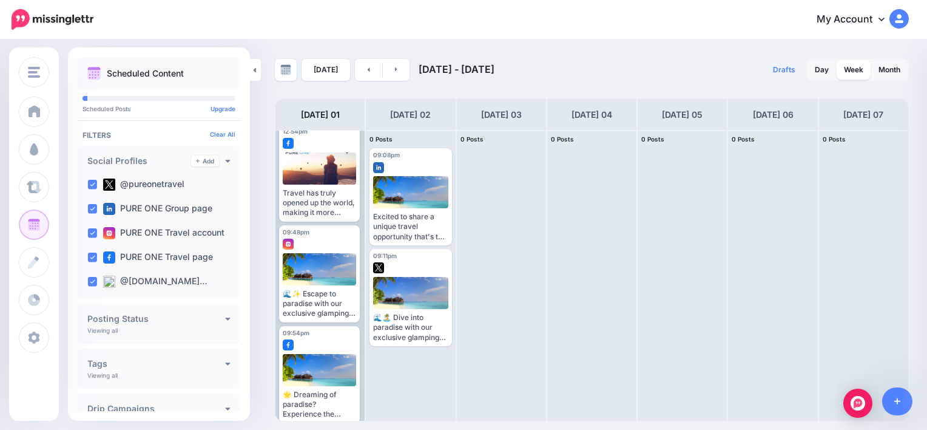
scroll to position [328, 0]
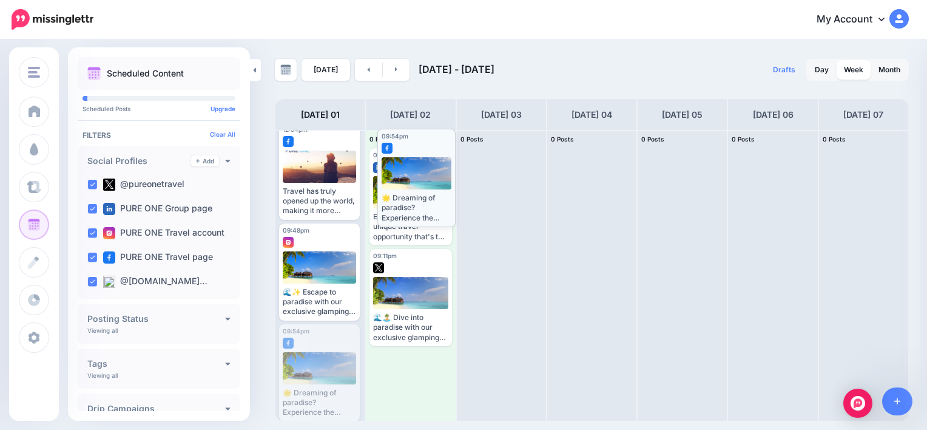
drag, startPoint x: 320, startPoint y: 344, endPoint x: 419, endPoint y: 149, distance: 218.2
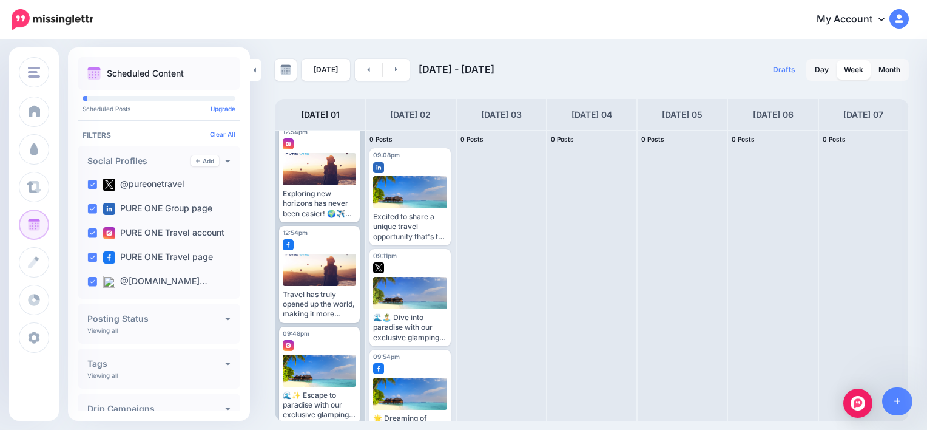
scroll to position [234, 0]
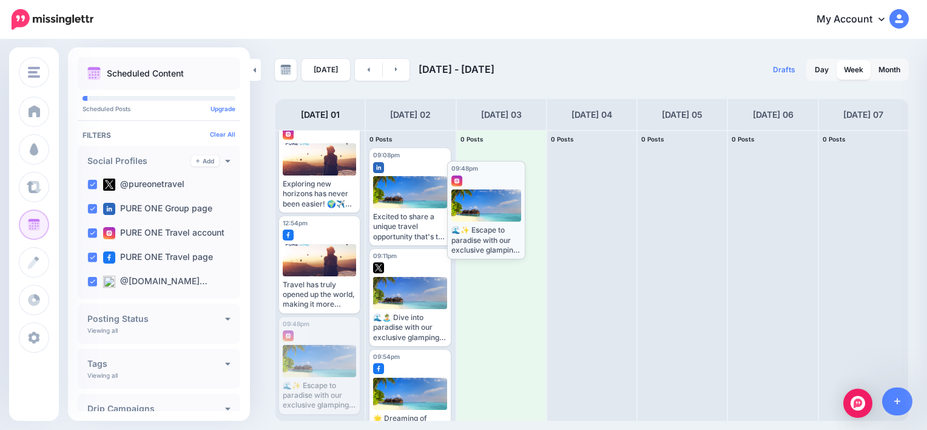
drag, startPoint x: 325, startPoint y: 334, endPoint x: 493, endPoint y: 179, distance: 228.9
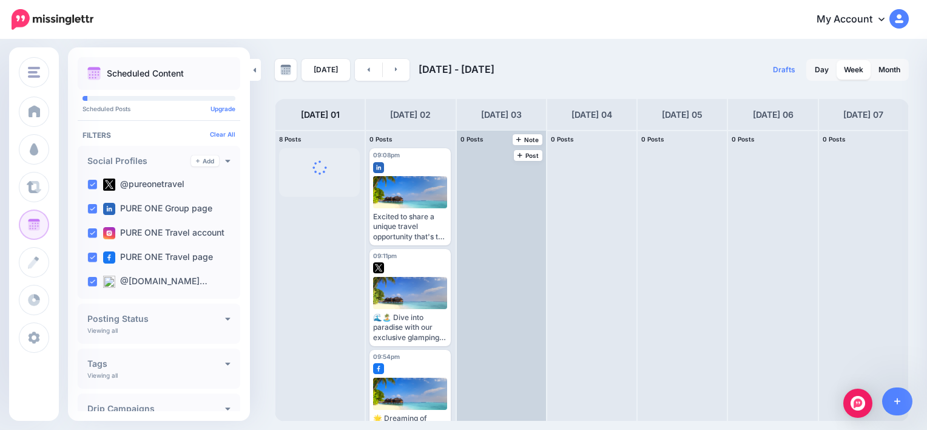
scroll to position [0, 0]
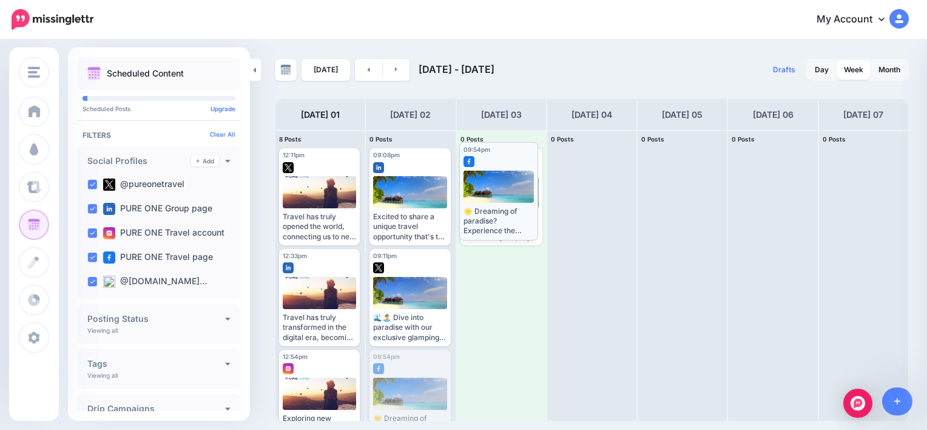
drag, startPoint x: 407, startPoint y: 360, endPoint x: 496, endPoint y: 153, distance: 226.2
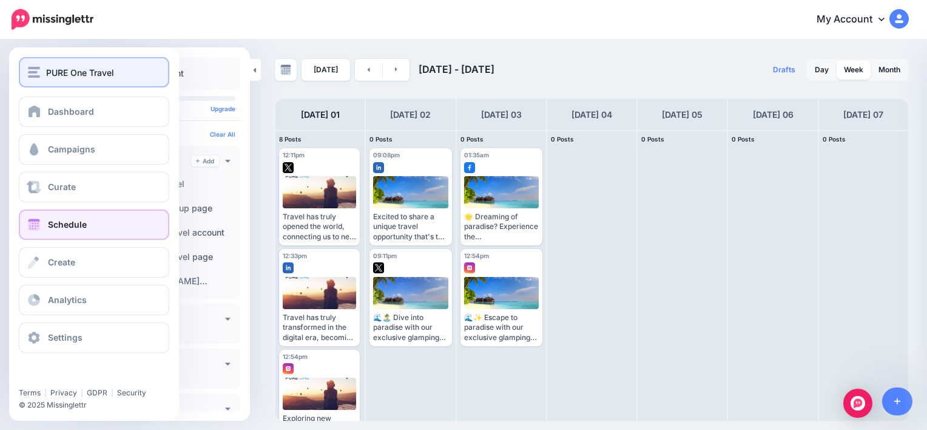
click at [41, 64] on button "PURE One Travel" at bounding box center [94, 72] width 151 height 30
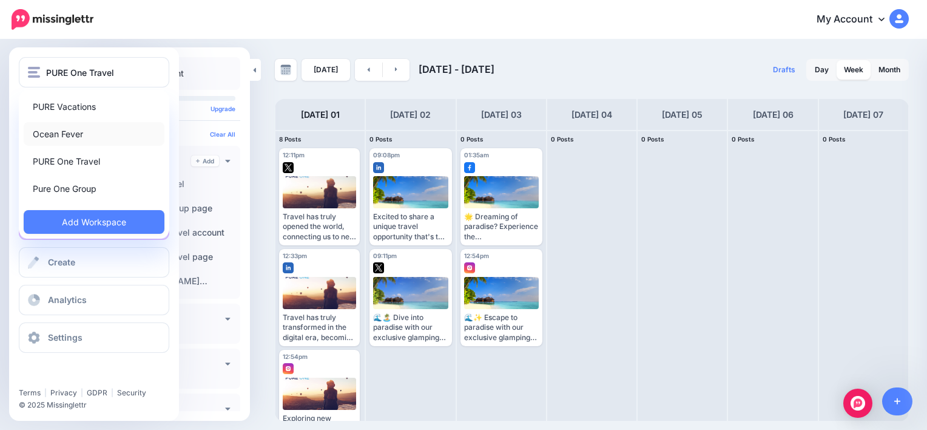
click at [65, 137] on link "Ocean Fever" at bounding box center [94, 134] width 141 height 24
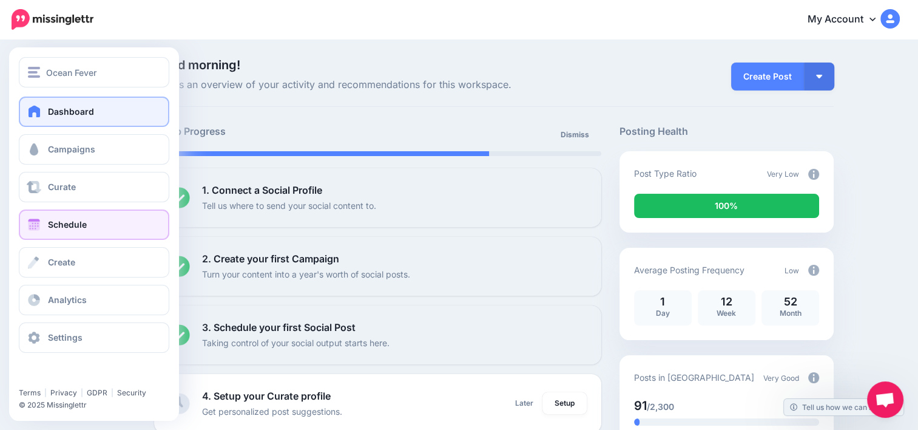
click at [64, 224] on span "Schedule" at bounding box center [67, 224] width 39 height 10
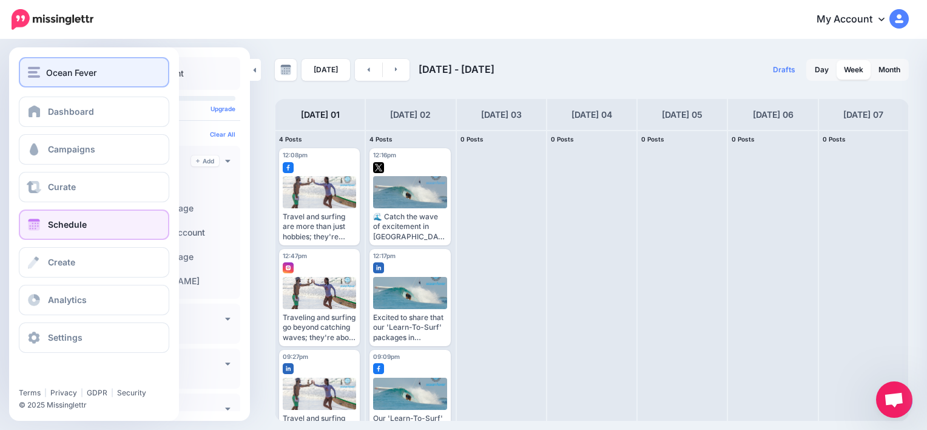
click at [109, 81] on button "Ocean Fever" at bounding box center [94, 72] width 151 height 30
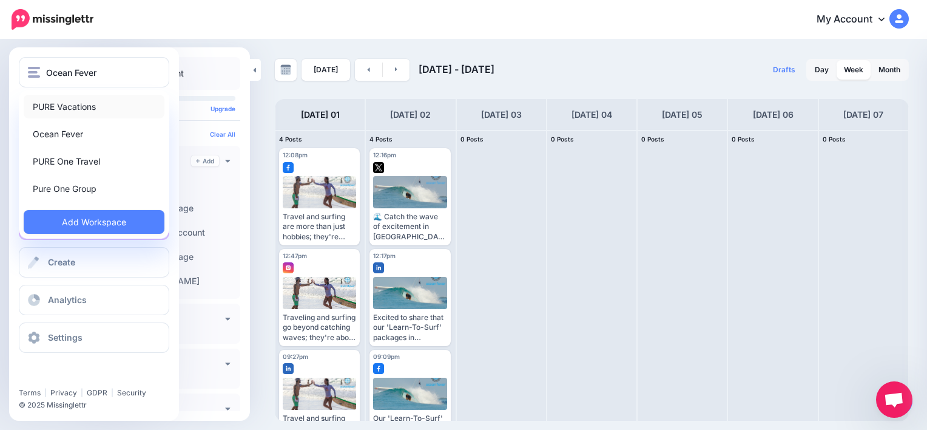
click at [69, 111] on link "PURE Vacations" at bounding box center [94, 107] width 141 height 24
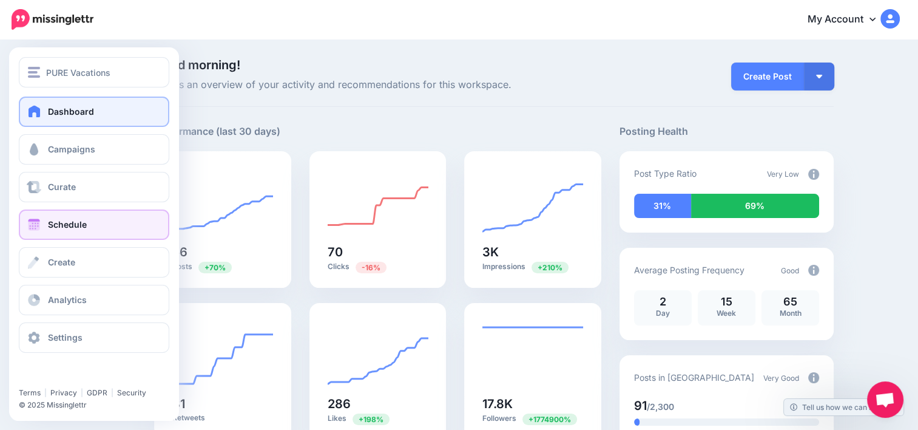
click at [90, 225] on link "Schedule" at bounding box center [94, 224] width 151 height 30
